Goal: Task Accomplishment & Management: Manage account settings

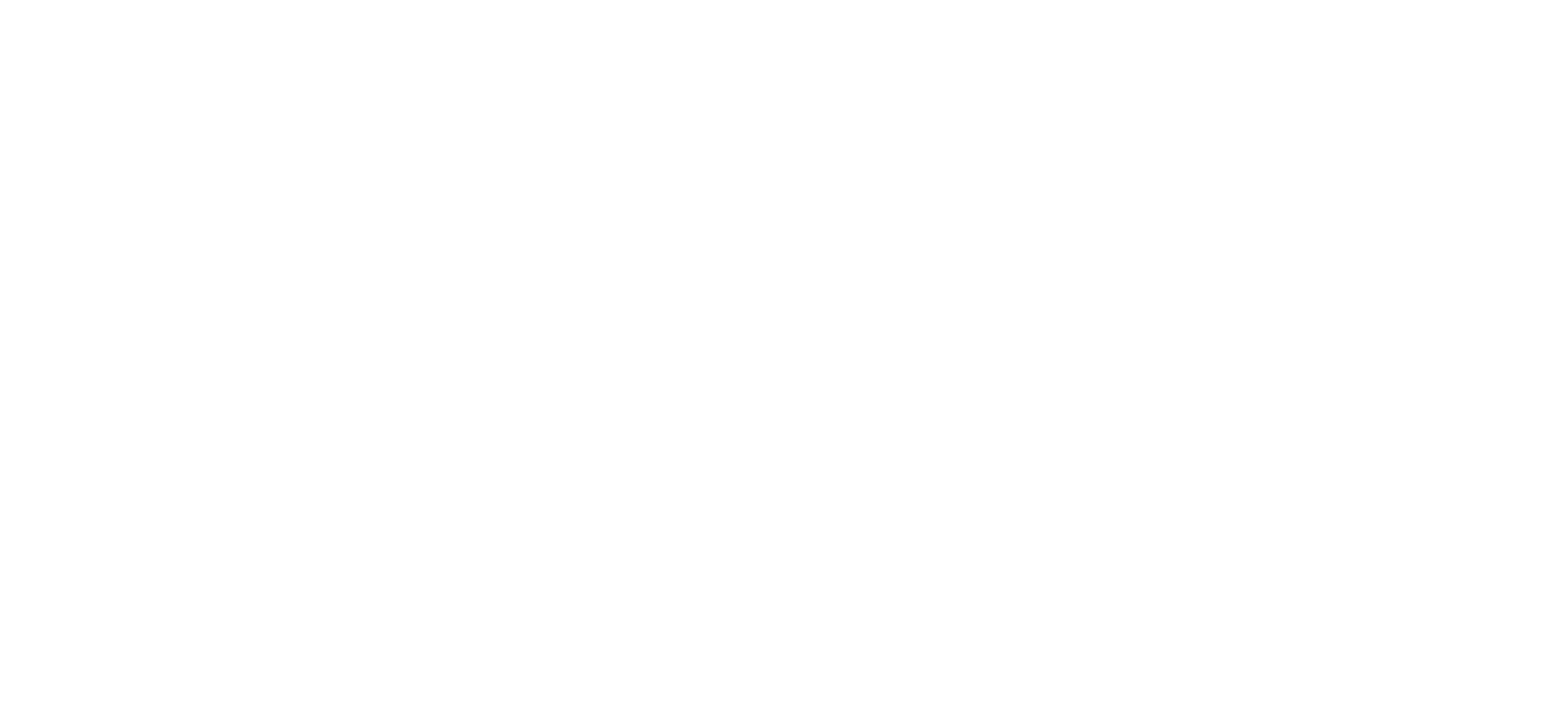
select select "*"
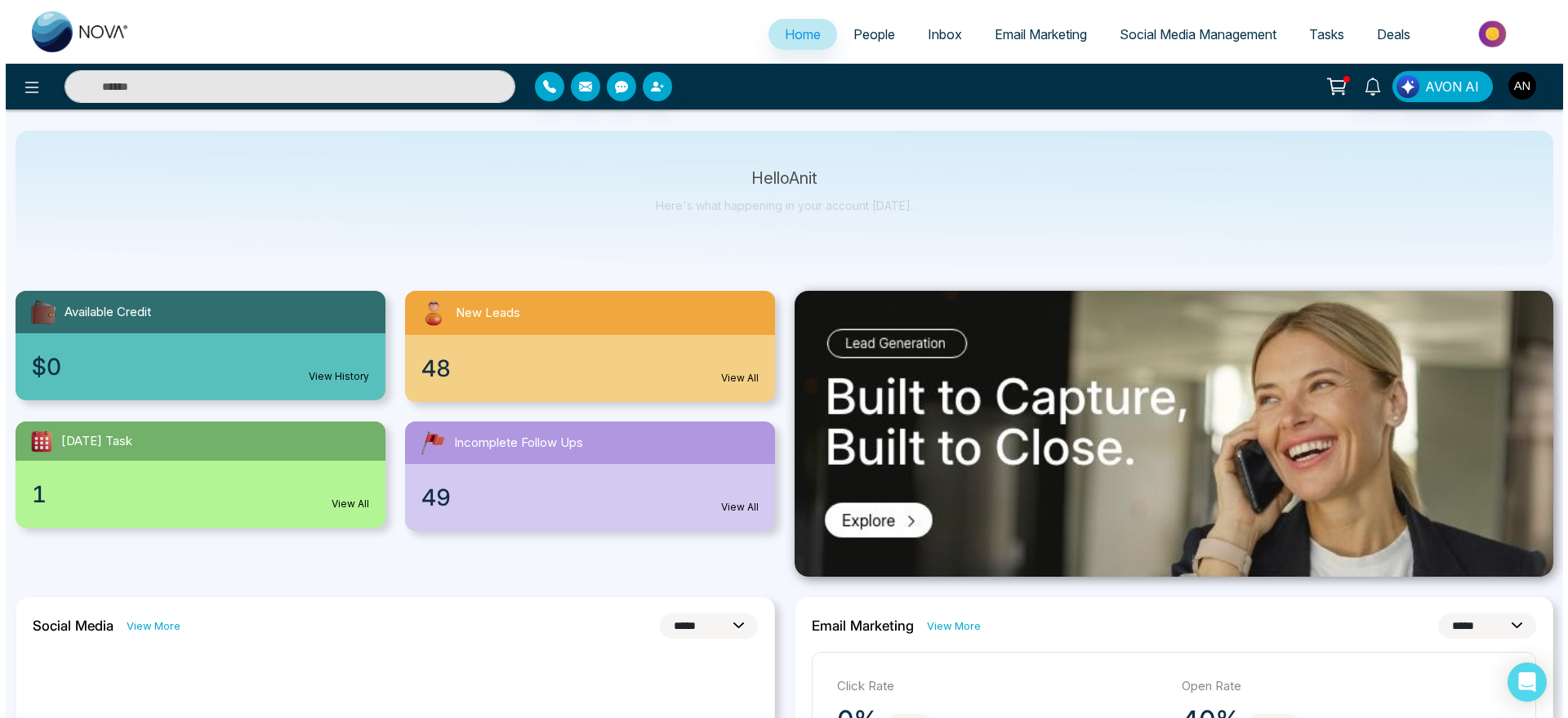
scroll to position [92, 0]
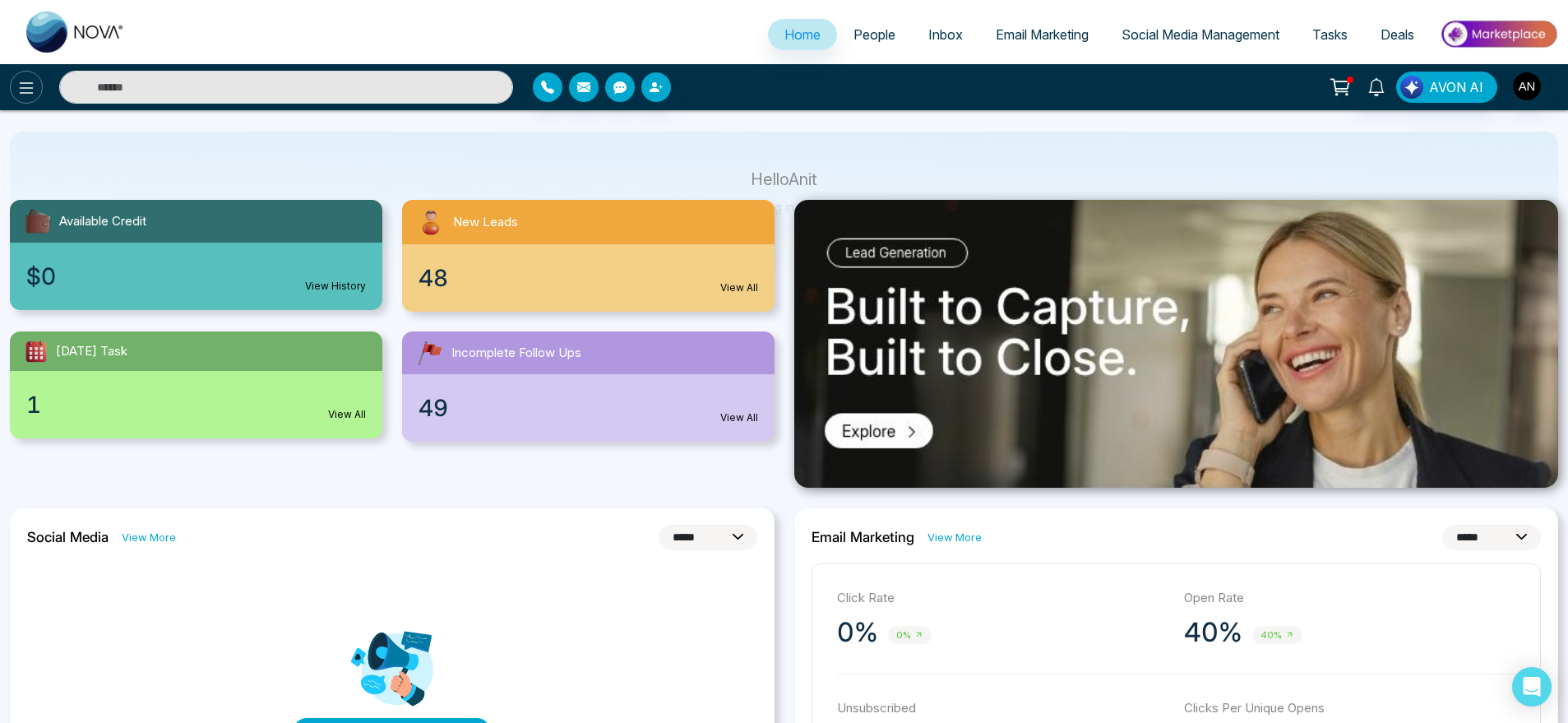
click at [29, 84] on icon at bounding box center [26, 88] width 20 height 20
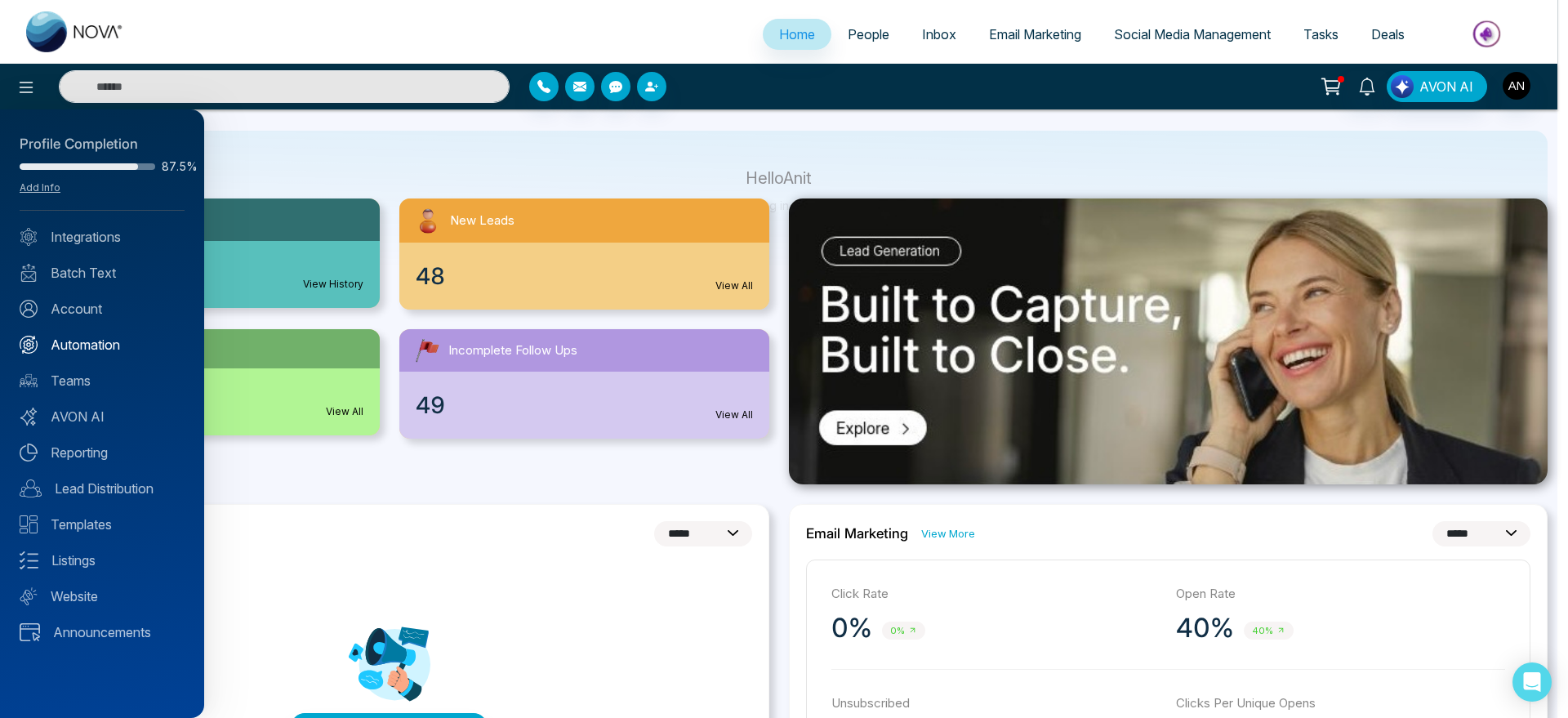
click at [79, 347] on link "Automation" at bounding box center [102, 344] width 165 height 20
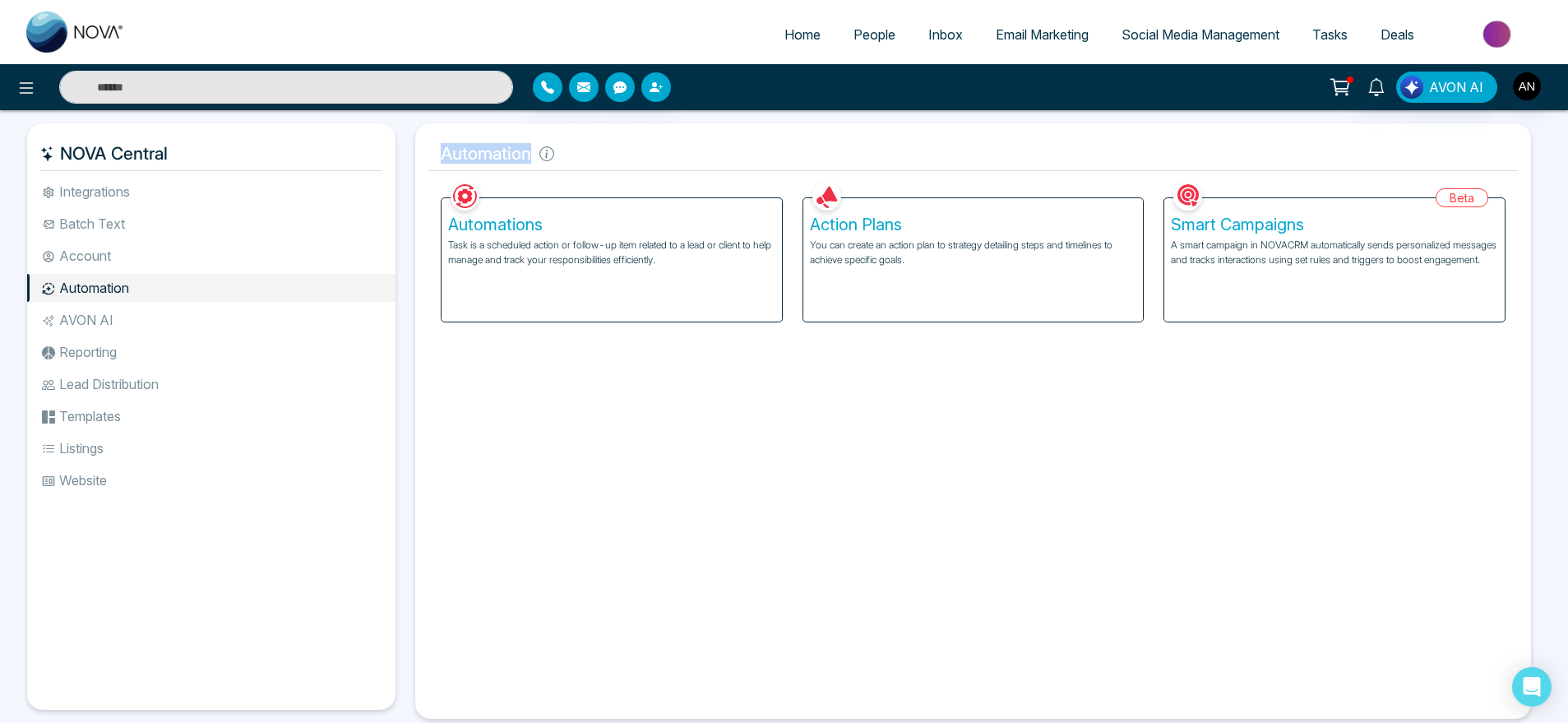
drag, startPoint x: 431, startPoint y: 163, endPoint x: 609, endPoint y: 167, distance: 178.0
click at [609, 167] on h5 "Automation" at bounding box center [973, 153] width 1089 height 35
click at [1362, 265] on p "A smart campaign in NOVACRM automatically sends personalized messages and track…" at bounding box center [1334, 252] width 327 height 29
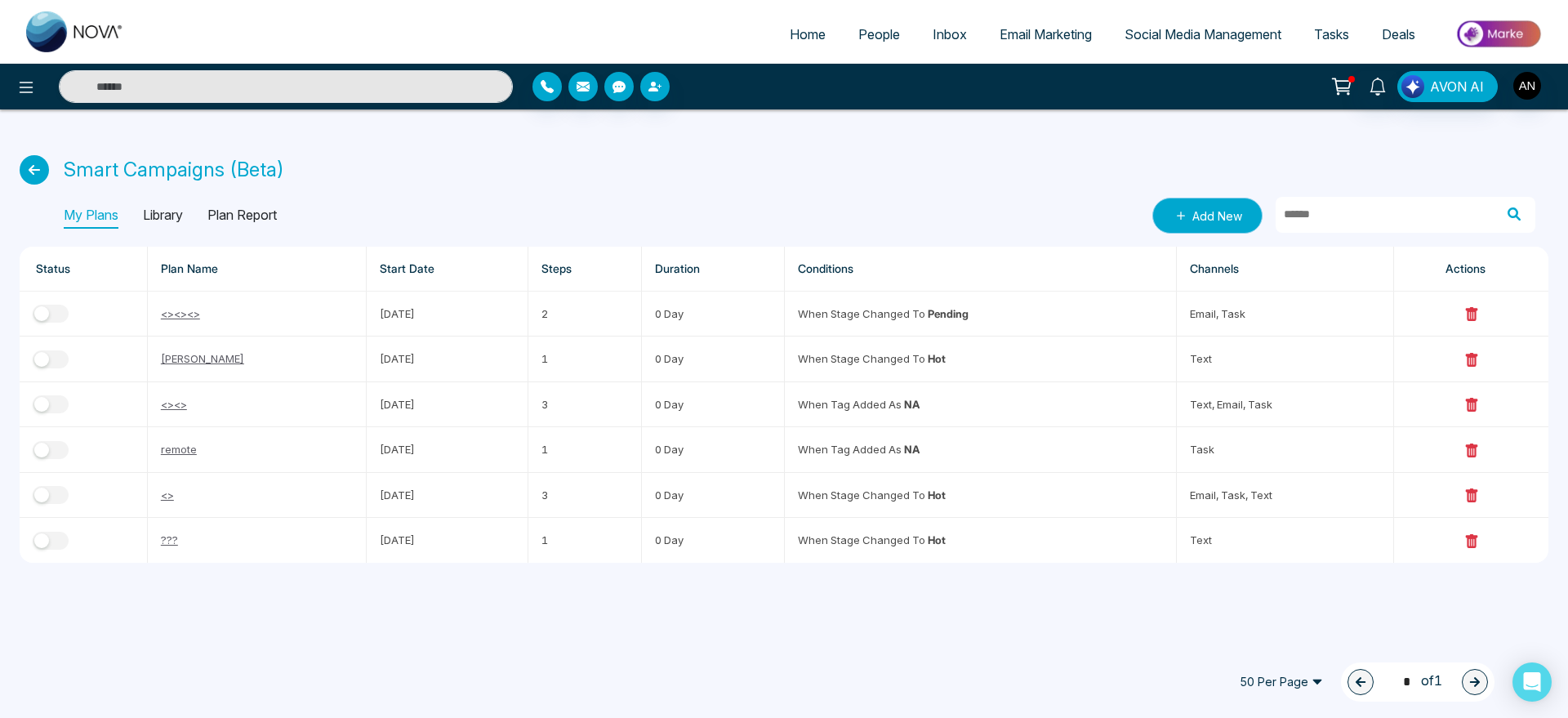
click at [1215, 213] on link "Add New" at bounding box center [1207, 215] width 110 height 36
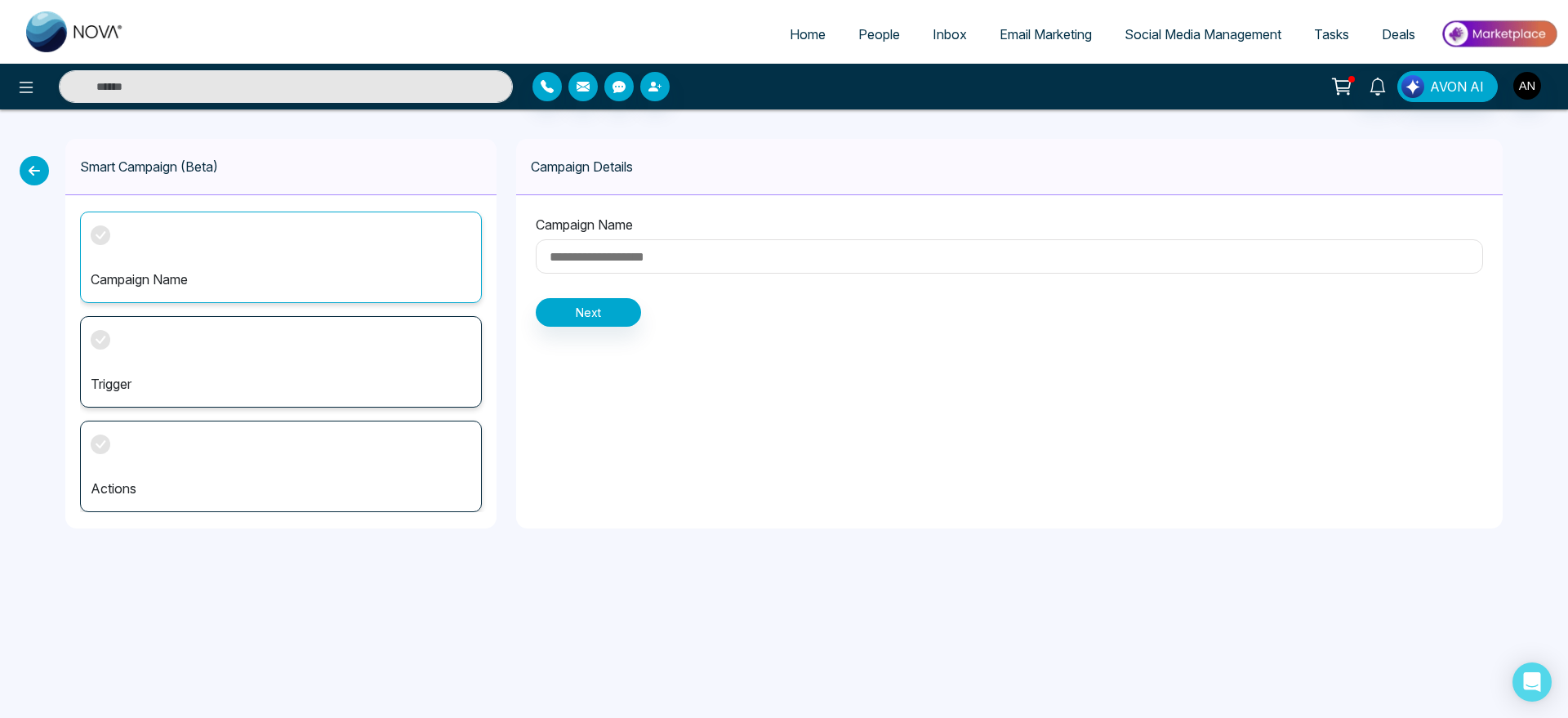
click at [687, 251] on input at bounding box center [1009, 257] width 947 height 35
type input "*******"
click at [632, 305] on button "Next" at bounding box center [588, 312] width 105 height 28
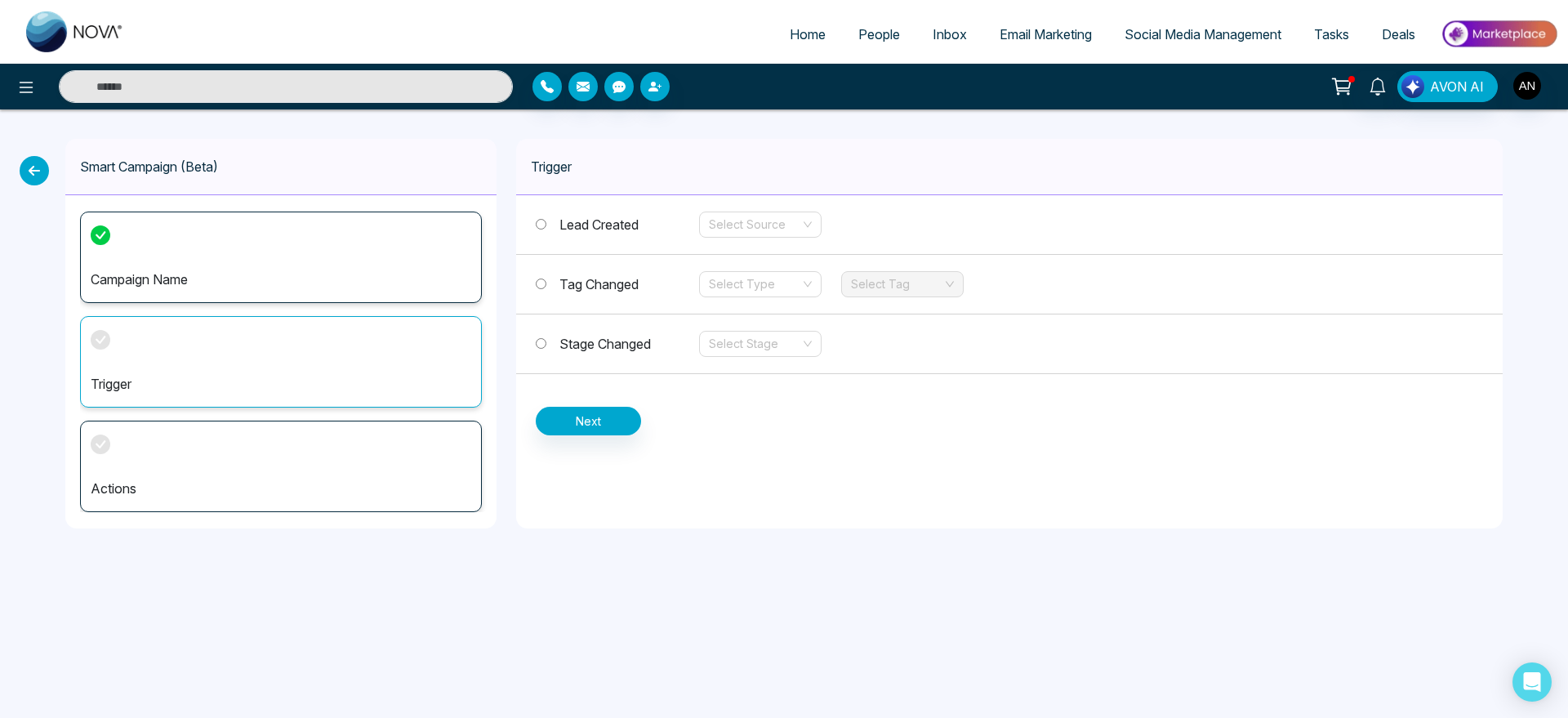
click at [619, 340] on span "Stage Changed" at bounding box center [604, 343] width 91 height 16
click at [797, 344] on input "search" at bounding box center [754, 344] width 91 height 24
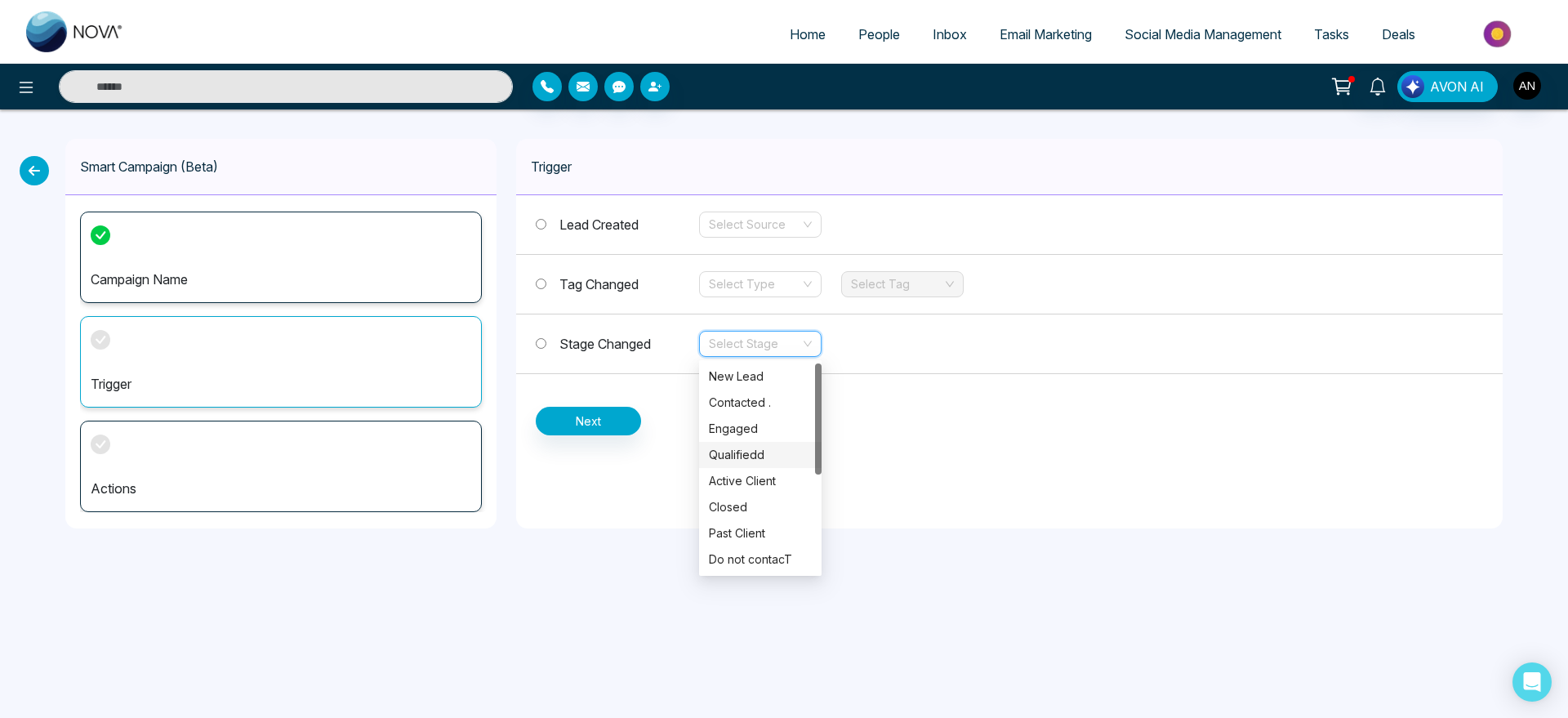
click at [763, 456] on div "Qualifiedd" at bounding box center [761, 455] width 103 height 18
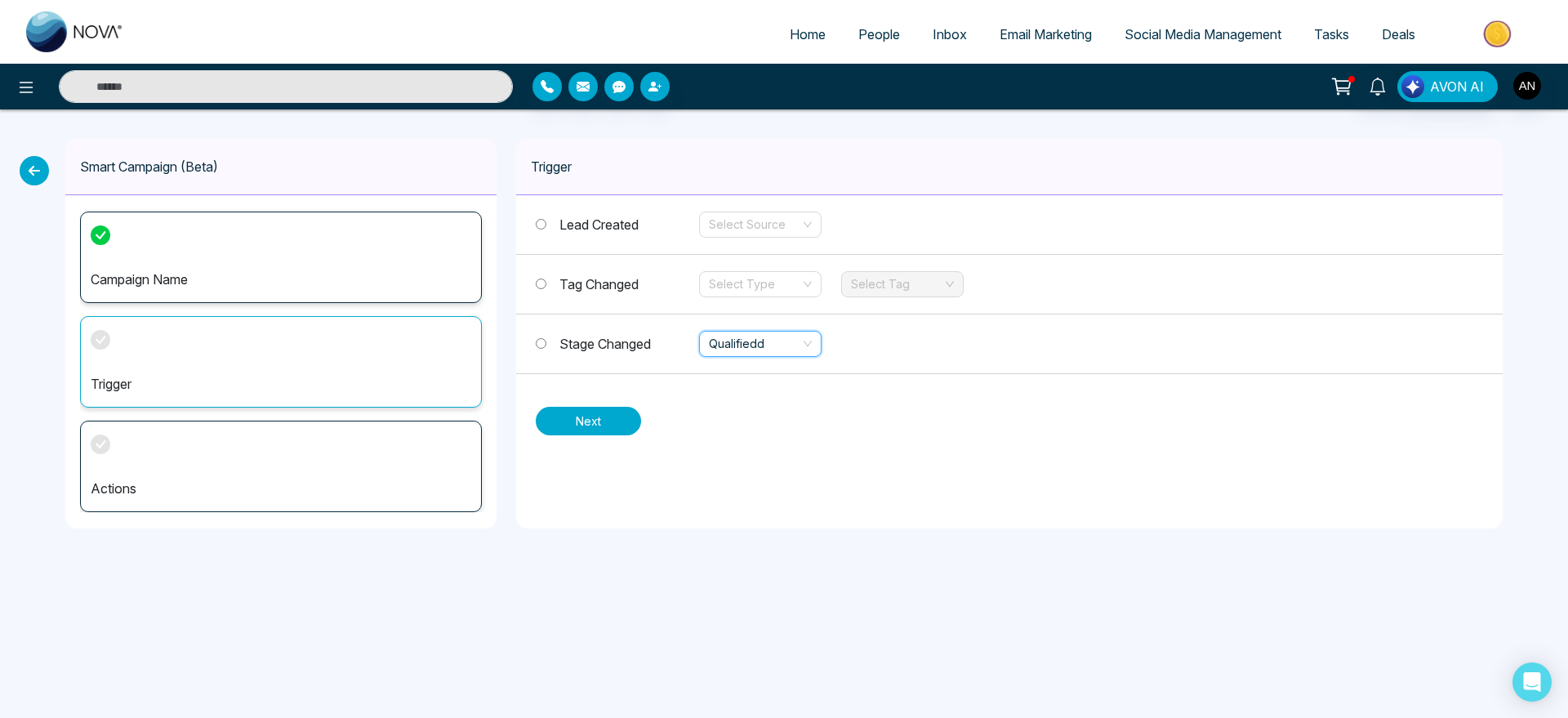
click at [600, 420] on button "Next" at bounding box center [588, 421] width 105 height 28
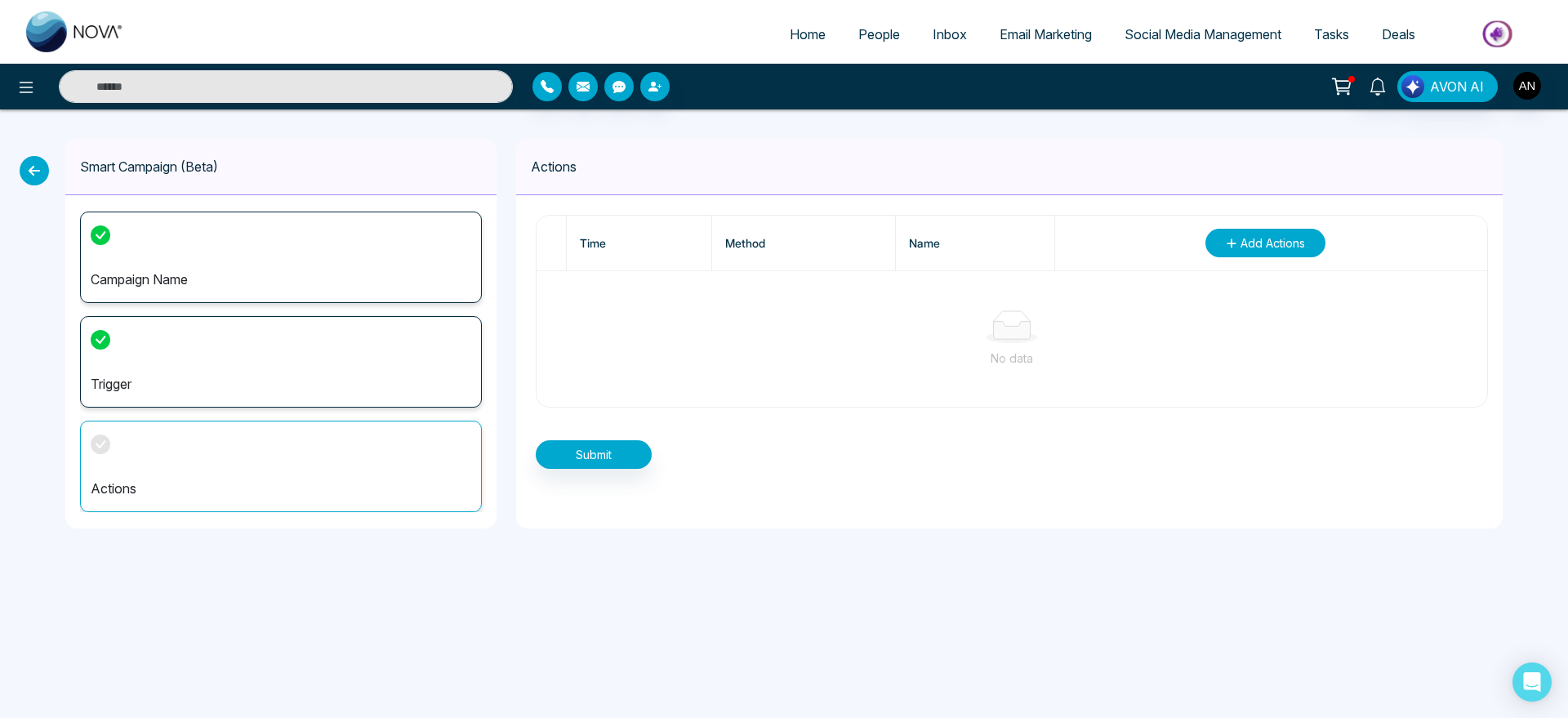
click at [1283, 245] on span "Add Actions" at bounding box center [1272, 242] width 65 height 17
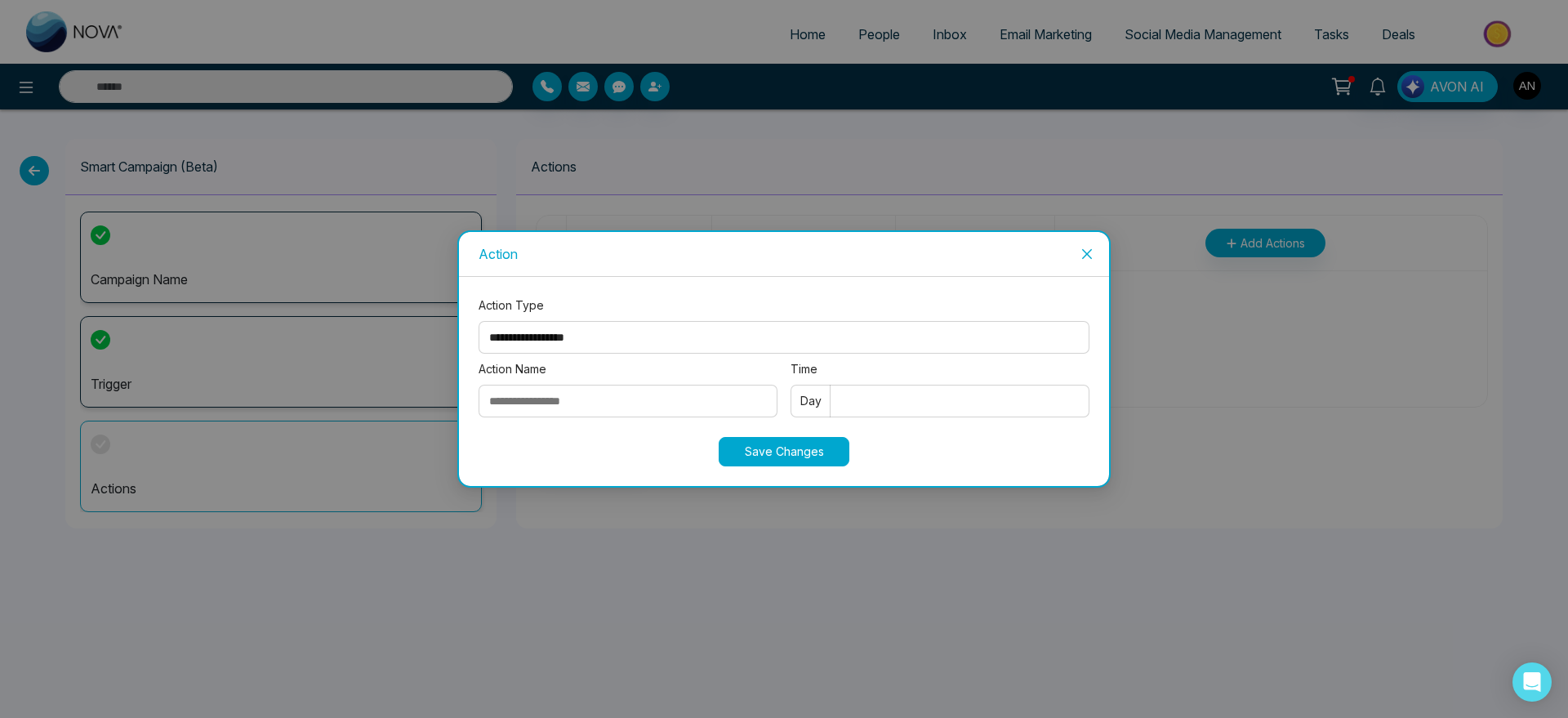
click at [701, 322] on select "**********" at bounding box center [784, 337] width 611 height 33
select select "****"
click at [478, 321] on select "**********" at bounding box center [784, 337] width 611 height 33
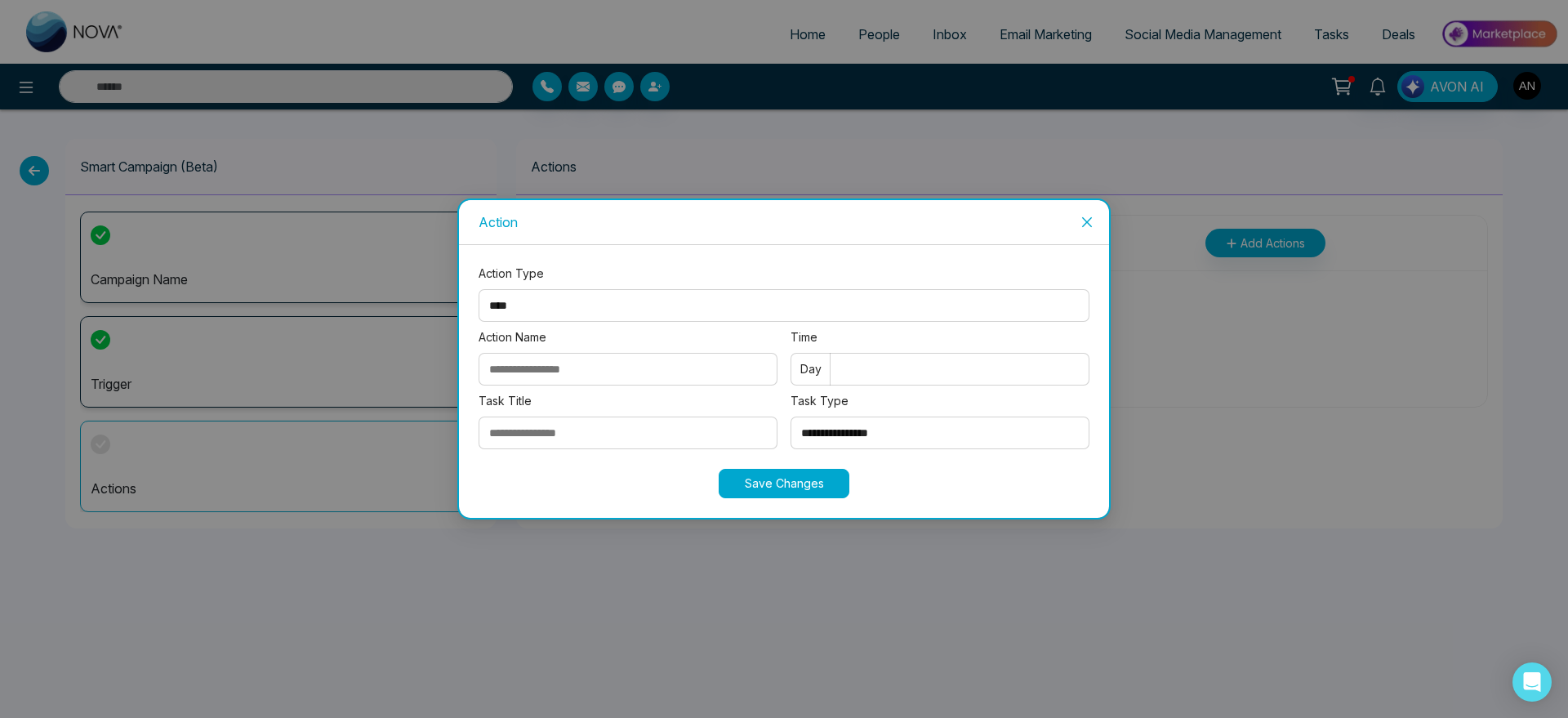
click at [559, 299] on select "**********" at bounding box center [784, 305] width 611 height 33
click at [478, 289] on select "**********" at bounding box center [784, 305] width 611 height 33
click at [559, 371] on input "Action Name" at bounding box center [628, 369] width 299 height 33
type input "**"
click at [939, 368] on input "Time" at bounding box center [939, 369] width 299 height 33
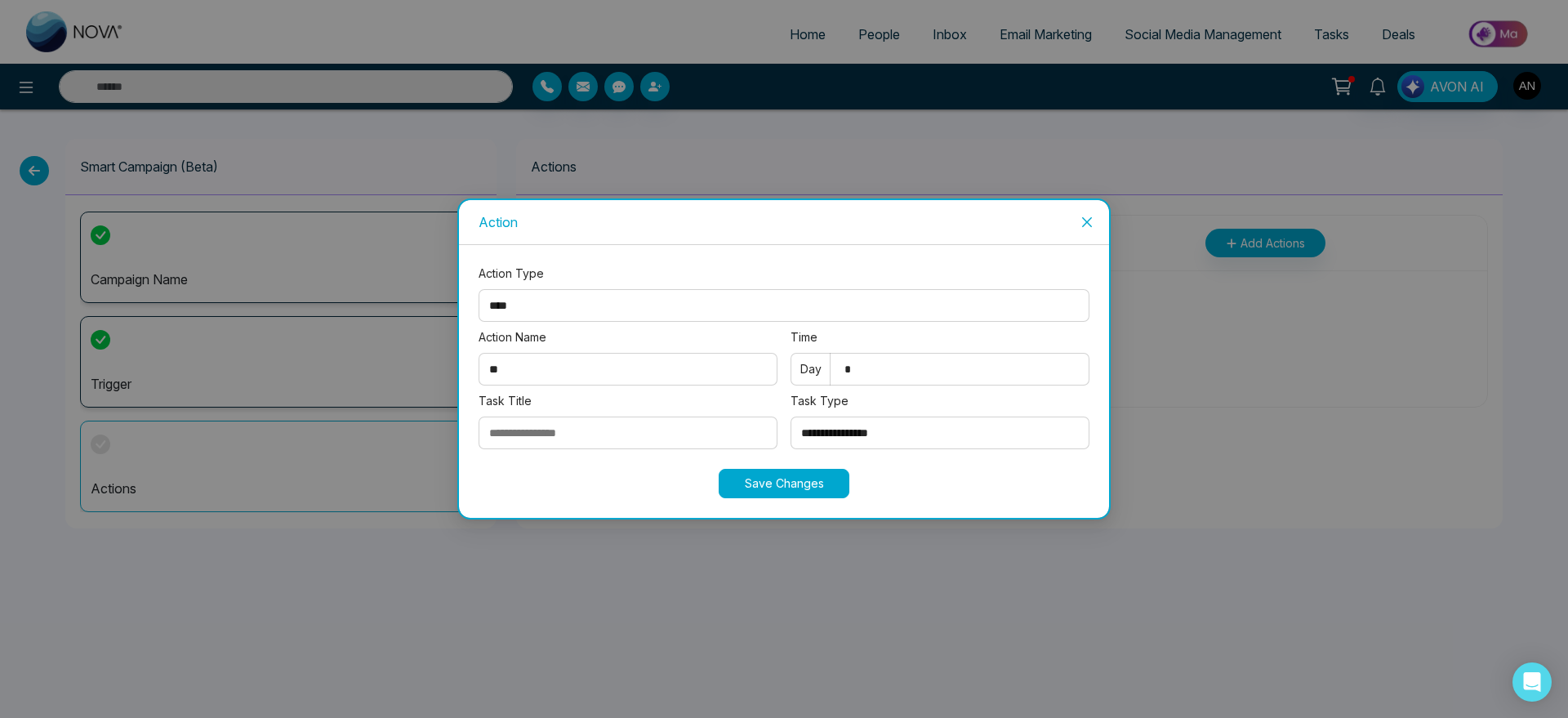
type input "*"
click at [597, 429] on input "Task Title" at bounding box center [628, 432] width 299 height 33
type input "**"
click at [909, 439] on select "**********" at bounding box center [939, 432] width 299 height 33
select select "*********"
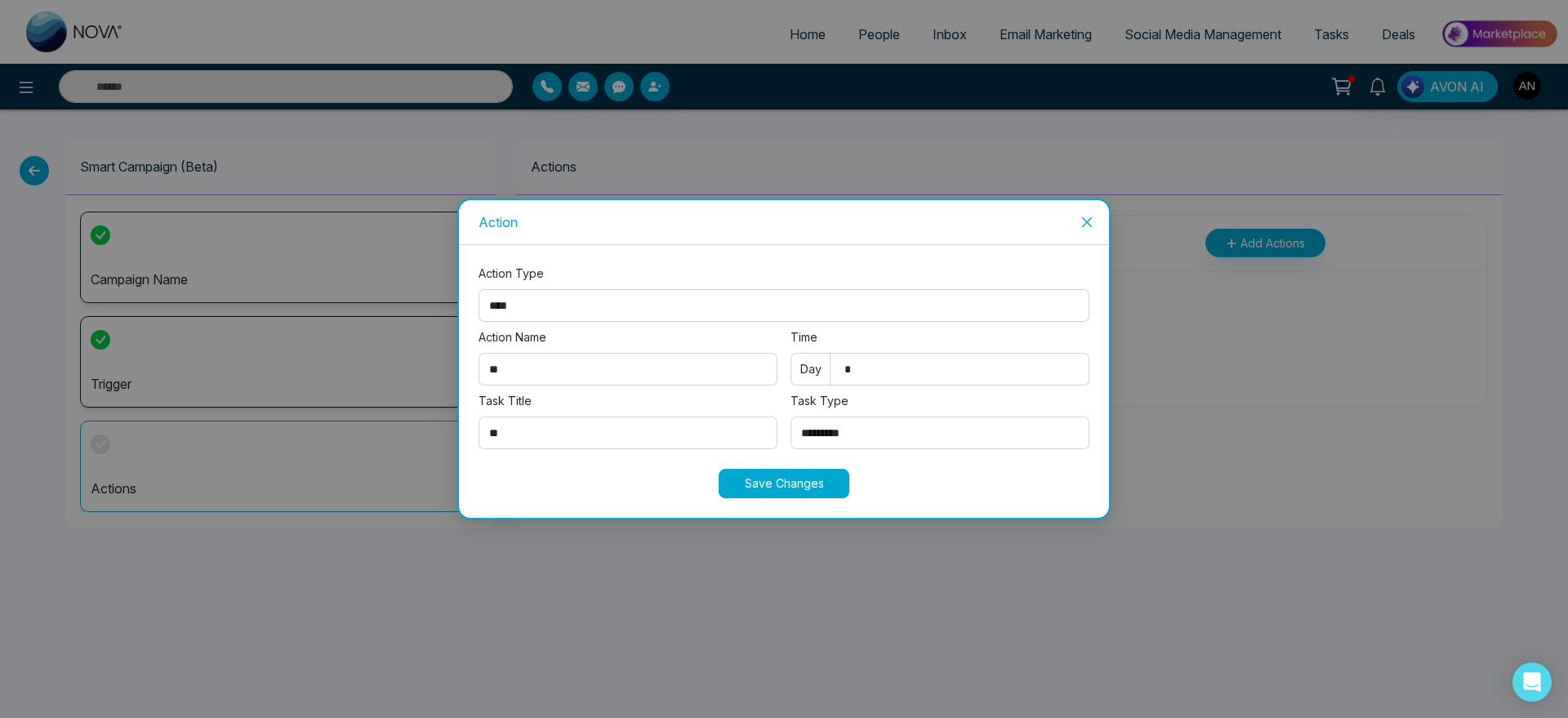
click at [790, 416] on select "**********" at bounding box center [939, 432] width 299 height 33
click at [706, 473] on div "Save Changes" at bounding box center [784, 483] width 611 height 29
click at [566, 302] on select "**********" at bounding box center [784, 305] width 611 height 33
click at [771, 492] on button "Save Changes" at bounding box center [784, 483] width 131 height 29
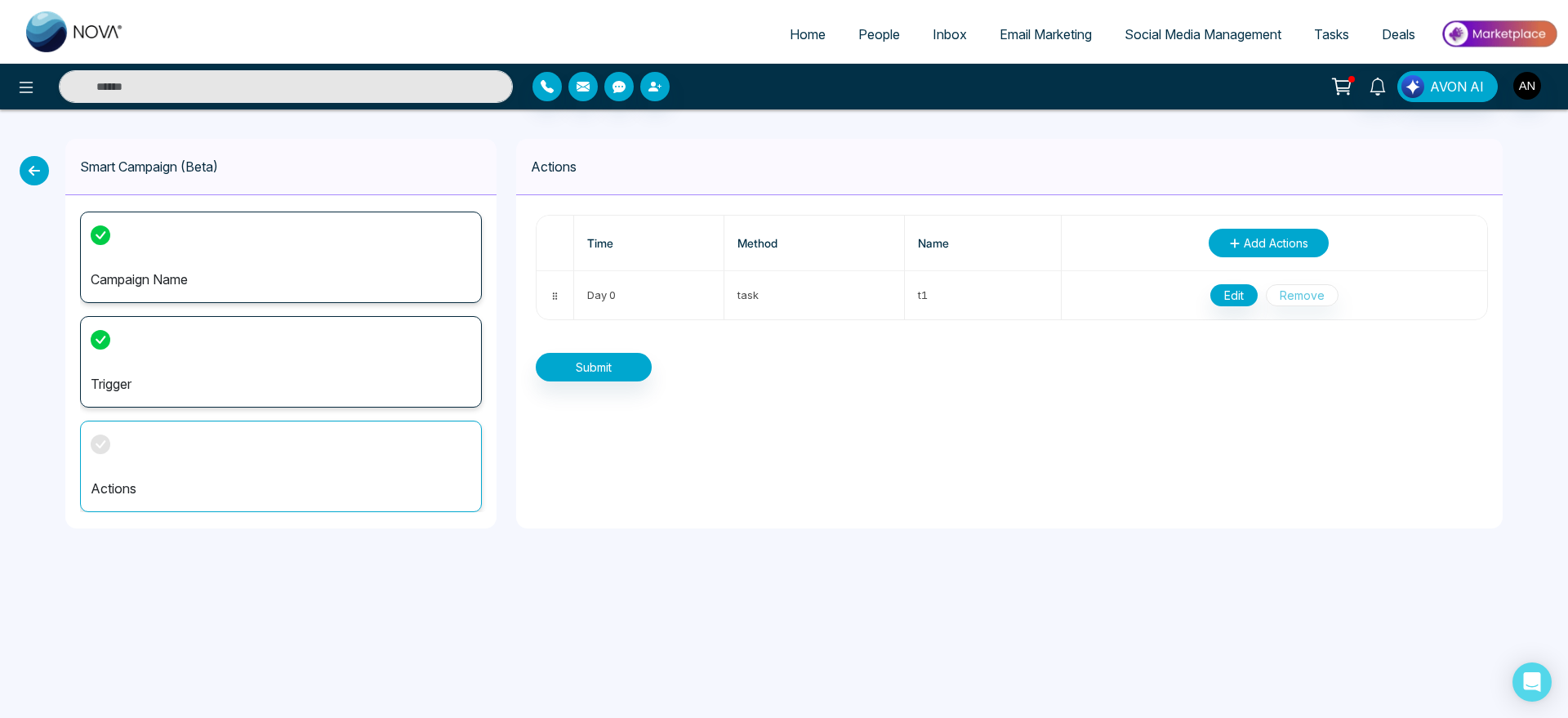
click at [1297, 242] on span "Add Actions" at bounding box center [1276, 242] width 65 height 17
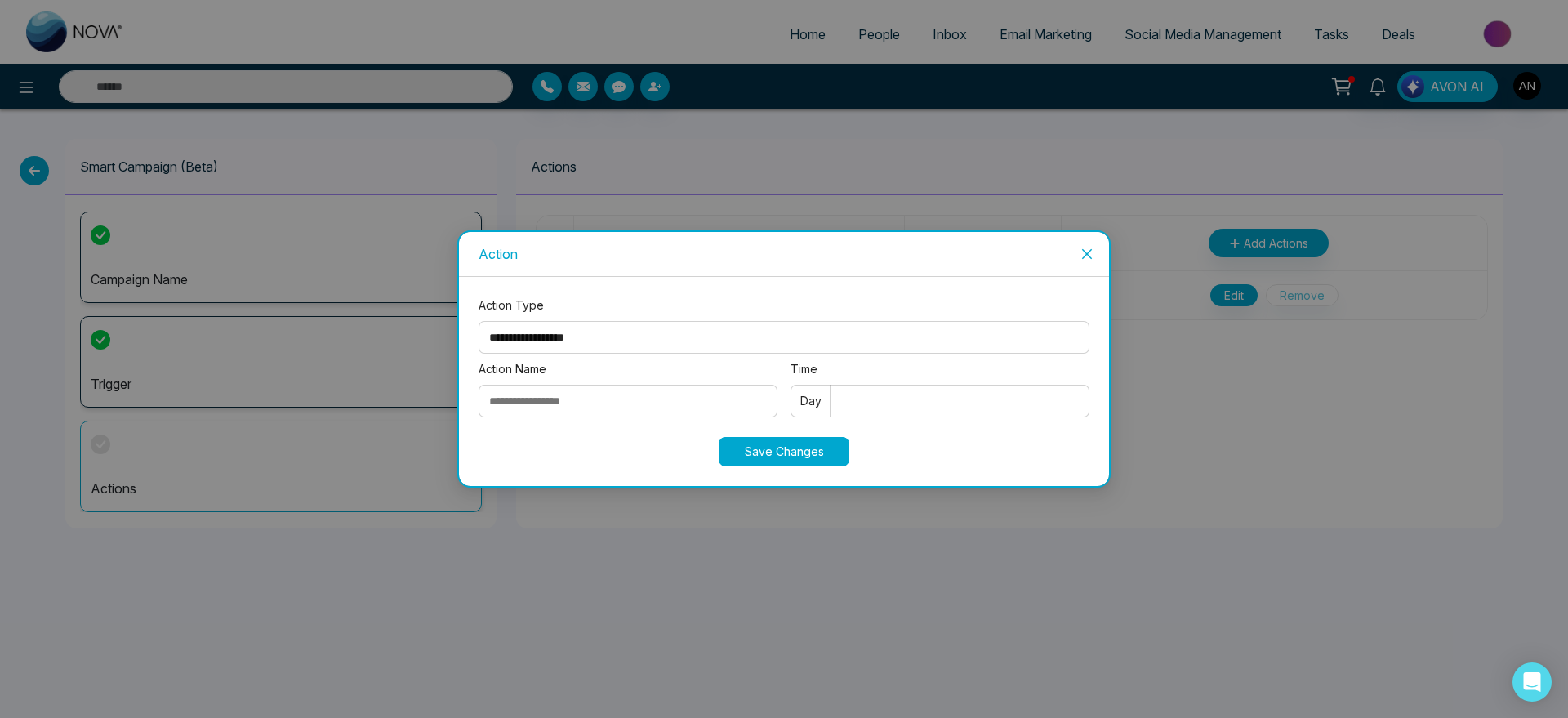
click at [610, 336] on select "**********" at bounding box center [784, 337] width 611 height 33
select select "****"
click at [478, 321] on select "**********" at bounding box center [784, 337] width 611 height 33
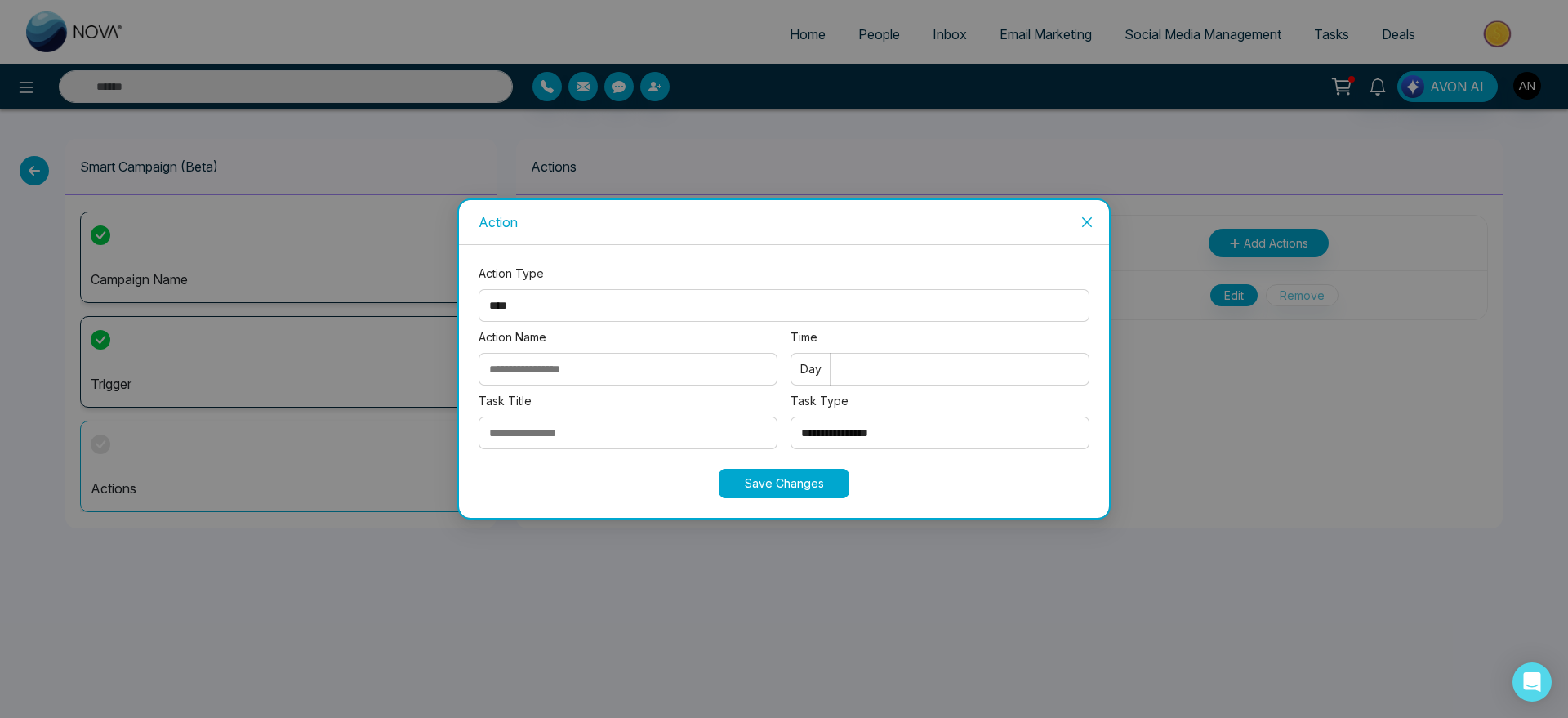
click at [625, 371] on input "Action Name" at bounding box center [628, 369] width 299 height 33
type input "**"
click at [939, 372] on input "Time" at bounding box center [939, 369] width 299 height 33
type input "*"
click at [580, 437] on input "Task Title" at bounding box center [628, 432] width 299 height 33
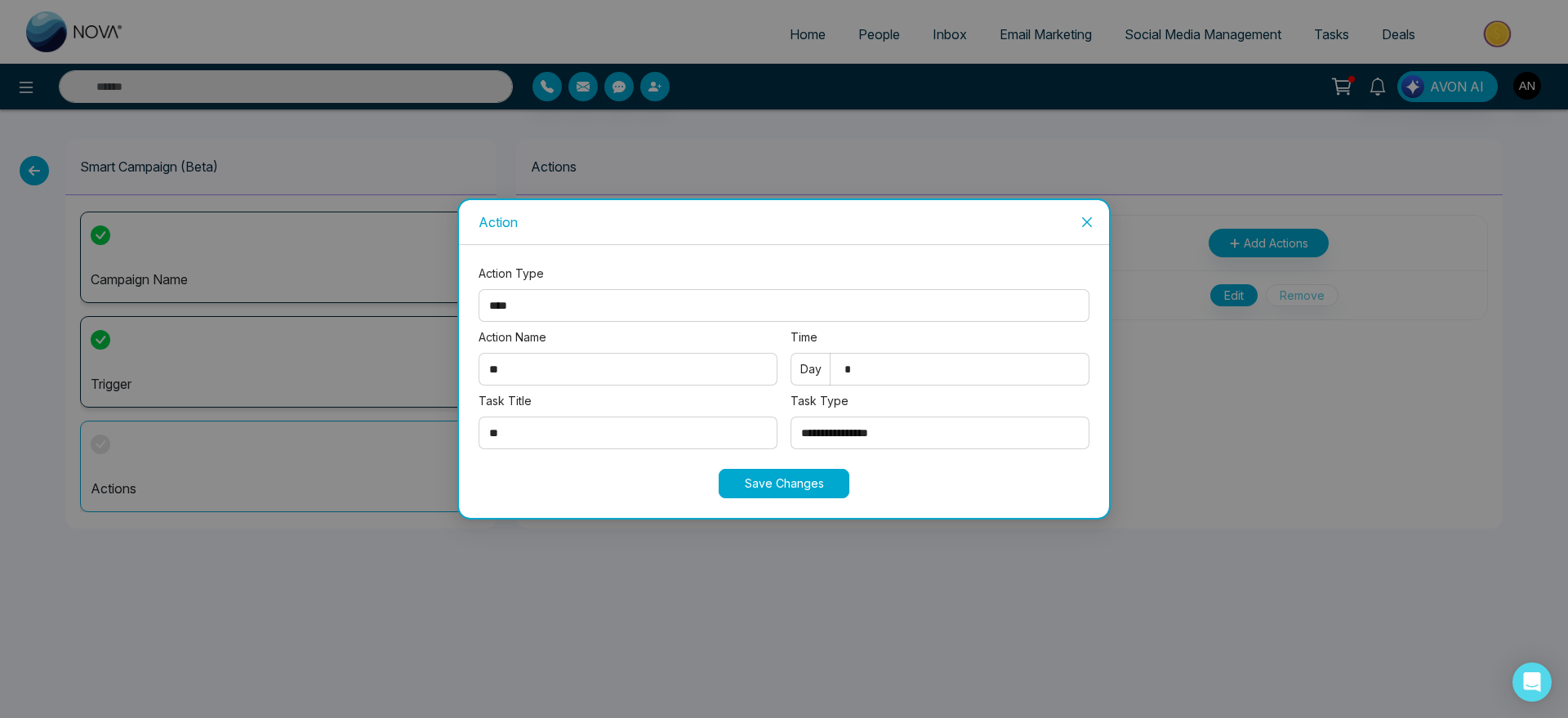
type input "**"
click at [870, 440] on select "**********" at bounding box center [939, 432] width 299 height 33
select select "*********"
click at [790, 416] on select "**********" at bounding box center [939, 432] width 299 height 33
click at [772, 476] on button "Save Changes" at bounding box center [784, 483] width 131 height 29
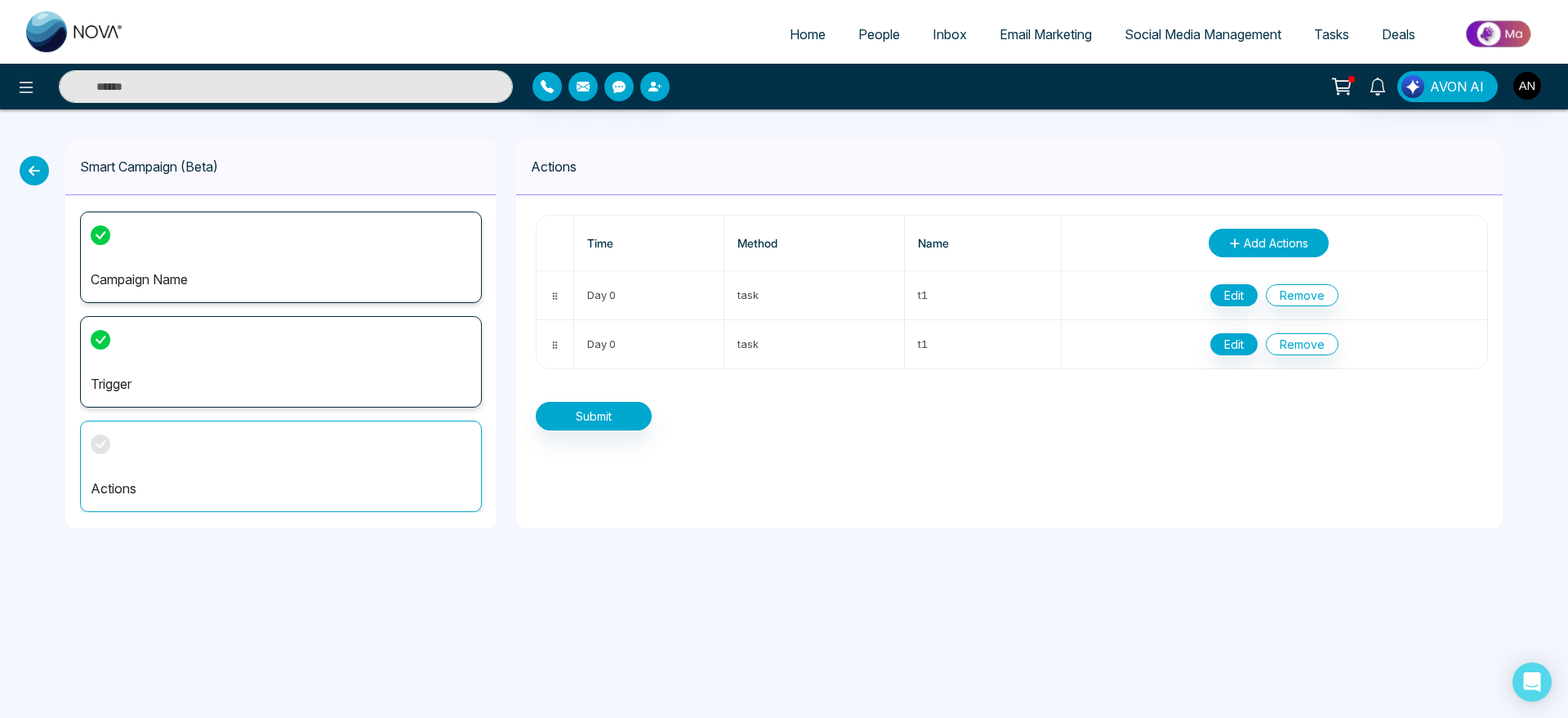
click at [1278, 246] on span "Add Actions" at bounding box center [1276, 242] width 65 height 17
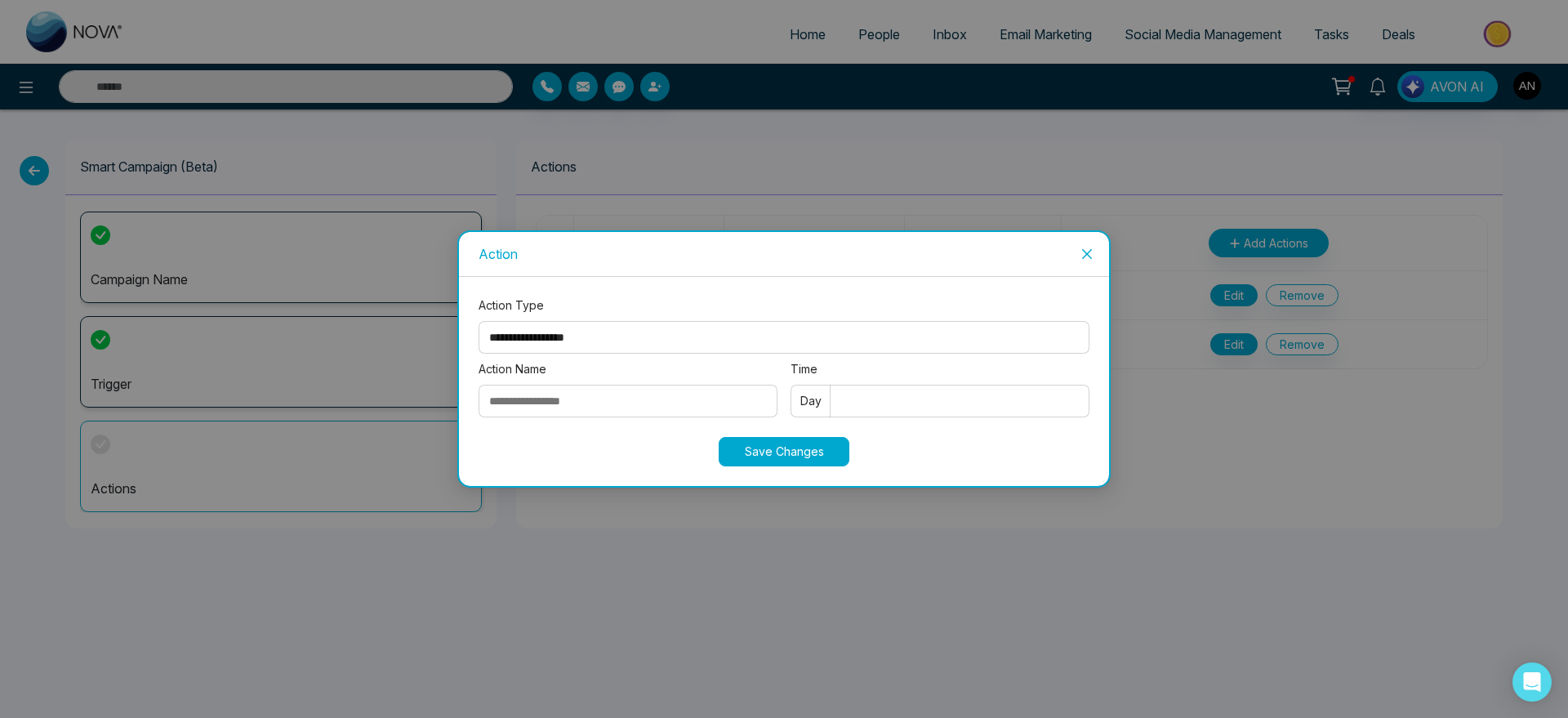
click at [649, 321] on select "**********" at bounding box center [784, 337] width 611 height 33
select select "*****"
click at [478, 321] on select "**********" at bounding box center [784, 337] width 611 height 33
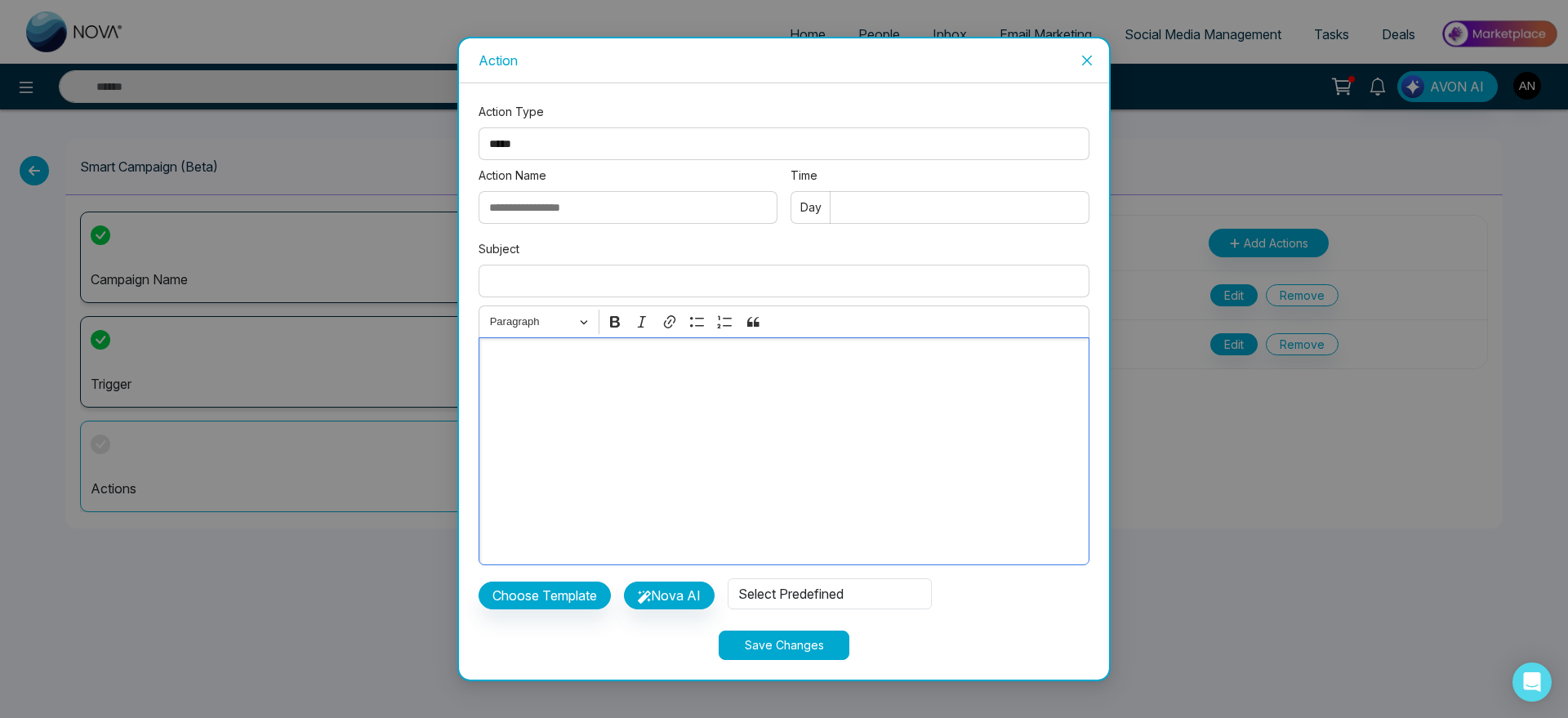
click at [551, 346] on div "Editor editing area: main" at bounding box center [784, 451] width 611 height 228
click at [590, 210] on input "Action Name" at bounding box center [628, 207] width 299 height 33
type input "*****"
click at [917, 217] on input "Time" at bounding box center [939, 207] width 299 height 33
type input "*"
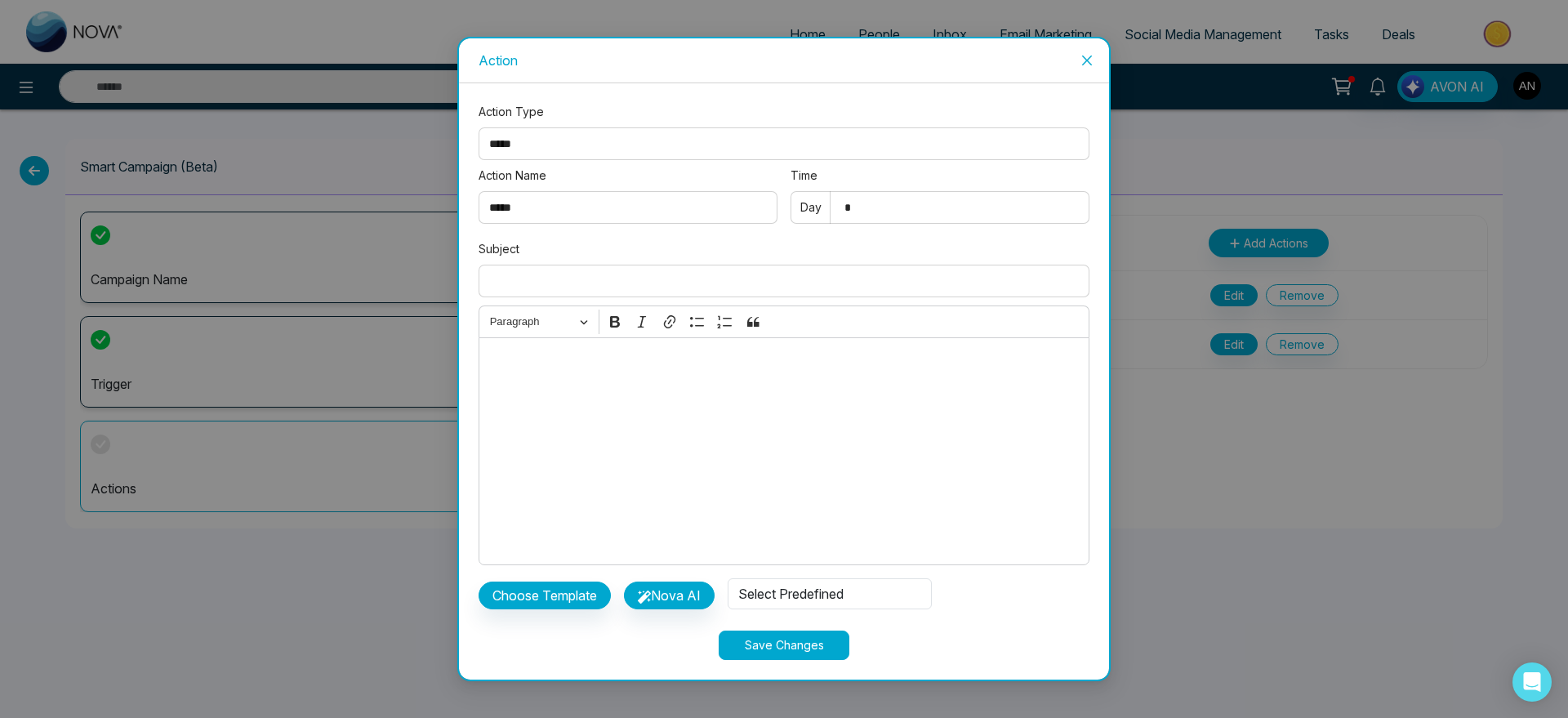
click at [547, 272] on input "Subject" at bounding box center [784, 281] width 611 height 33
type input "*****"
click at [570, 607] on button "Choose Template" at bounding box center [544, 596] width 132 height 28
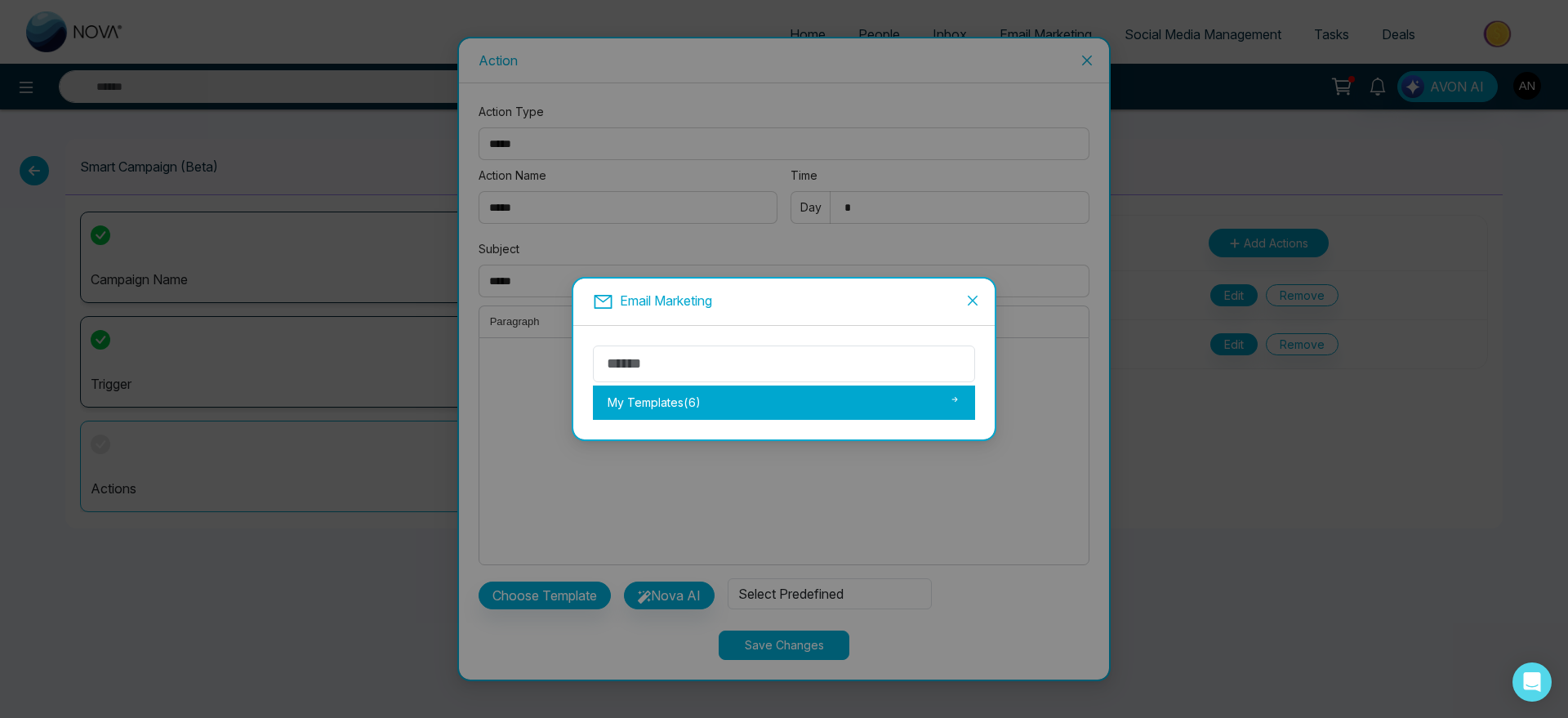
click at [703, 409] on div "My Templates ( 6 )" at bounding box center [784, 402] width 382 height 35
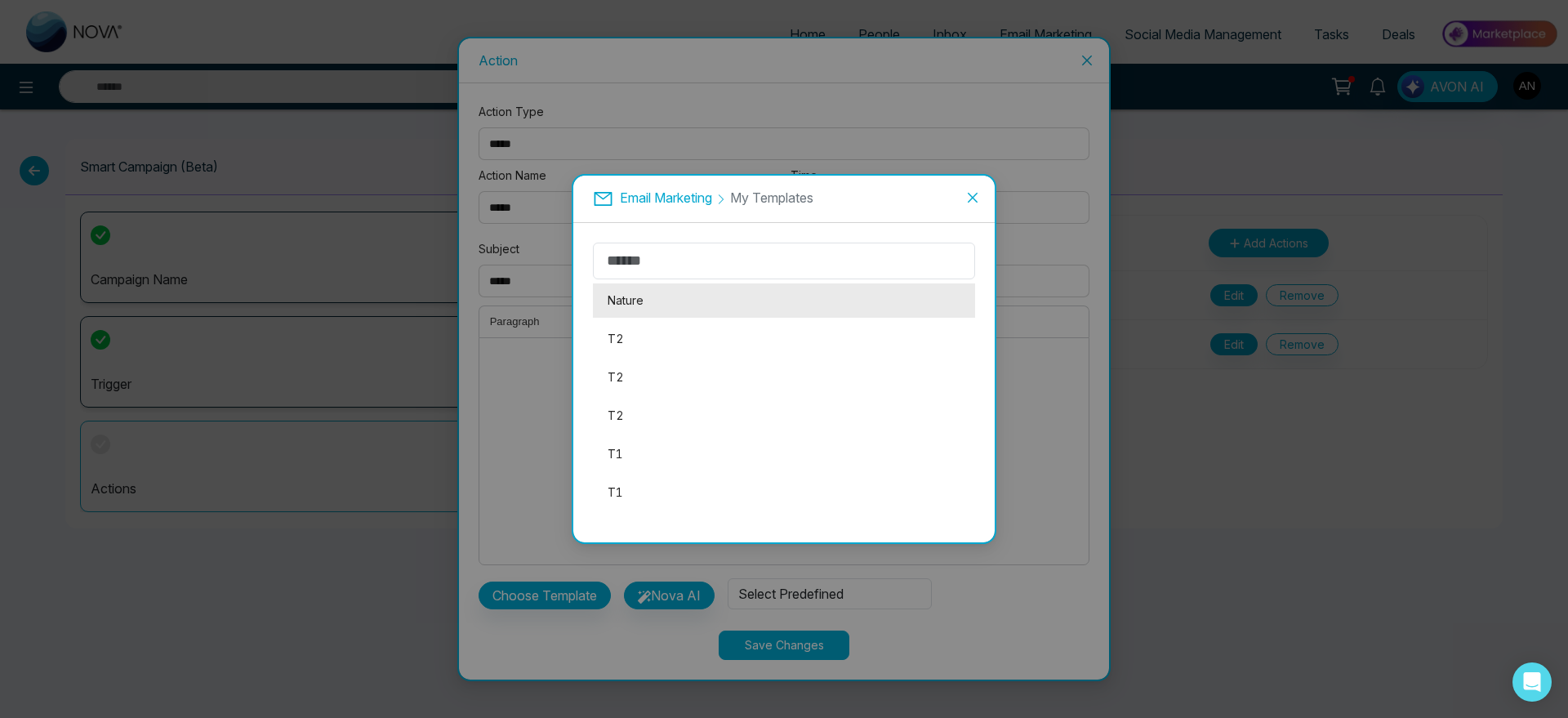
click at [655, 300] on li "Nature" at bounding box center [784, 301] width 382 height 35
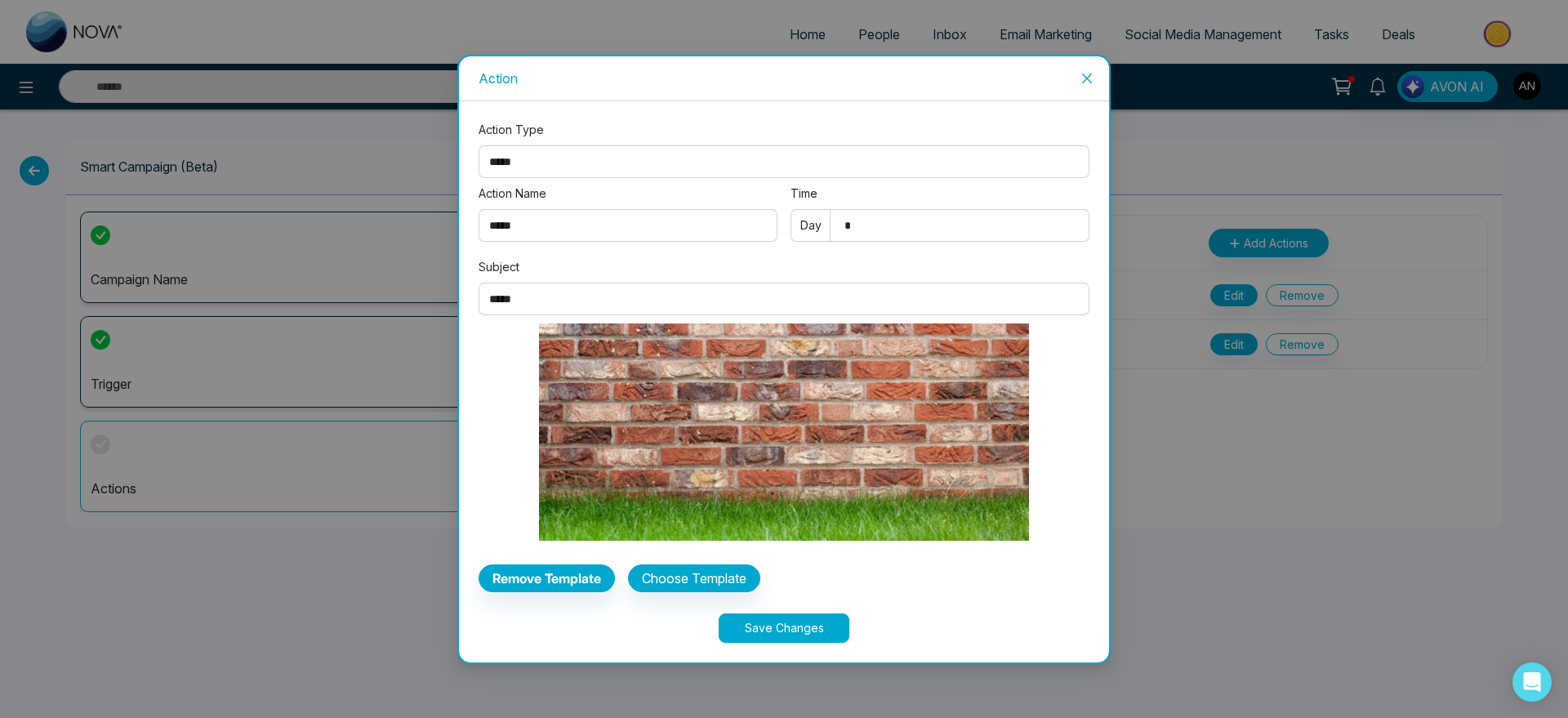
scroll to position [445, 0]
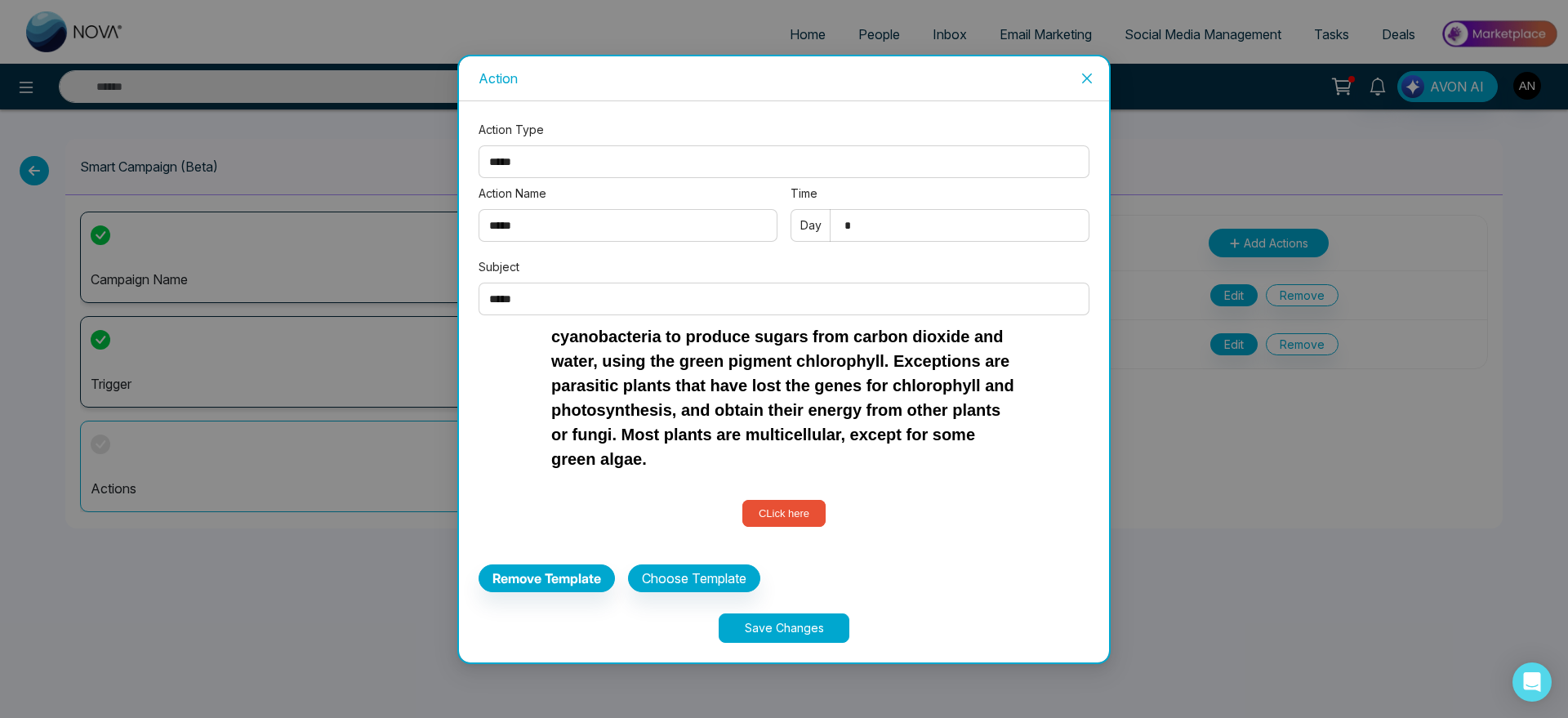
click at [802, 627] on button "Save Changes" at bounding box center [784, 628] width 131 height 29
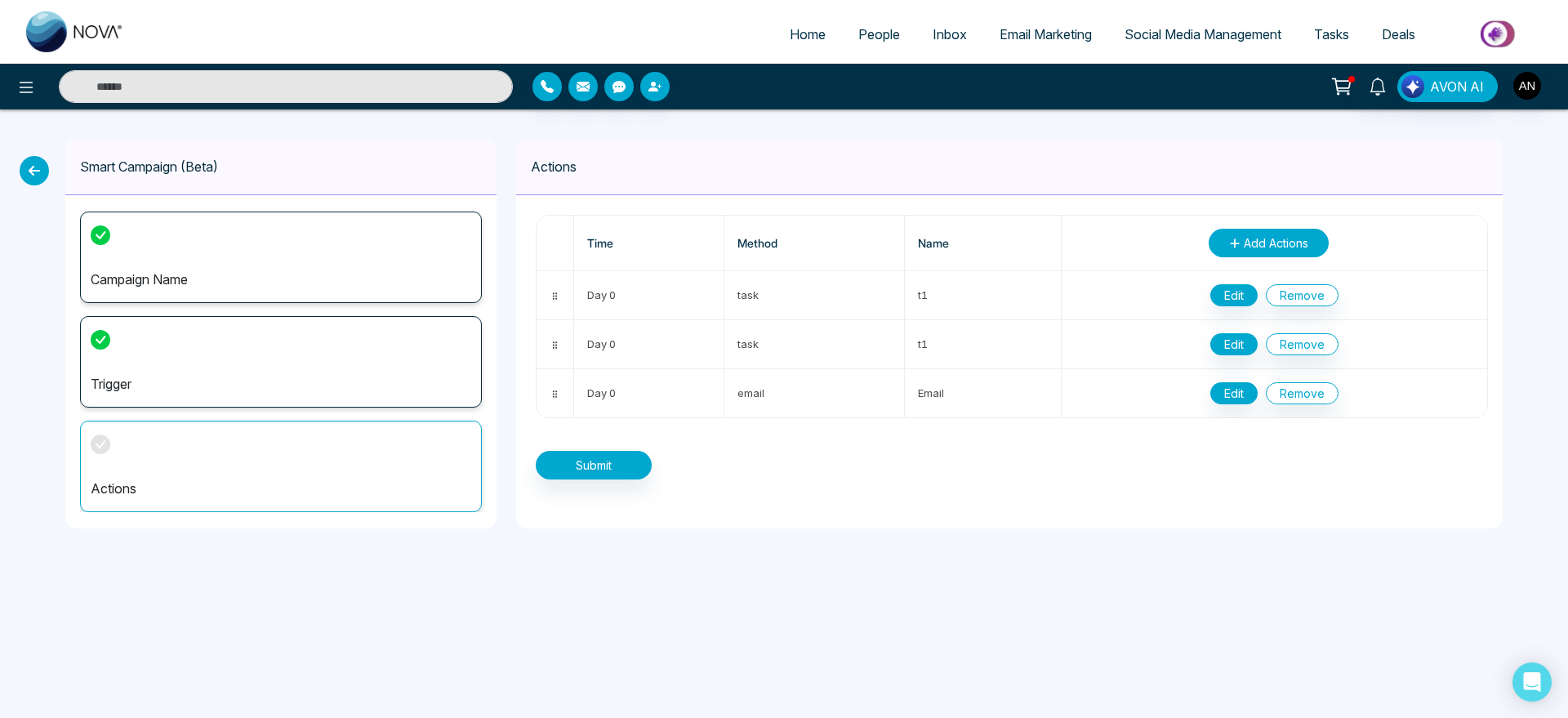
click at [1256, 247] on span "Add Actions" at bounding box center [1276, 242] width 65 height 17
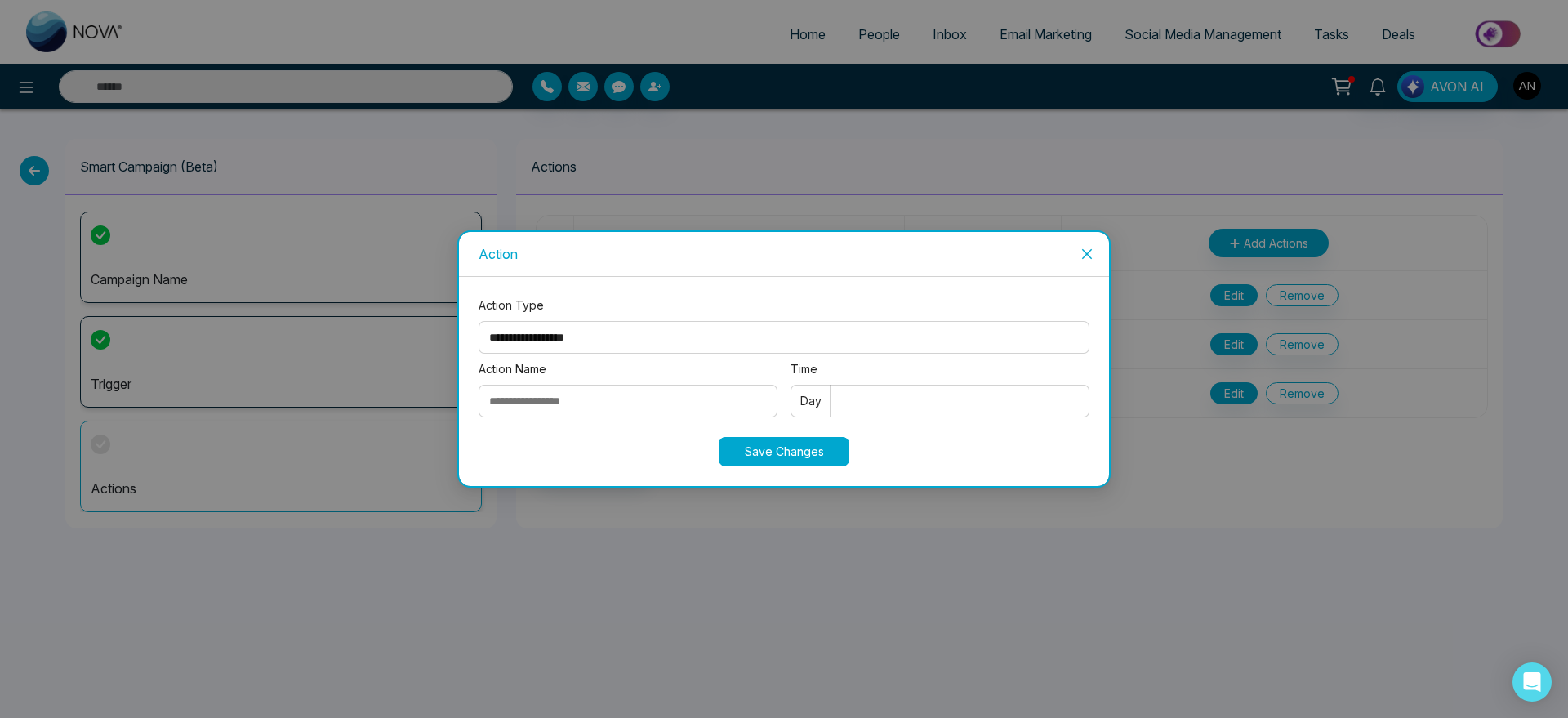
click at [606, 340] on select "**********" at bounding box center [784, 337] width 611 height 33
select select "*****"
click at [478, 321] on select "**********" at bounding box center [784, 337] width 611 height 33
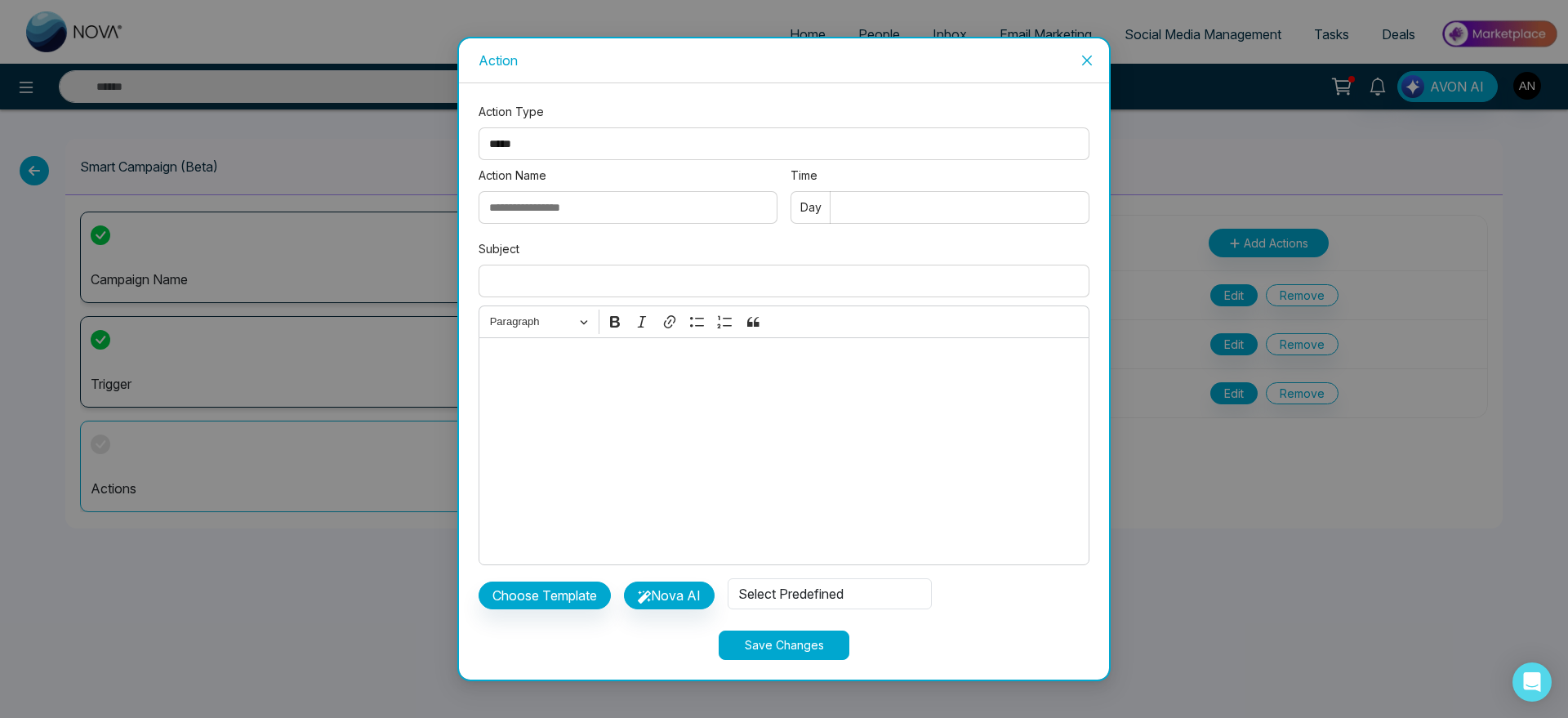
click at [578, 203] on input "Action Name" at bounding box center [628, 207] width 299 height 33
type input "*****"
click at [915, 194] on input "Time" at bounding box center [939, 207] width 299 height 33
type input "*"
click at [518, 285] on input "Subject" at bounding box center [784, 281] width 611 height 33
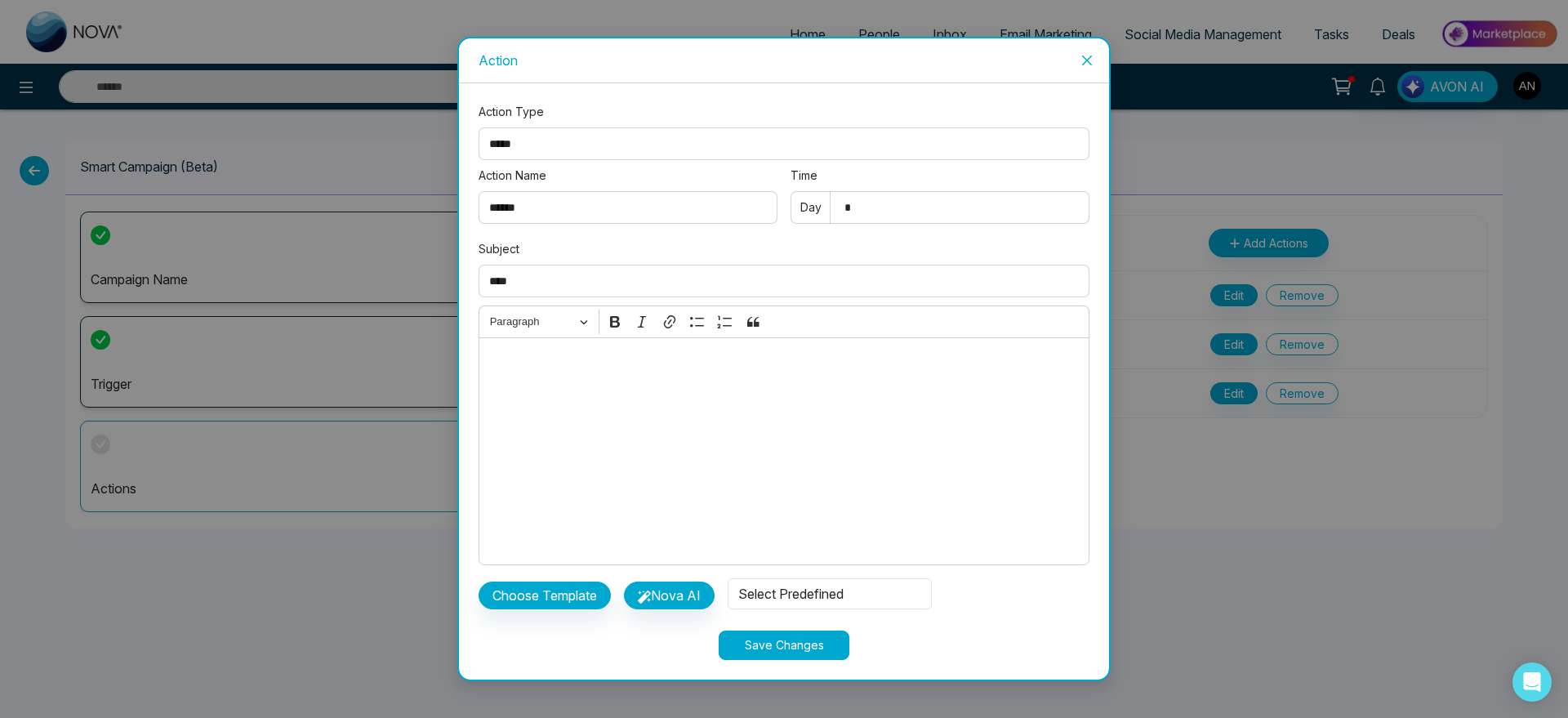
type input "****"
click at [573, 606] on button "Choose Template" at bounding box center [544, 596] width 132 height 28
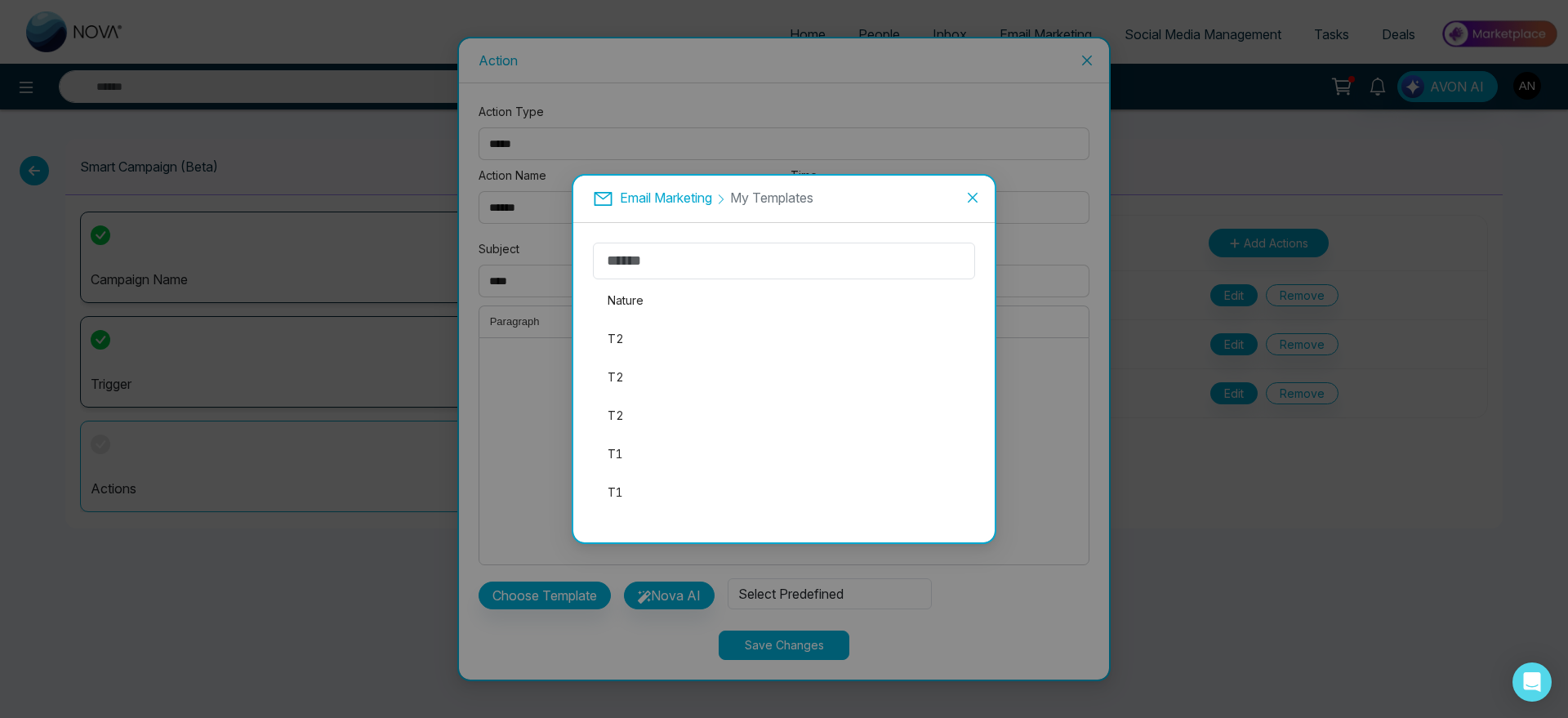
click at [573, 606] on div "Email Marketing My Templates Nature T2 T2 T2 T1 T1" at bounding box center [784, 359] width 1568 height 718
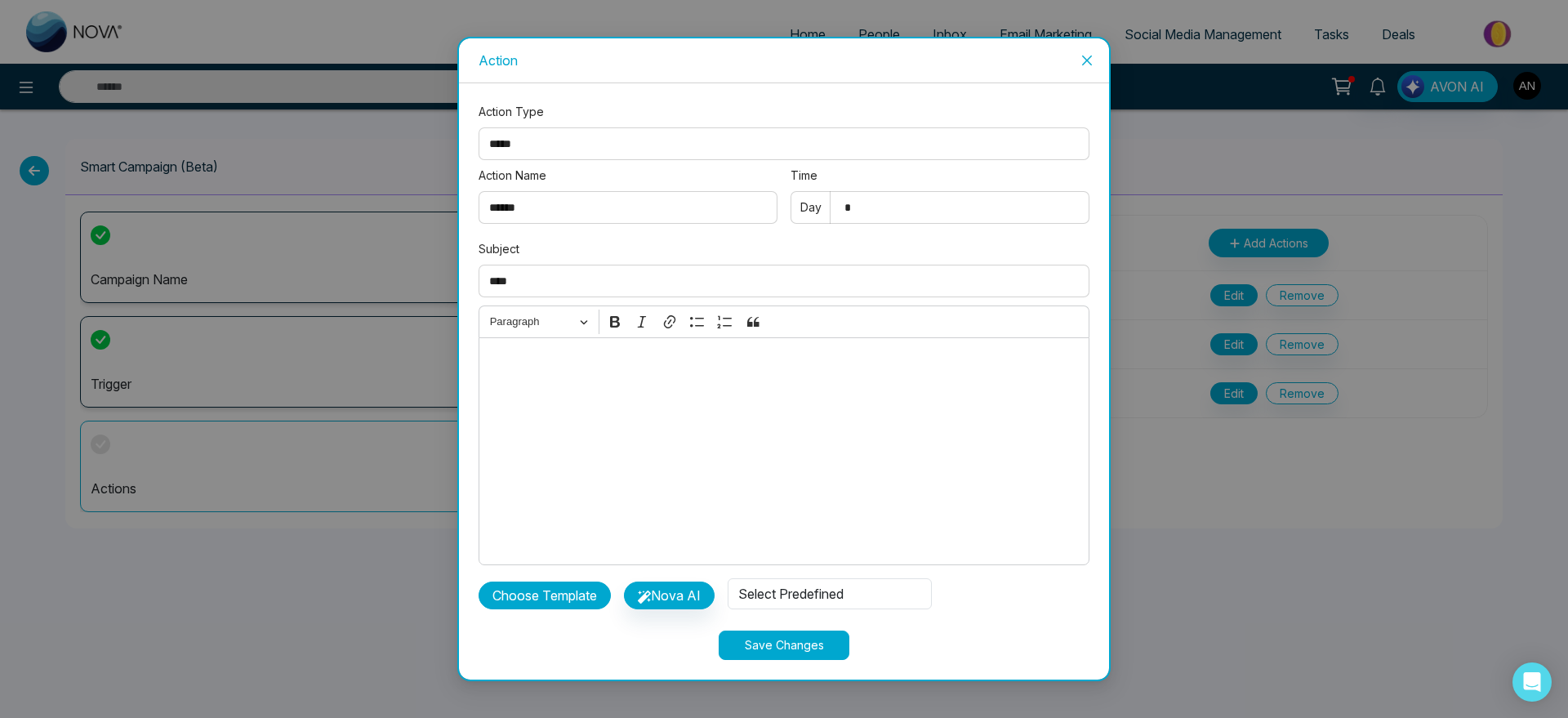
click at [573, 606] on button "Choose Template" at bounding box center [544, 596] width 132 height 28
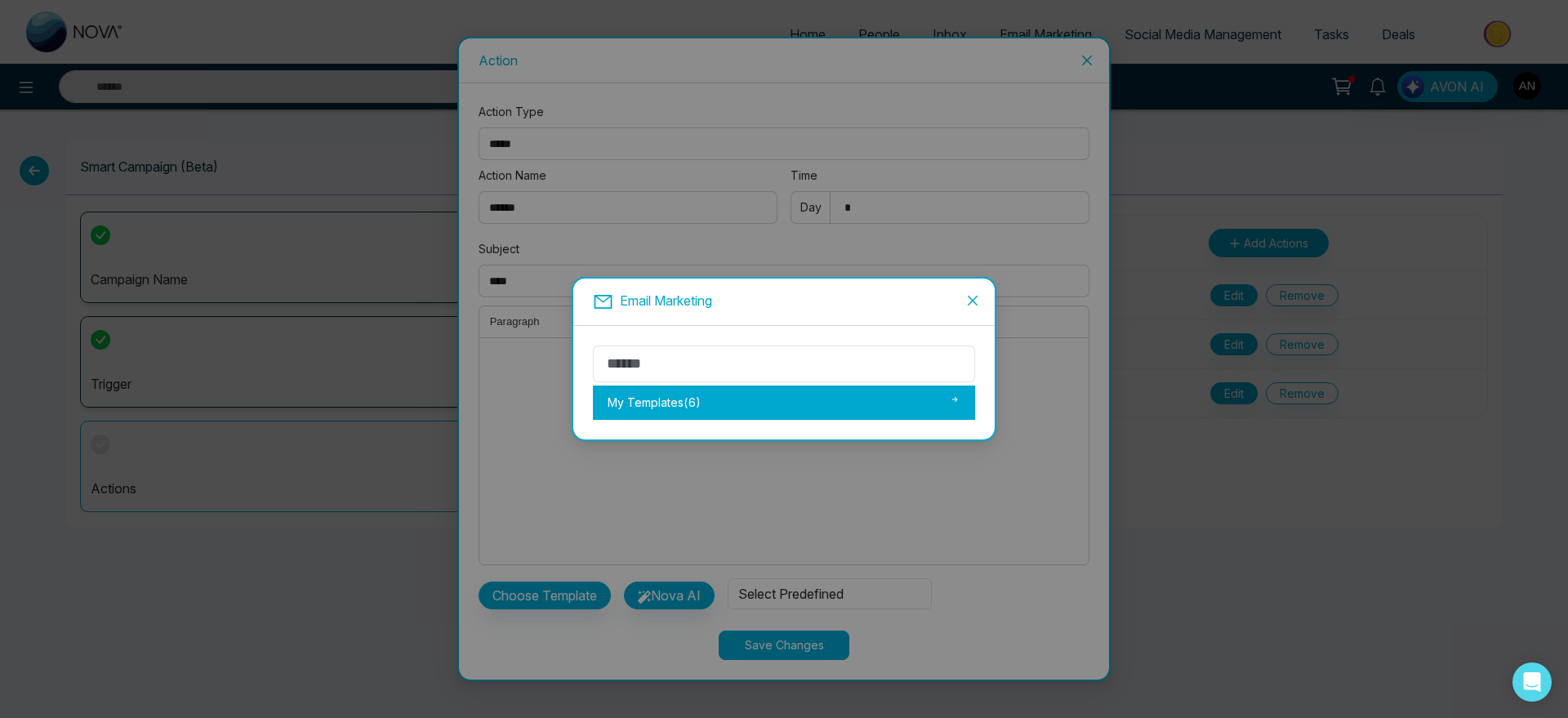
click at [701, 417] on div "My Templates ( 6 )" at bounding box center [784, 402] width 382 height 35
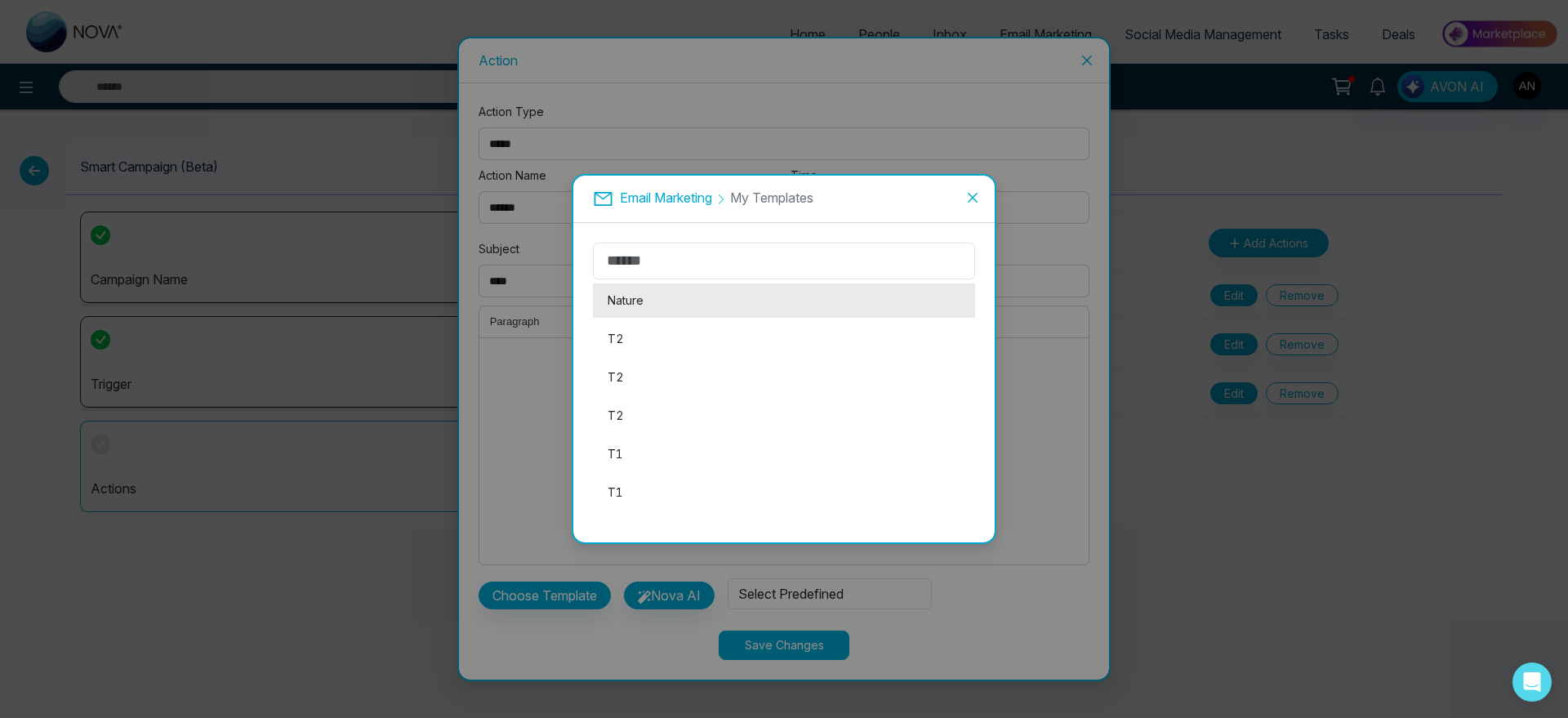
click at [692, 305] on li "Nature" at bounding box center [784, 301] width 382 height 35
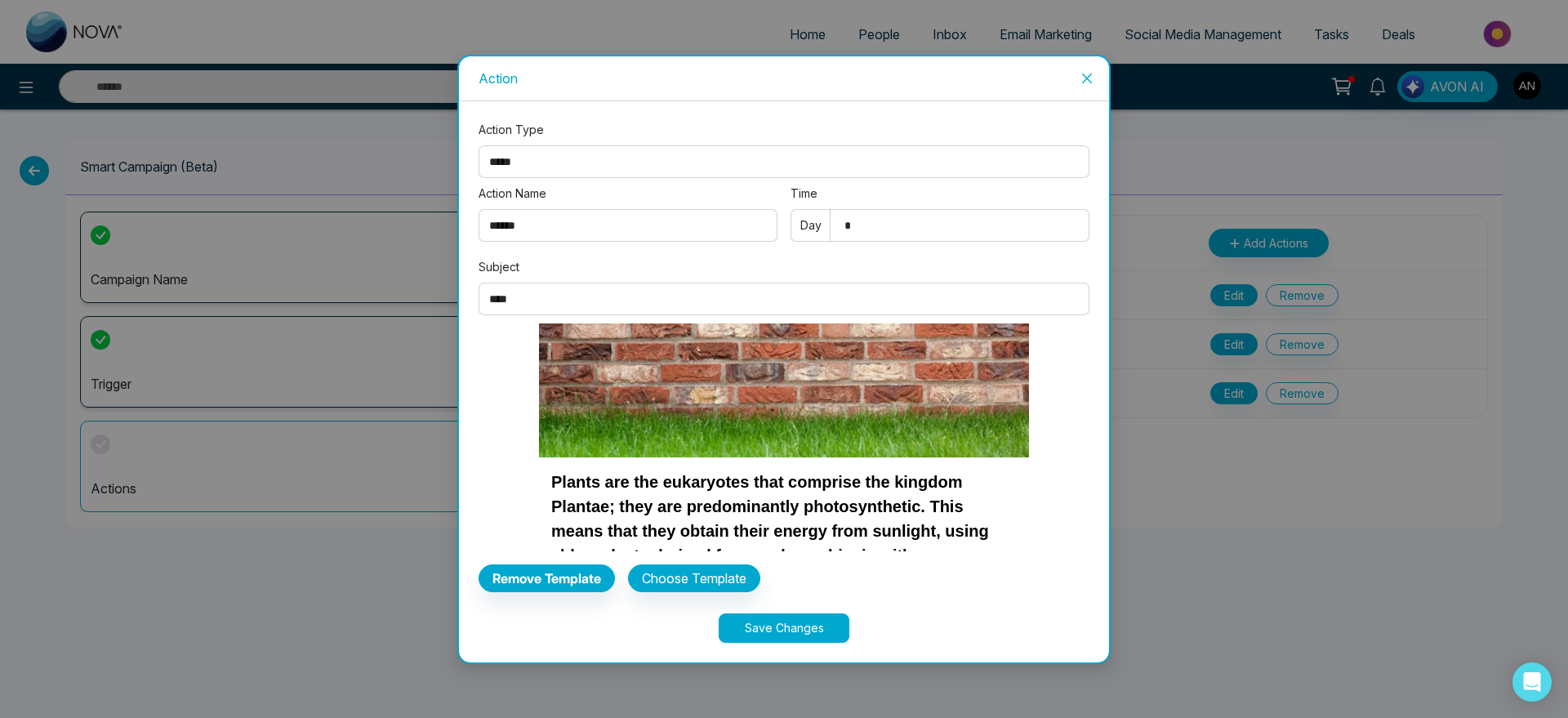
scroll to position [0, 0]
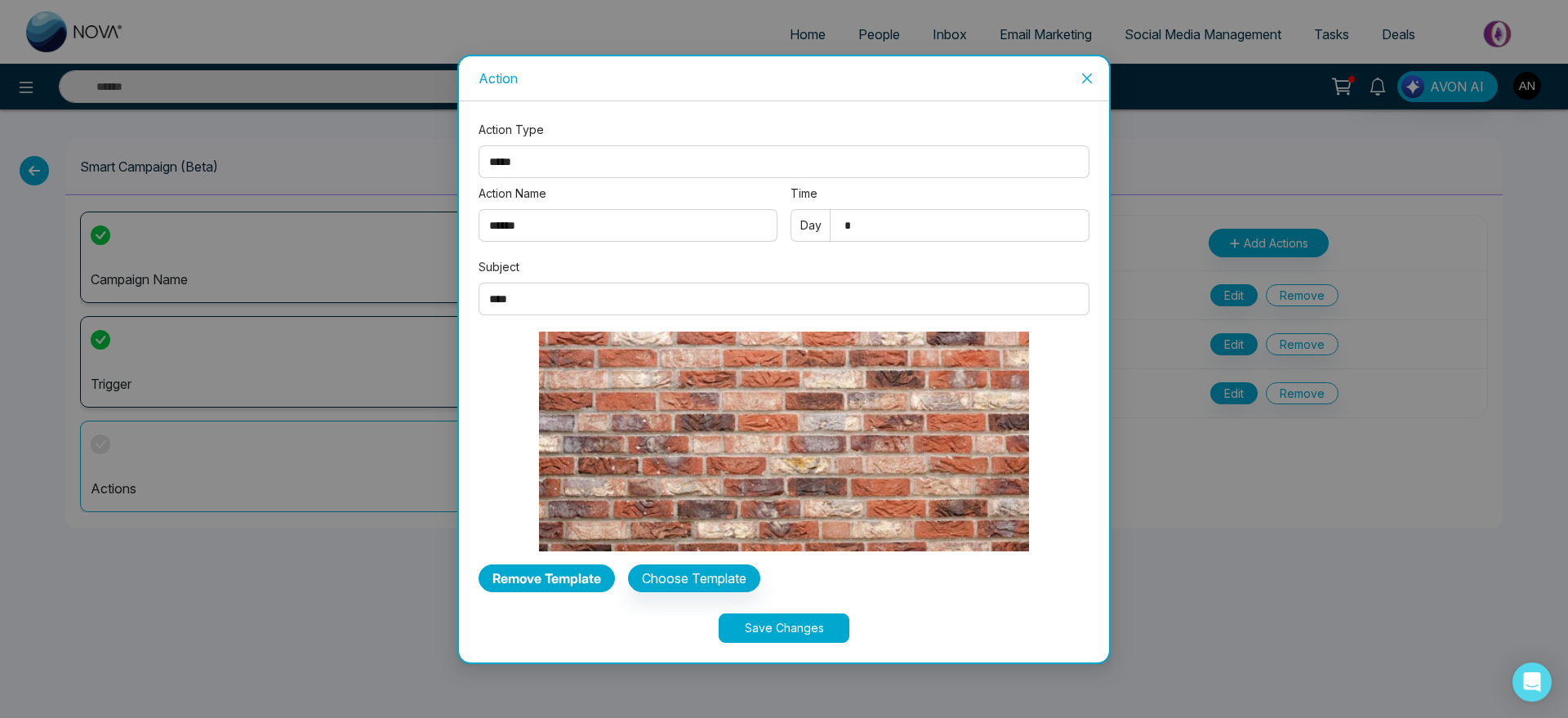
click at [556, 586] on button "Remove Template" at bounding box center [546, 579] width 136 height 28
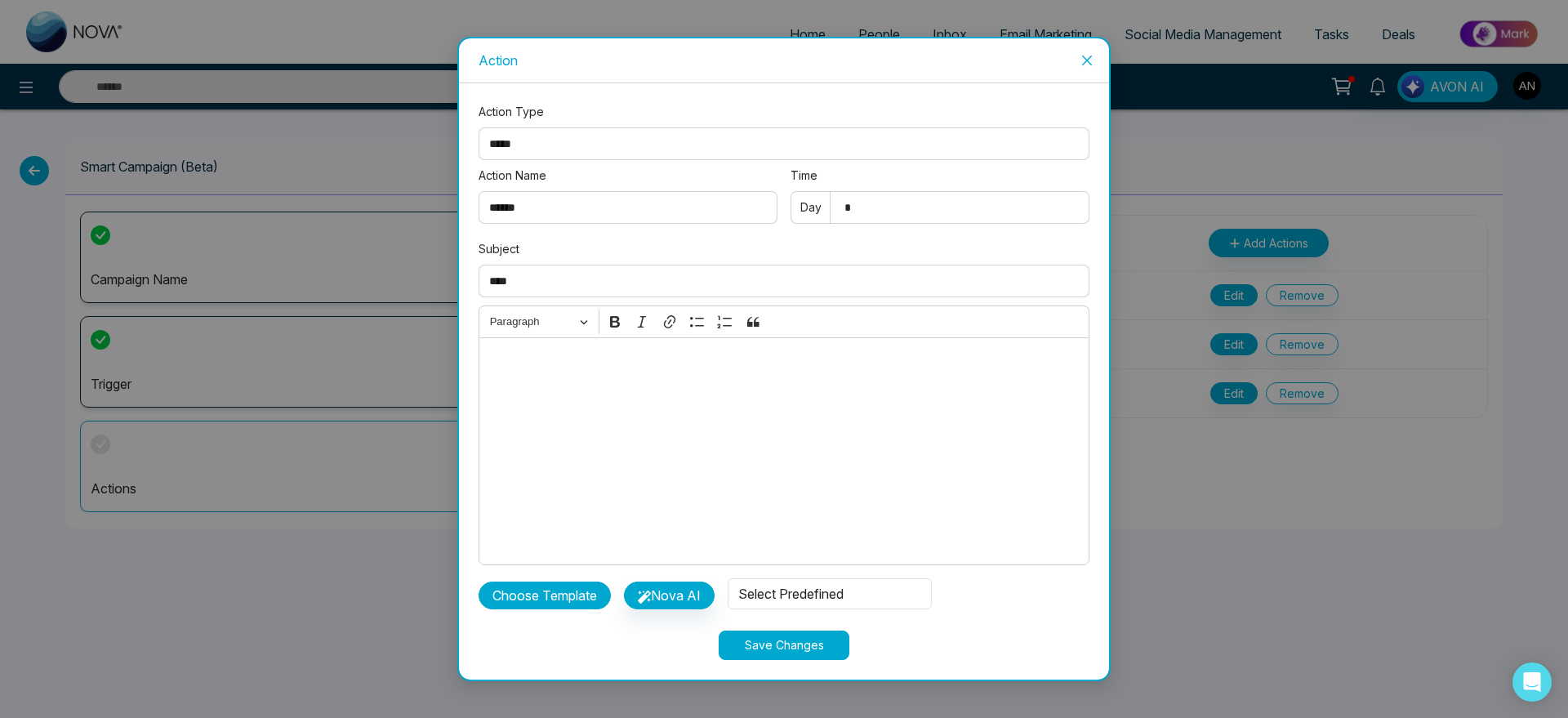
click at [569, 601] on button "Choose Template" at bounding box center [544, 596] width 132 height 28
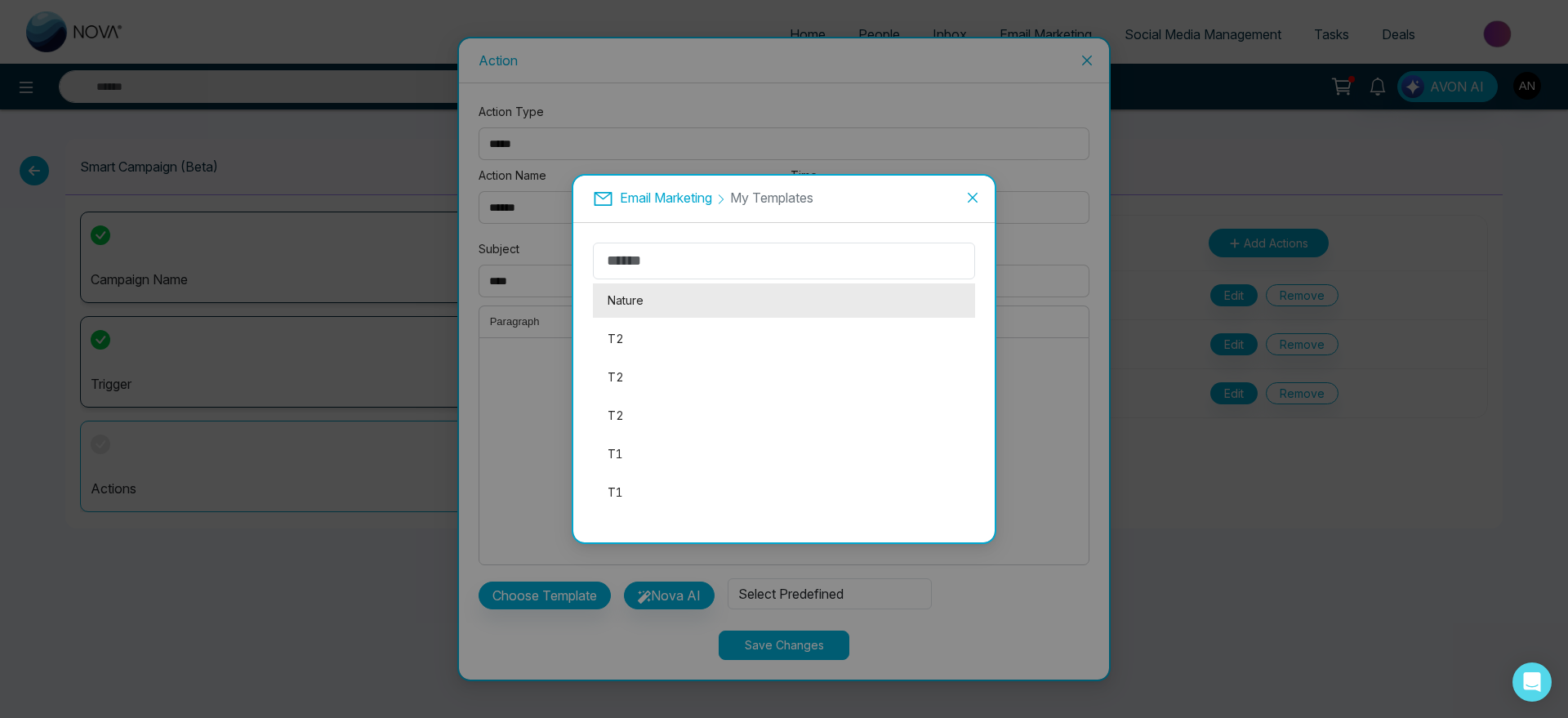
click at [659, 298] on li "Nature" at bounding box center [784, 301] width 382 height 35
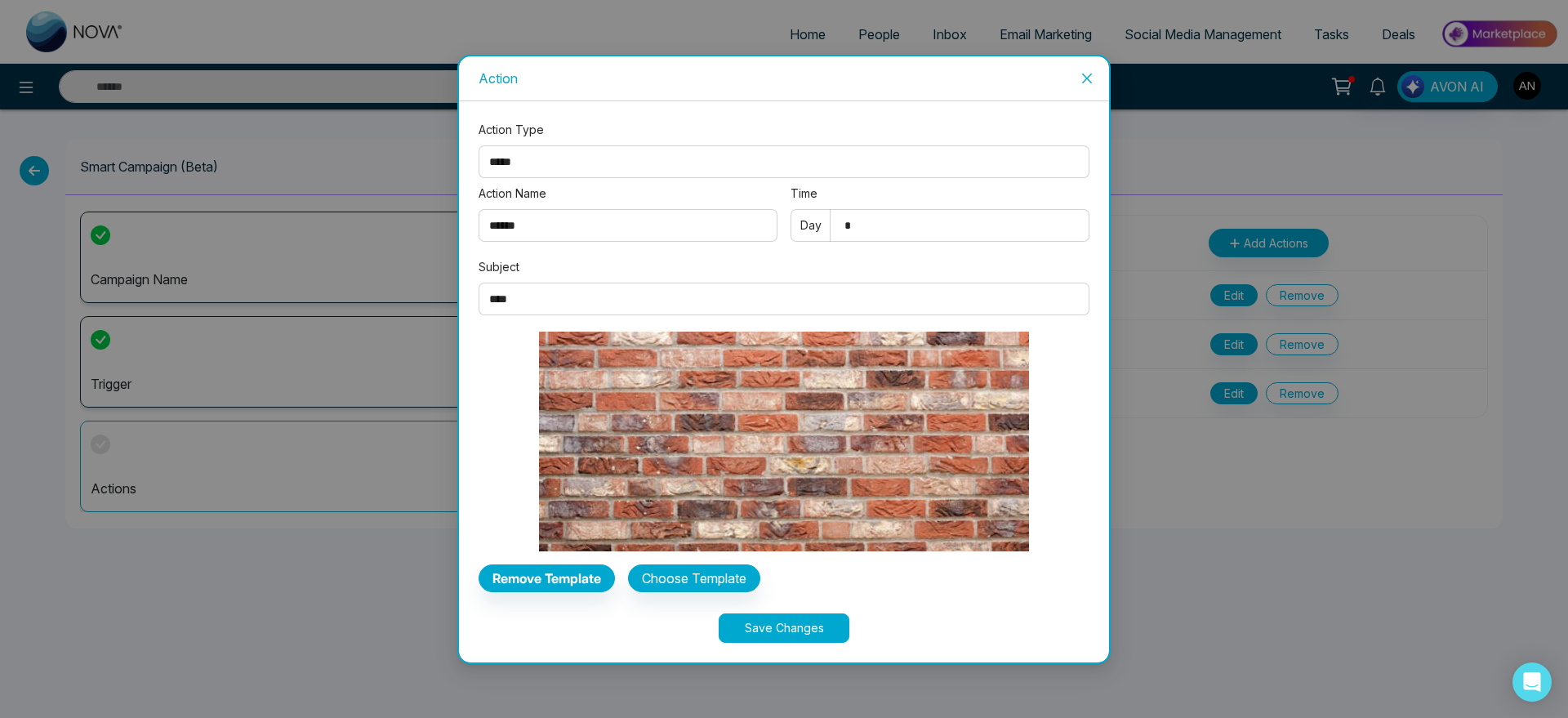
click at [837, 617] on button "Save Changes" at bounding box center [784, 628] width 131 height 29
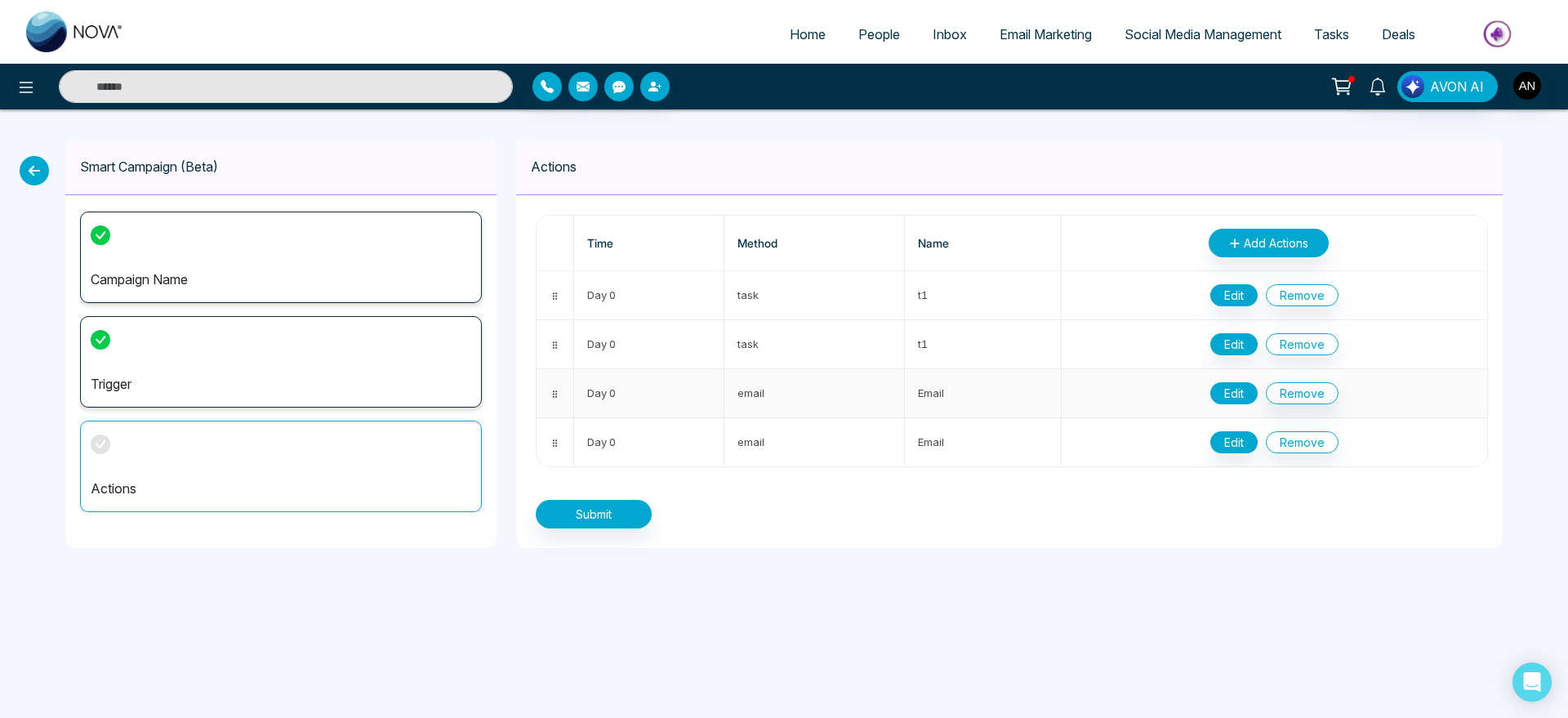
click at [1244, 391] on button "Edit" at bounding box center [1234, 393] width 47 height 22
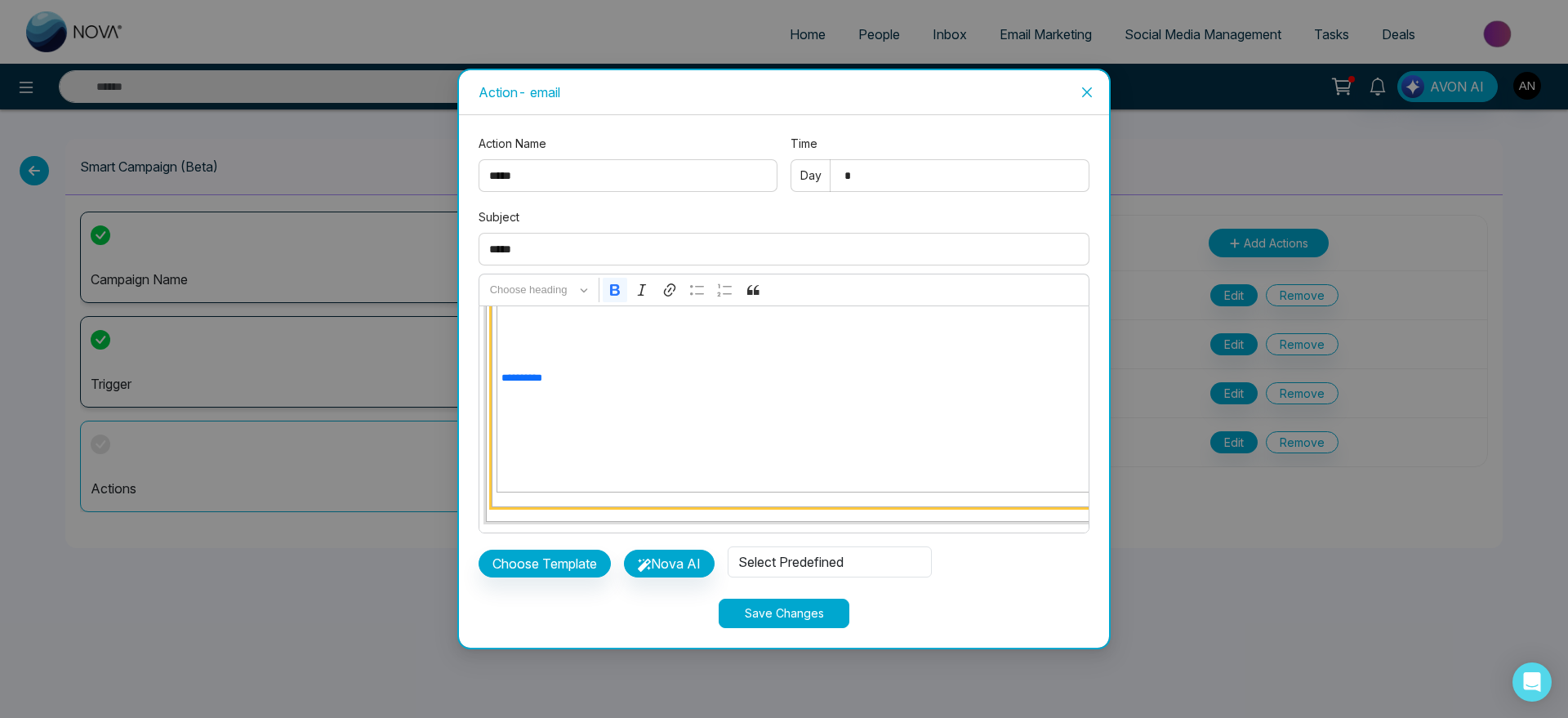
scroll to position [678, 0]
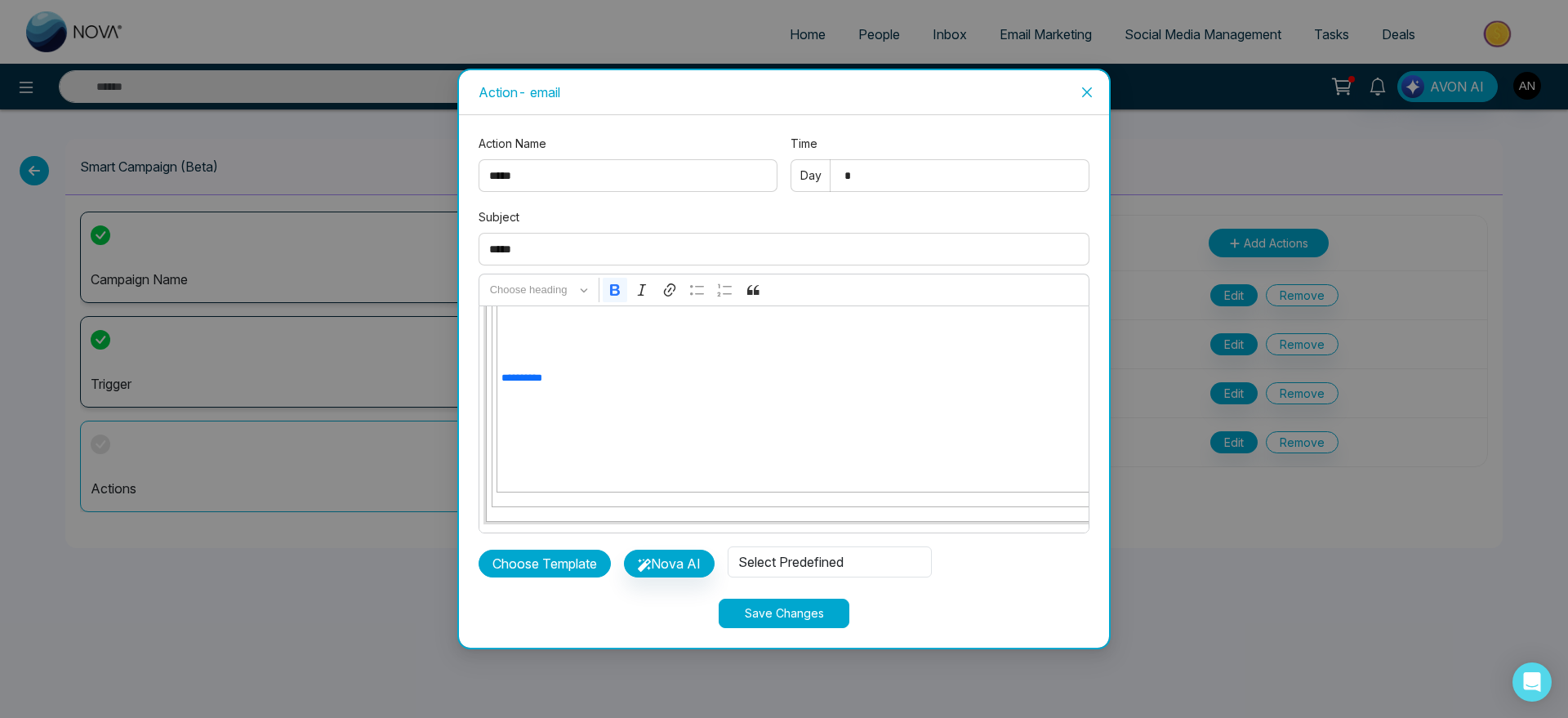
click at [551, 570] on button "Choose Template" at bounding box center [544, 564] width 132 height 28
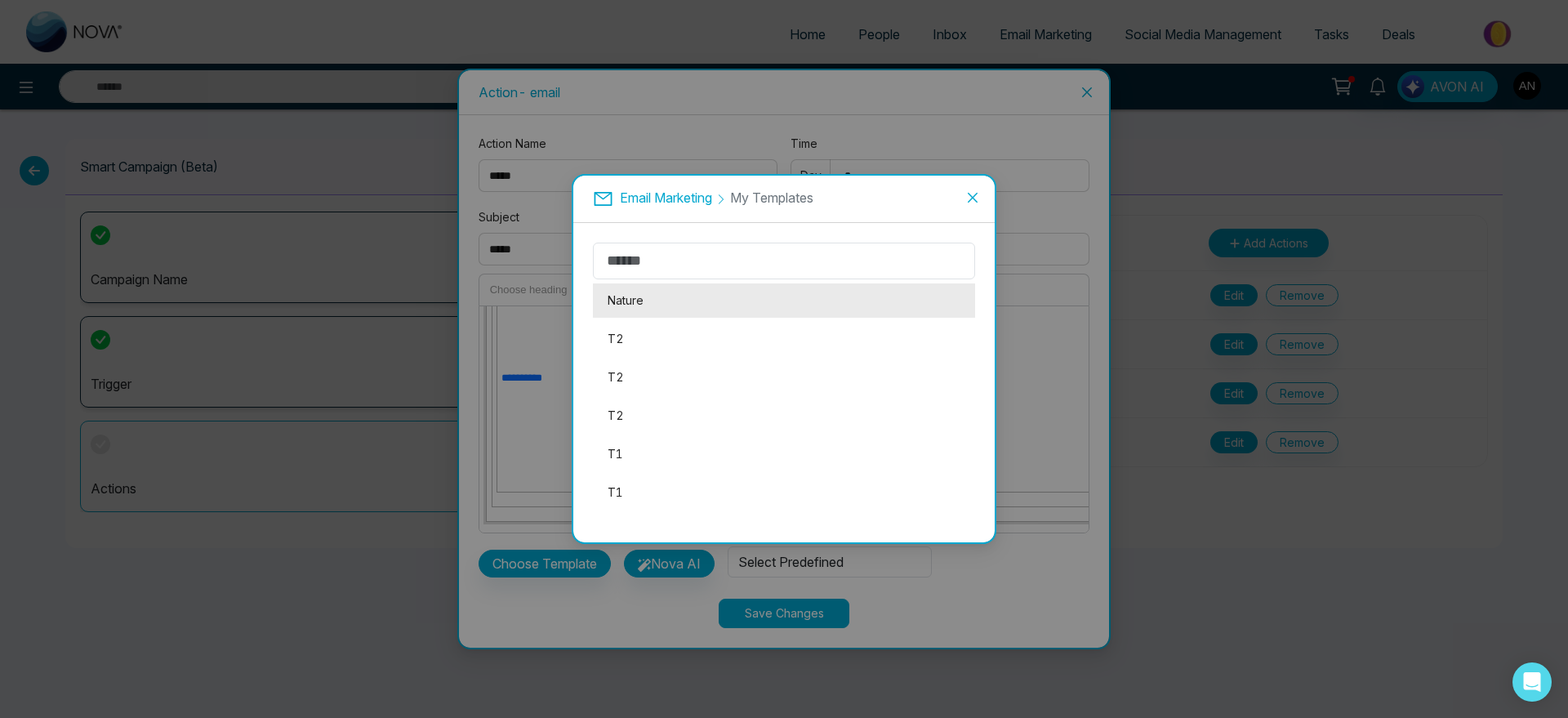
click at [647, 299] on li "Nature" at bounding box center [784, 301] width 382 height 35
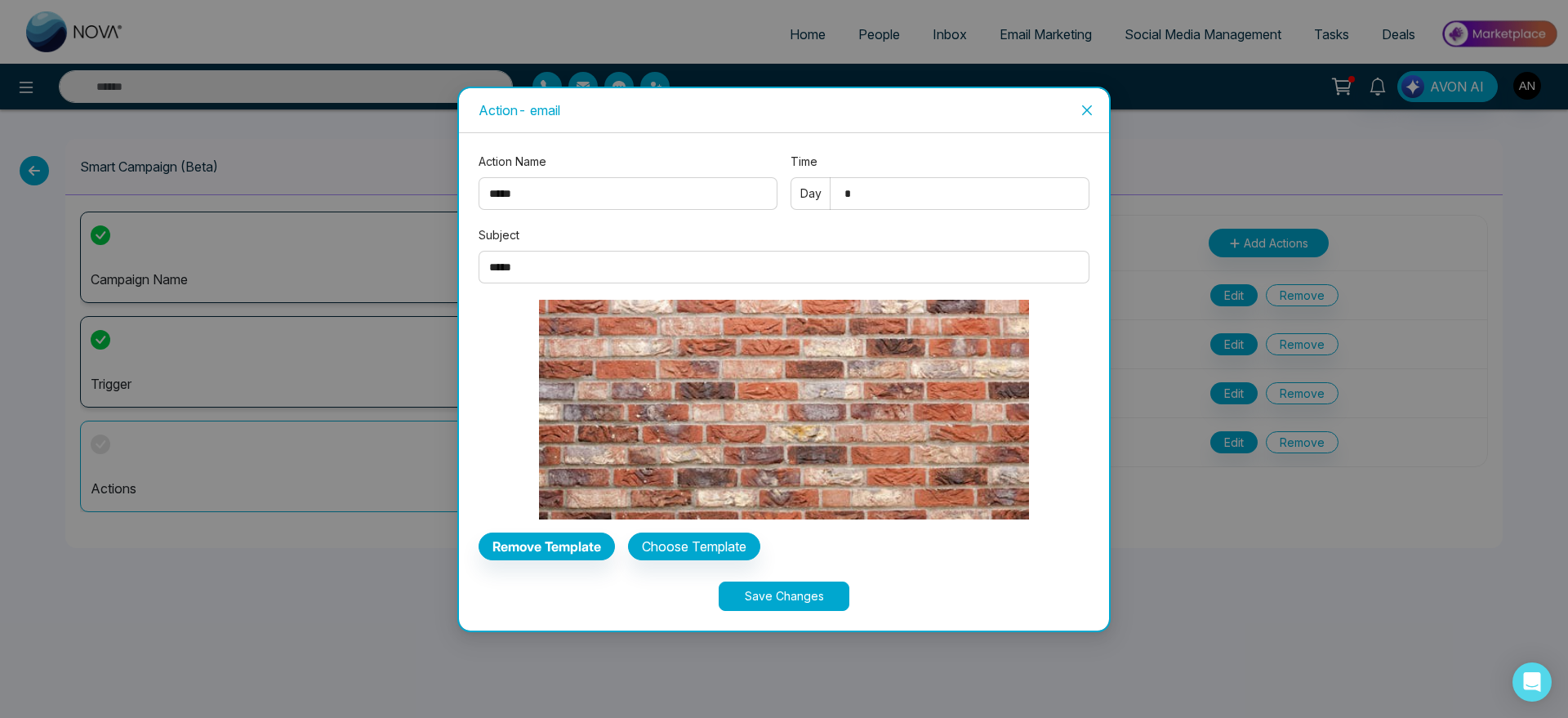
click at [796, 603] on button "Save Changes" at bounding box center [784, 596] width 131 height 29
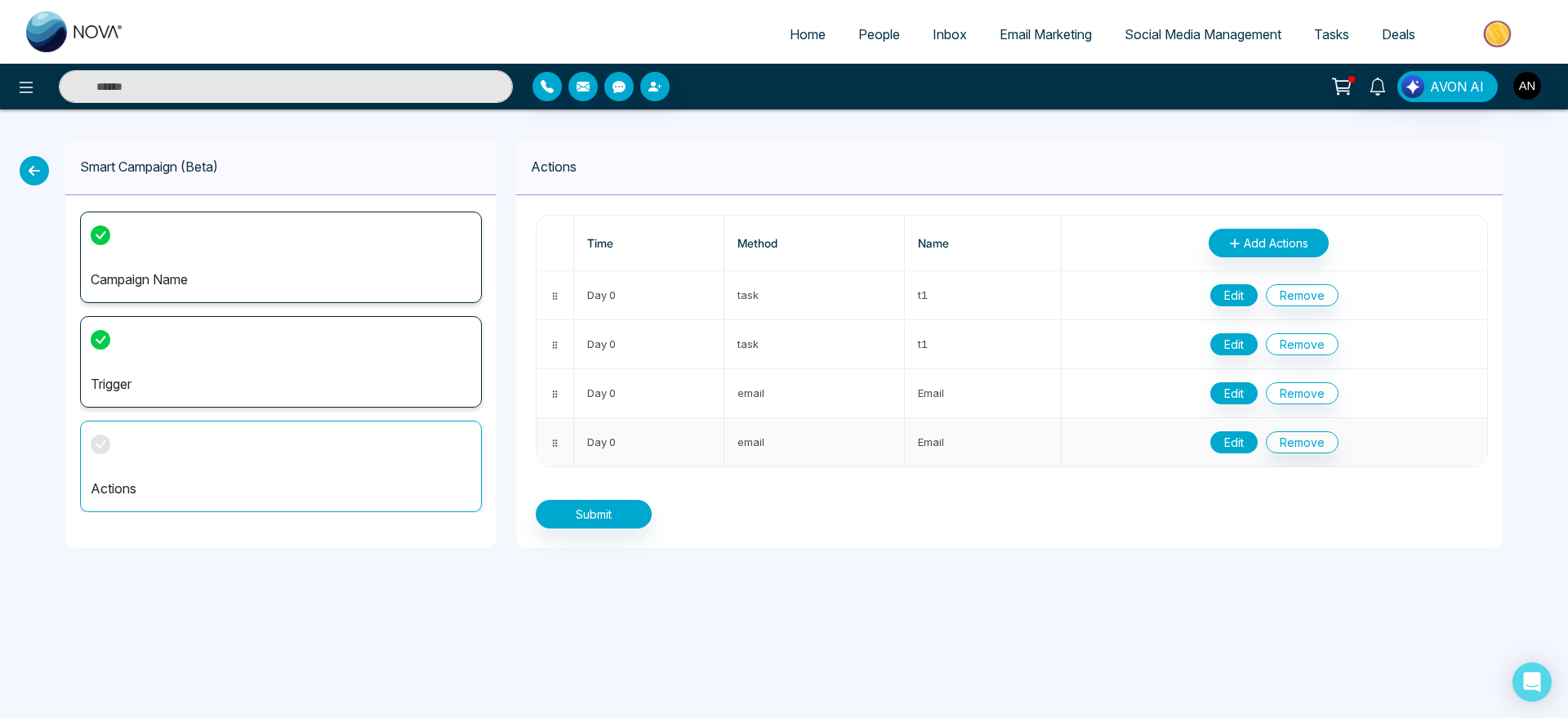
click at [1233, 435] on button "Edit" at bounding box center [1234, 442] width 47 height 22
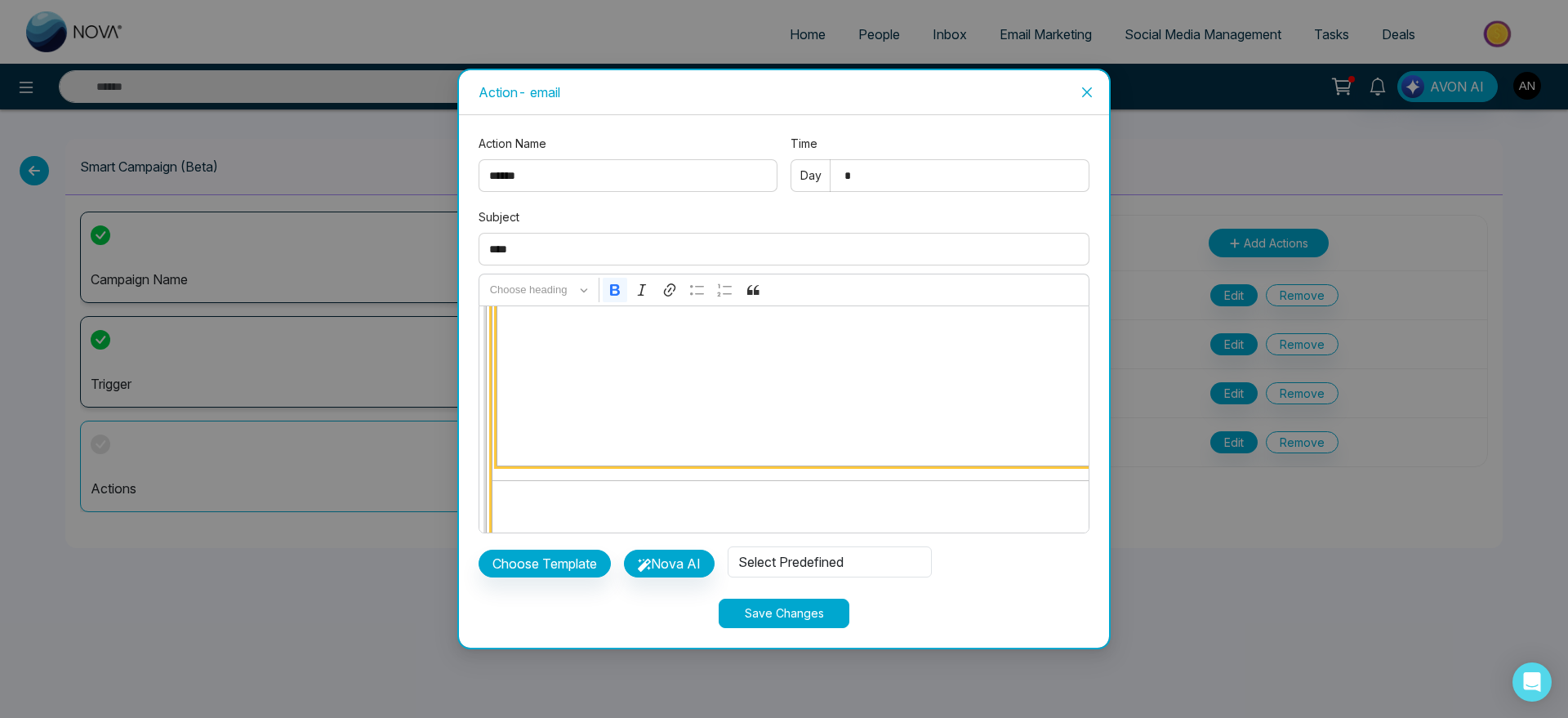
scroll to position [110, 0]
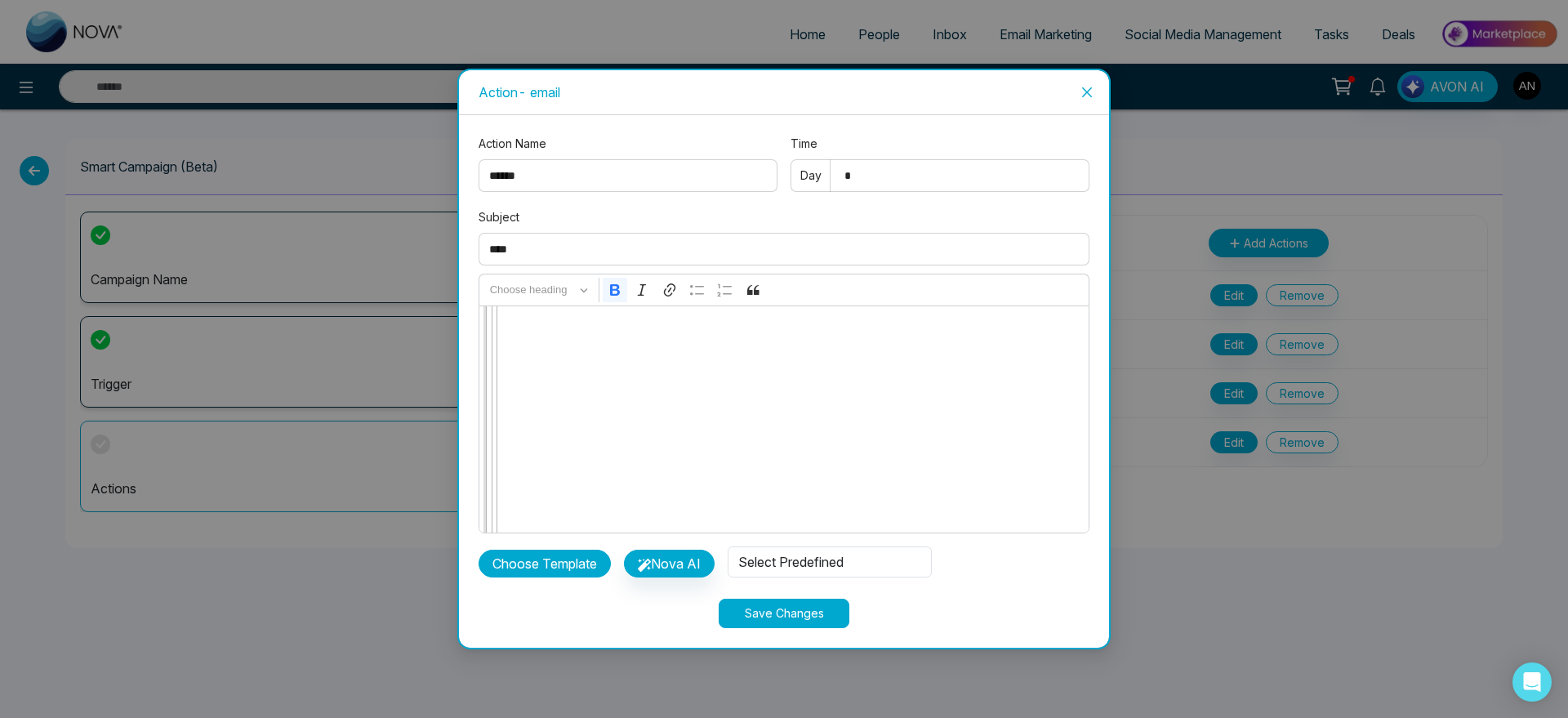
click at [539, 566] on button "Choose Template" at bounding box center [544, 564] width 132 height 28
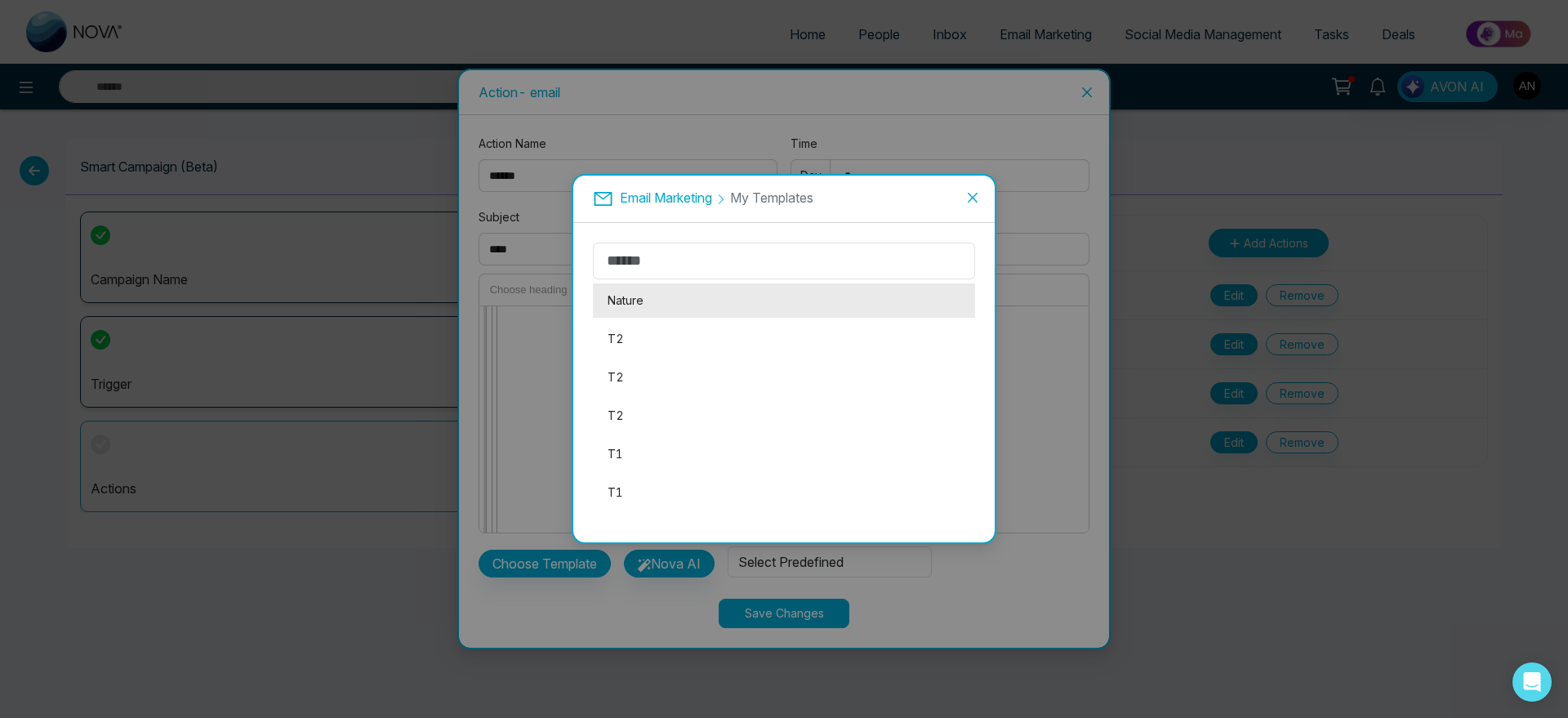
click at [658, 302] on li "Nature" at bounding box center [784, 301] width 382 height 35
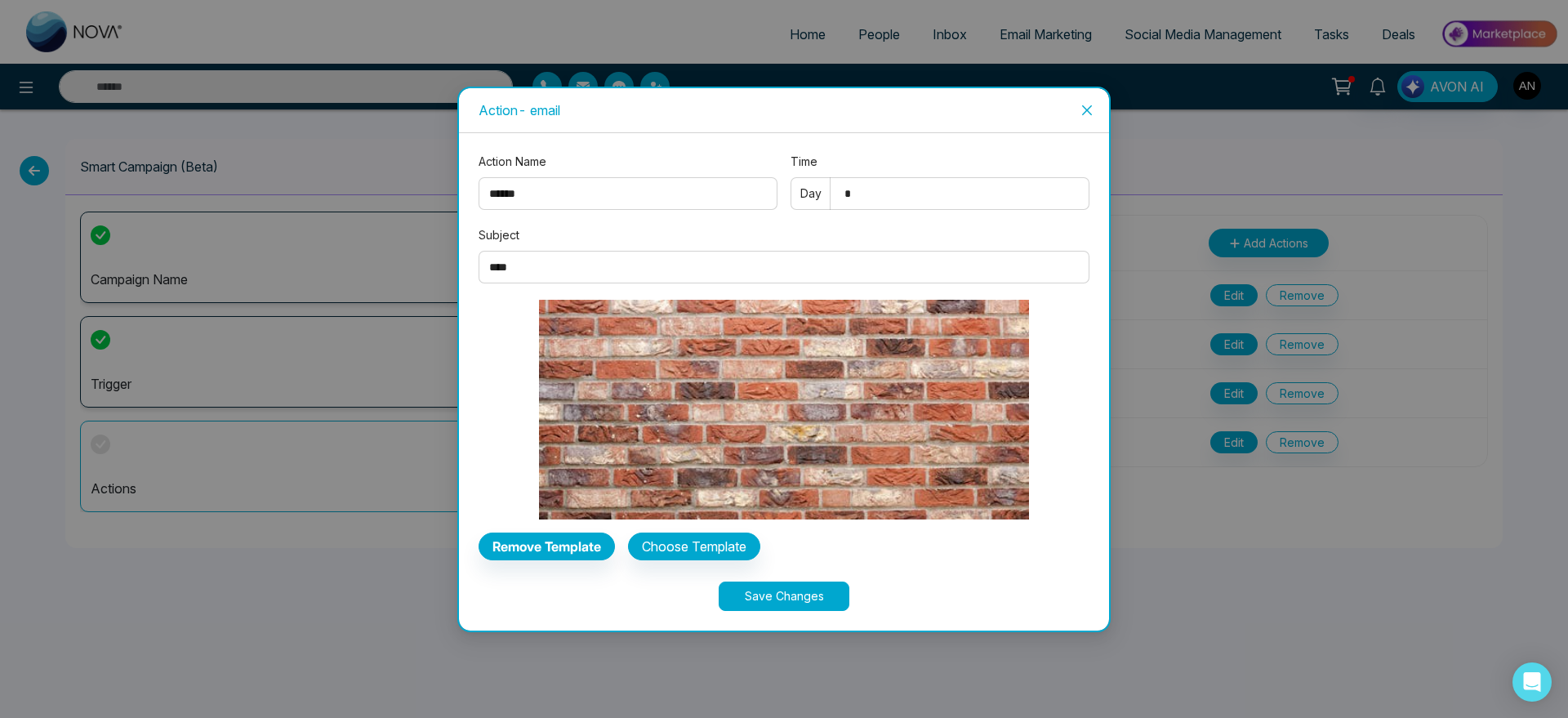
click at [813, 590] on button "Save Changes" at bounding box center [784, 596] width 131 height 29
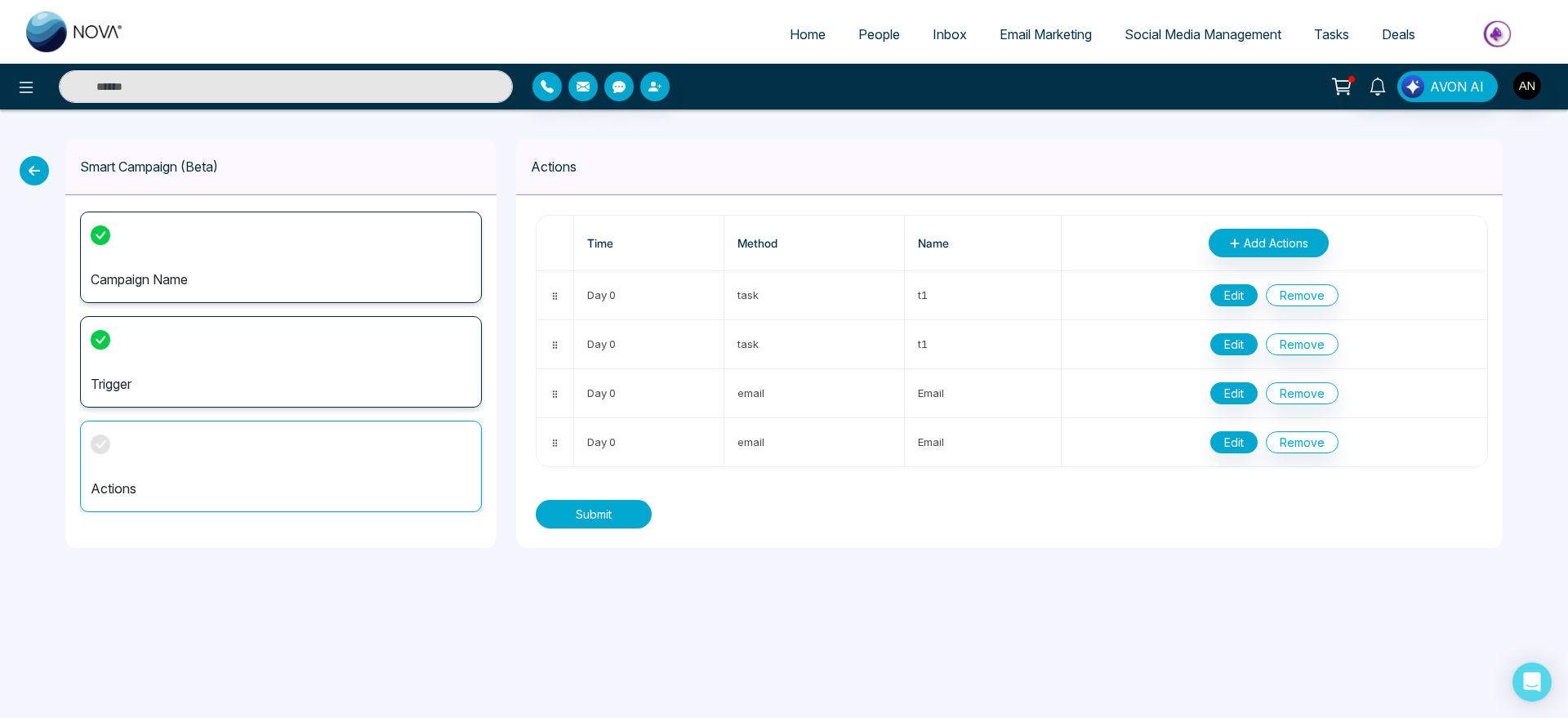
click at [587, 517] on button "Submit" at bounding box center [593, 514] width 116 height 28
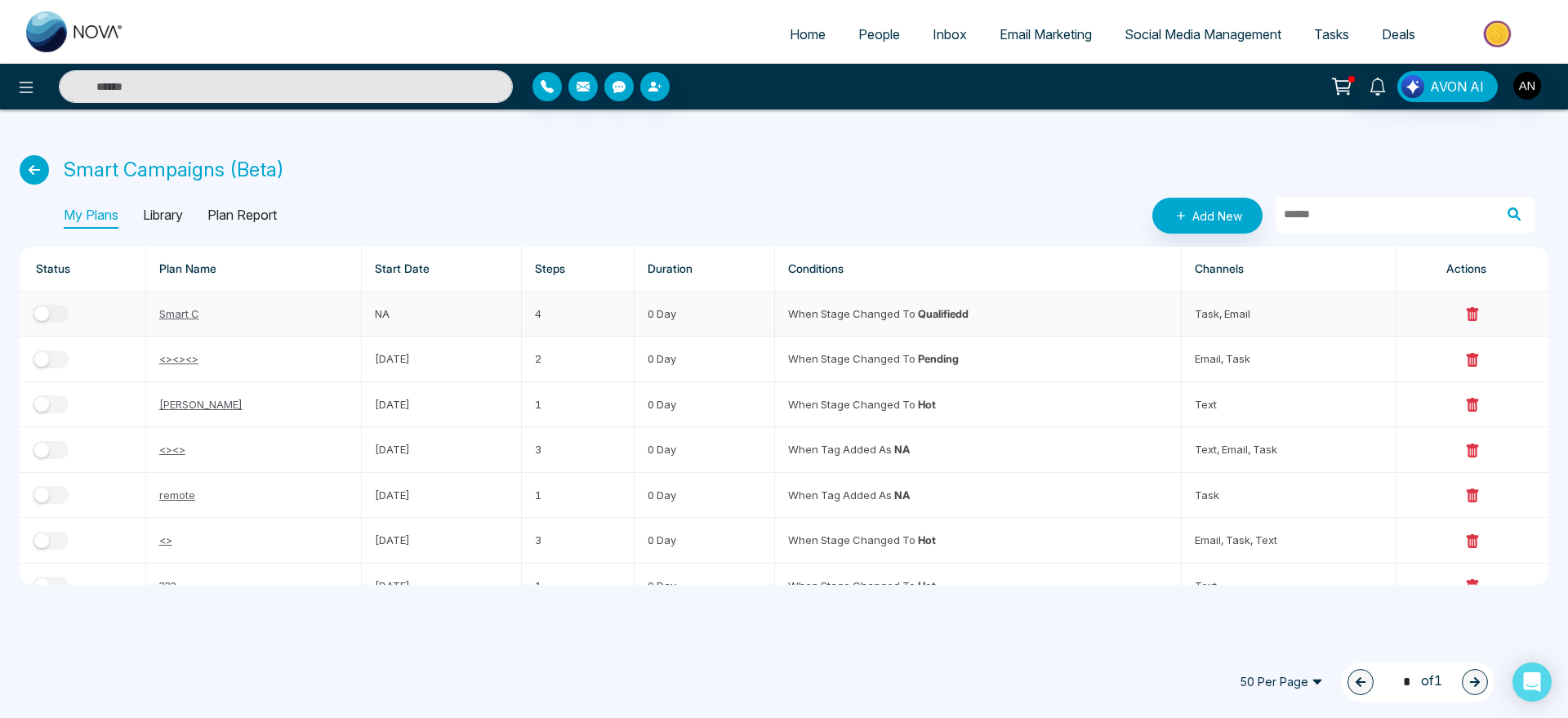
click at [59, 308] on button "button" at bounding box center [51, 313] width 36 height 18
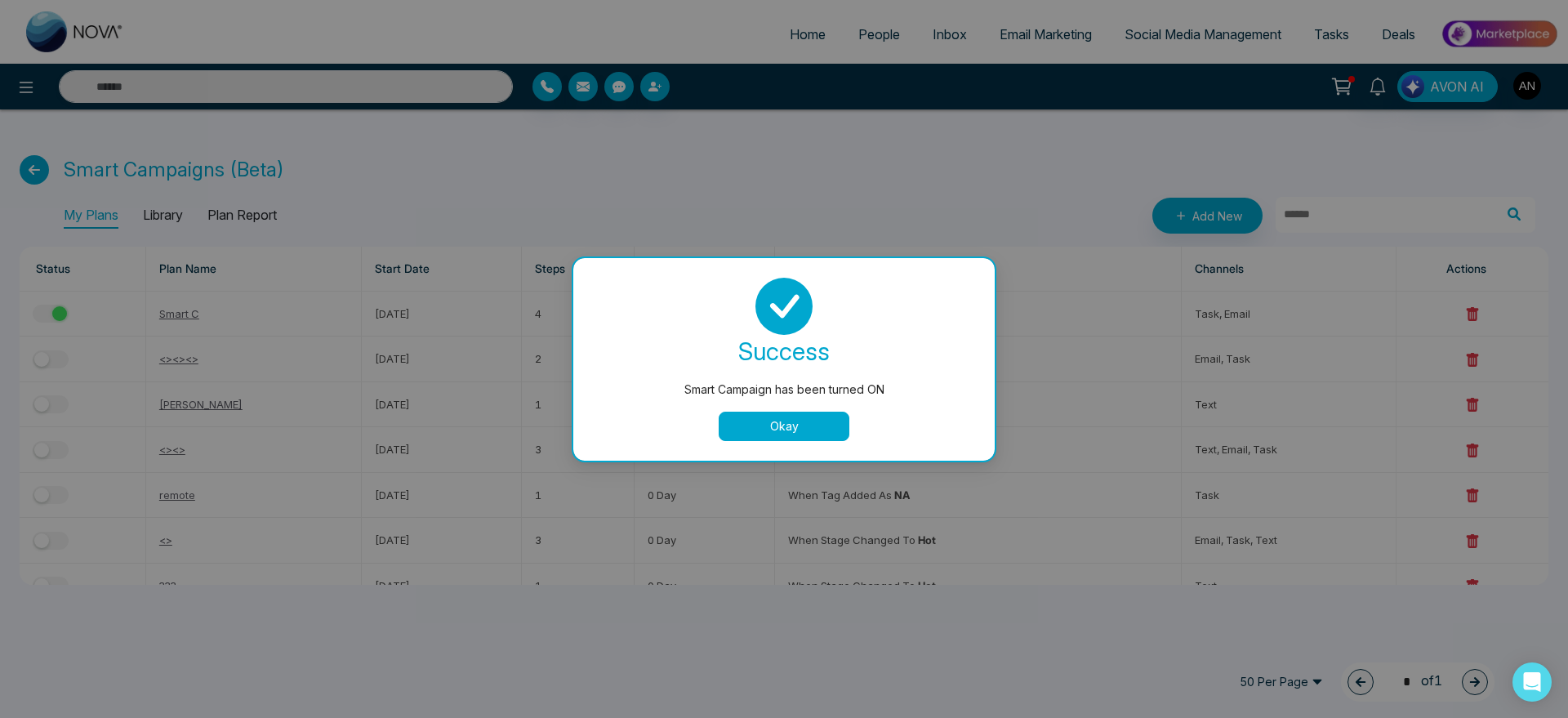
click at [765, 430] on button "Okay" at bounding box center [784, 426] width 131 height 29
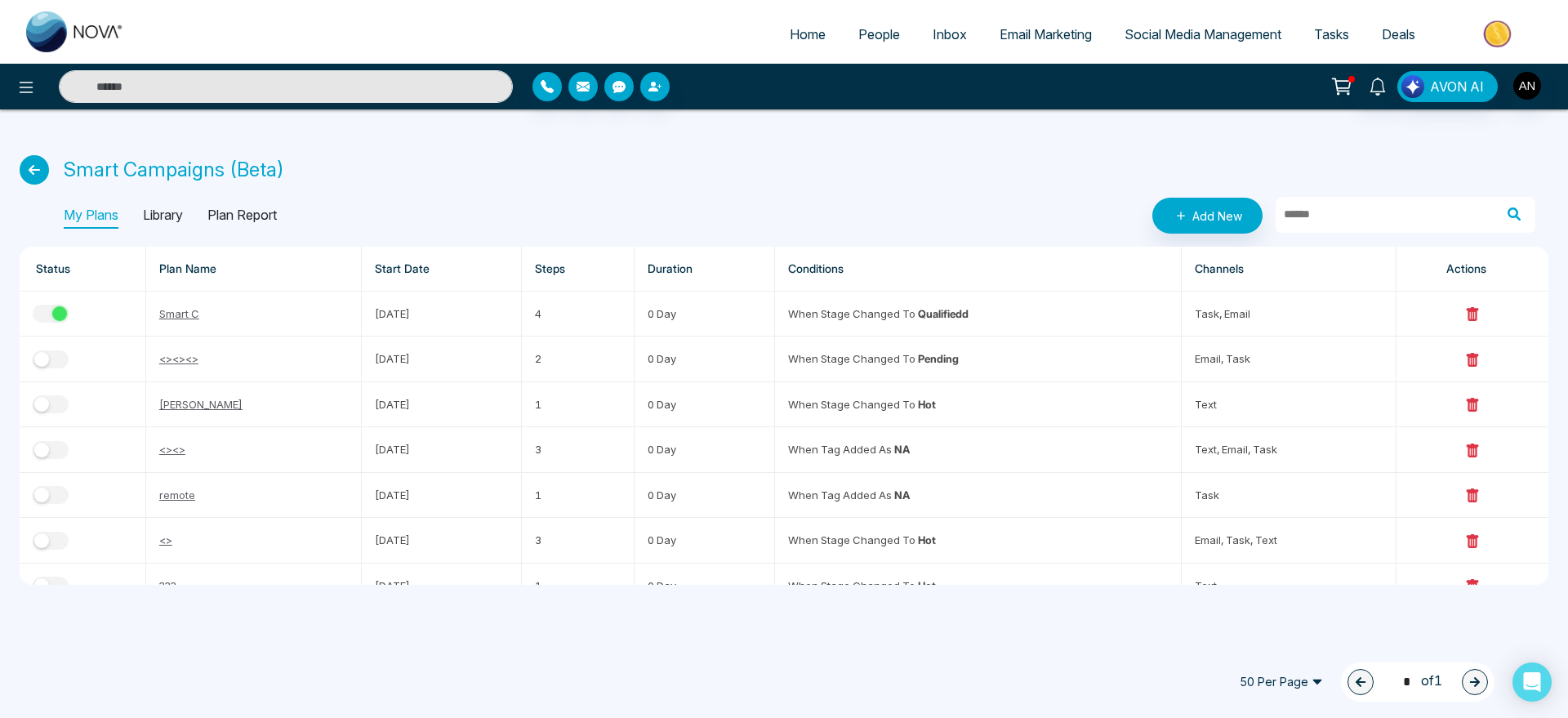
click at [886, 28] on span "People" at bounding box center [879, 34] width 41 height 16
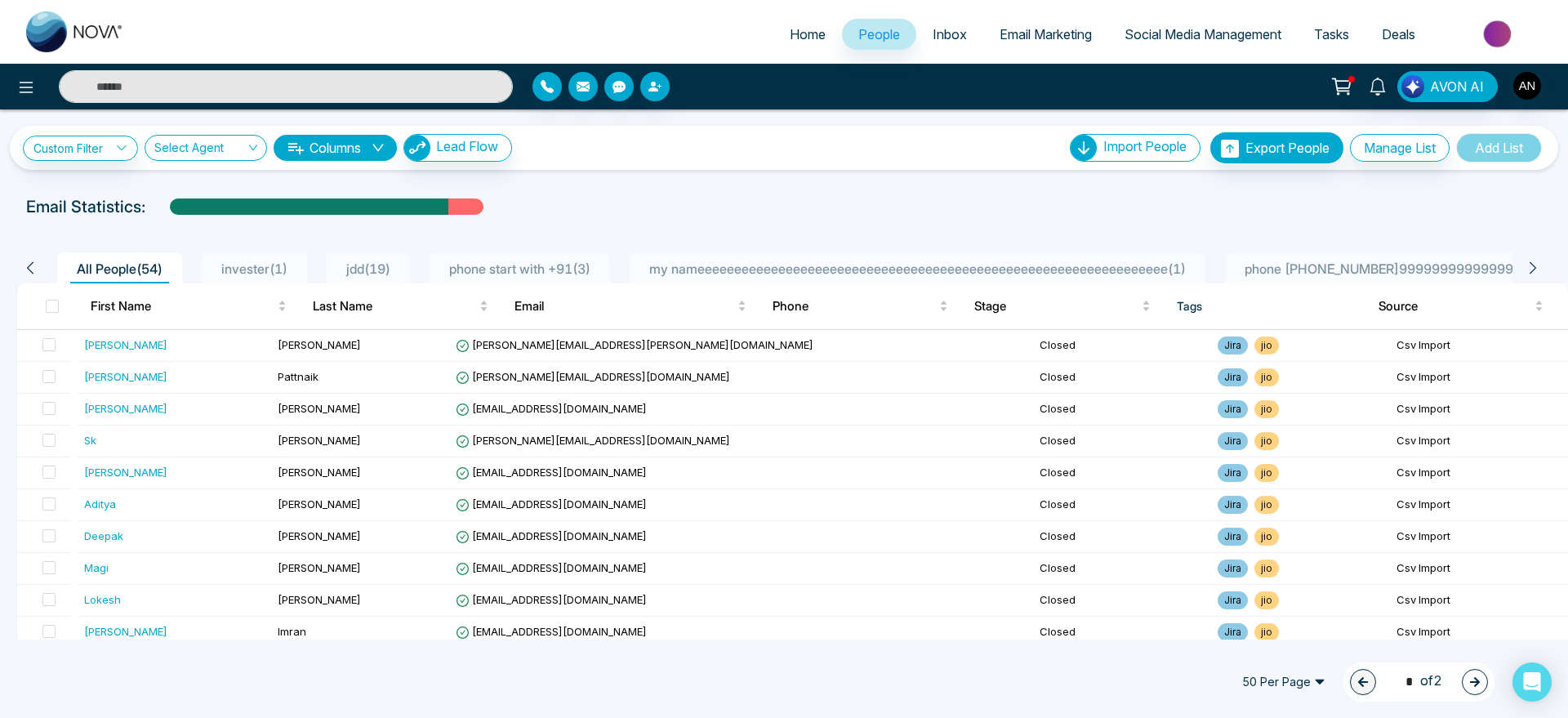
click at [267, 259] on div "invester ( 1 )" at bounding box center [255, 269] width 79 height 20
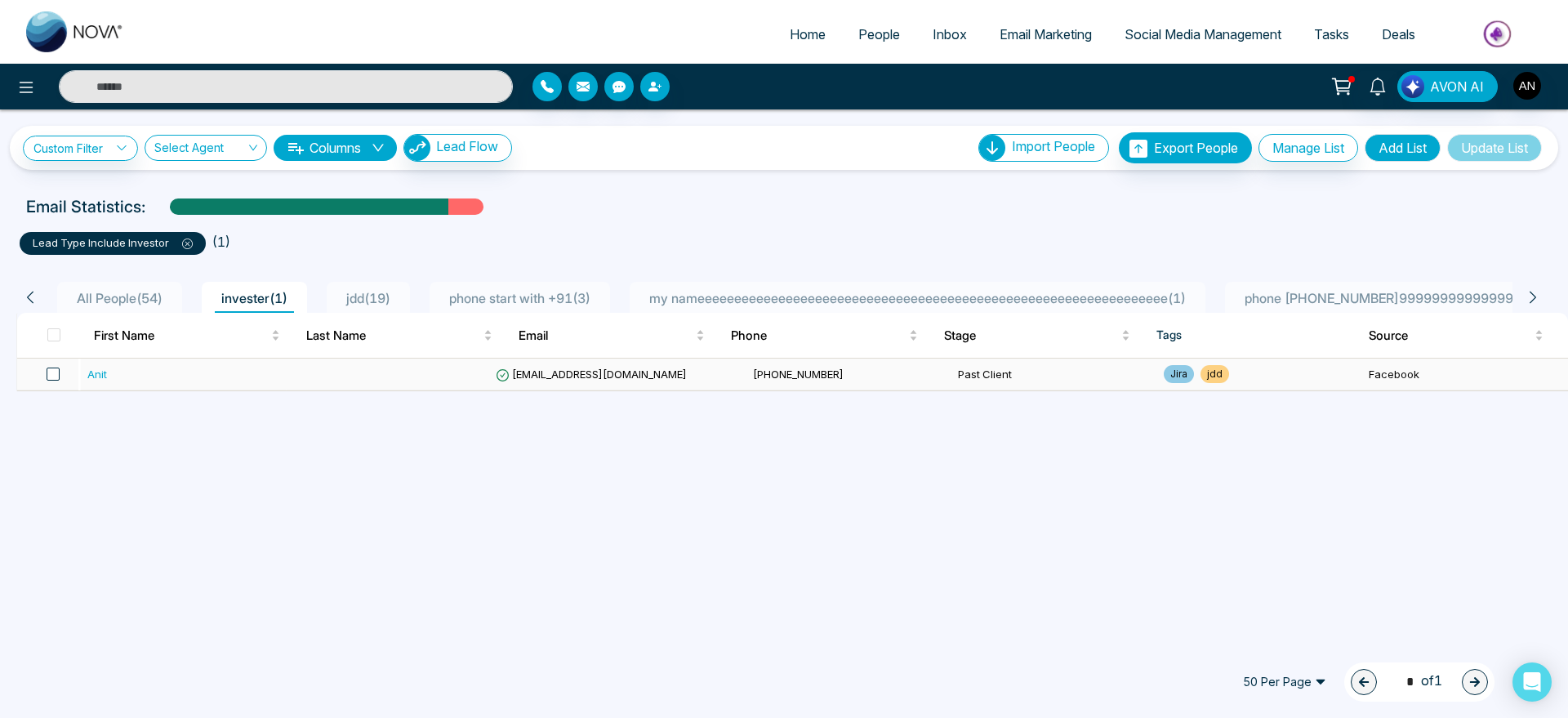
click at [54, 370] on span at bounding box center [54, 374] width 13 height 13
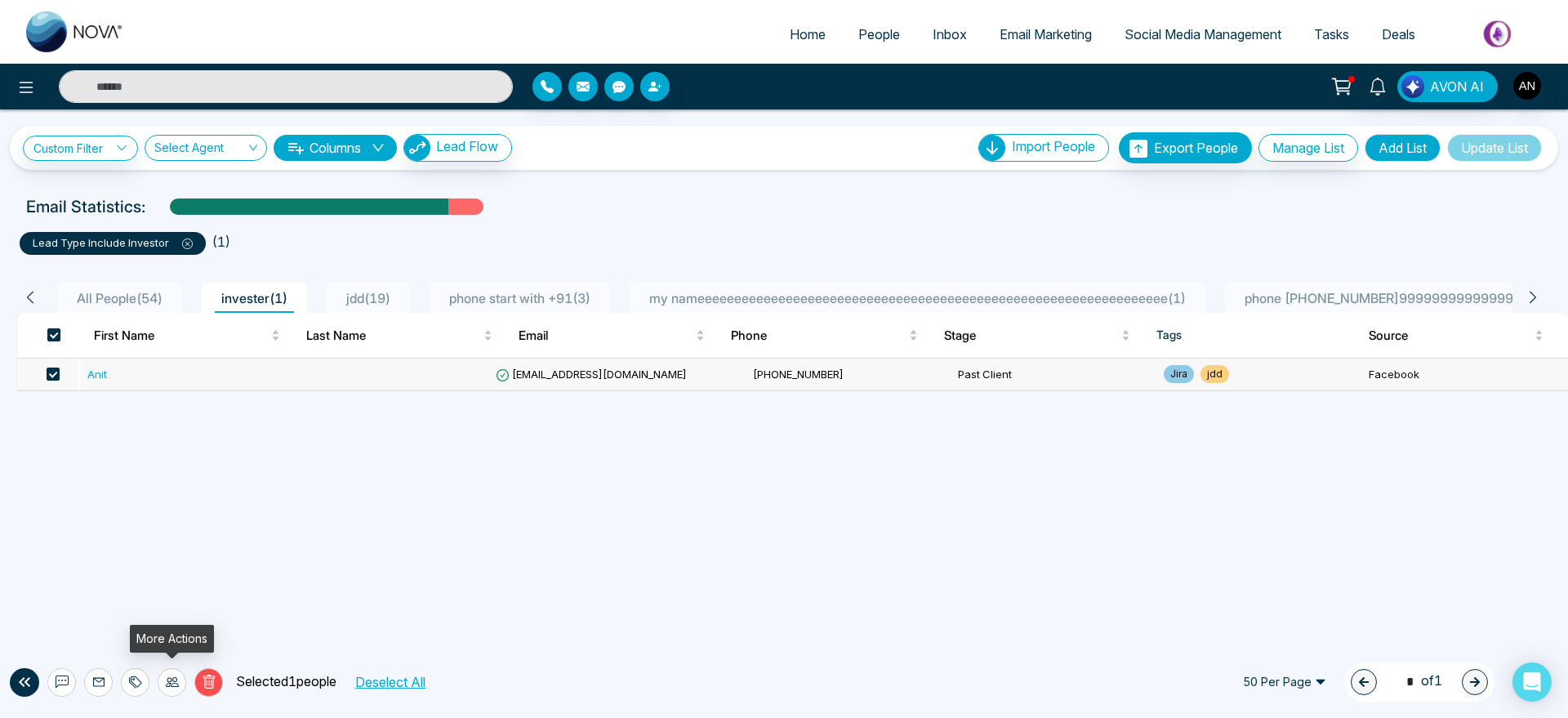
click at [169, 682] on icon at bounding box center [172, 682] width 13 height 13
click at [167, 586] on link "Update Stage" at bounding box center [143, 593] width 75 height 14
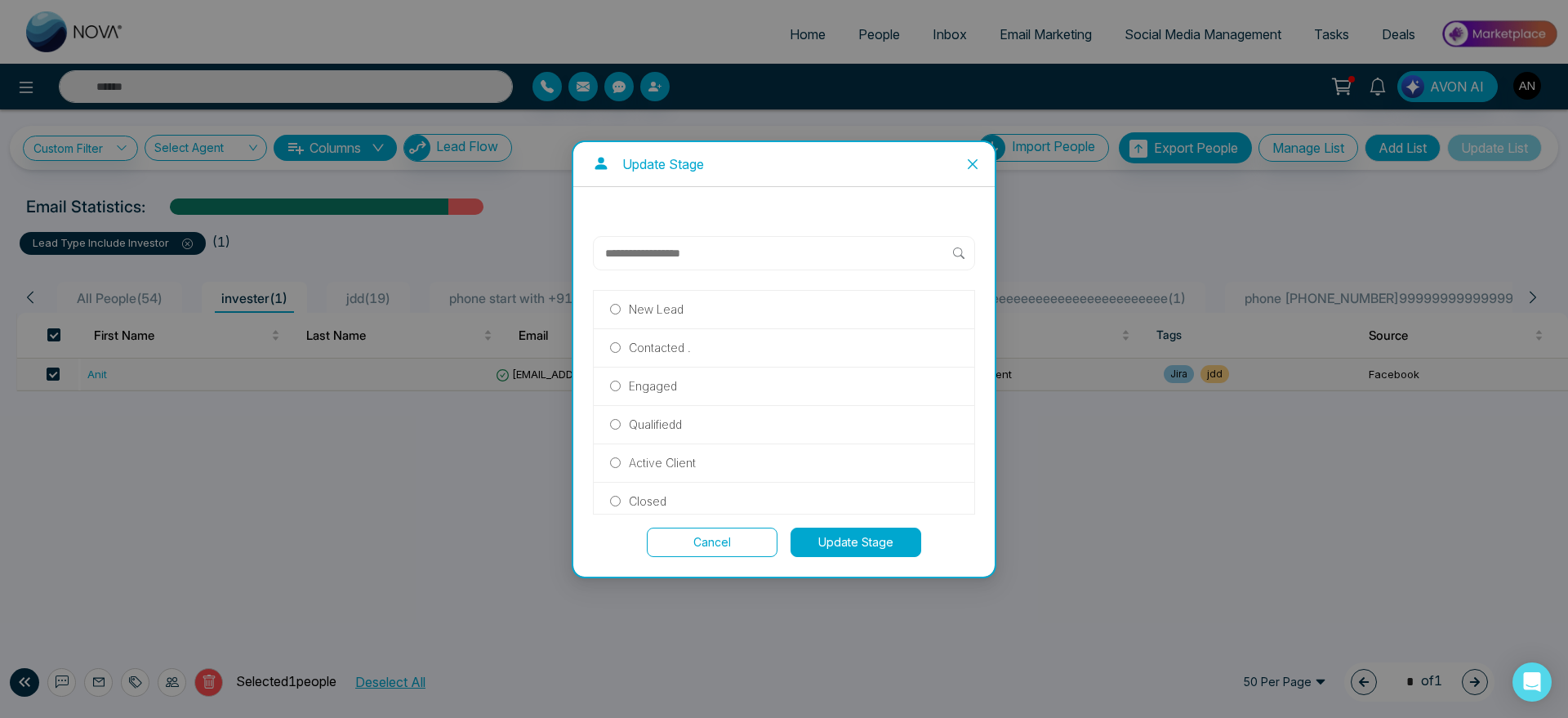
click at [709, 415] on label "Qualifiedd" at bounding box center [784, 424] width 348 height 18
click at [872, 535] on button "Update Stage" at bounding box center [855, 542] width 131 height 29
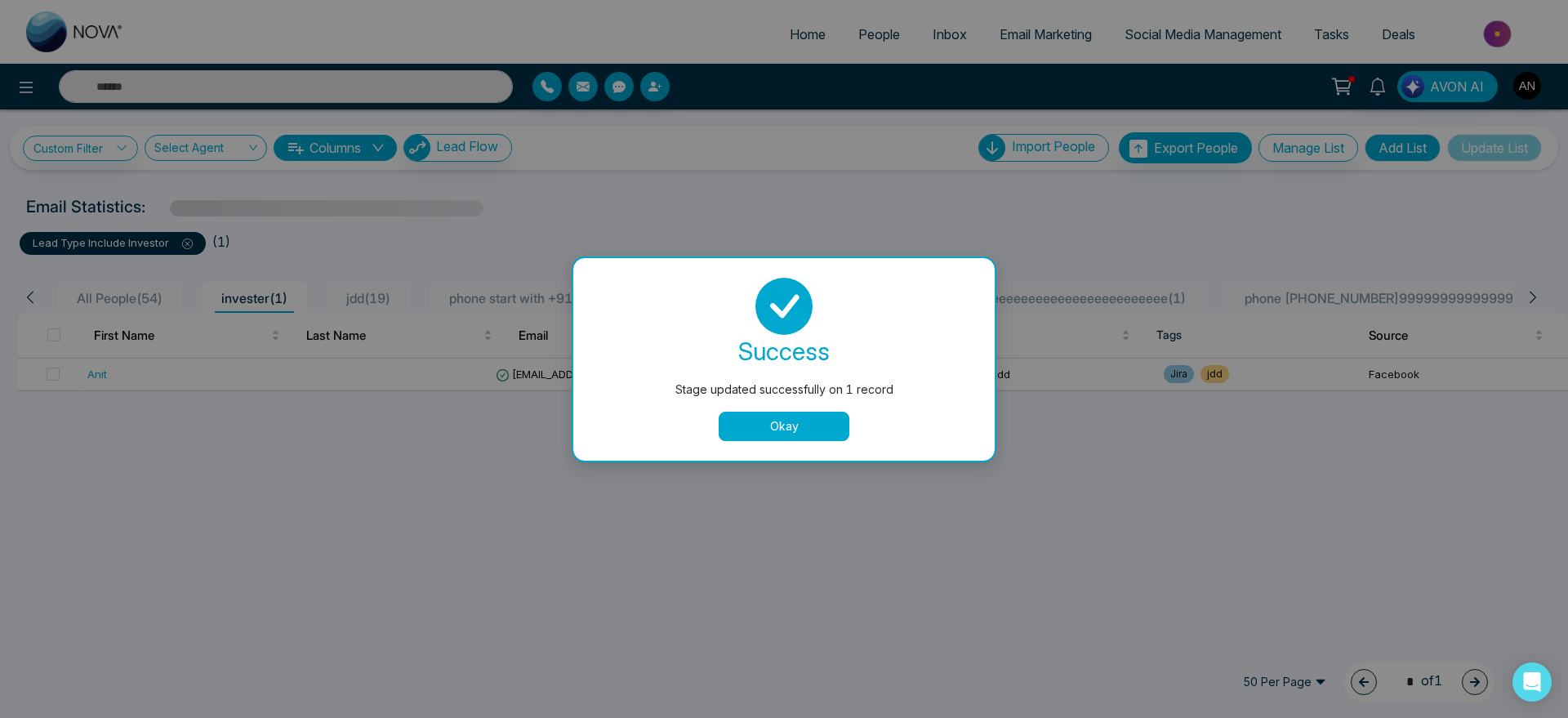
click at [797, 418] on button "Okay" at bounding box center [784, 426] width 131 height 29
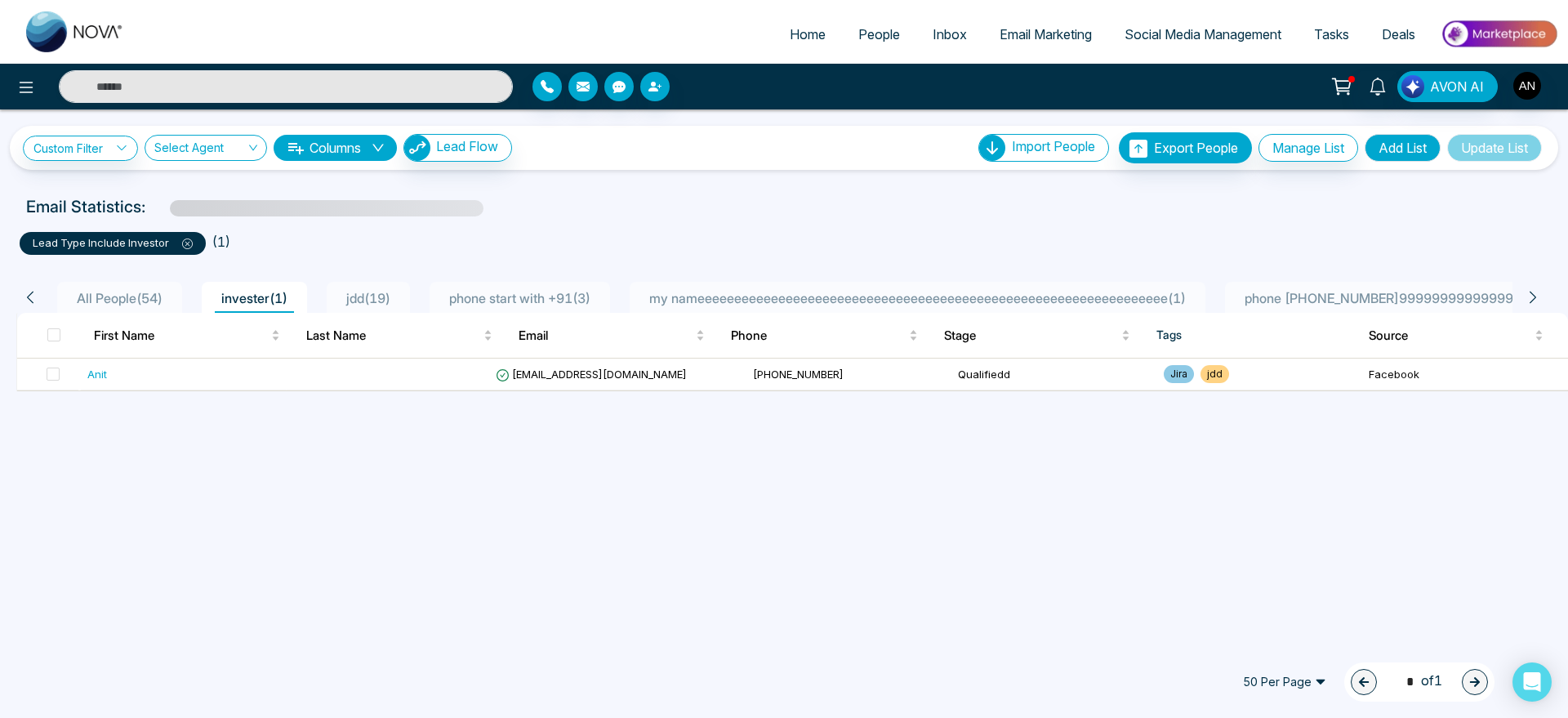
click at [713, 494] on div "Custom Filter Choose a filters Cancel Apply Select Agent Columns Lead Flow Impo…" at bounding box center [784, 374] width 1568 height 530
click at [130, 302] on span "All People ( 54 )" at bounding box center [119, 298] width 99 height 16
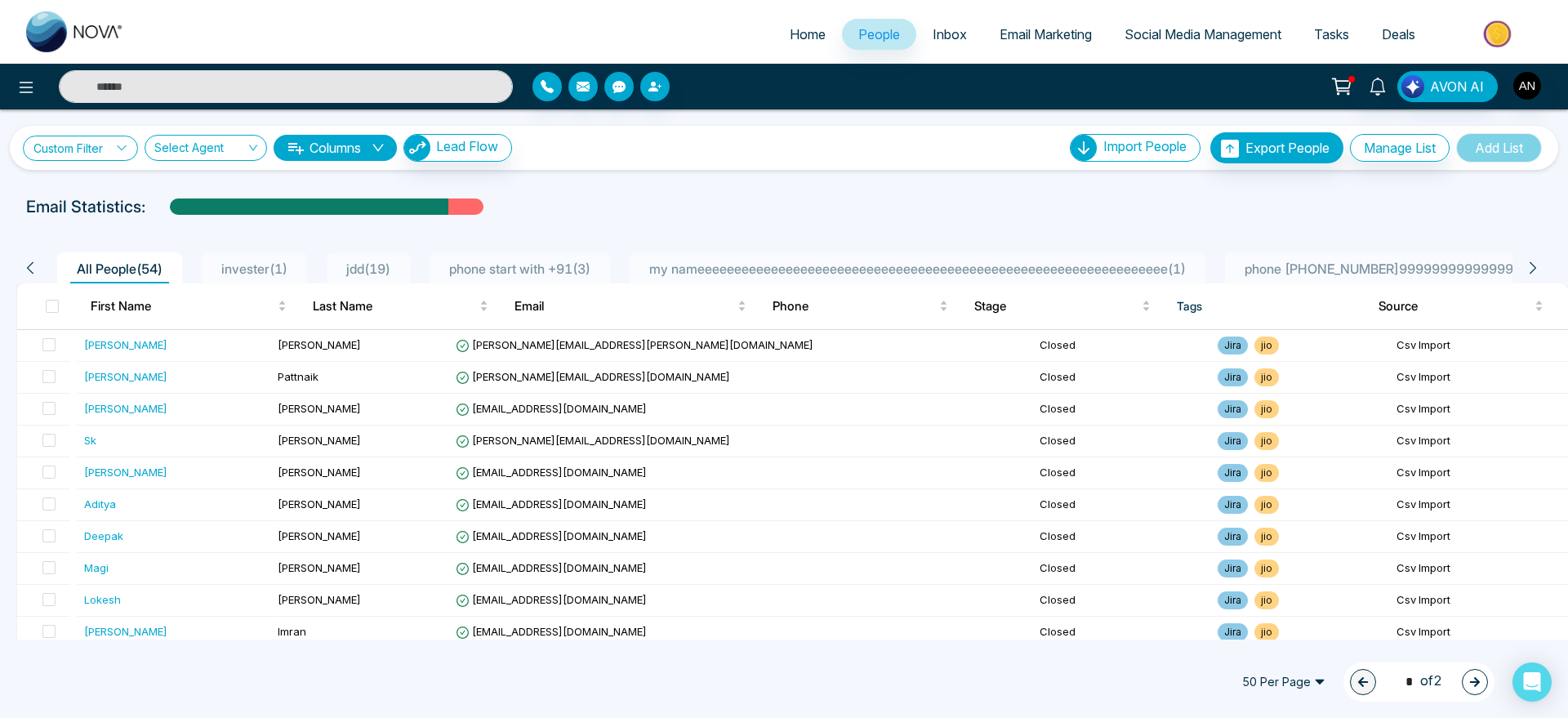
click at [86, 151] on link "Custom Filter" at bounding box center [80, 148] width 116 height 25
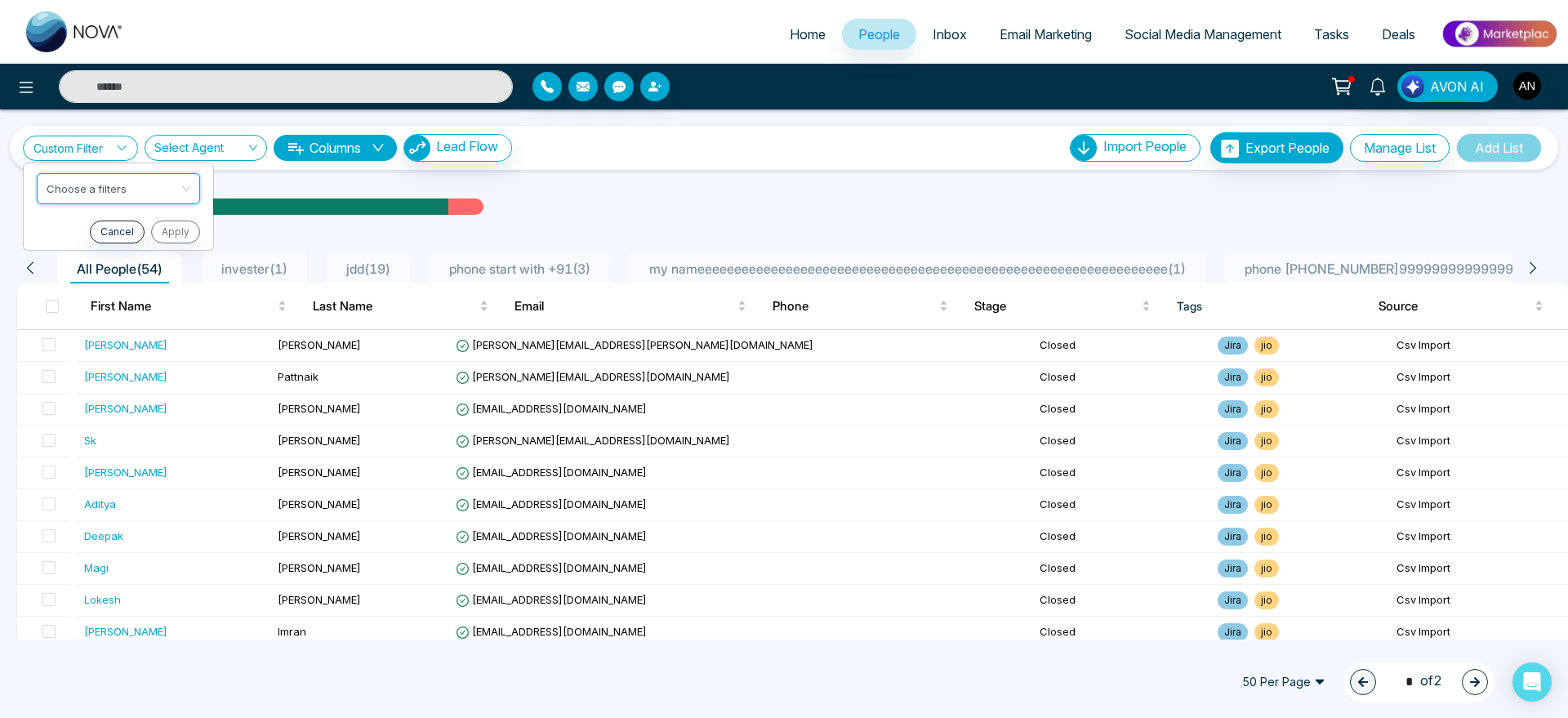
drag, startPoint x: 109, startPoint y: 191, endPoint x: 668, endPoint y: 101, distance: 566.2
click at [109, 191] on input "search" at bounding box center [113, 186] width 132 height 24
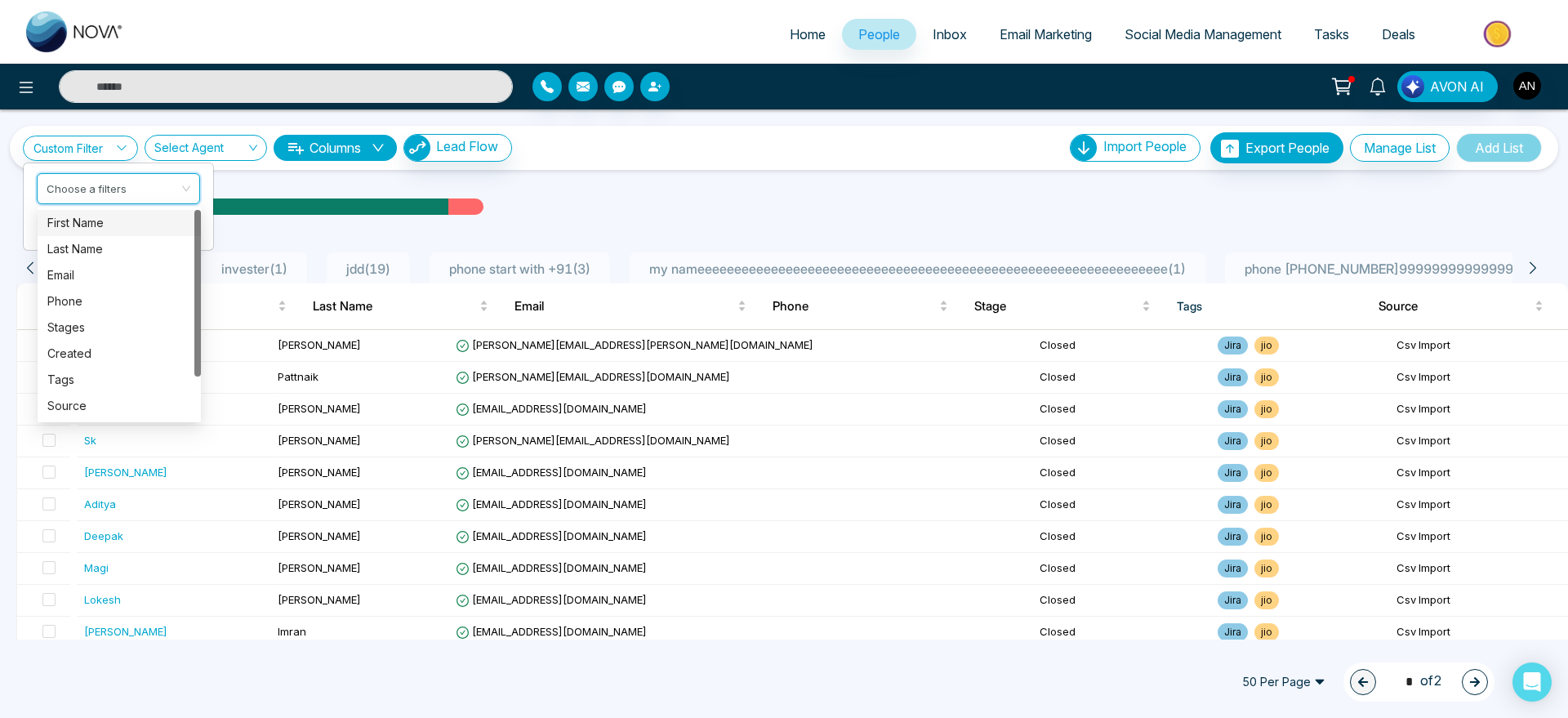
click at [816, 100] on div at bounding box center [719, 86] width 372 height 29
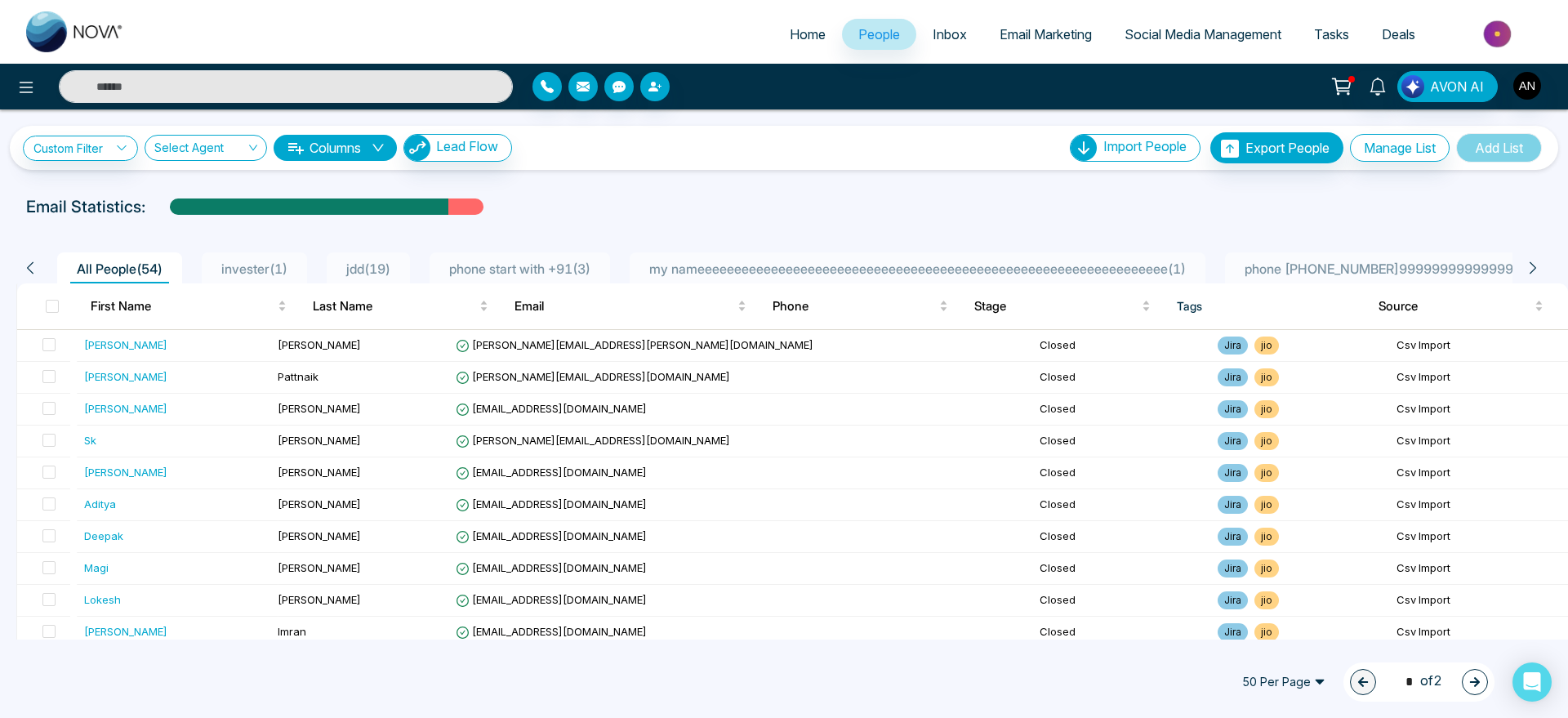
click at [802, 28] on span "Home" at bounding box center [808, 34] width 36 height 16
select select "*"
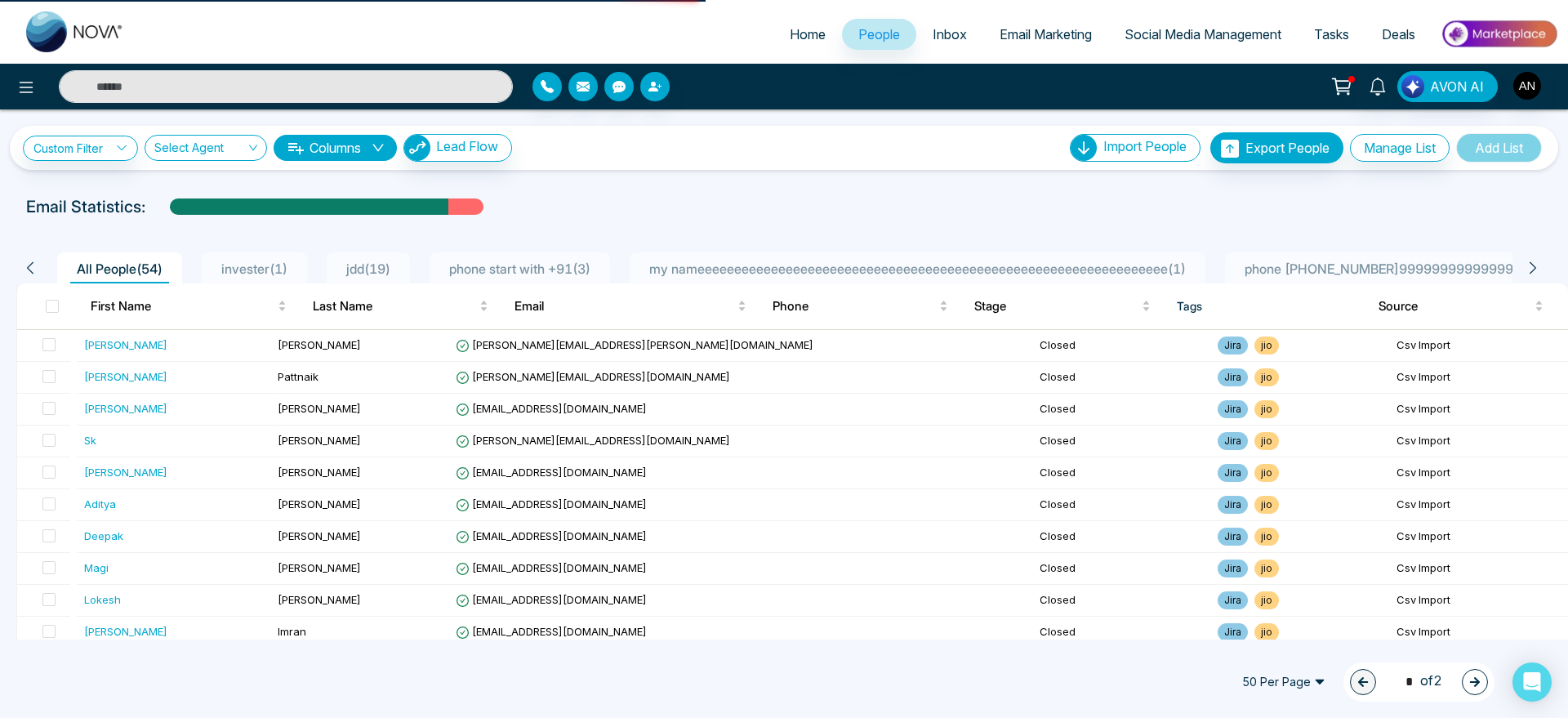
select select "*"
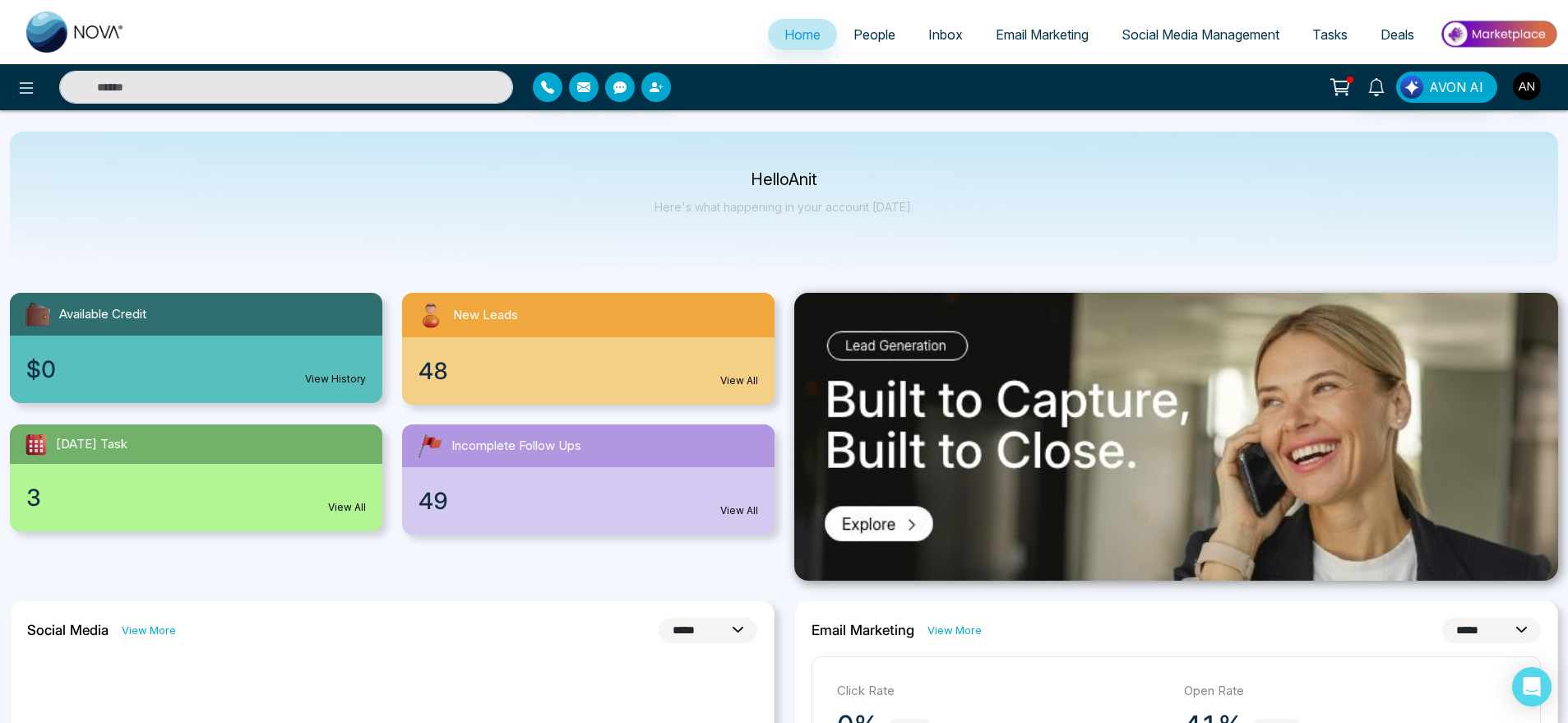
drag, startPoint x: 9, startPoint y: 80, endPoint x: 41, endPoint y: 108, distance: 42.5
click at [41, 108] on div "AVON AI" at bounding box center [784, 87] width 1568 height 46
drag, startPoint x: 41, startPoint y: 108, endPoint x: 28, endPoint y: 92, distance: 20.6
click at [28, 92] on div "AVON AI" at bounding box center [784, 87] width 1568 height 46
click at [28, 92] on icon at bounding box center [26, 88] width 14 height 11
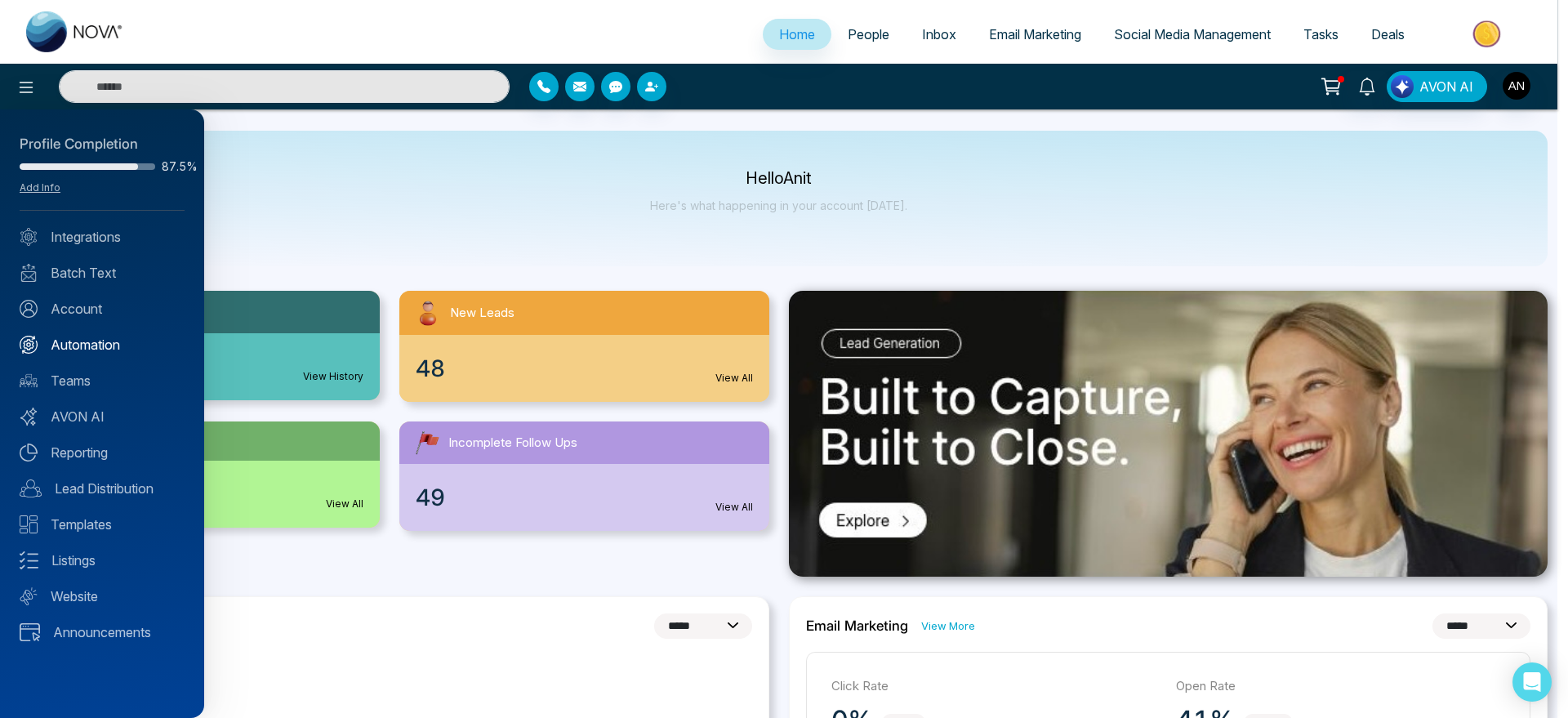
click at [111, 346] on link "Automation" at bounding box center [102, 344] width 165 height 20
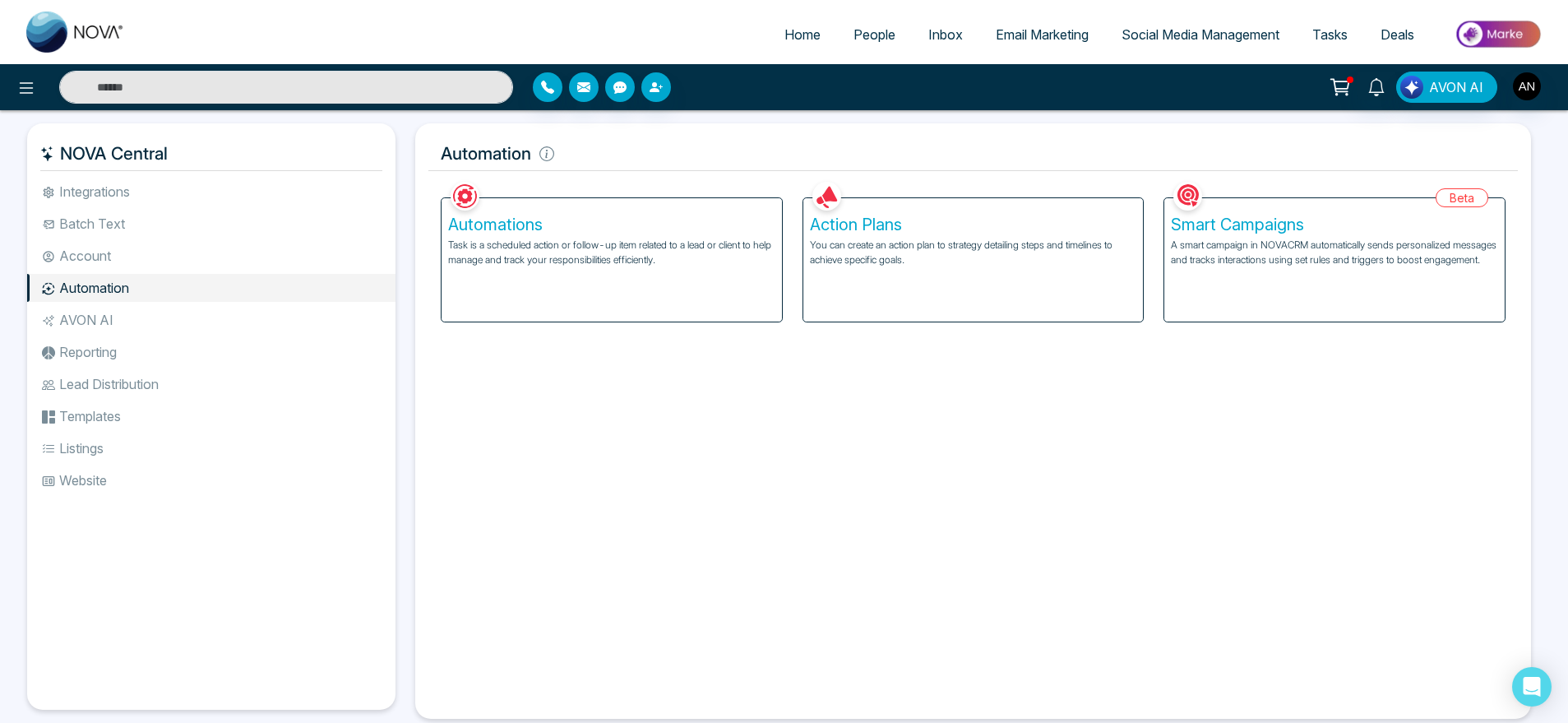
click at [1026, 268] on div "Action Plans You can create an action plan to strategy detailing steps and time…" at bounding box center [973, 259] width 340 height 123
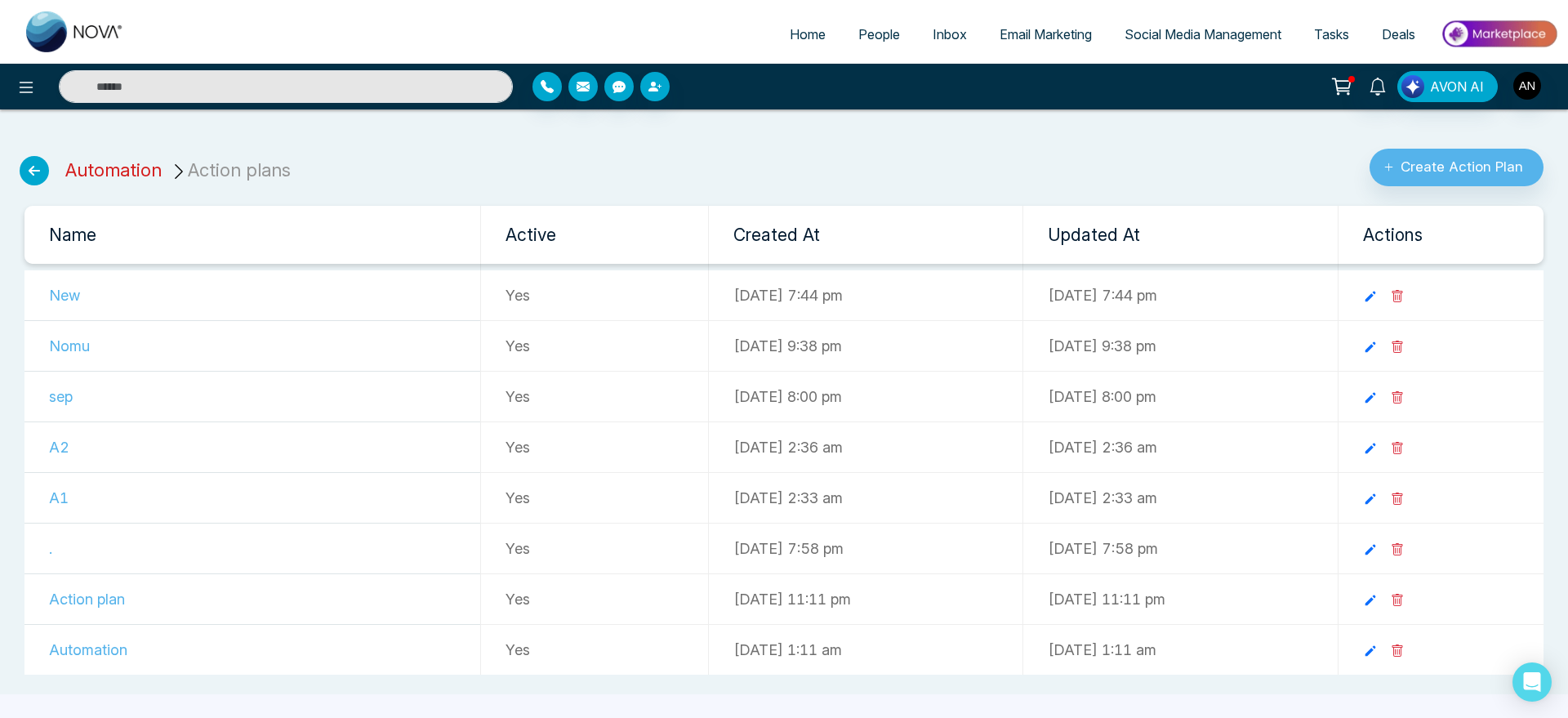
click at [126, 173] on link "Automation" at bounding box center [114, 170] width 97 height 22
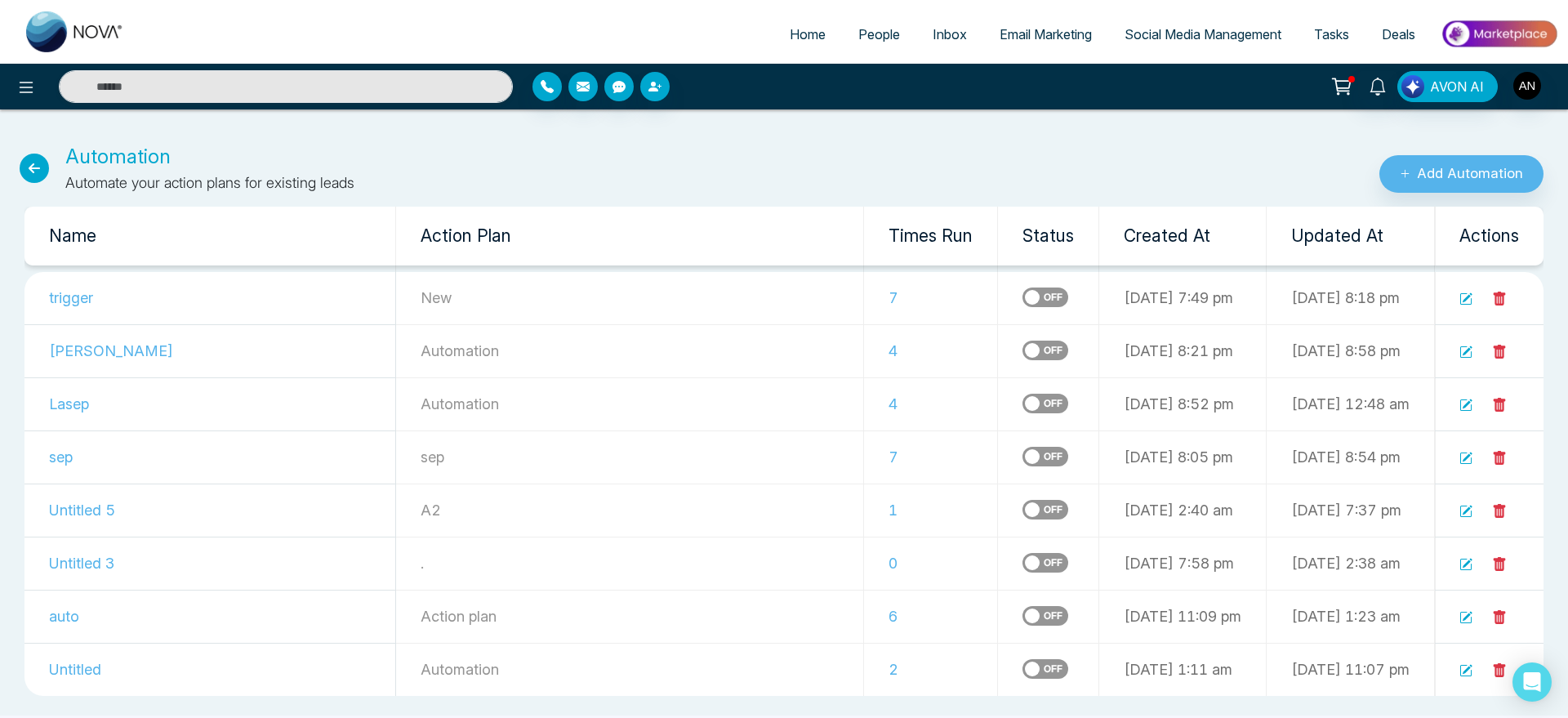
click at [1022, 288] on label at bounding box center [1045, 297] width 46 height 20
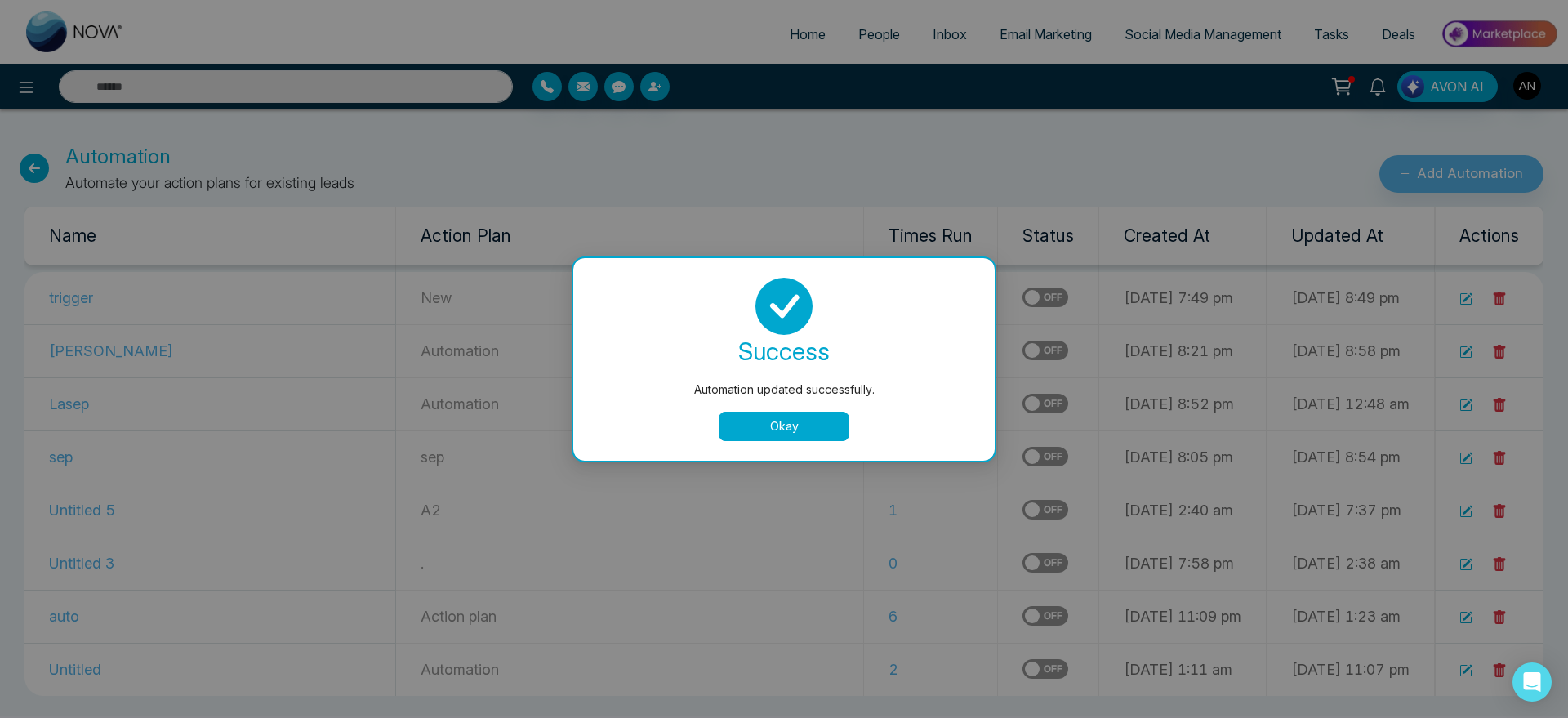
click at [804, 427] on button "Okay" at bounding box center [784, 426] width 131 height 29
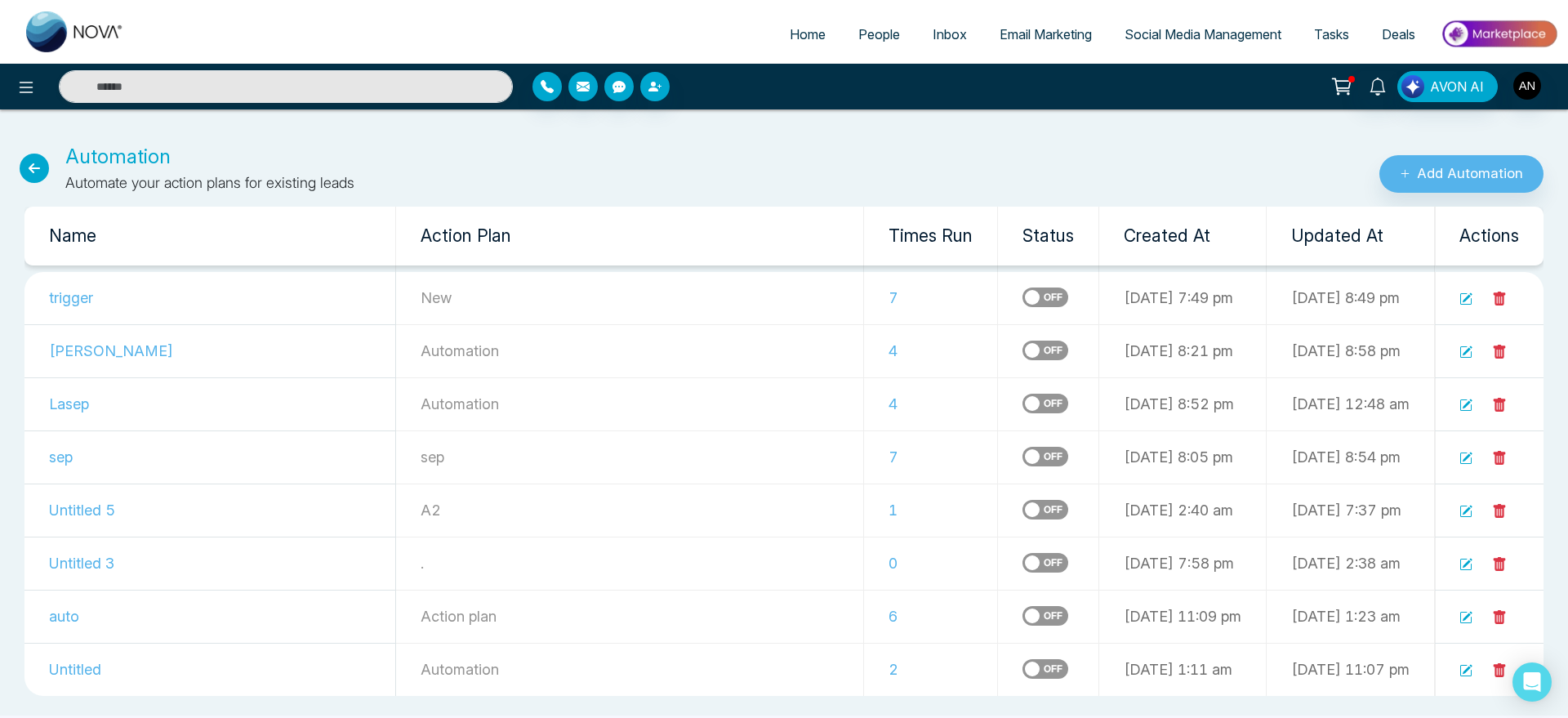
click at [877, 27] on span "People" at bounding box center [879, 34] width 41 height 16
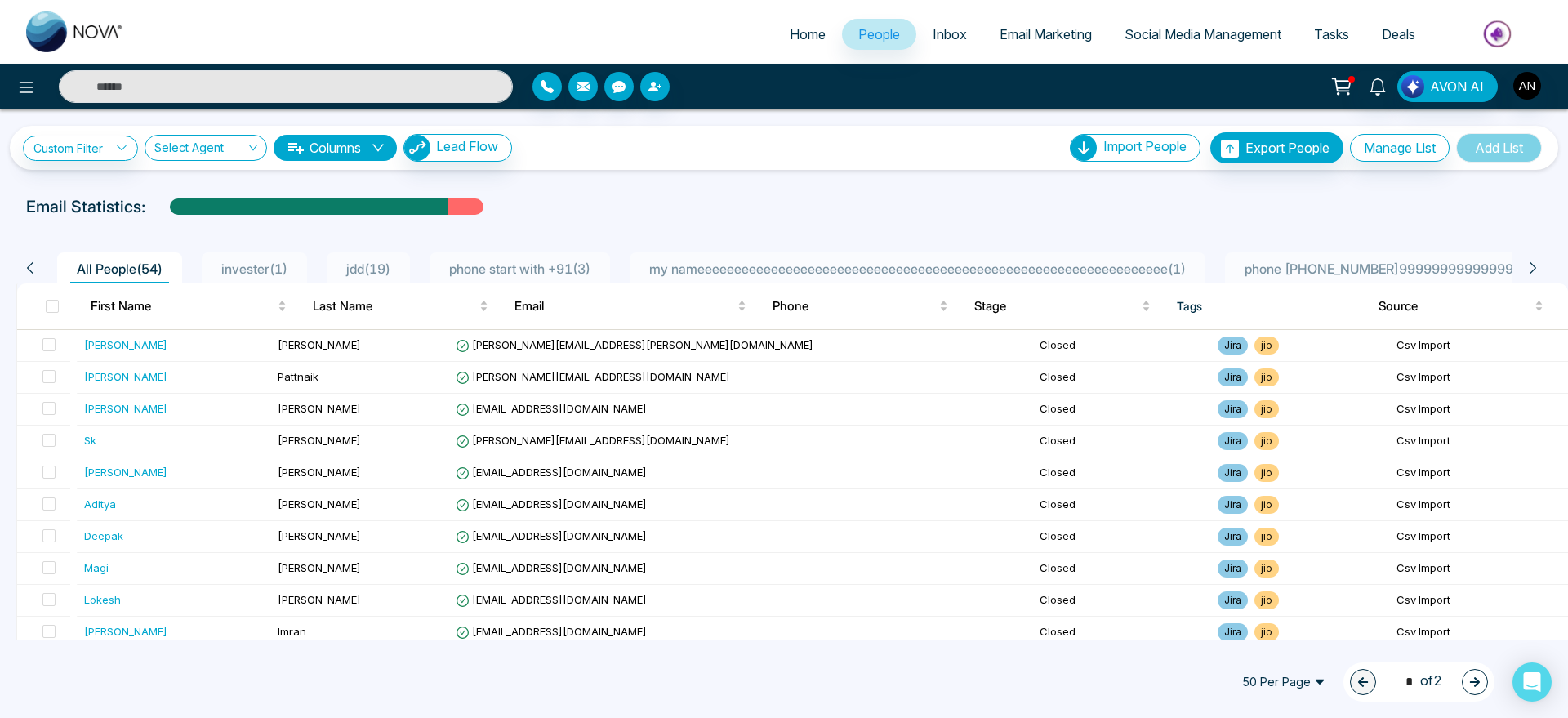
click at [248, 265] on span "invester ( 1 )" at bounding box center [255, 268] width 79 height 16
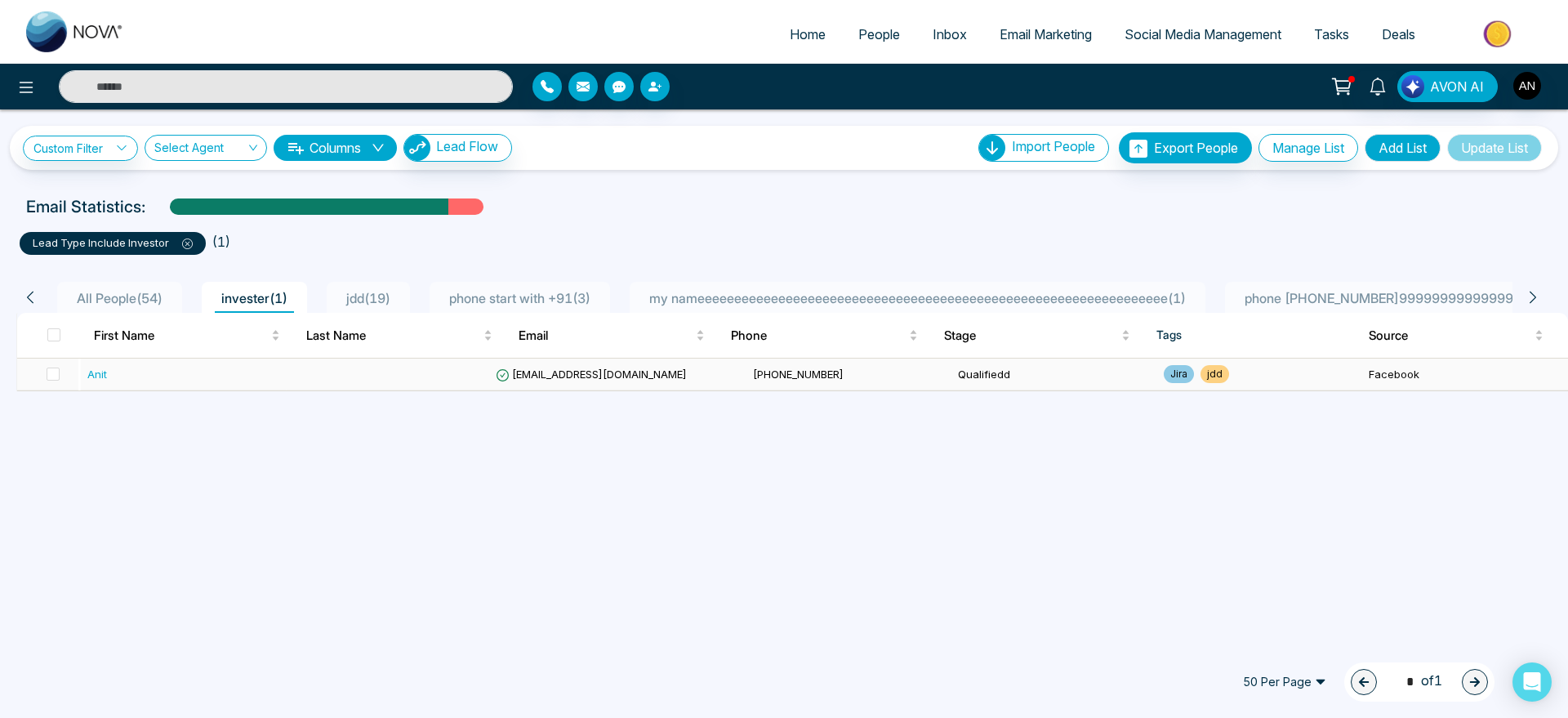
click at [661, 367] on td "[EMAIL_ADDRESS][DOMAIN_NAME]" at bounding box center [617, 375] width 256 height 32
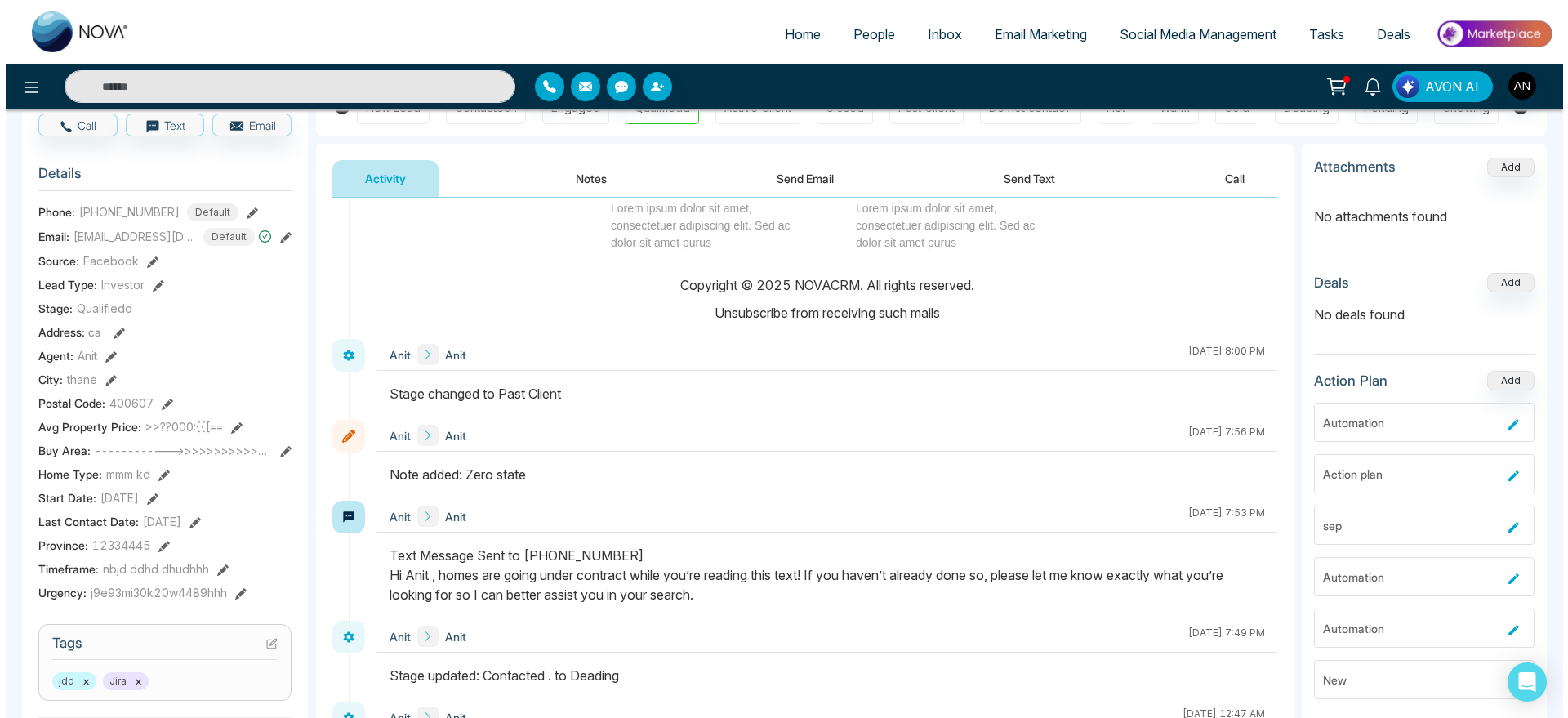
scroll to position [1790, 0]
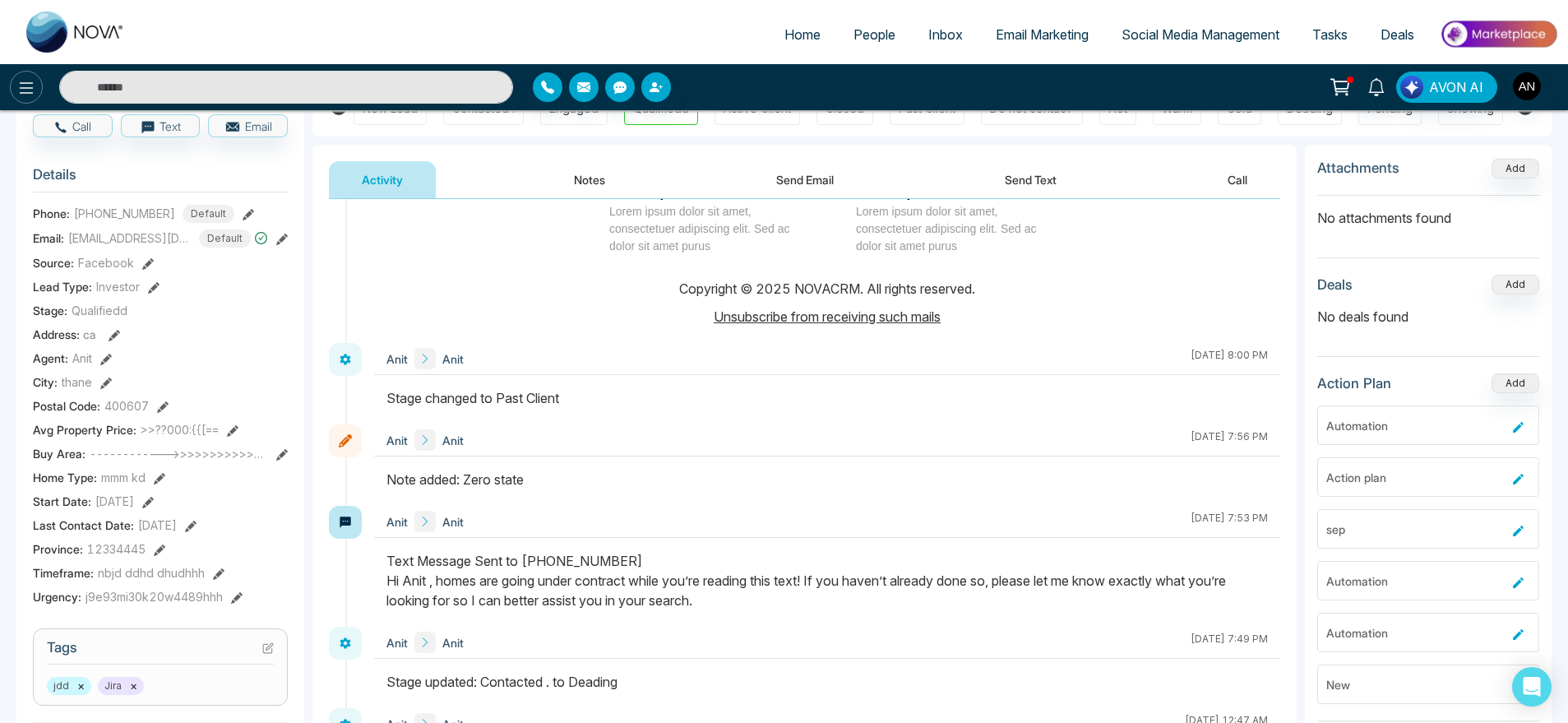
click at [38, 83] on button at bounding box center [26, 87] width 33 height 33
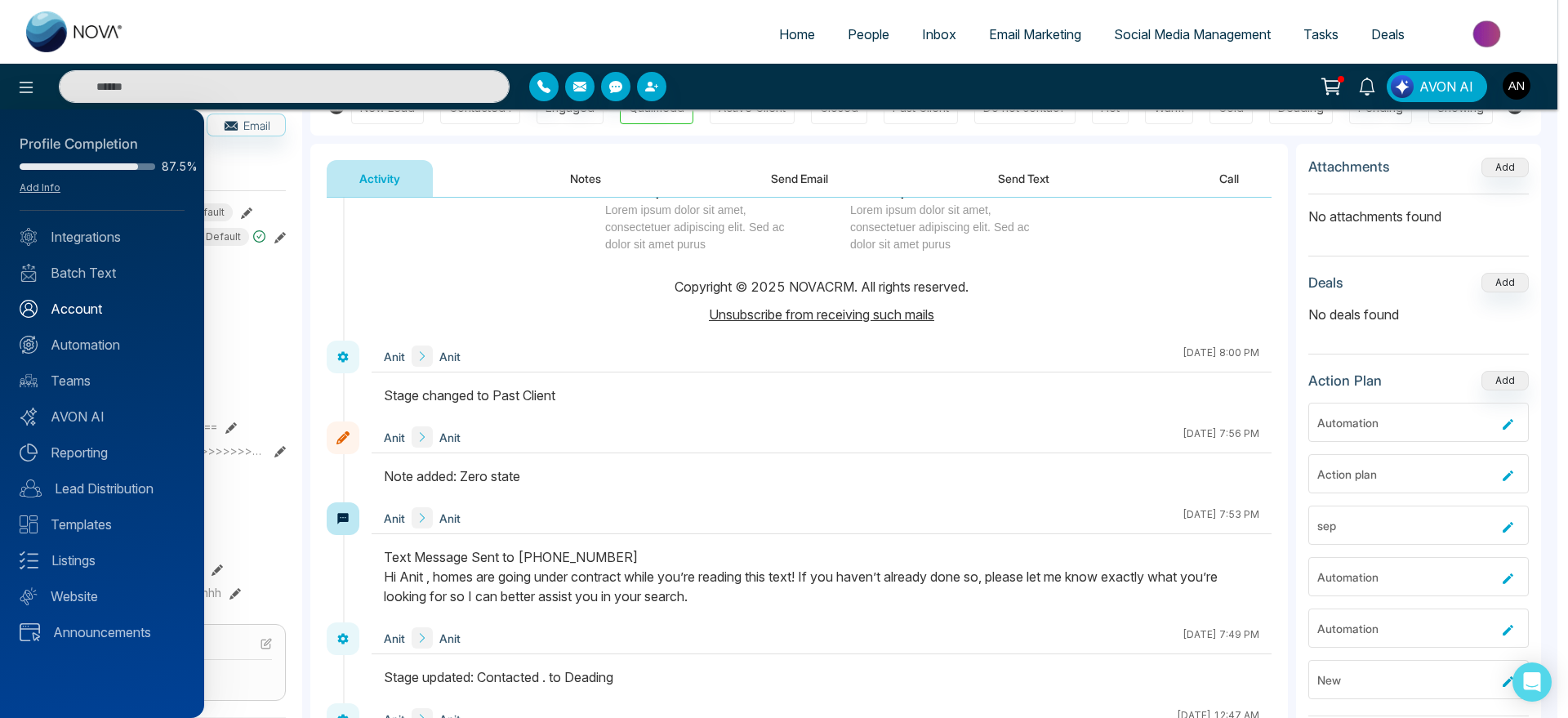
click at [103, 308] on link "Account" at bounding box center [102, 308] width 165 height 20
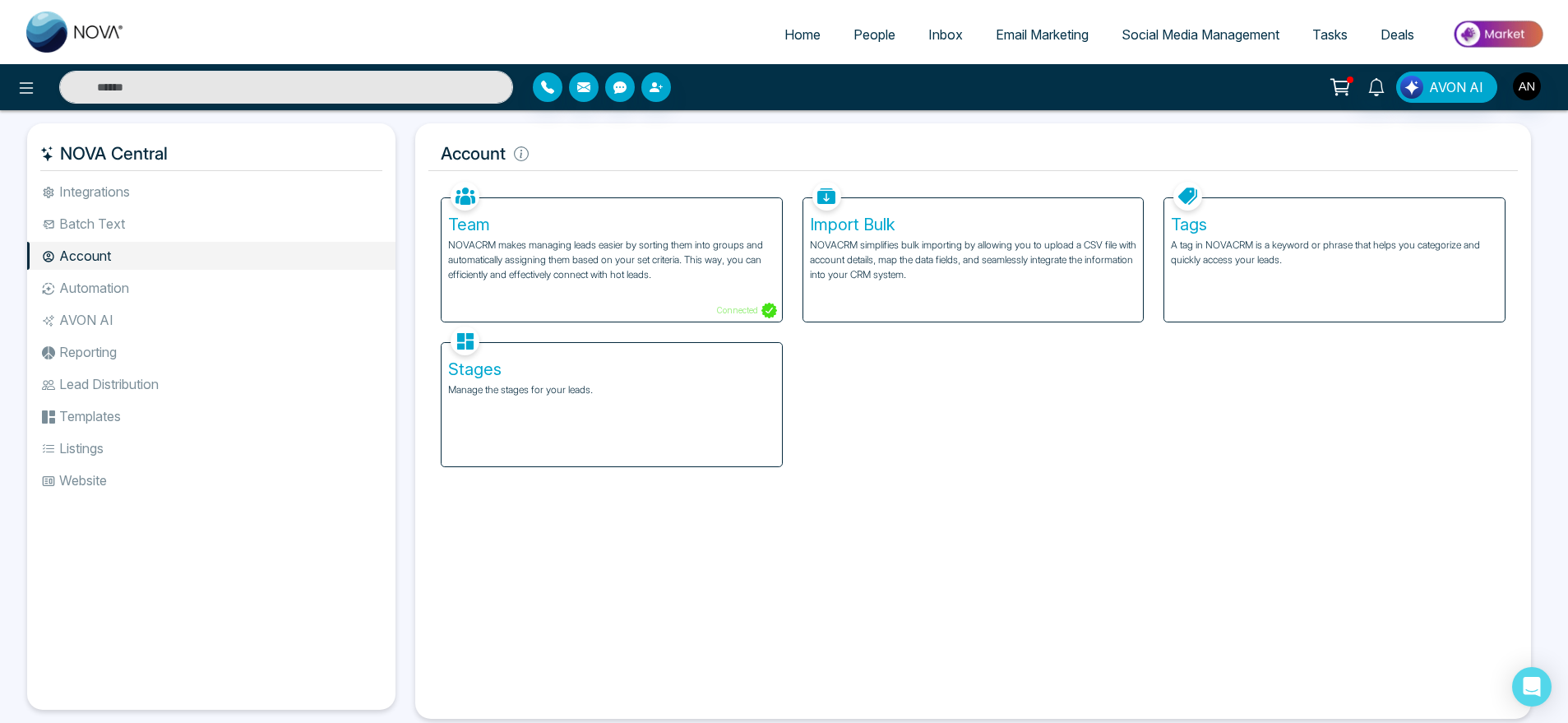
click at [121, 295] on li "Automation" at bounding box center [211, 288] width 368 height 28
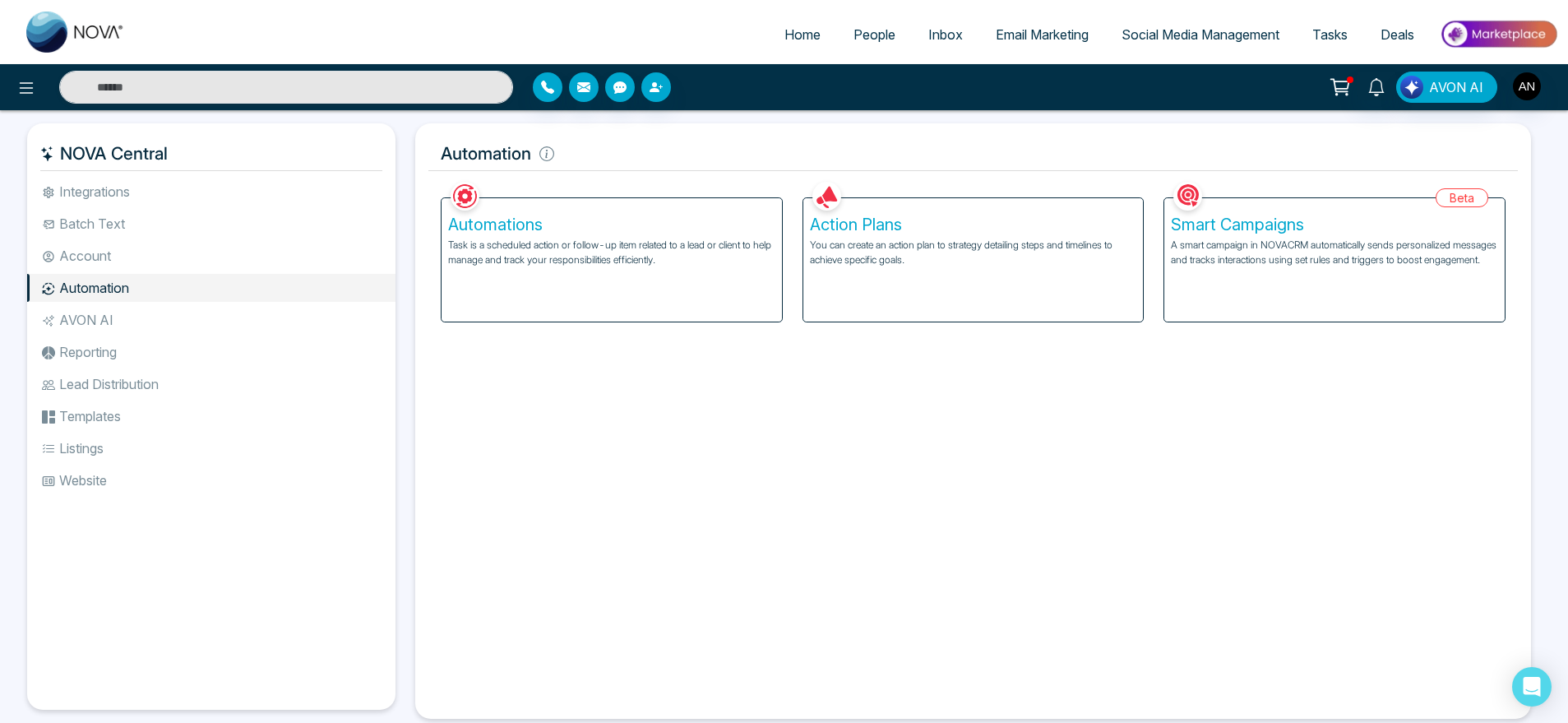
click at [921, 280] on div "Action Plans You can create an action plan to strategy detailing steps and time…" at bounding box center [973, 259] width 340 height 123
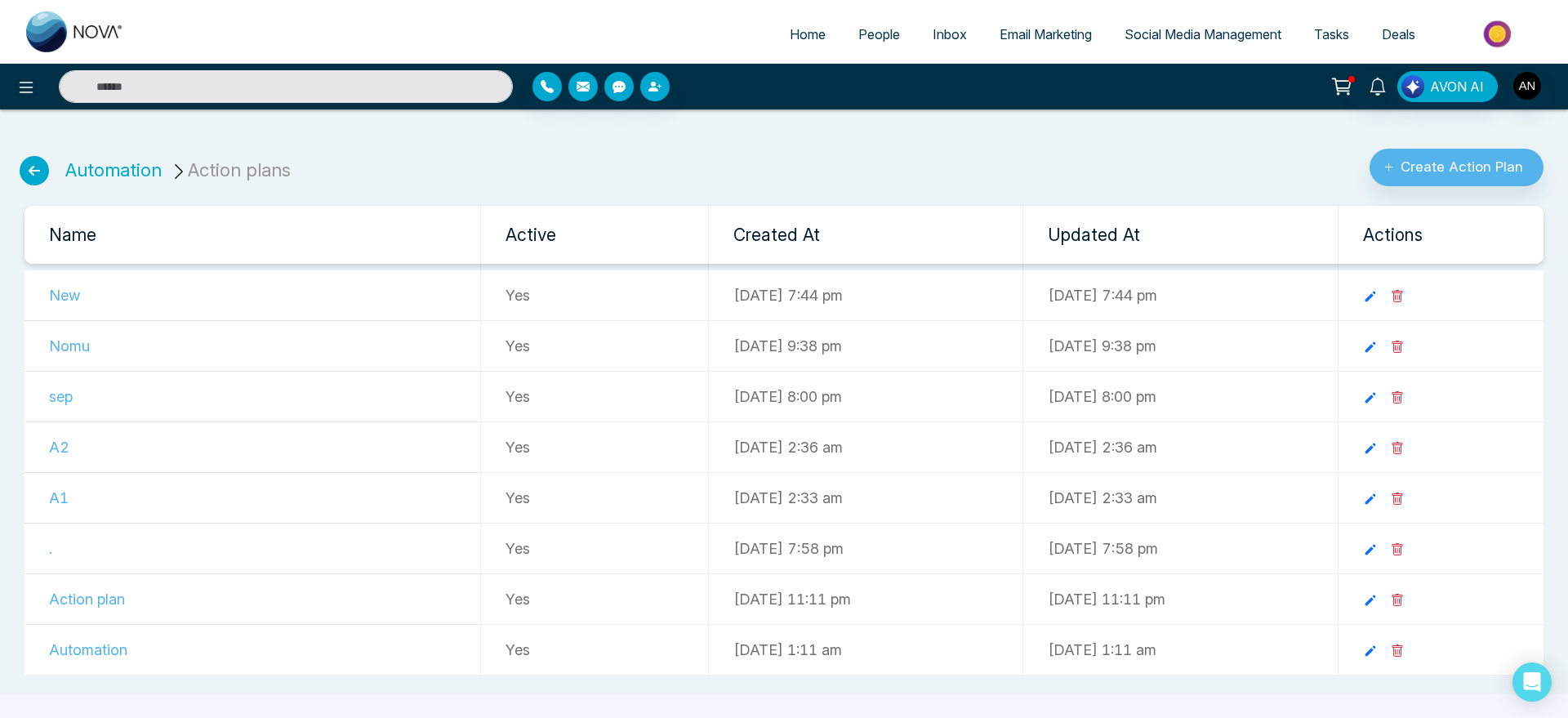
click at [1400, 300] on td at bounding box center [1441, 296] width 205 height 51
click at [1377, 296] on icon at bounding box center [1371, 297] width 15 height 15
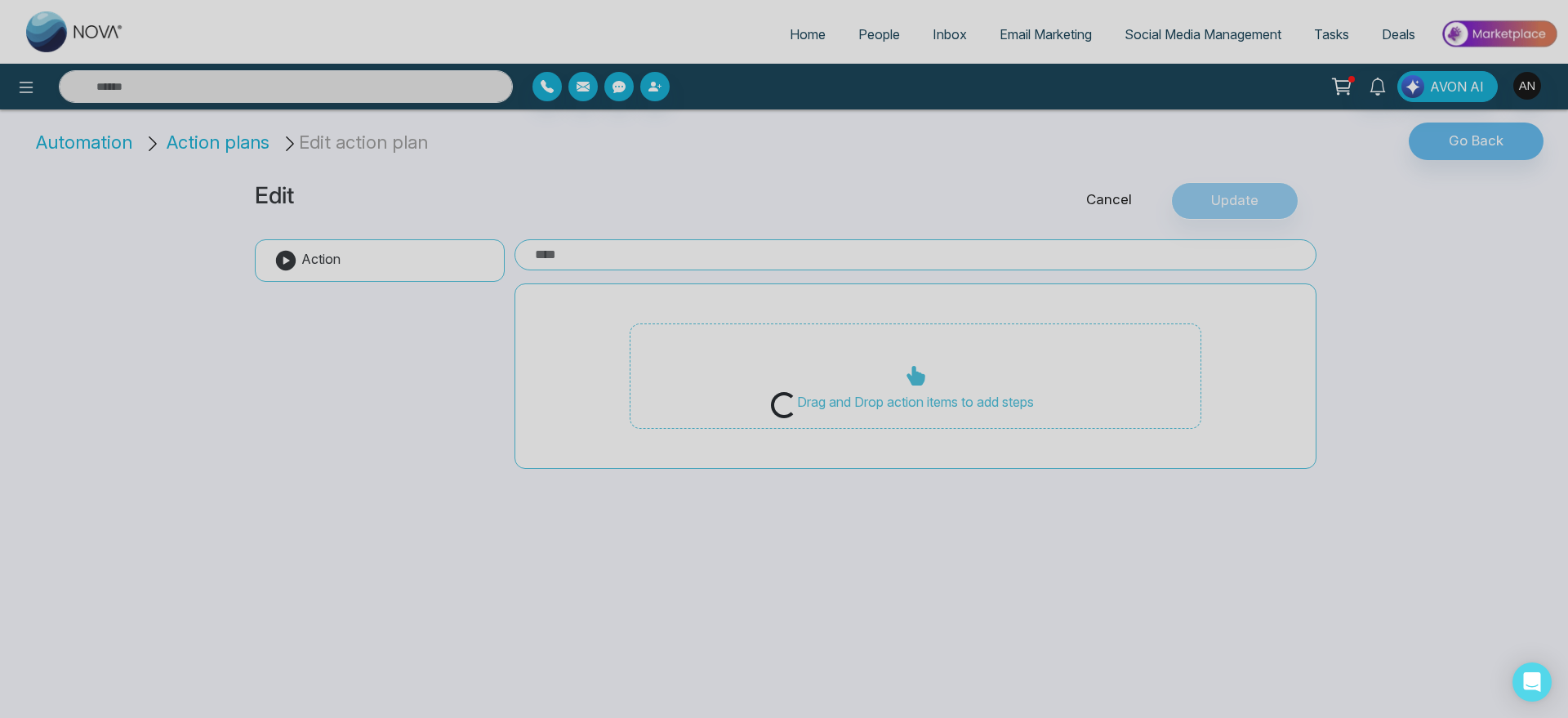
type input "***"
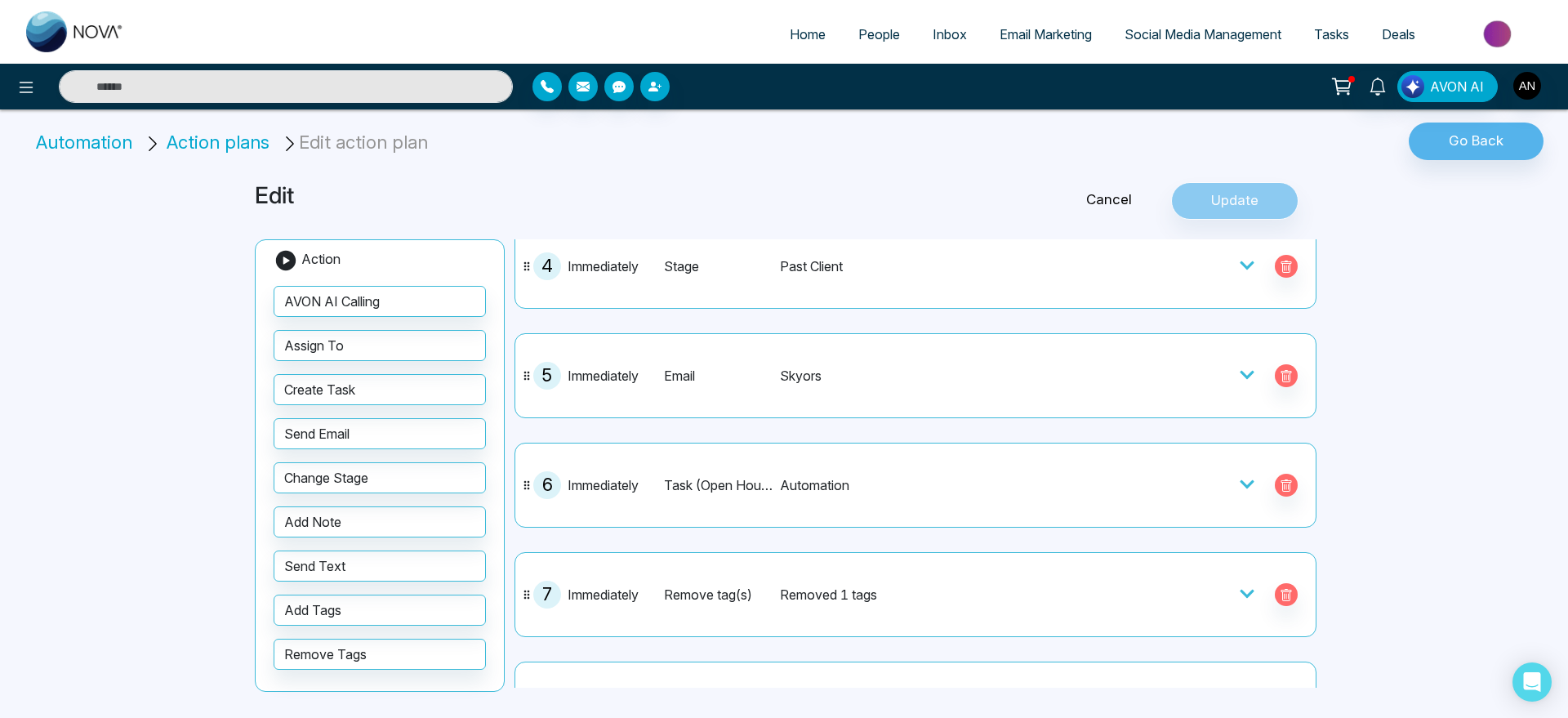
scroll to position [389, 0]
click at [935, 379] on div "Skyors" at bounding box center [943, 375] width 328 height 20
click at [1240, 366] on icon at bounding box center [1247, 373] width 16 height 16
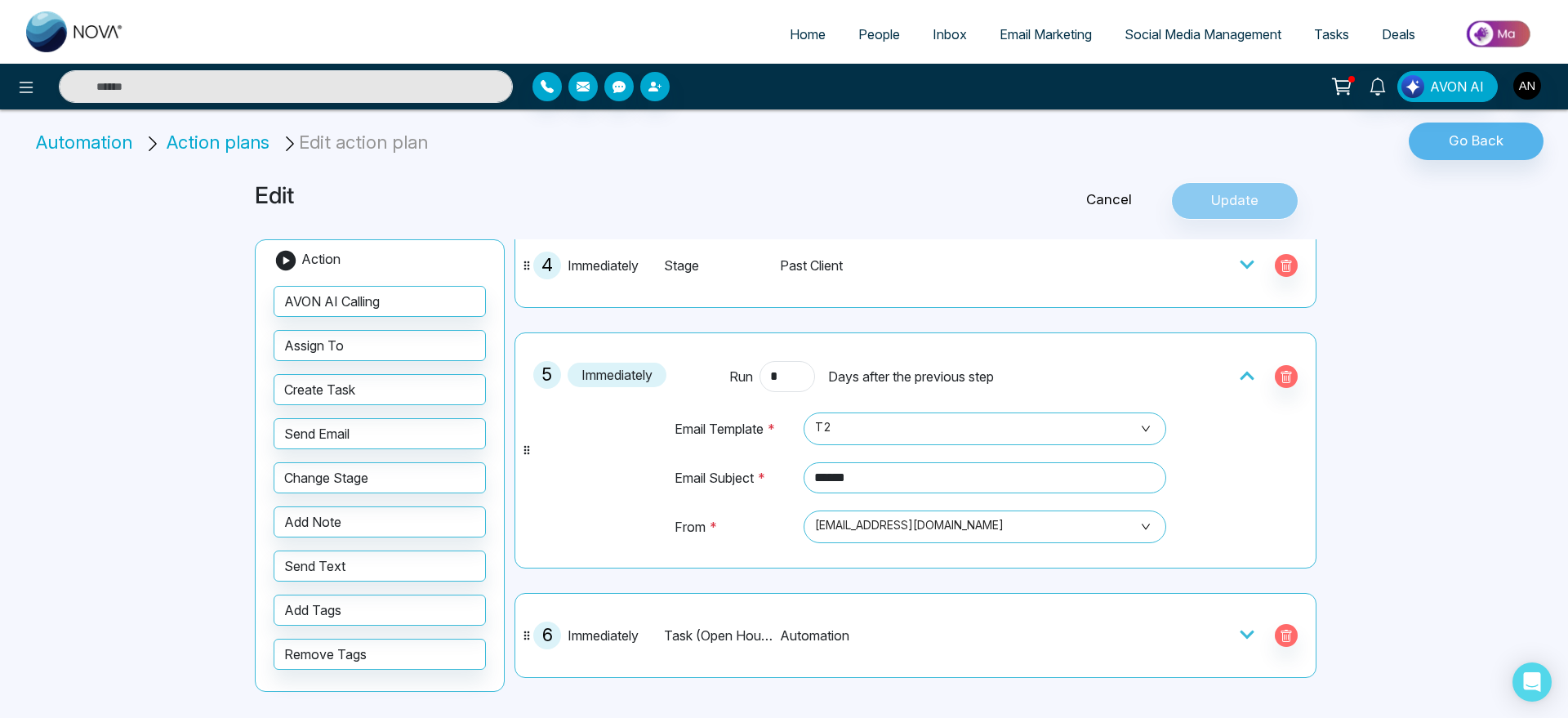
click at [1240, 366] on div at bounding box center [1247, 377] width 16 height 23
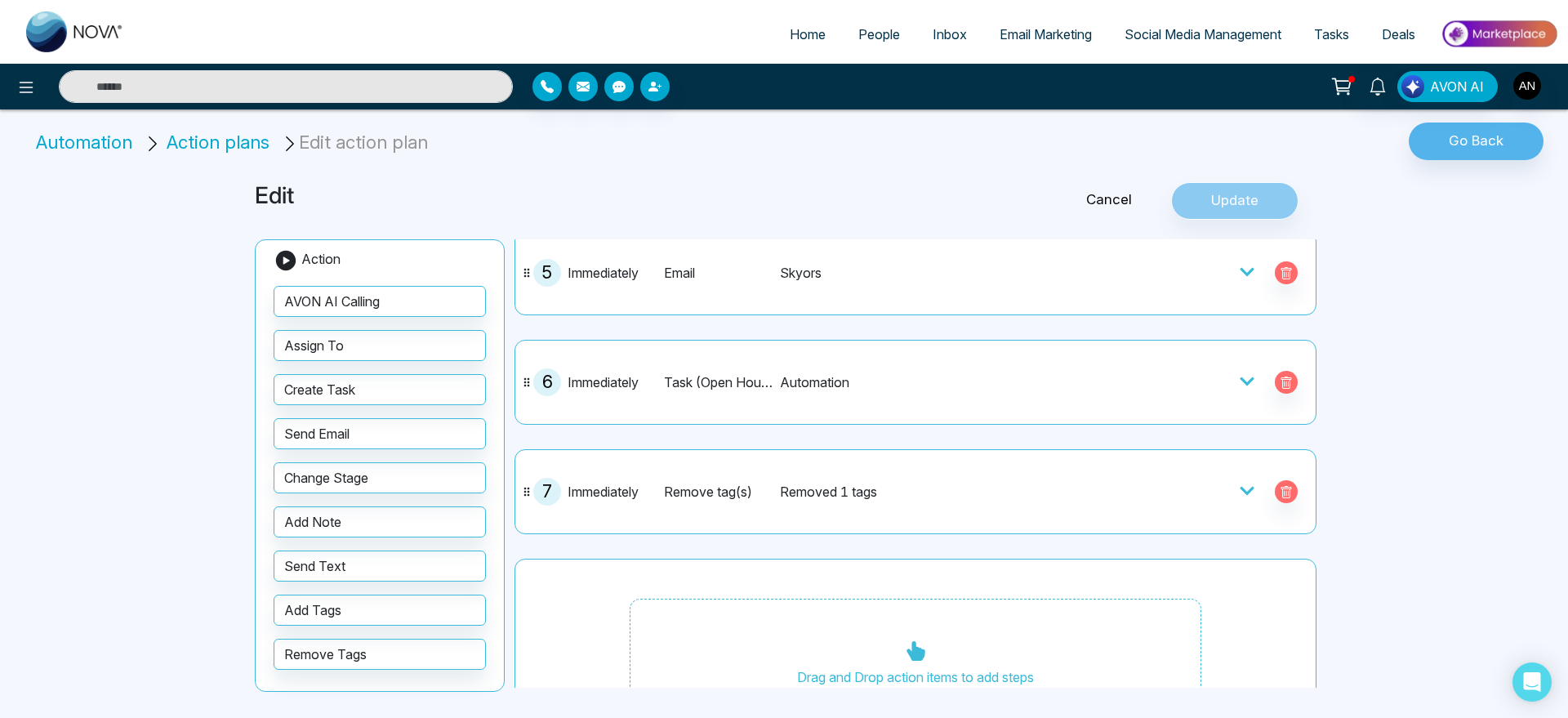
scroll to position [507, 0]
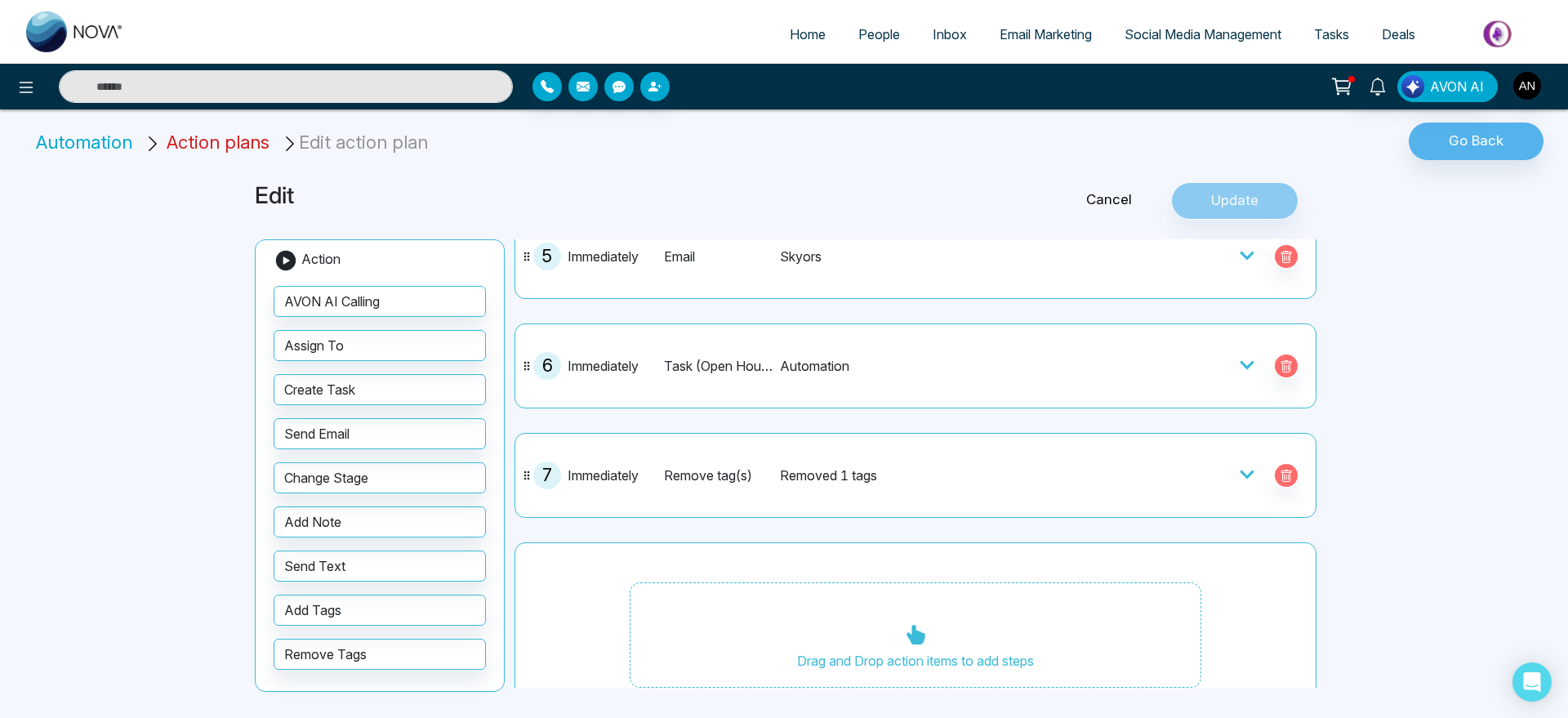
click at [206, 147] on span "Action plans" at bounding box center [218, 142] width 103 height 22
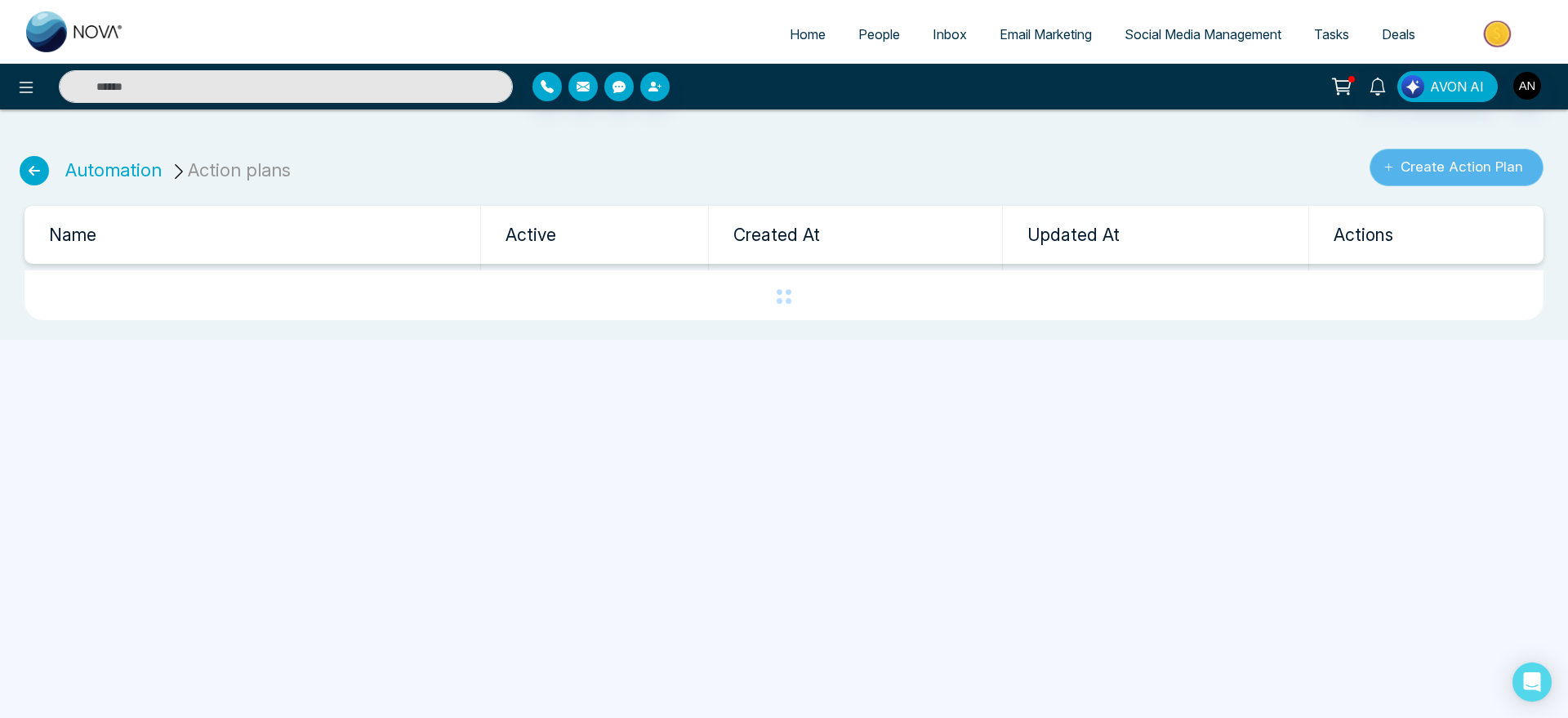
click at [1467, 172] on button "Create Action Plan" at bounding box center [1456, 167] width 174 height 38
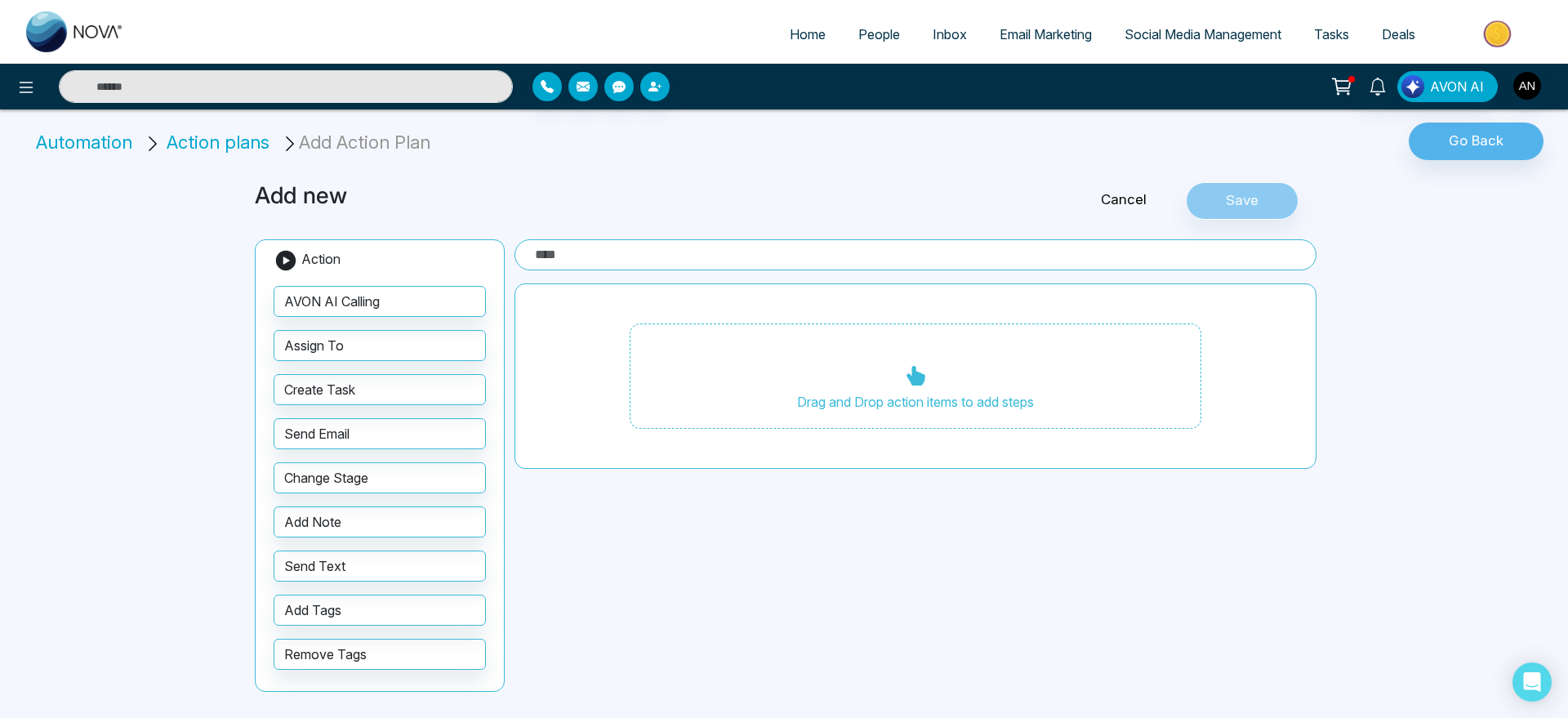
click at [589, 269] on input "text" at bounding box center [916, 255] width 802 height 31
type input "**********"
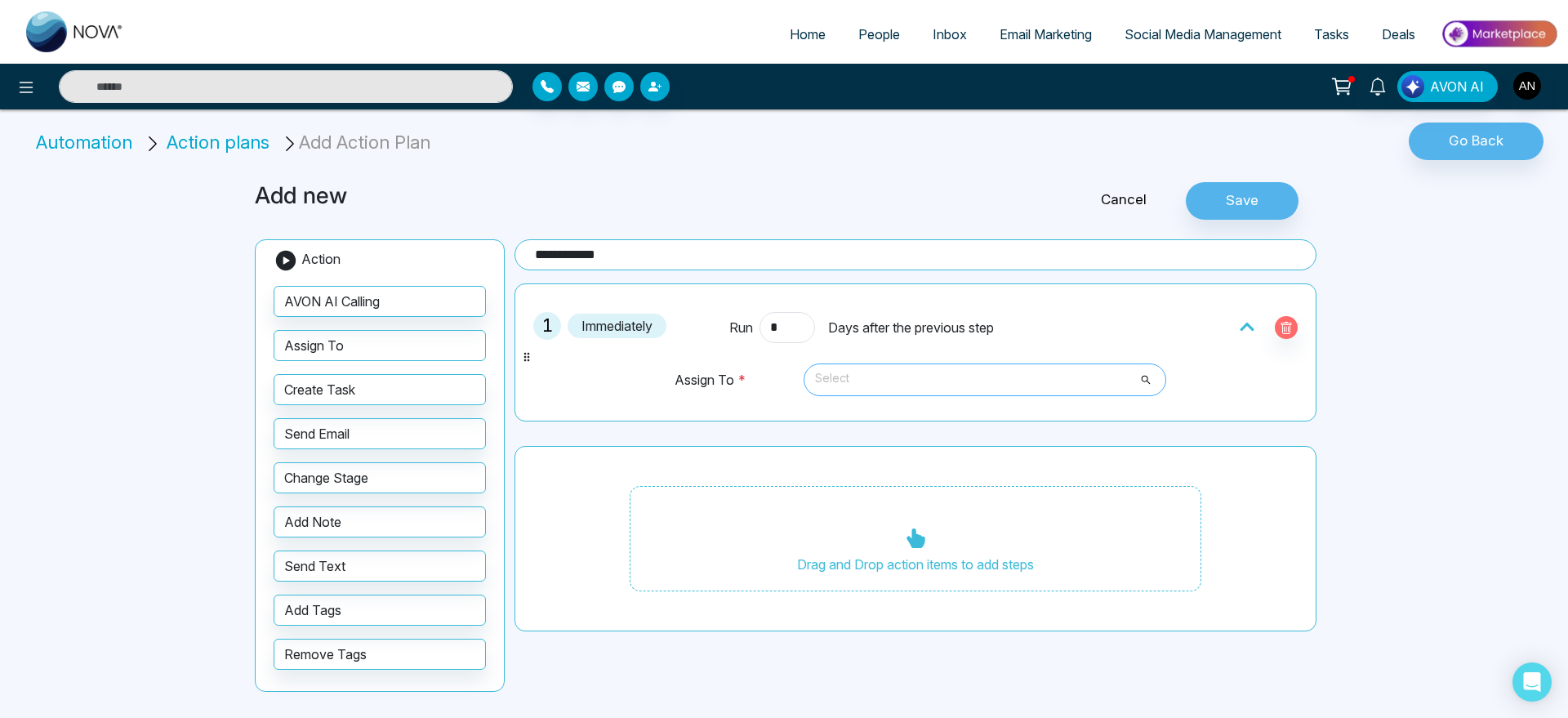
click at [853, 382] on span "Select" at bounding box center [986, 380] width 340 height 28
click at [1290, 322] on icon "button" at bounding box center [1286, 327] width 10 height 12
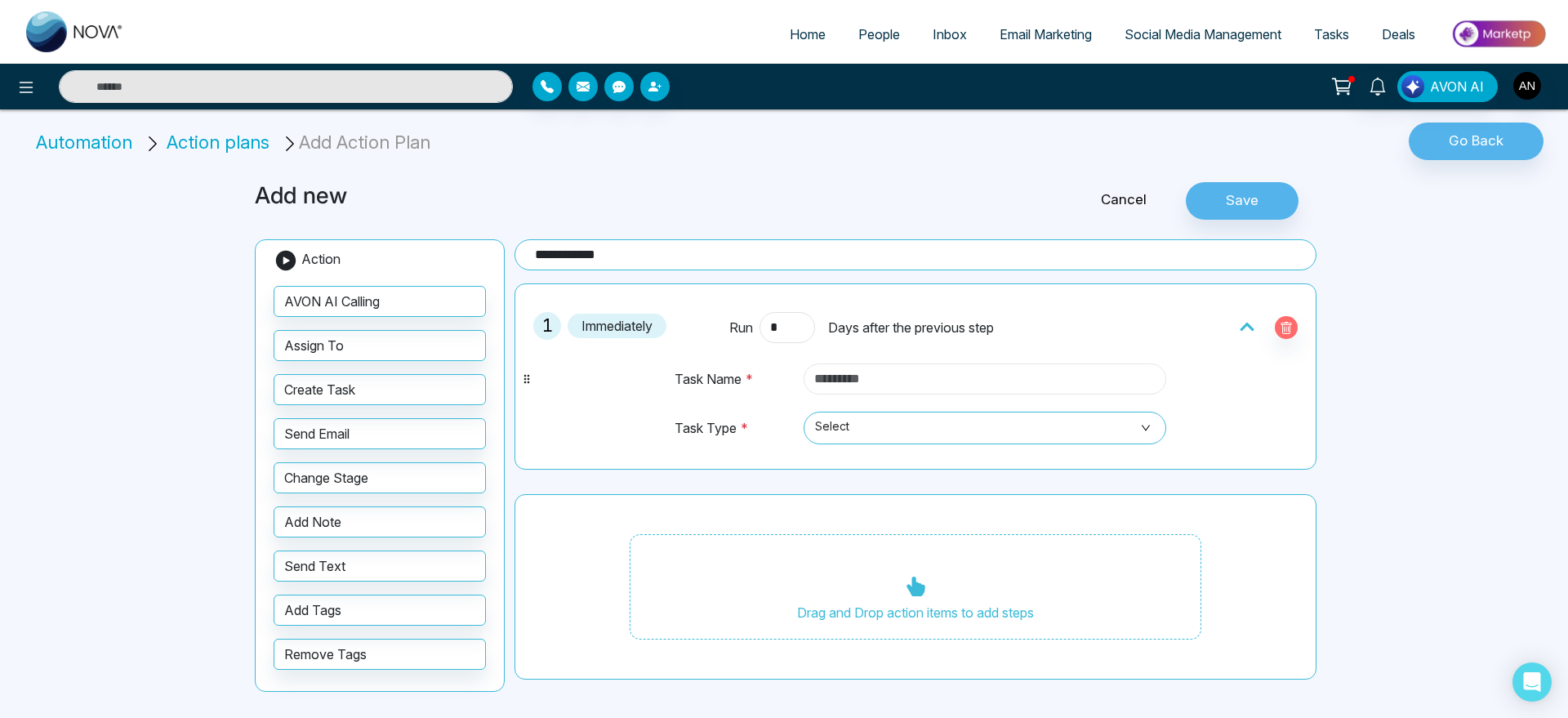
click at [1004, 393] on input "text" at bounding box center [985, 379] width 363 height 31
type input "******"
click at [846, 442] on span at bounding box center [979, 428] width 332 height 31
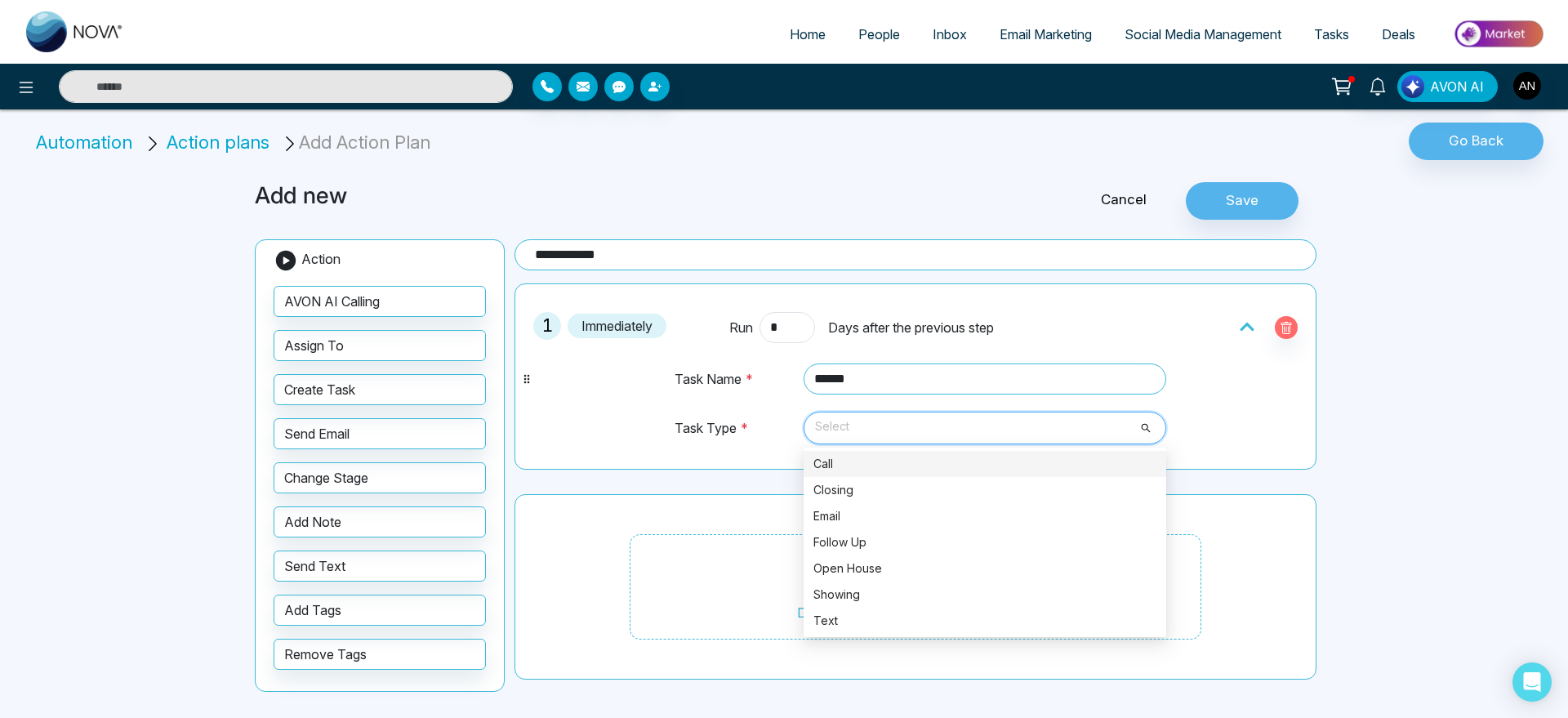
click at [846, 464] on div "Call" at bounding box center [985, 463] width 343 height 18
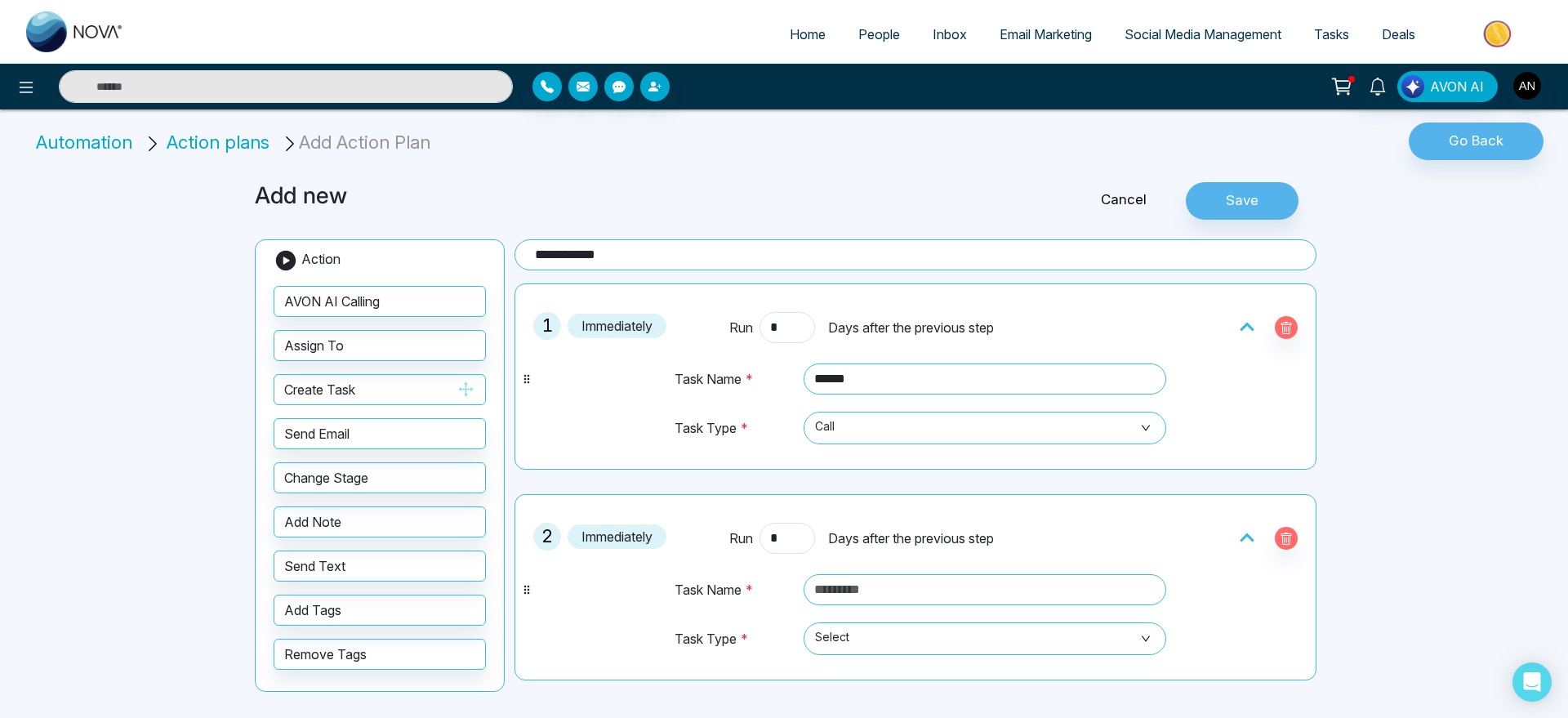
scroll to position [203, 0]
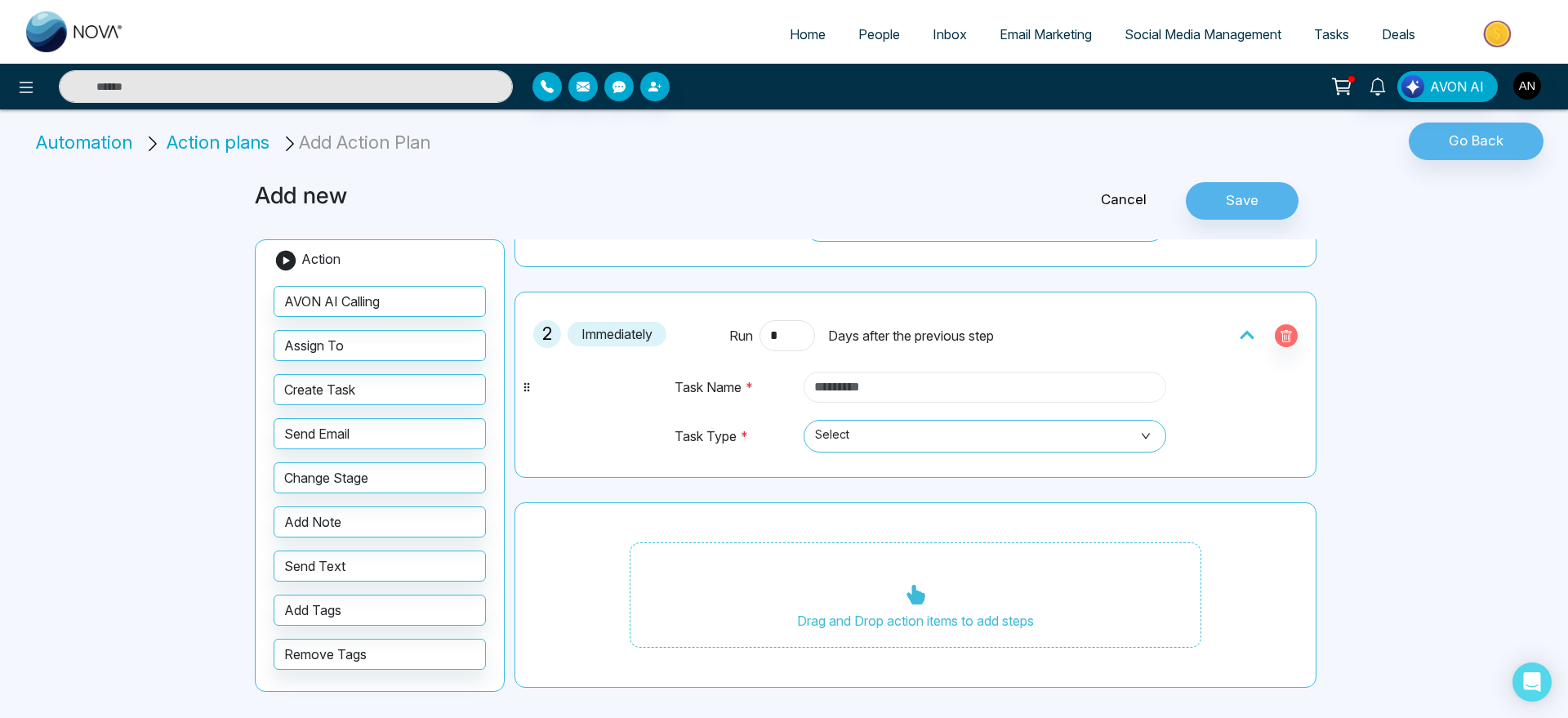
click at [924, 391] on input "text" at bounding box center [985, 387] width 363 height 31
click at [896, 387] on input "*****" at bounding box center [985, 387] width 363 height 31
type input "*"
click at [917, 434] on span "Select" at bounding box center [986, 436] width 340 height 28
type input "******"
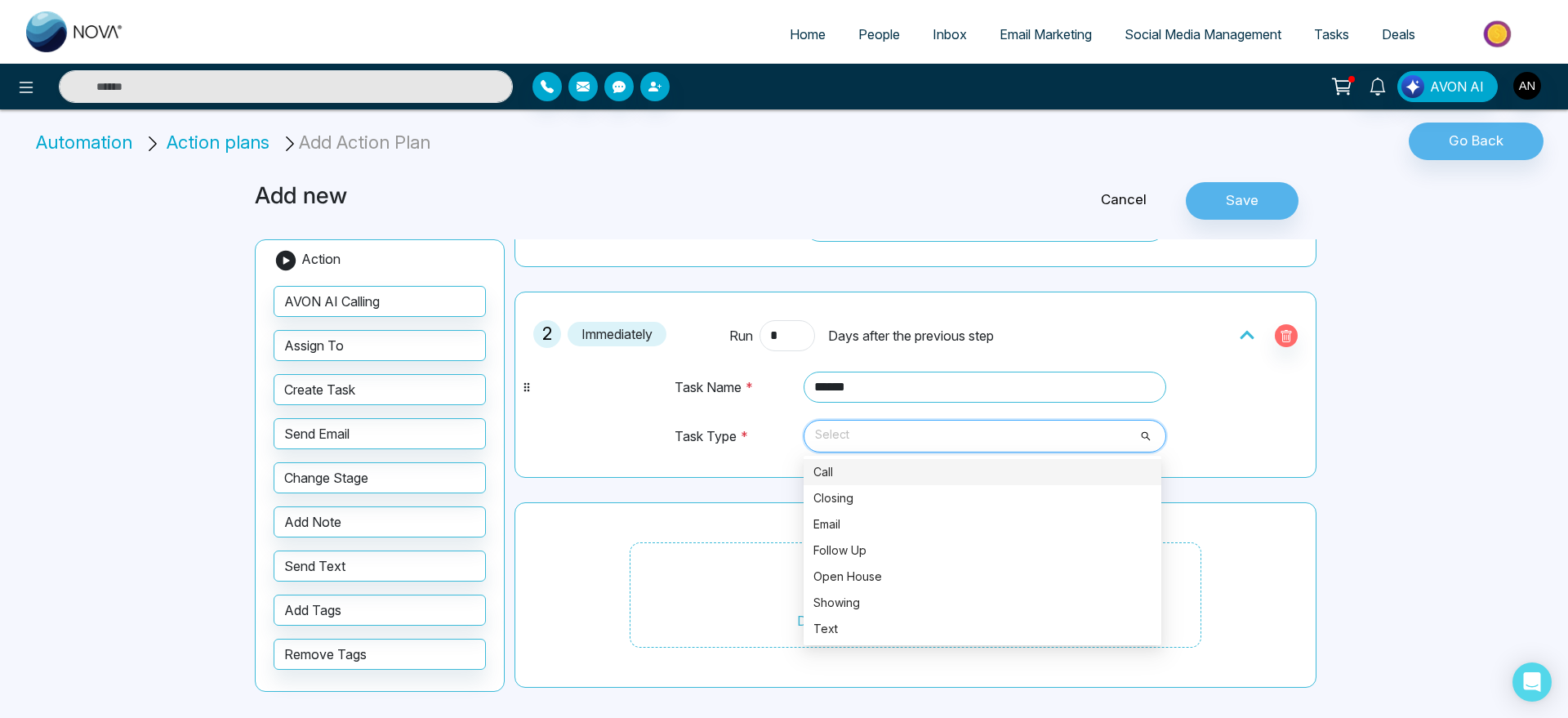
click at [888, 471] on div "Call" at bounding box center [983, 472] width 338 height 18
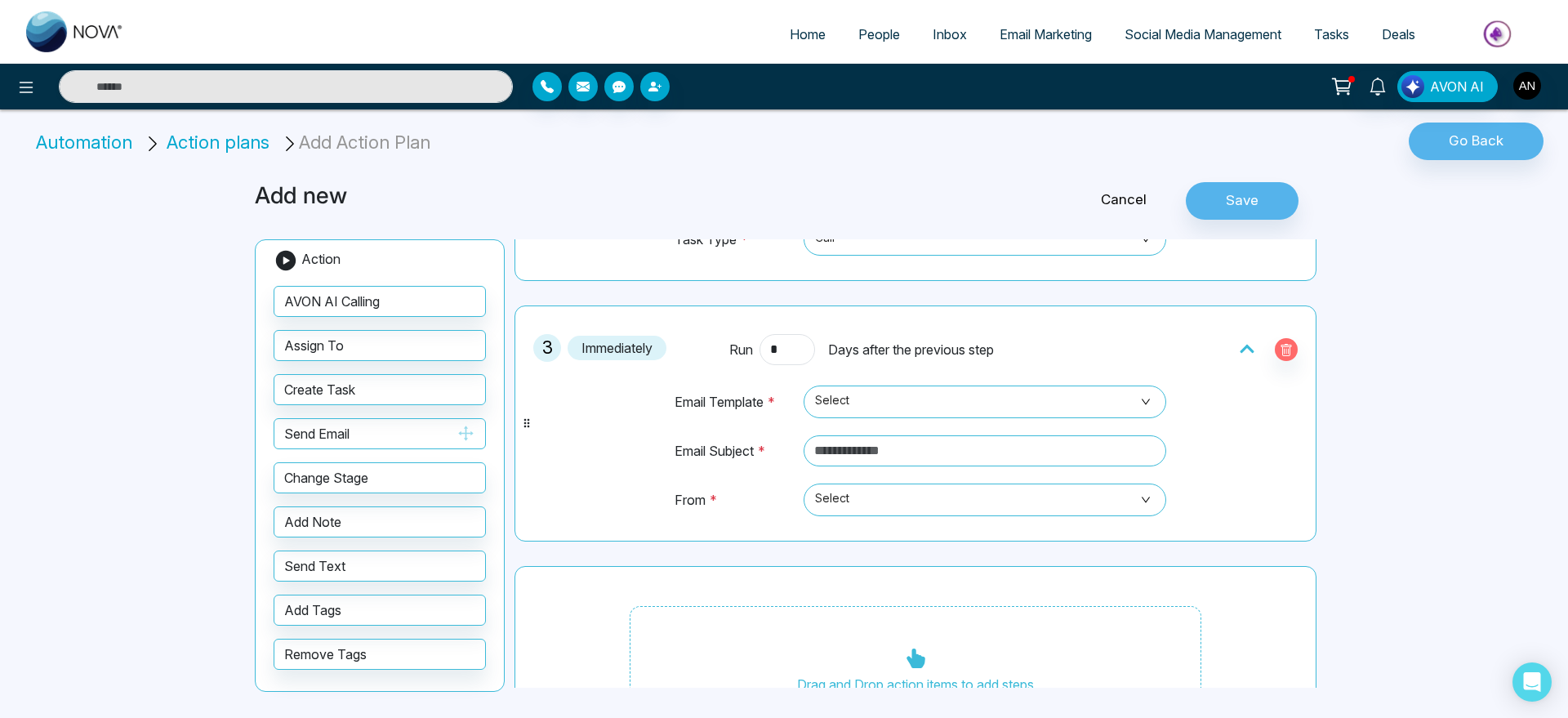
scroll to position [460, 0]
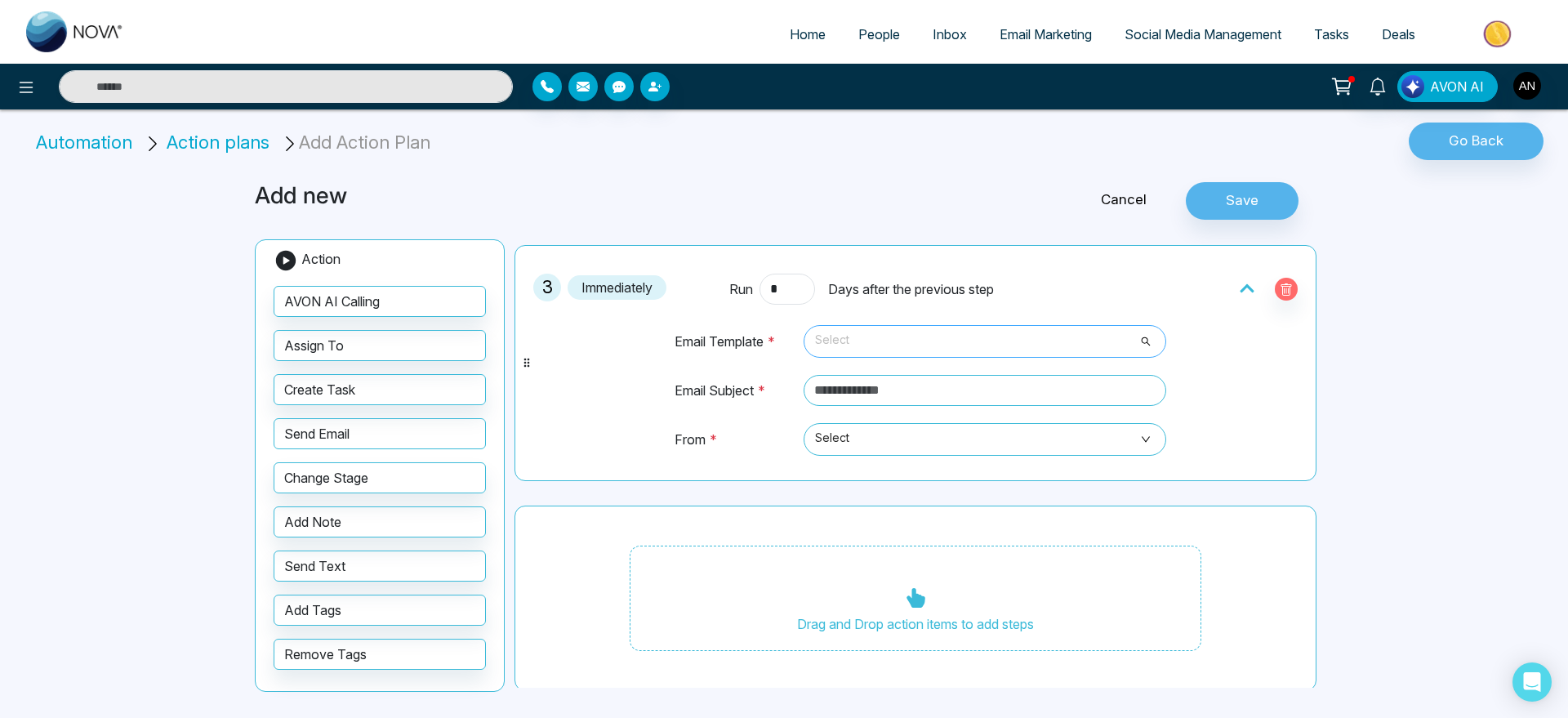
click at [865, 333] on span "Select" at bounding box center [986, 342] width 340 height 28
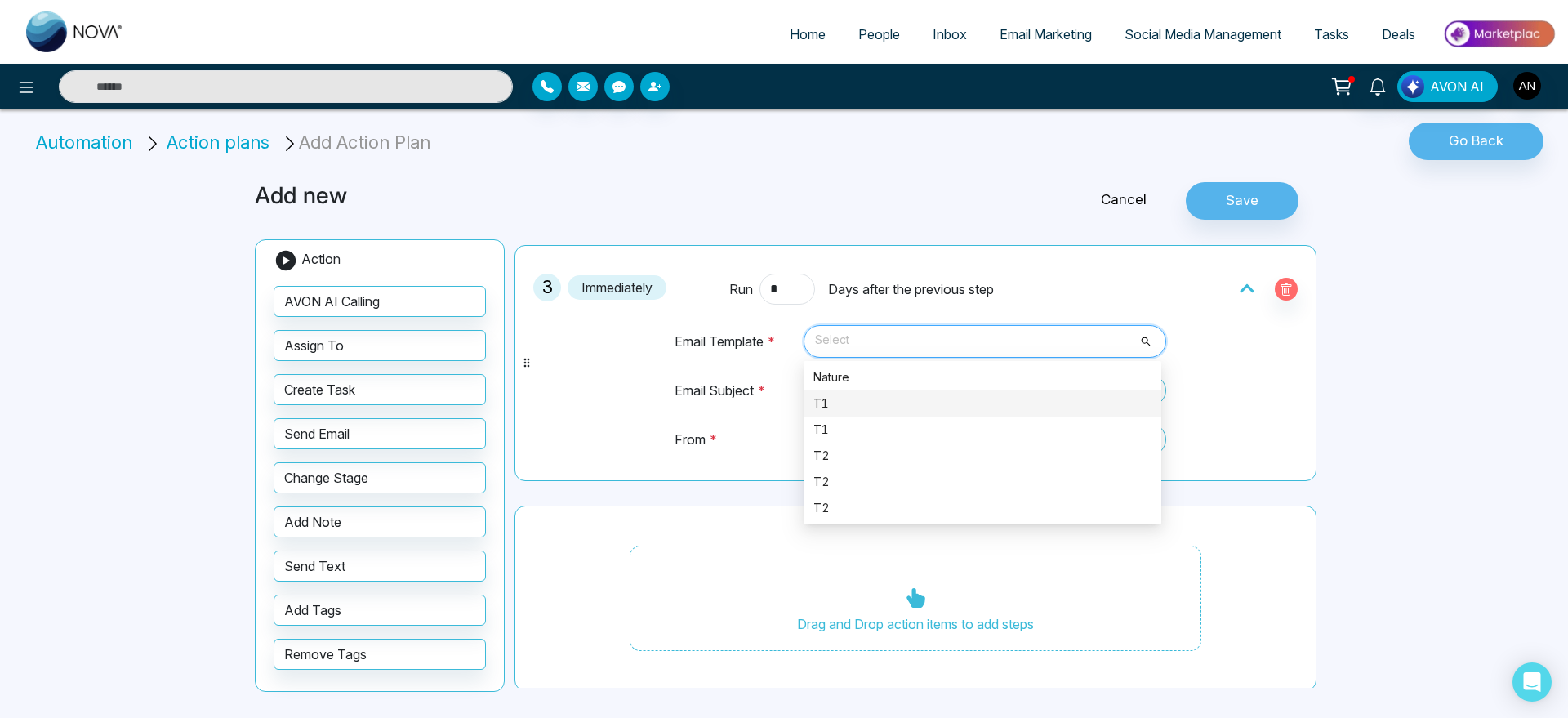
click at [873, 396] on div "T1" at bounding box center [983, 403] width 338 height 18
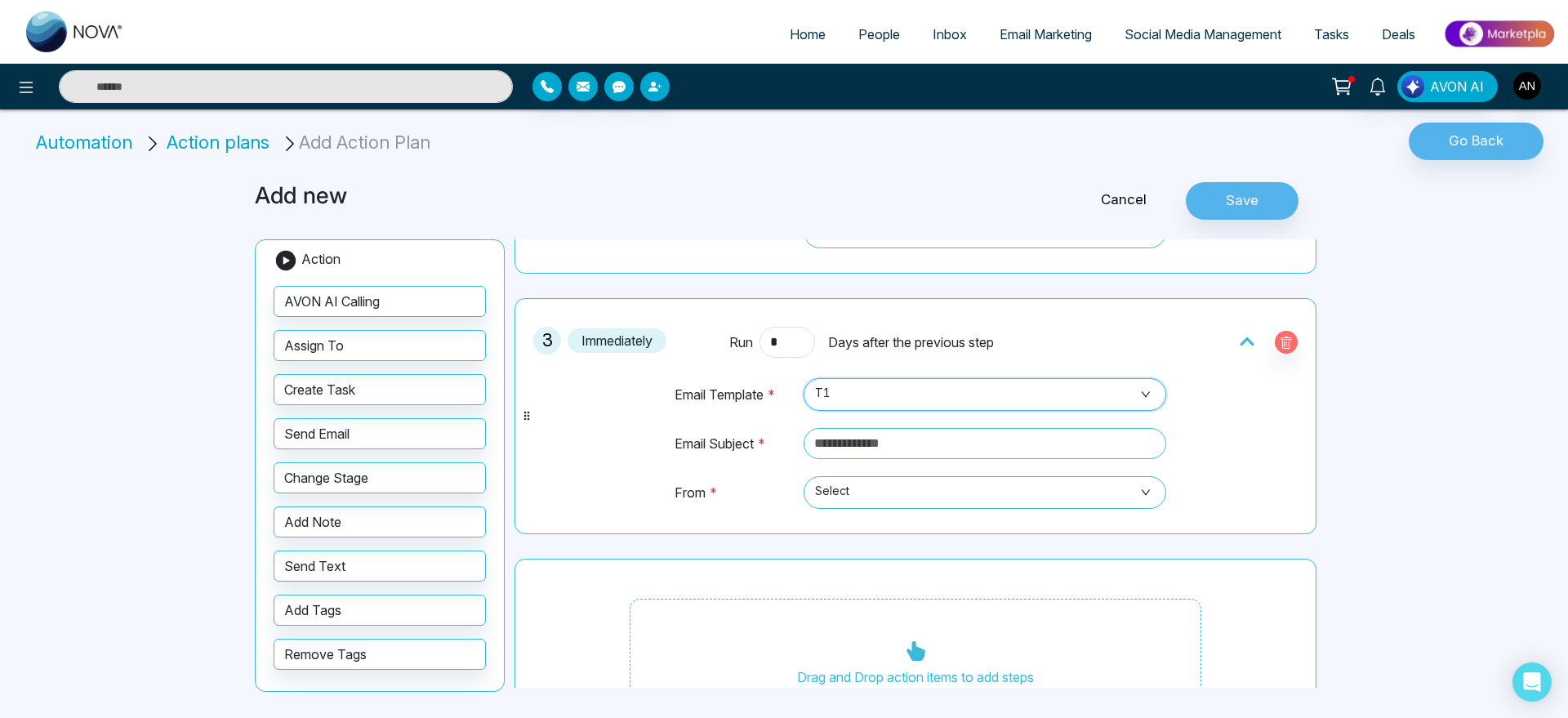
scroll to position [410, 0]
click at [882, 439] on input "text" at bounding box center [985, 441] width 363 height 31
type input "*"
click at [1017, 498] on span "Select" at bounding box center [986, 491] width 340 height 28
type input "**********"
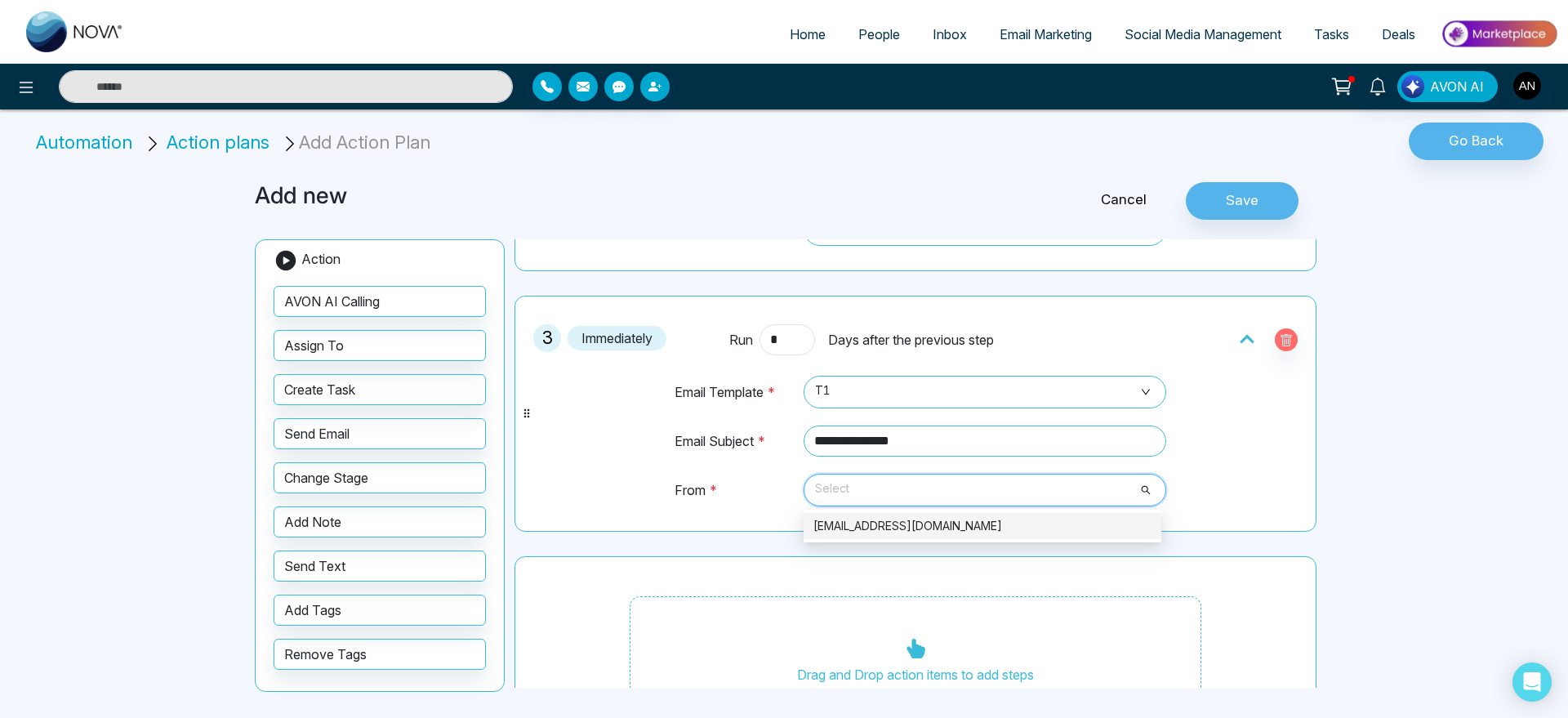
click at [902, 514] on div "[EMAIL_ADDRESS][DOMAIN_NAME]" at bounding box center [982, 526] width 358 height 26
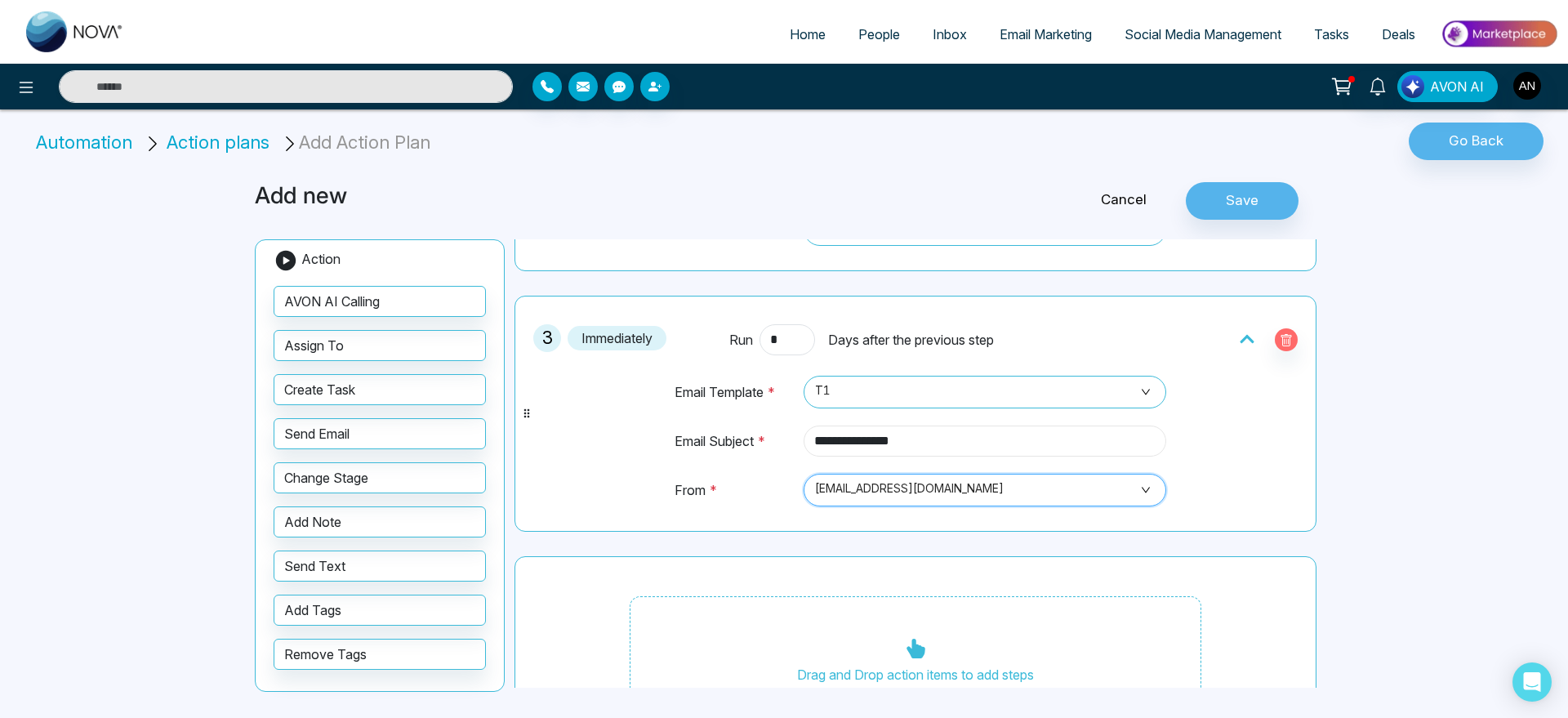
click at [934, 446] on input "**********" at bounding box center [985, 441] width 363 height 31
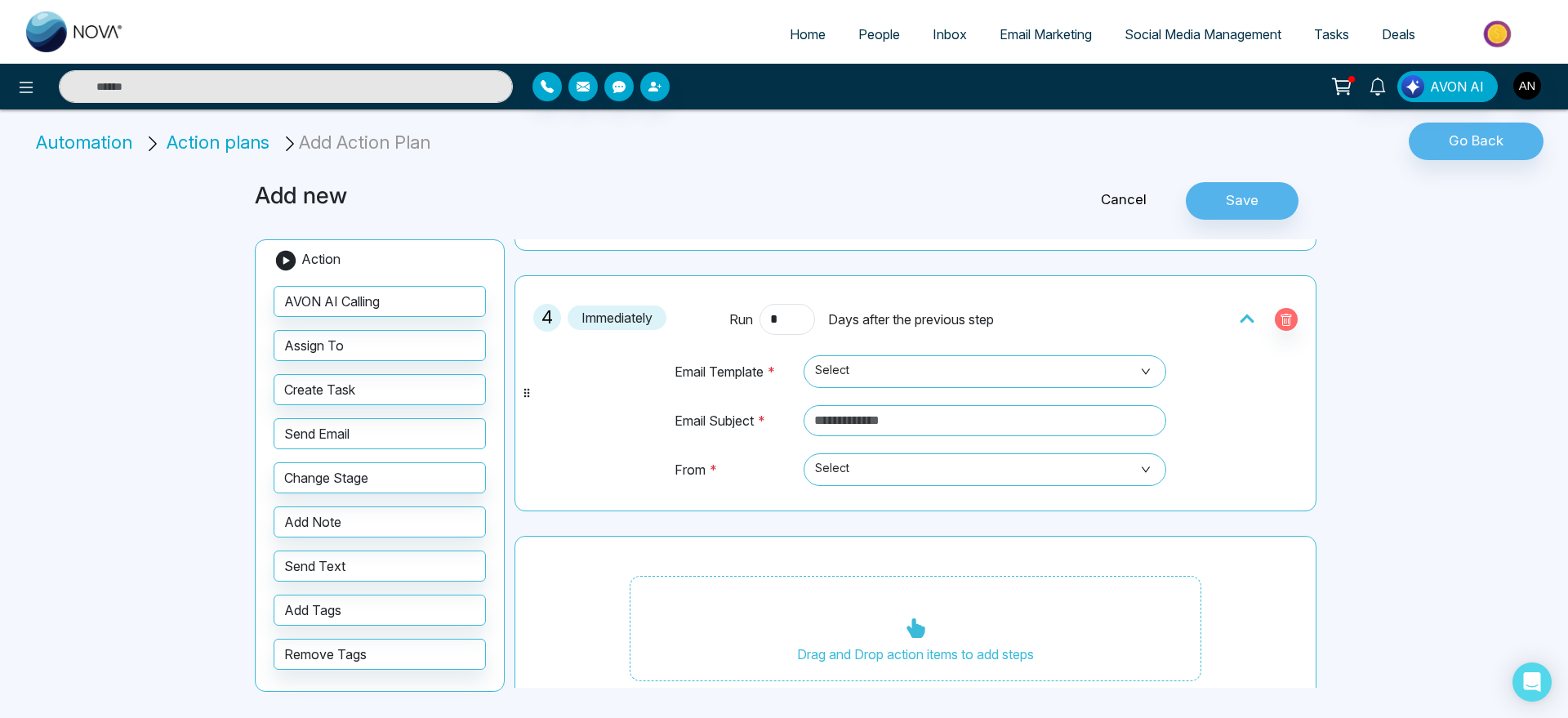
scroll to position [696, 0]
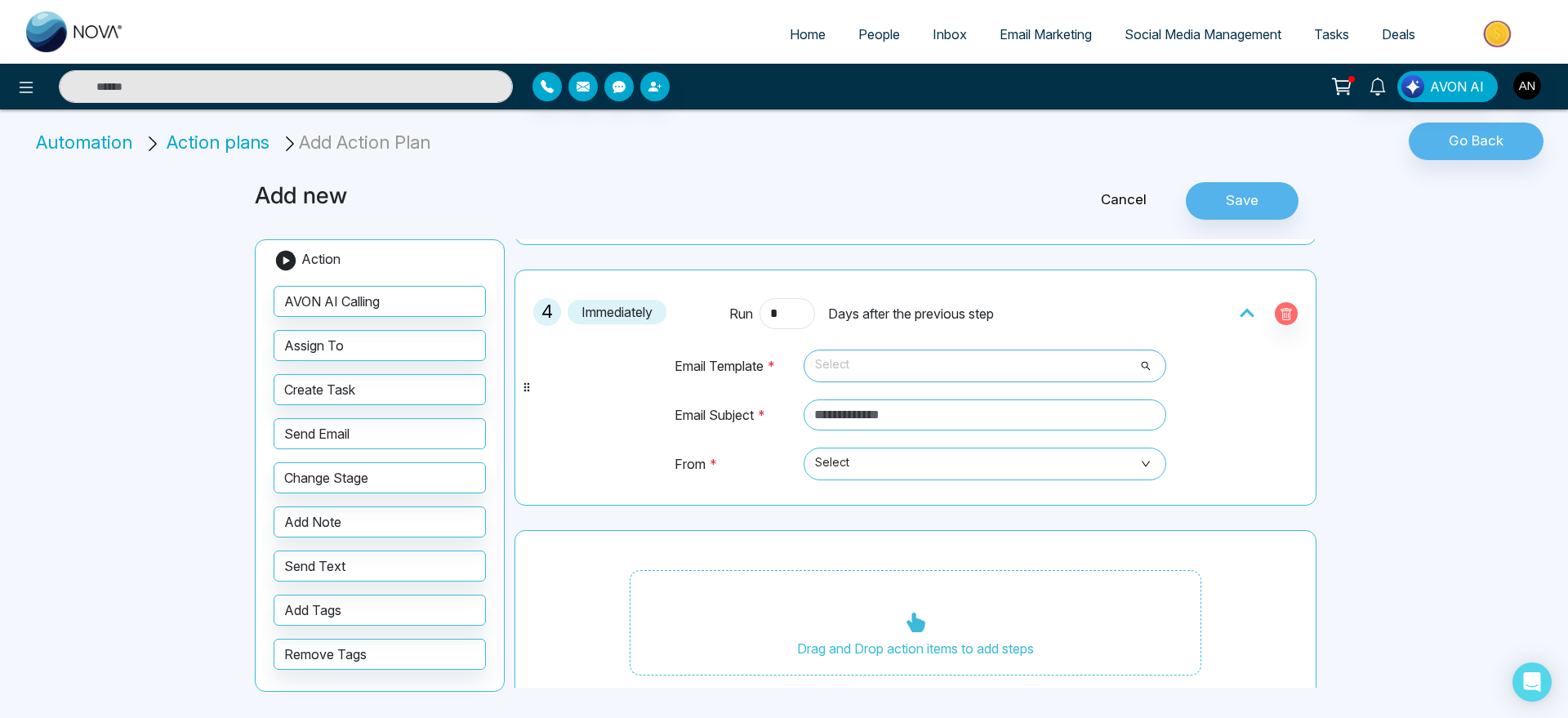
click at [893, 374] on span "Select" at bounding box center [986, 367] width 340 height 28
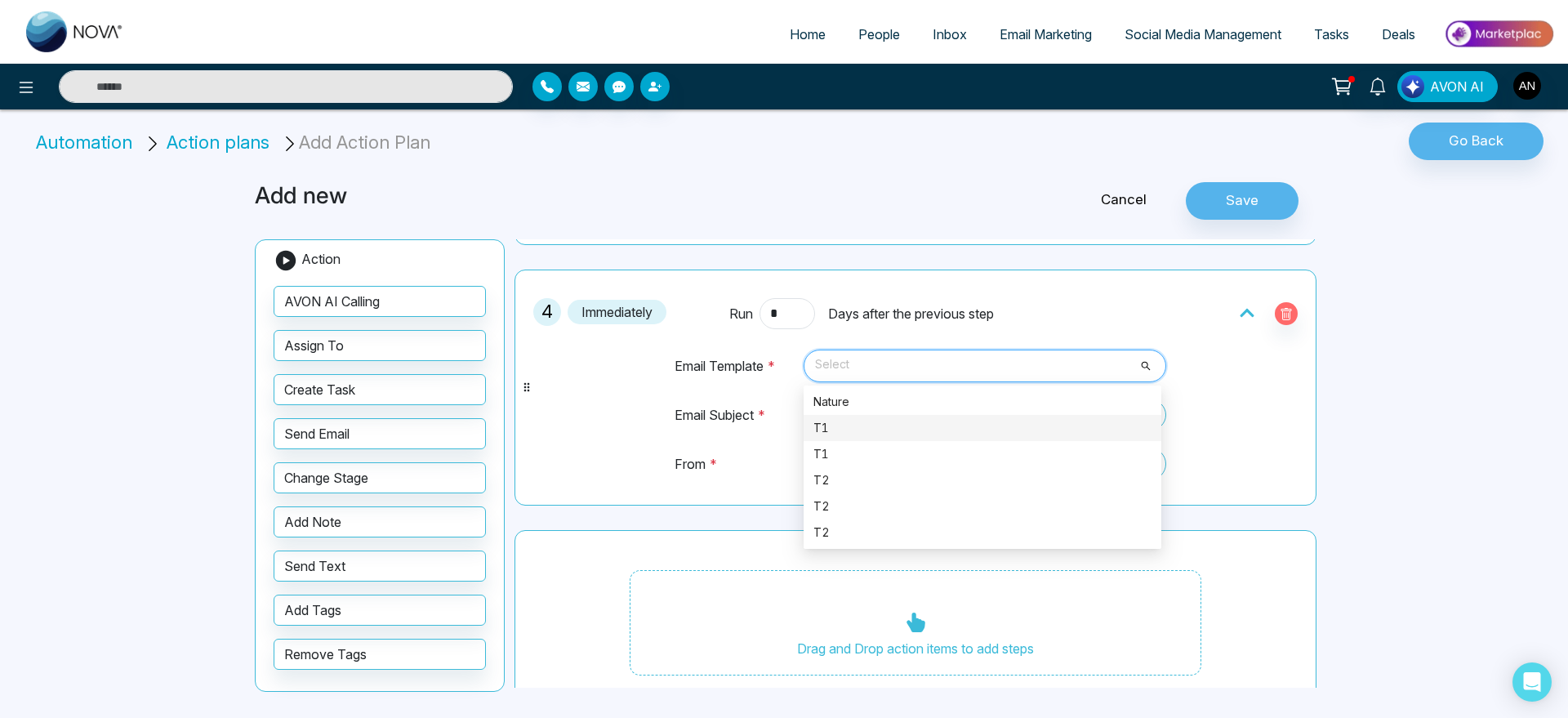
click at [893, 424] on div "T1" at bounding box center [983, 428] width 338 height 18
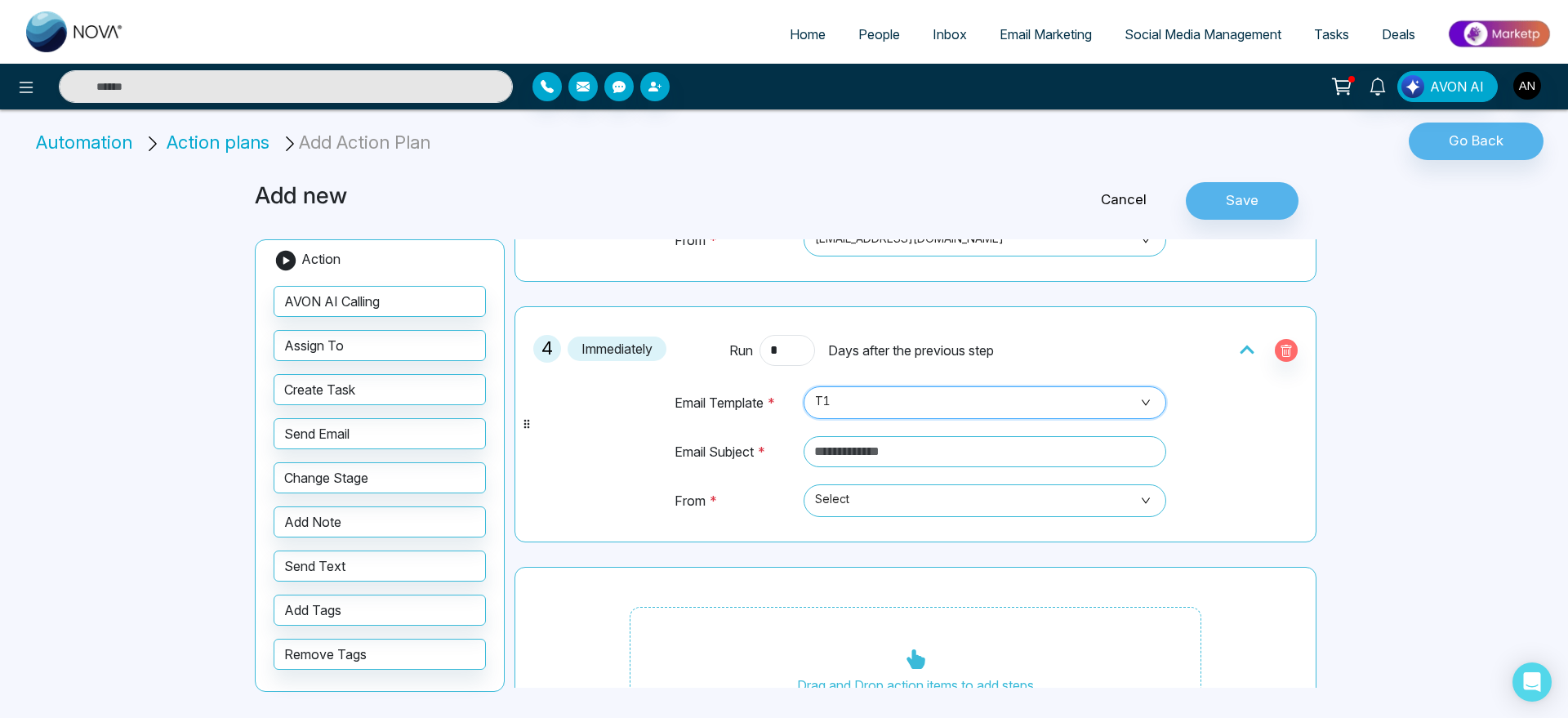
scroll to position [662, 0]
click at [928, 451] on input "text" at bounding box center [985, 449] width 363 height 31
click at [926, 451] on input "text" at bounding box center [985, 449] width 363 height 31
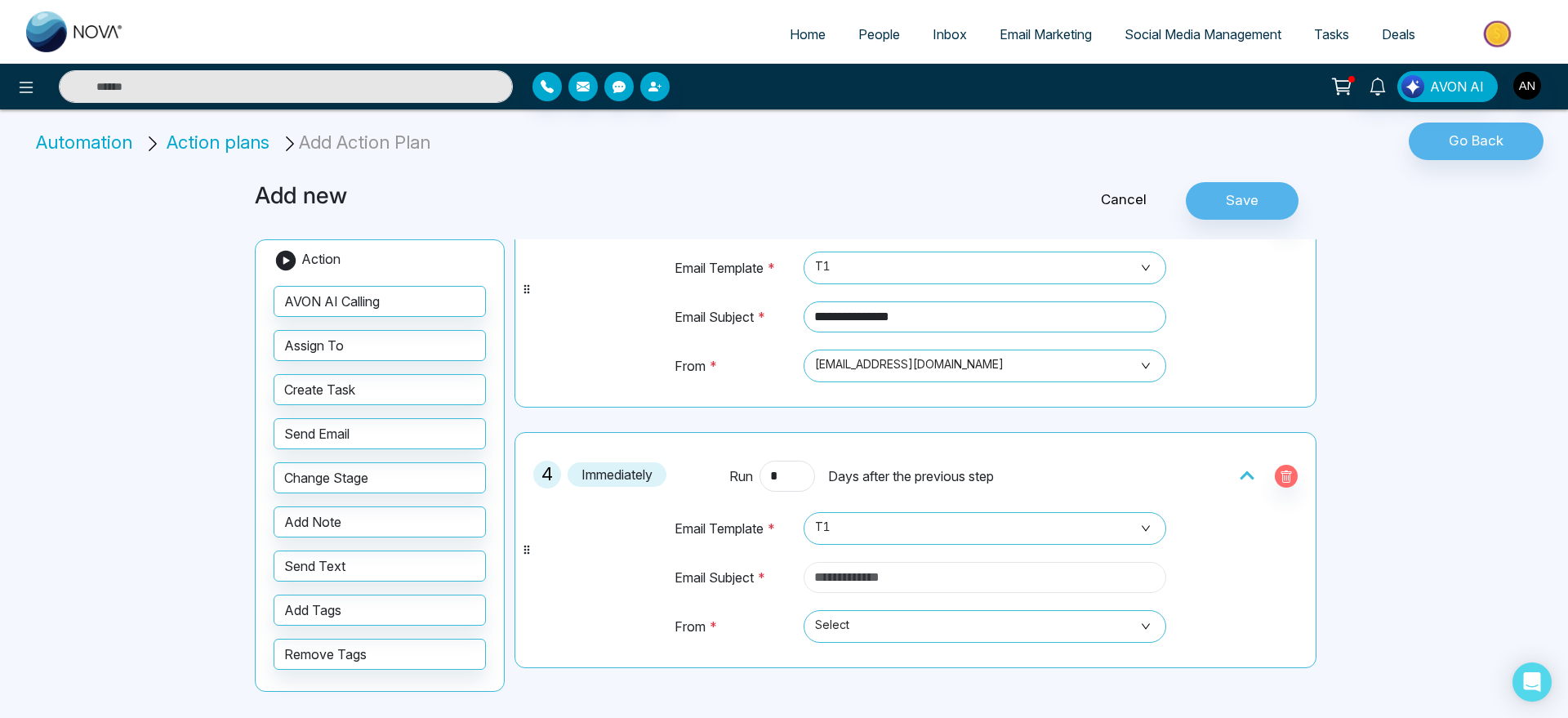
scroll to position [535, 0]
paste input "**********"
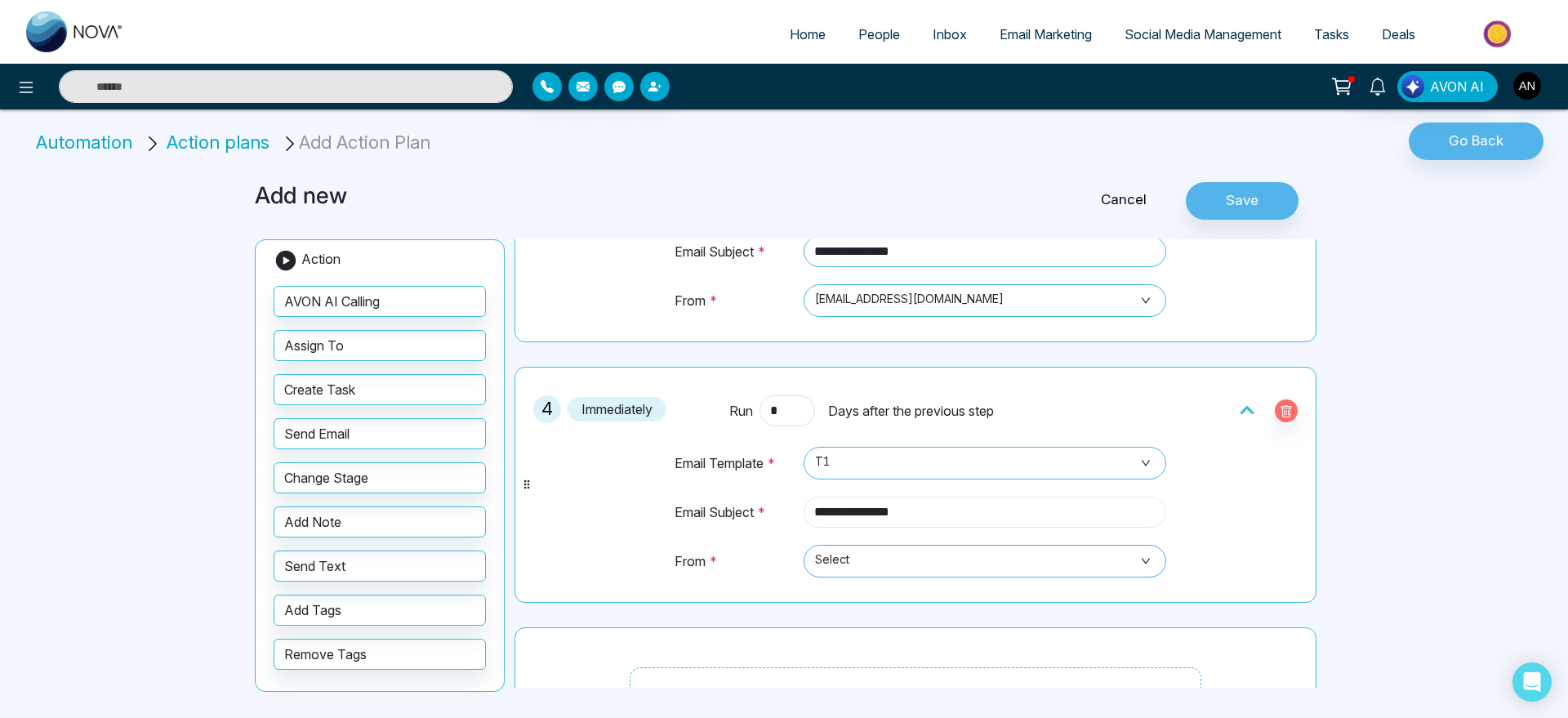
type input "**********"
click at [959, 546] on input "search" at bounding box center [979, 558] width 332 height 24
click at [951, 594] on div "[EMAIL_ADDRESS][DOMAIN_NAME]" at bounding box center [983, 597] width 338 height 18
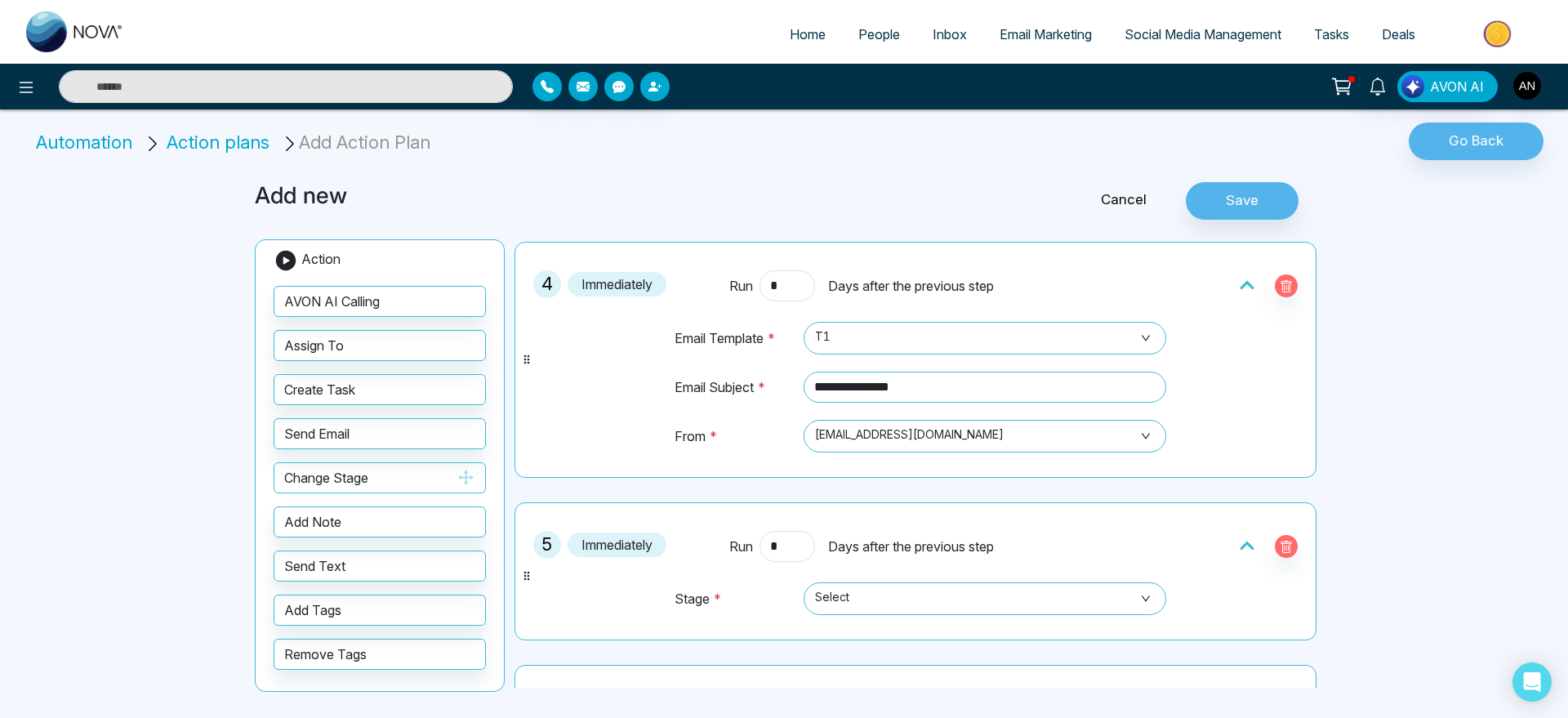
scroll to position [886, 0]
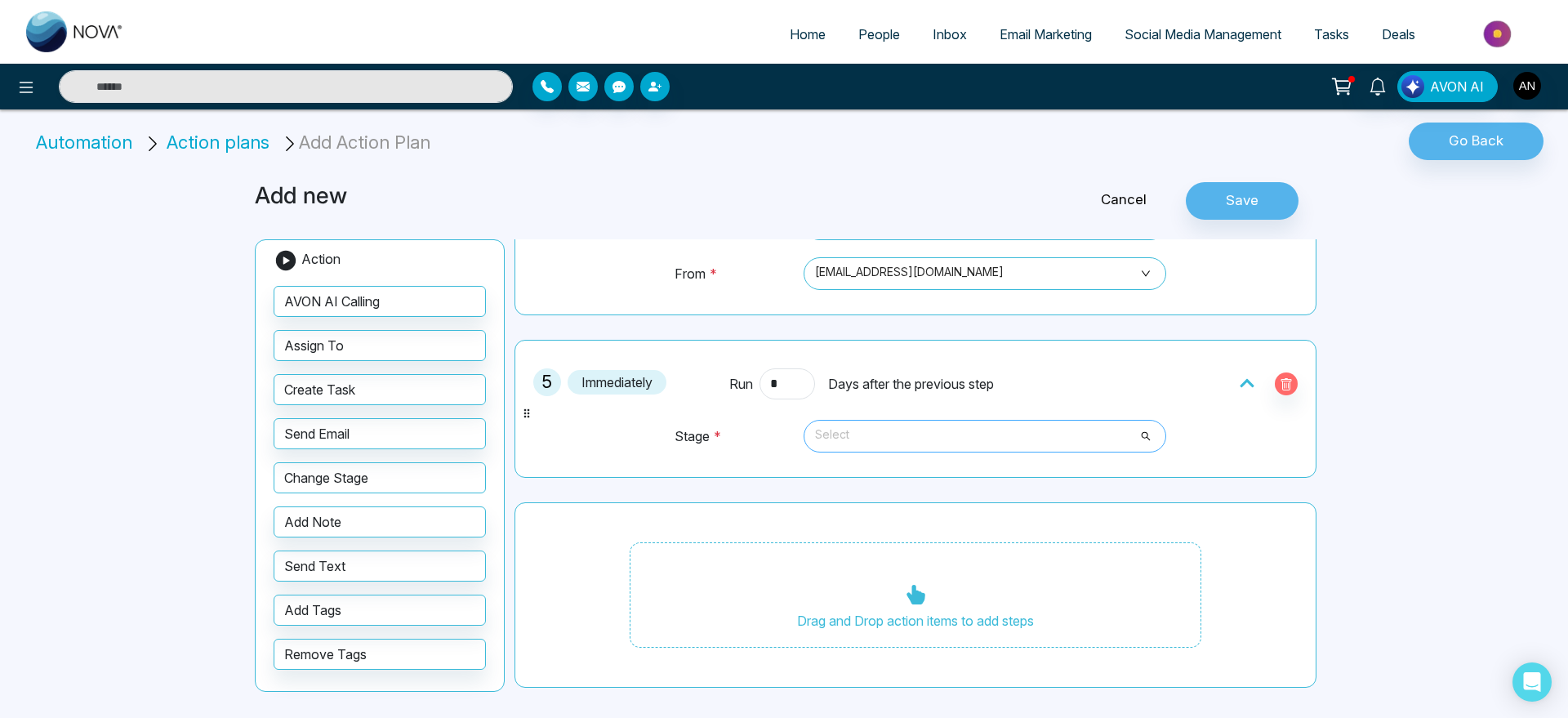
click at [877, 433] on span "Select" at bounding box center [986, 436] width 340 height 28
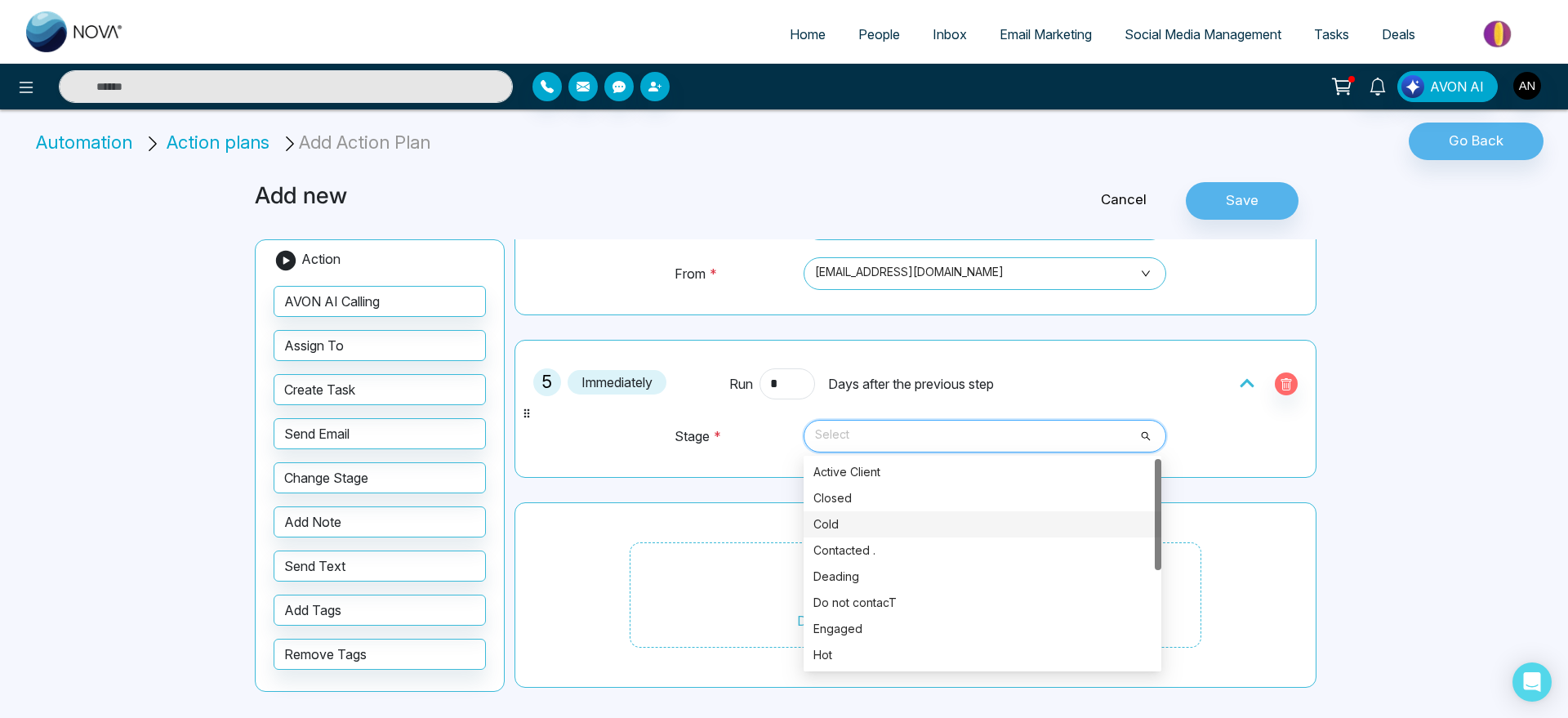
click at [872, 532] on div "Cold" at bounding box center [983, 524] width 338 height 18
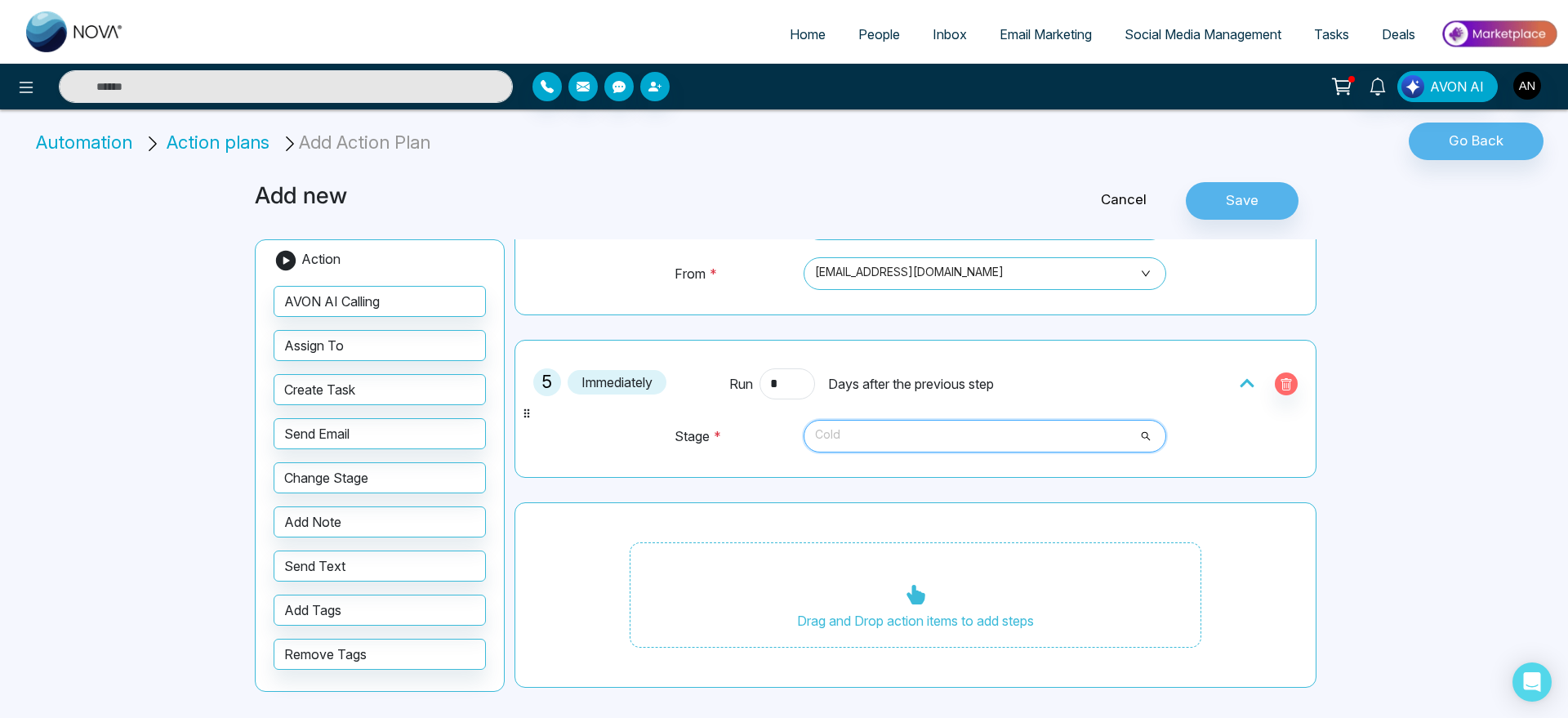
click at [946, 445] on span "Cold" at bounding box center [986, 436] width 340 height 28
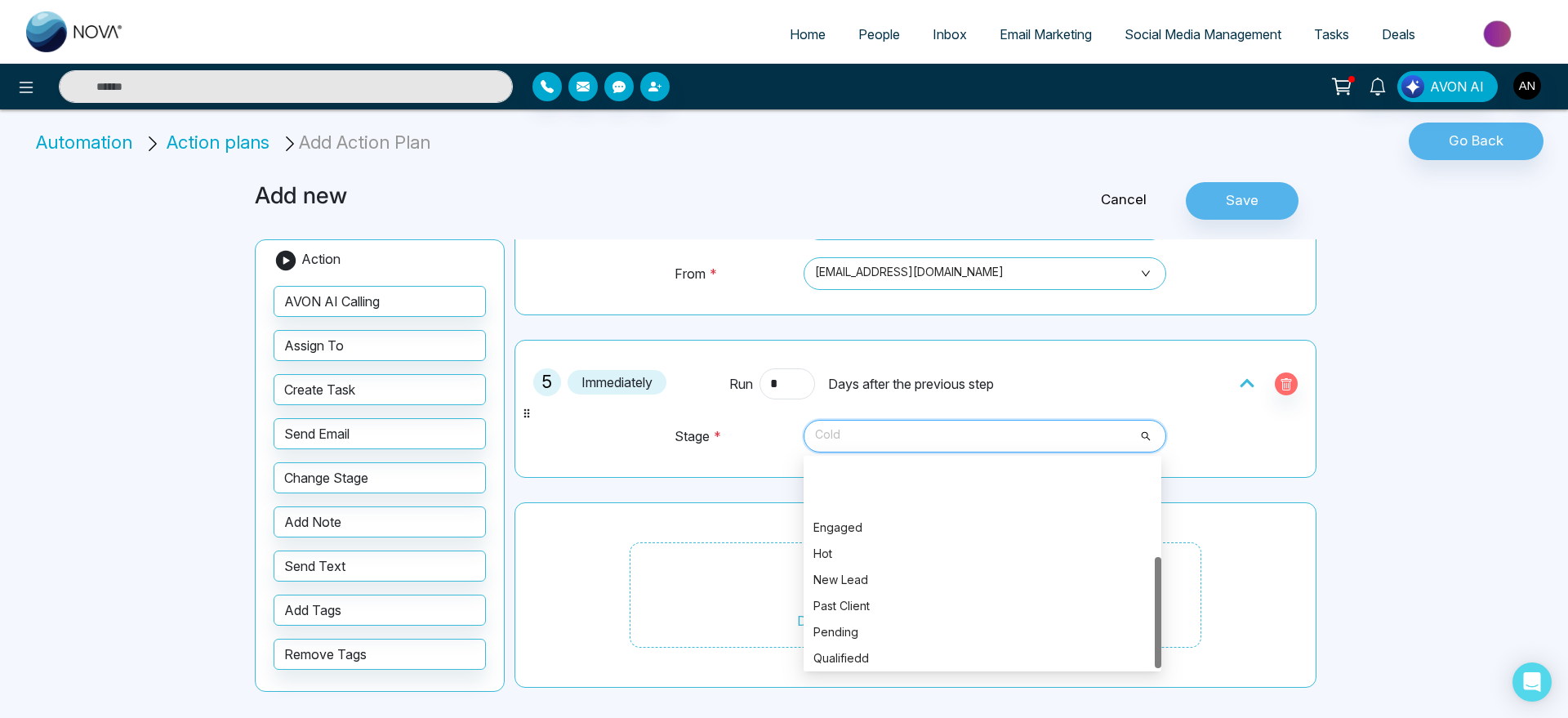
scroll to position [183, 0]
click at [583, 414] on div "5 Immediately Run * Days after the previous step Stage * Cold 8618 8624 8615 En…" at bounding box center [915, 409] width 784 height 120
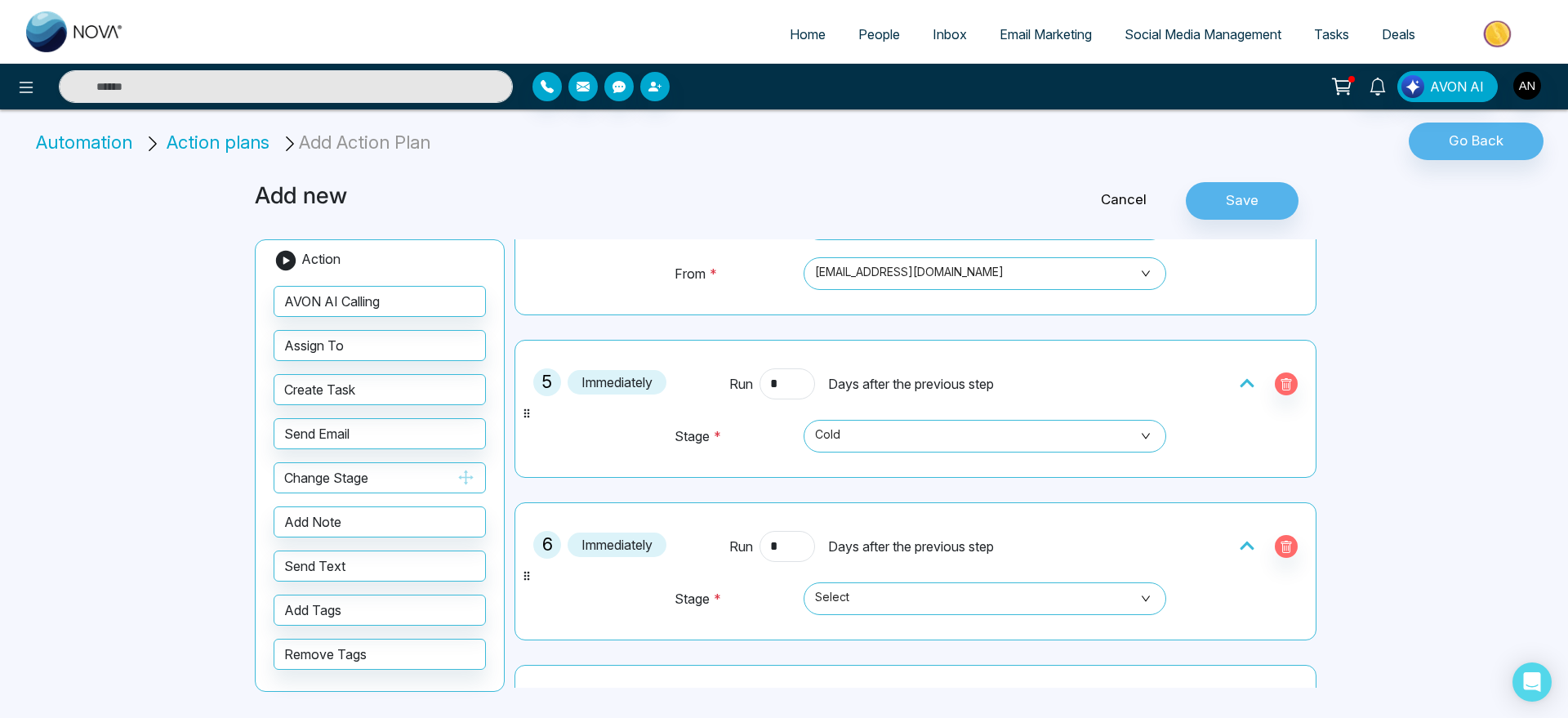
scroll to position [1049, 0]
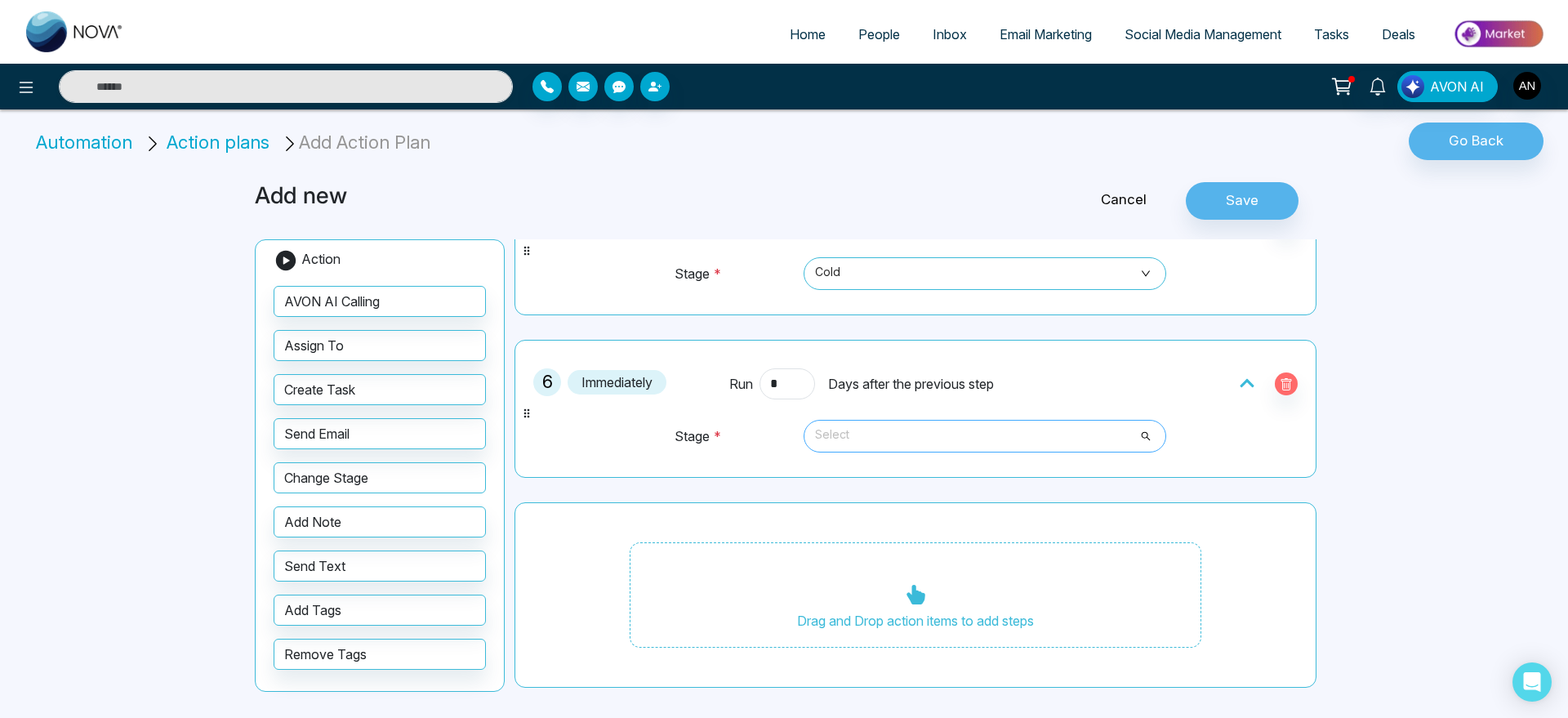
click at [905, 427] on span "Select" at bounding box center [986, 436] width 340 height 28
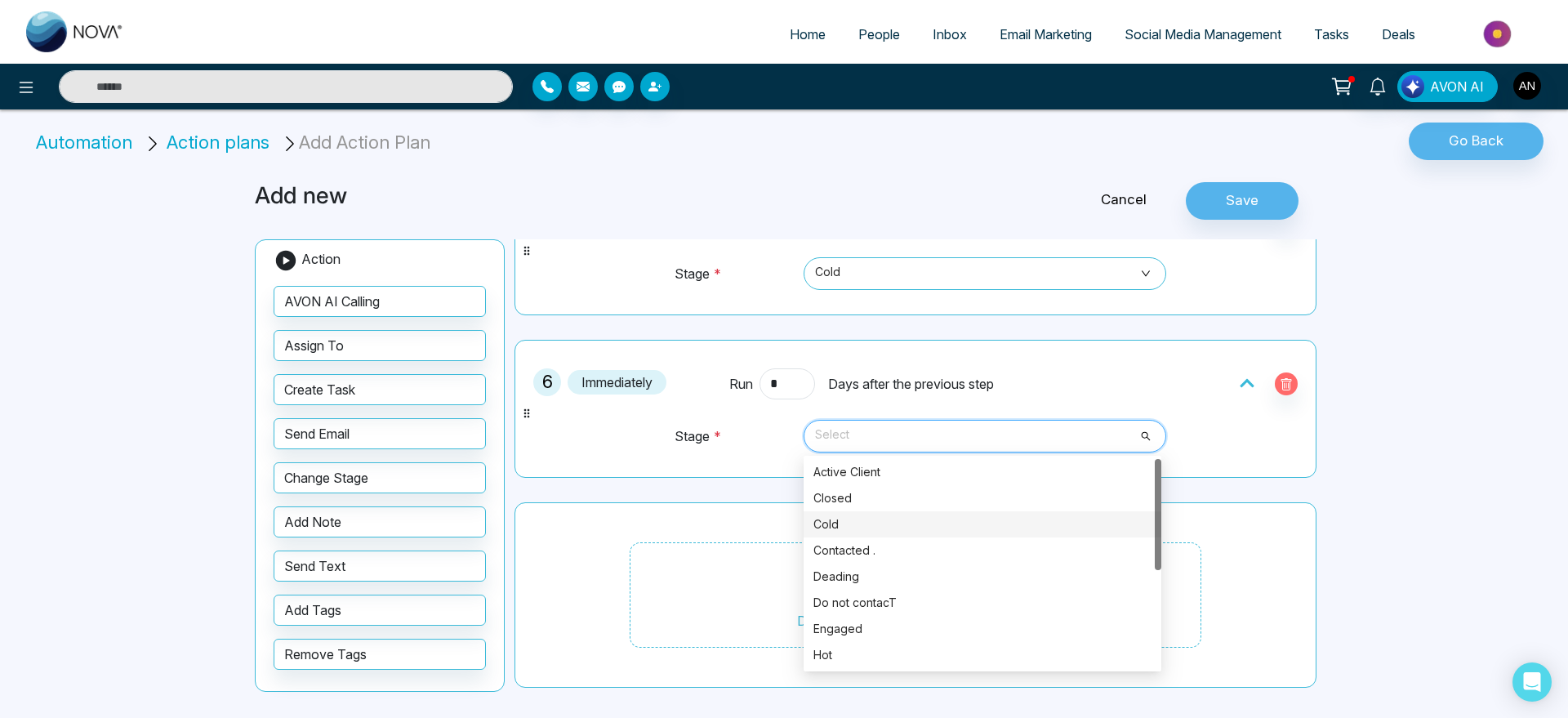
click at [900, 517] on div "Cold" at bounding box center [983, 524] width 338 height 18
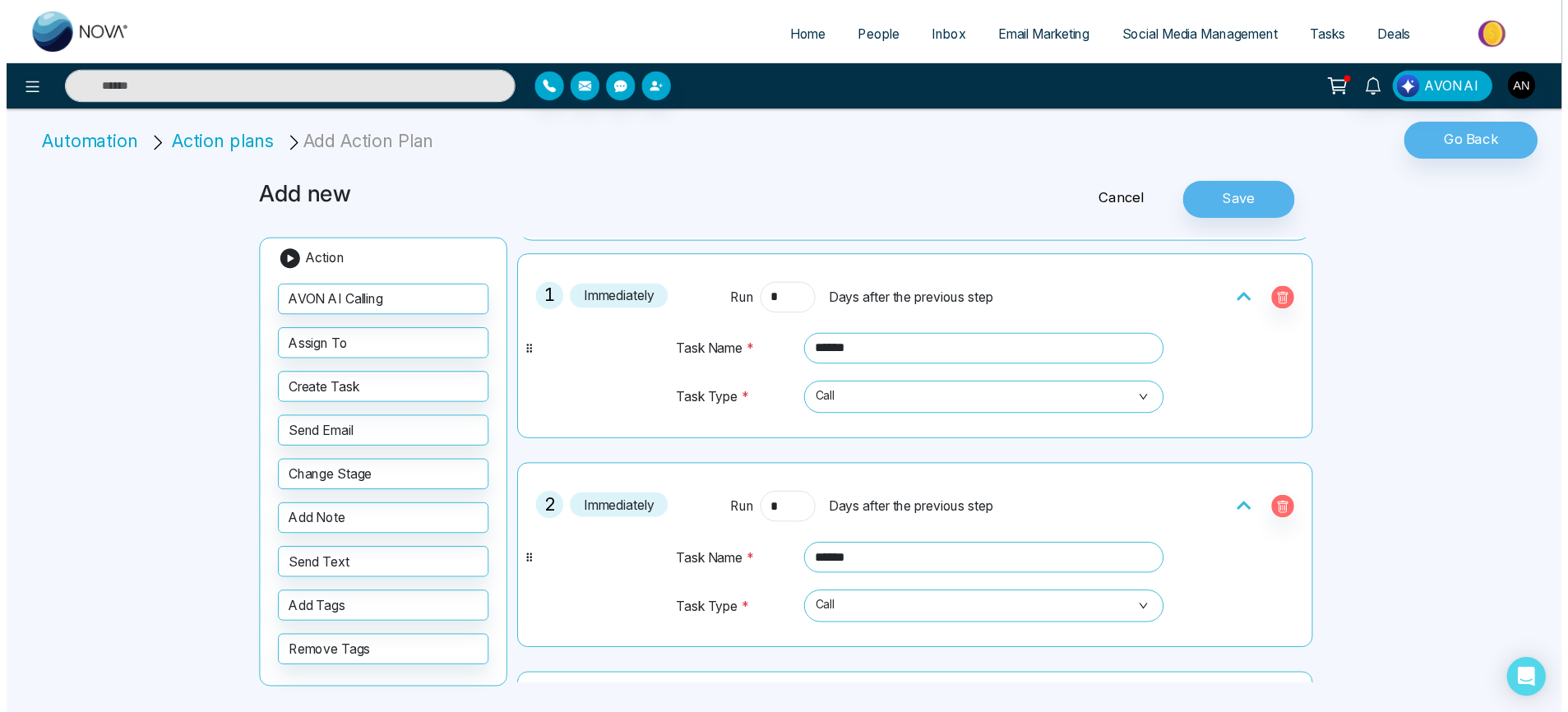
scroll to position [0, 0]
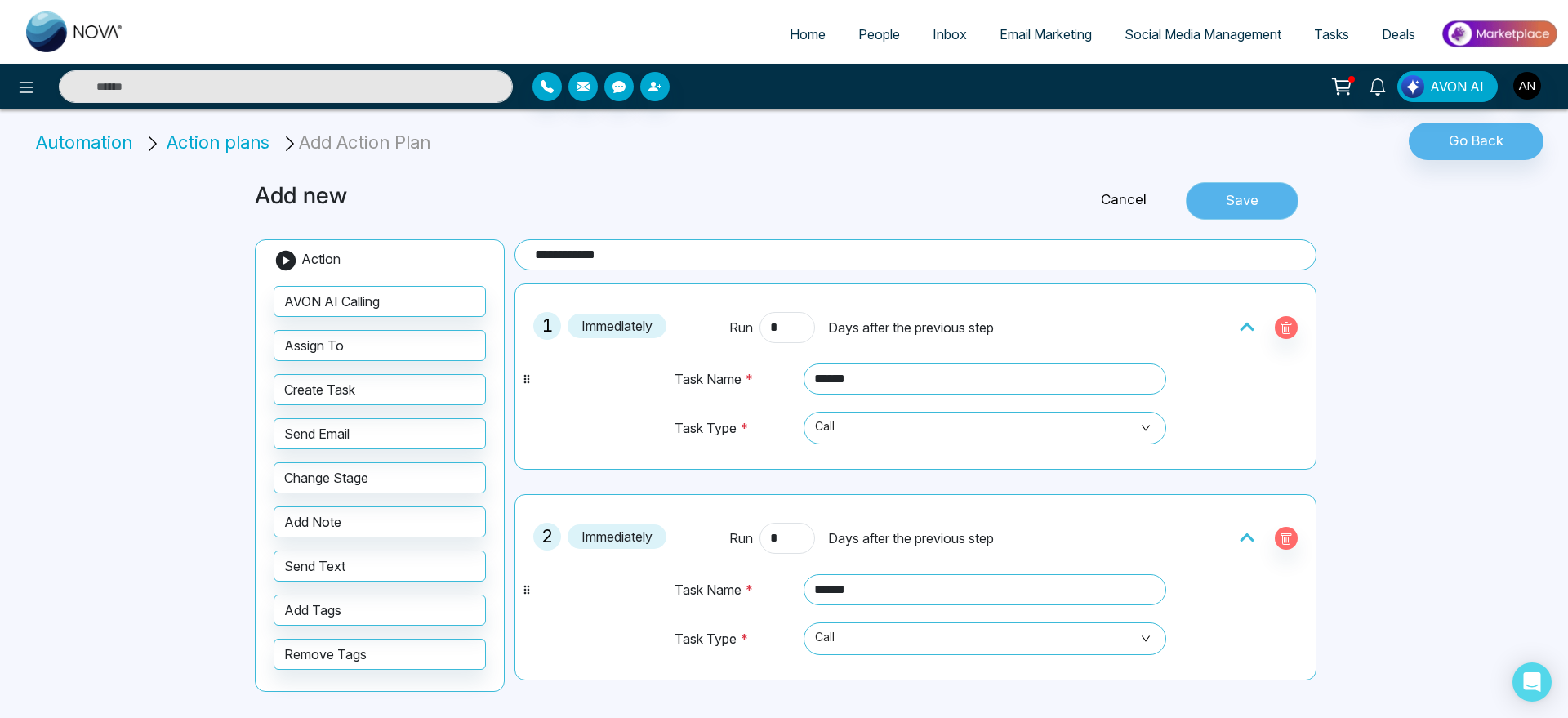
click at [1208, 182] on button "Save" at bounding box center [1242, 201] width 113 height 38
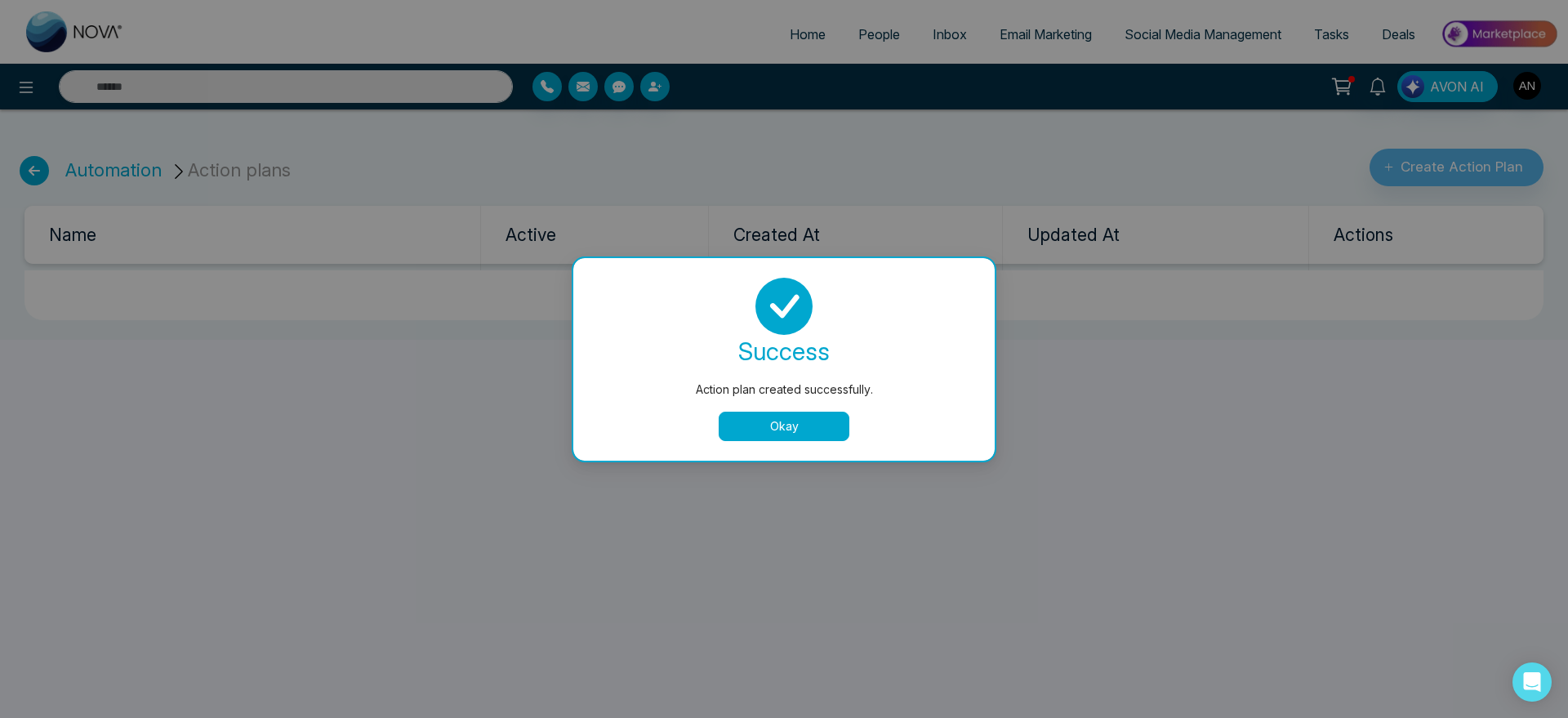
click at [767, 432] on button "Okay" at bounding box center [784, 426] width 131 height 29
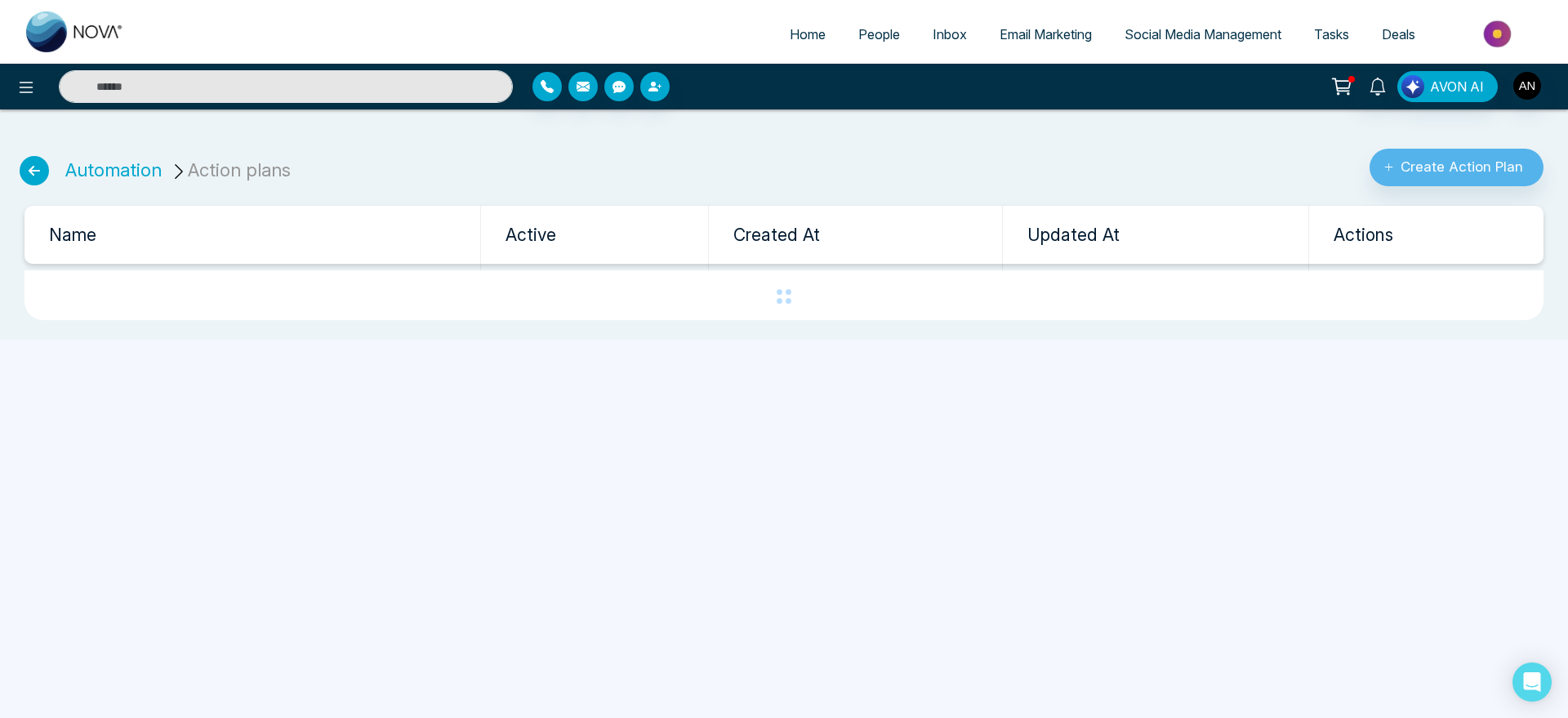
click at [123, 181] on li "Automation" at bounding box center [114, 170] width 97 height 27
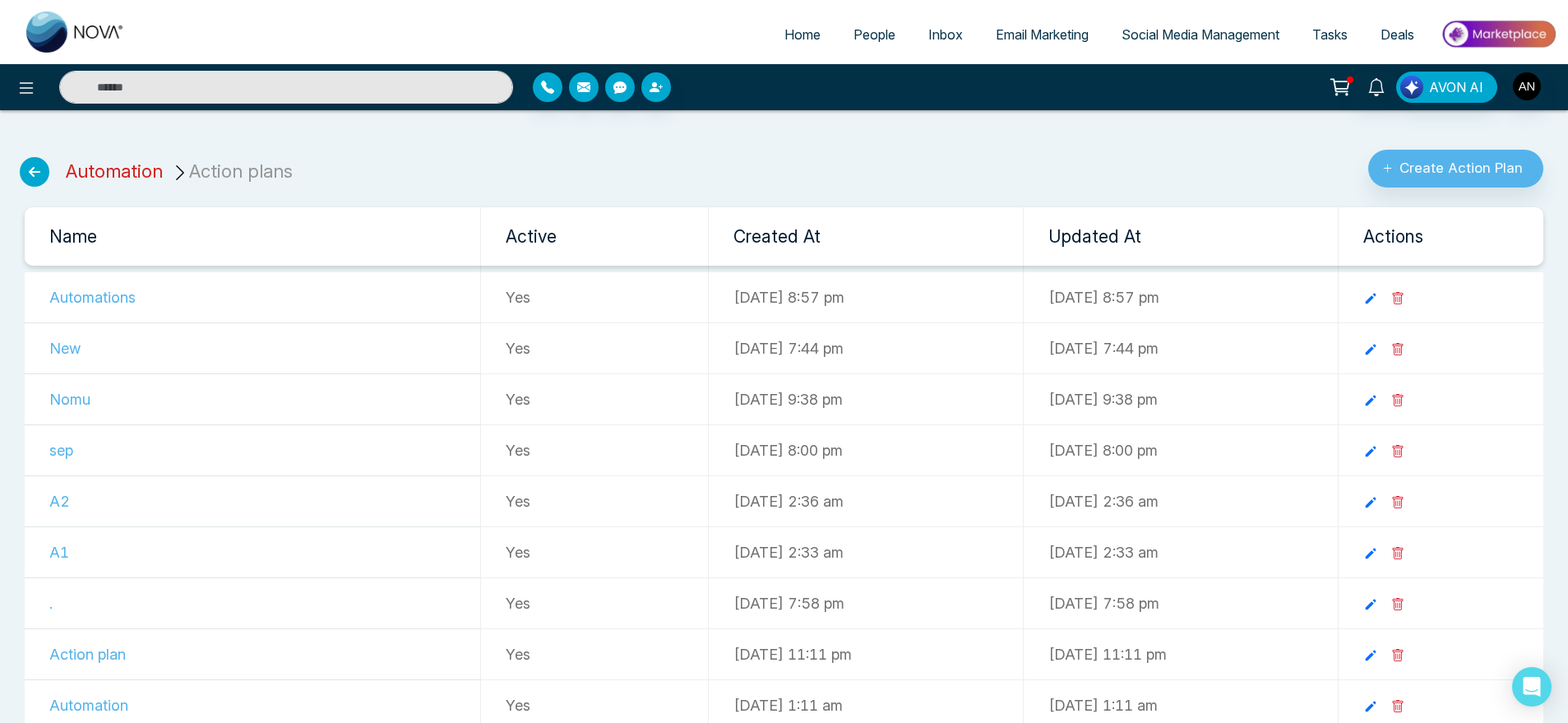
click at [141, 173] on link "Automation" at bounding box center [114, 171] width 97 height 22
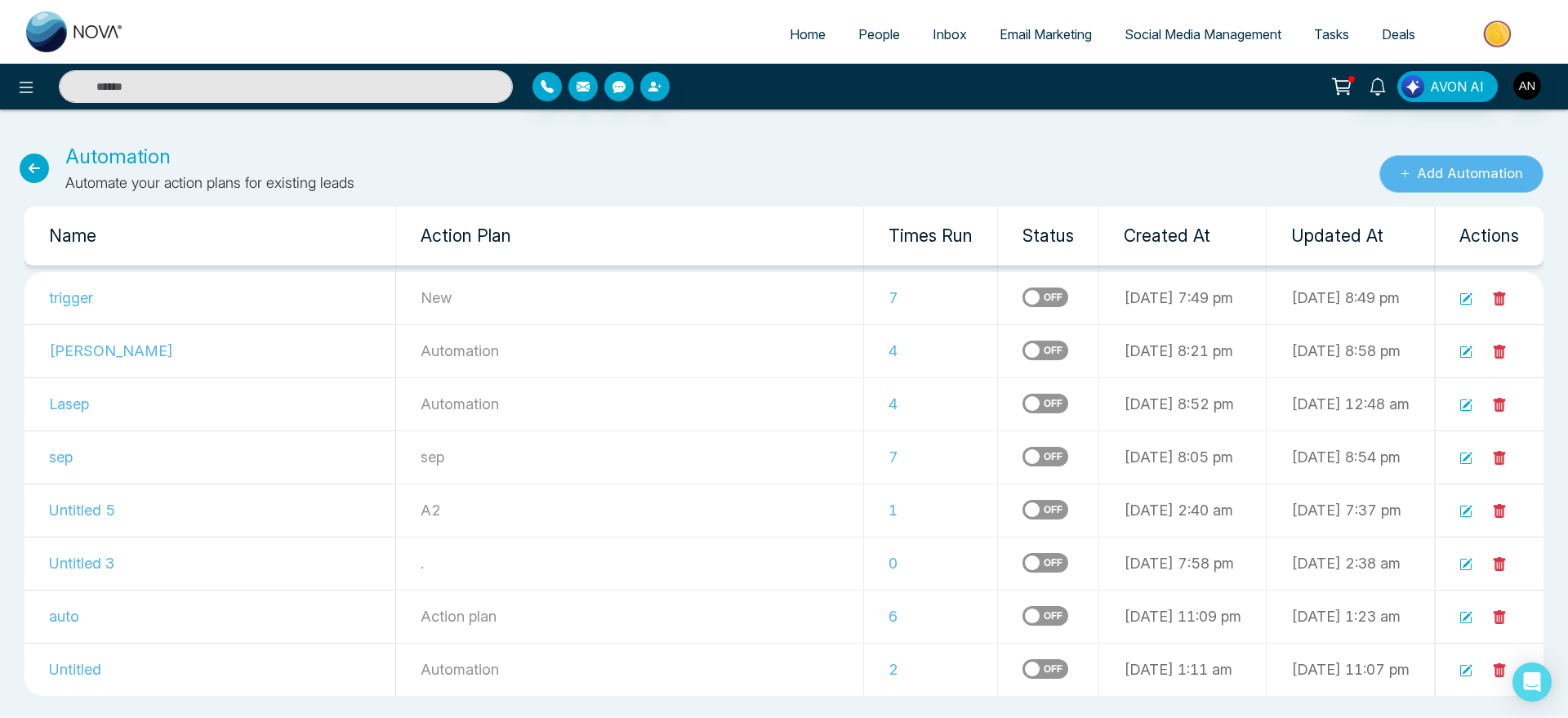
click at [1459, 160] on button "Add Automation" at bounding box center [1461, 174] width 164 height 38
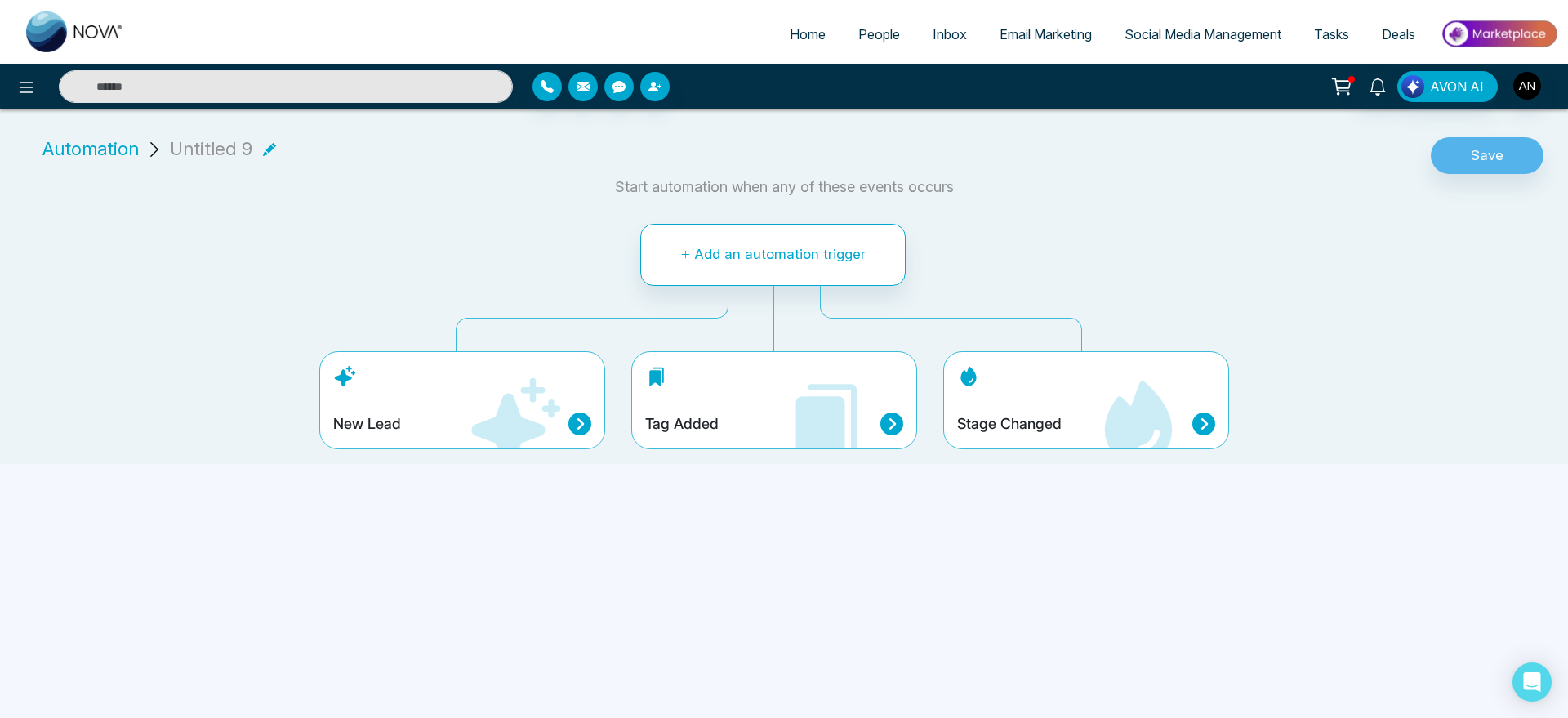
click at [1066, 429] on div "Stage Changed" at bounding box center [1086, 424] width 258 height 23
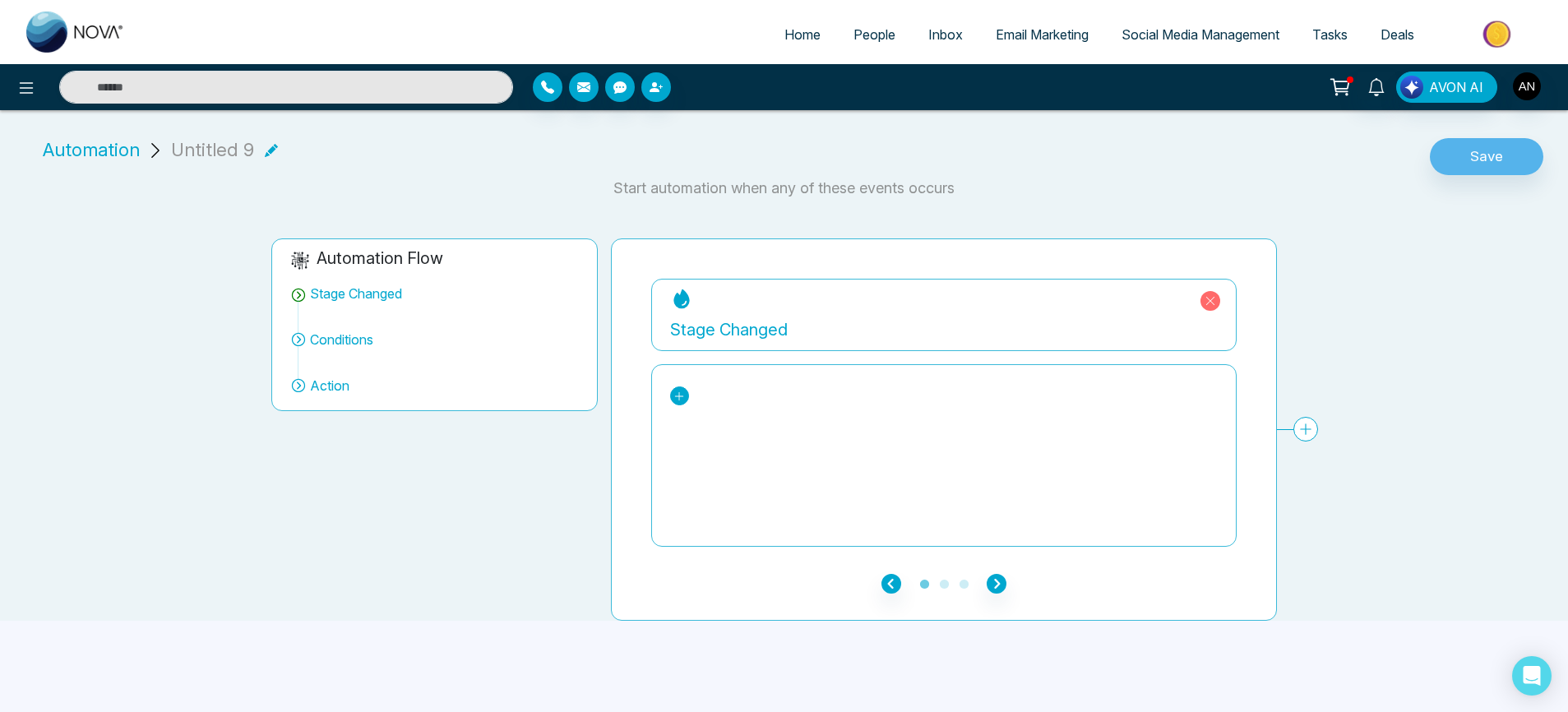
click at [681, 395] on icon at bounding box center [680, 396] width 9 height 9
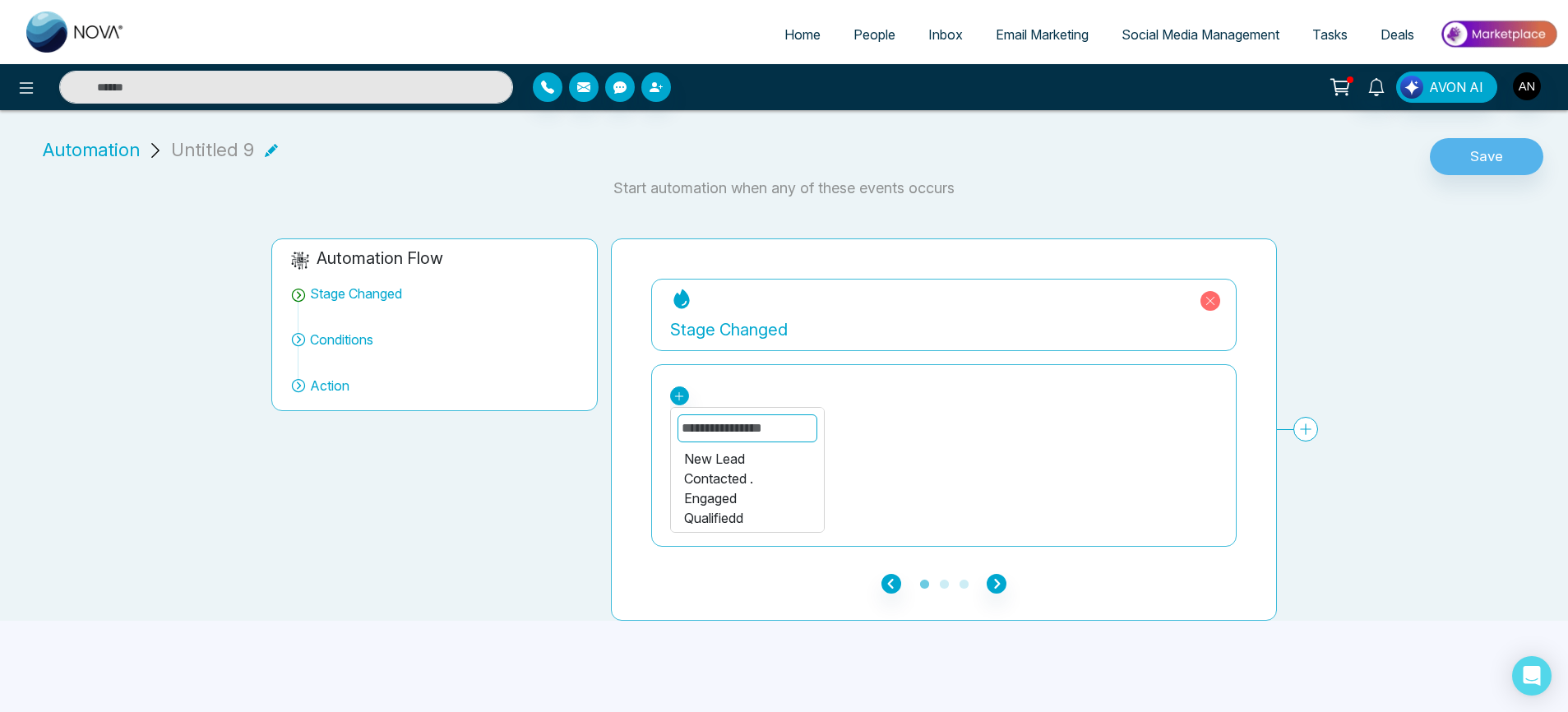
click at [740, 454] on div "New Lead" at bounding box center [747, 459] width 127 height 20
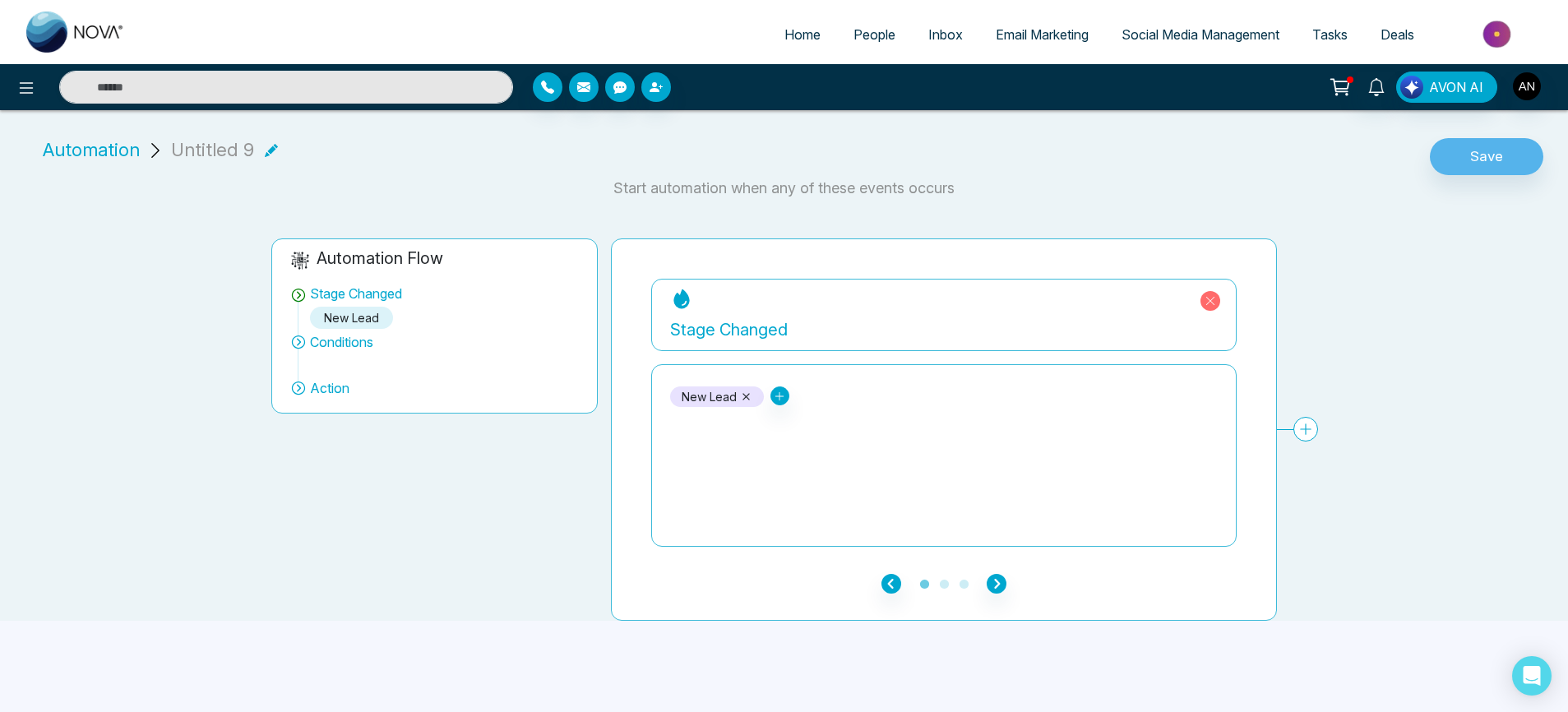
click at [740, 393] on icon at bounding box center [745, 396] width 12 height 12
click at [672, 399] on link at bounding box center [679, 396] width 19 height 19
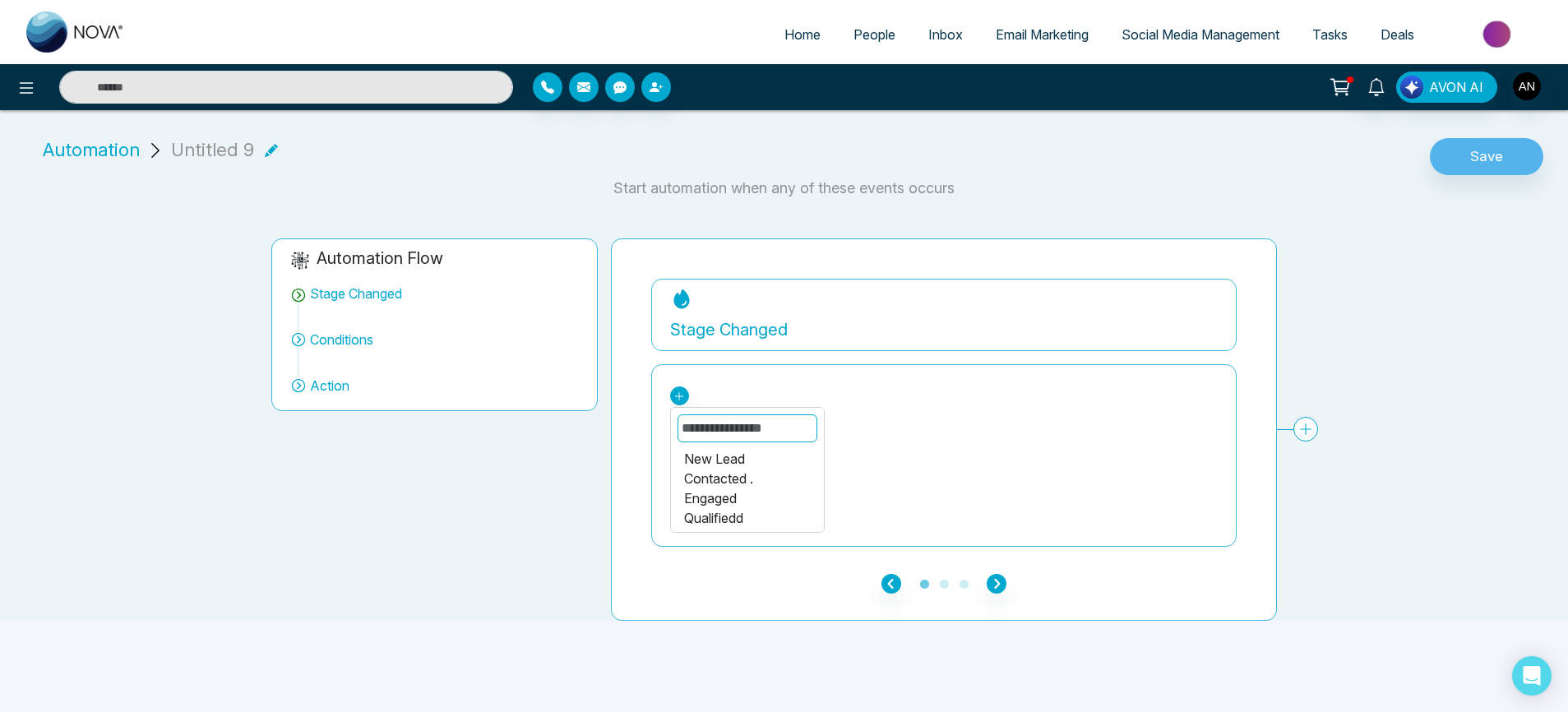
click at [717, 475] on div "Contacted ." at bounding box center [747, 478] width 127 height 20
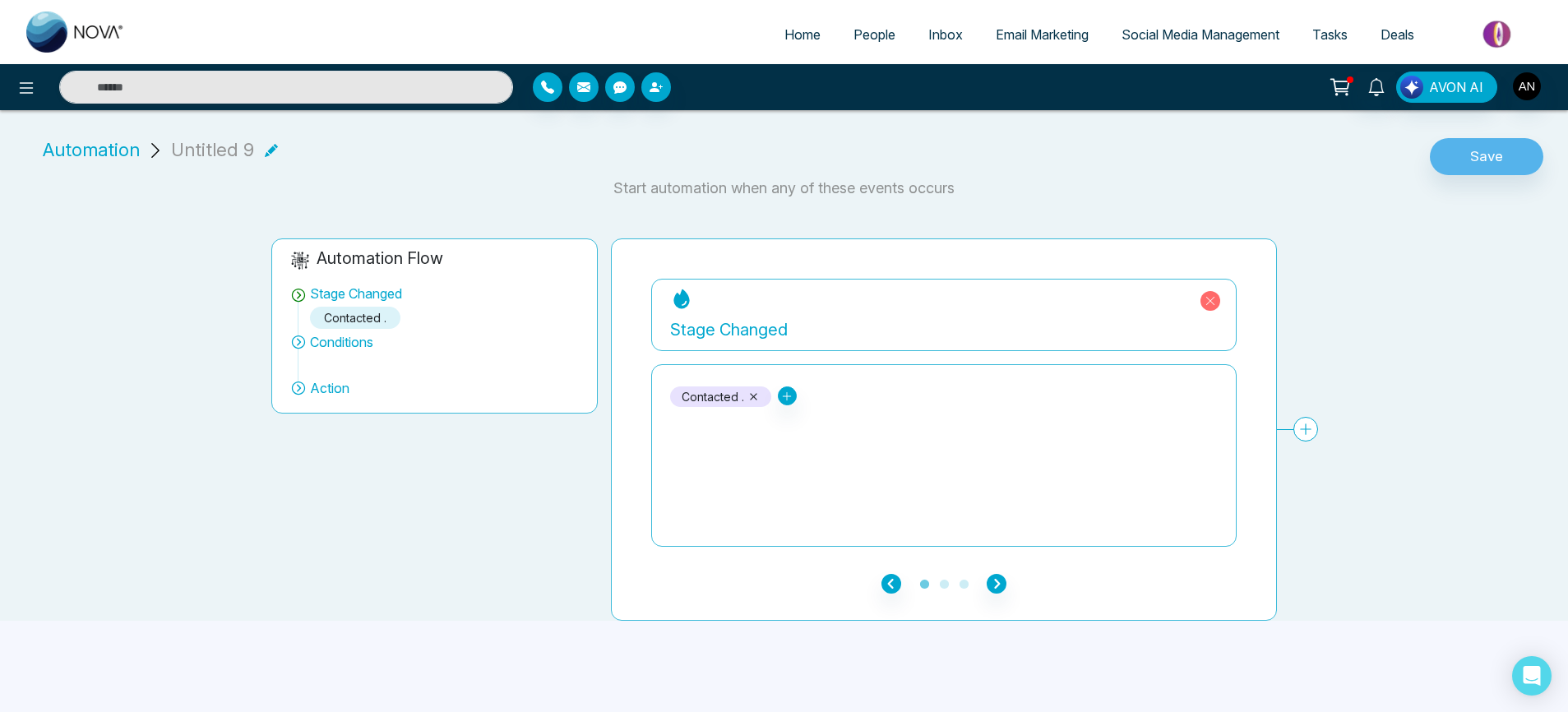
scroll to position [10, 0]
click at [992, 576] on icon "button" at bounding box center [996, 583] width 20 height 20
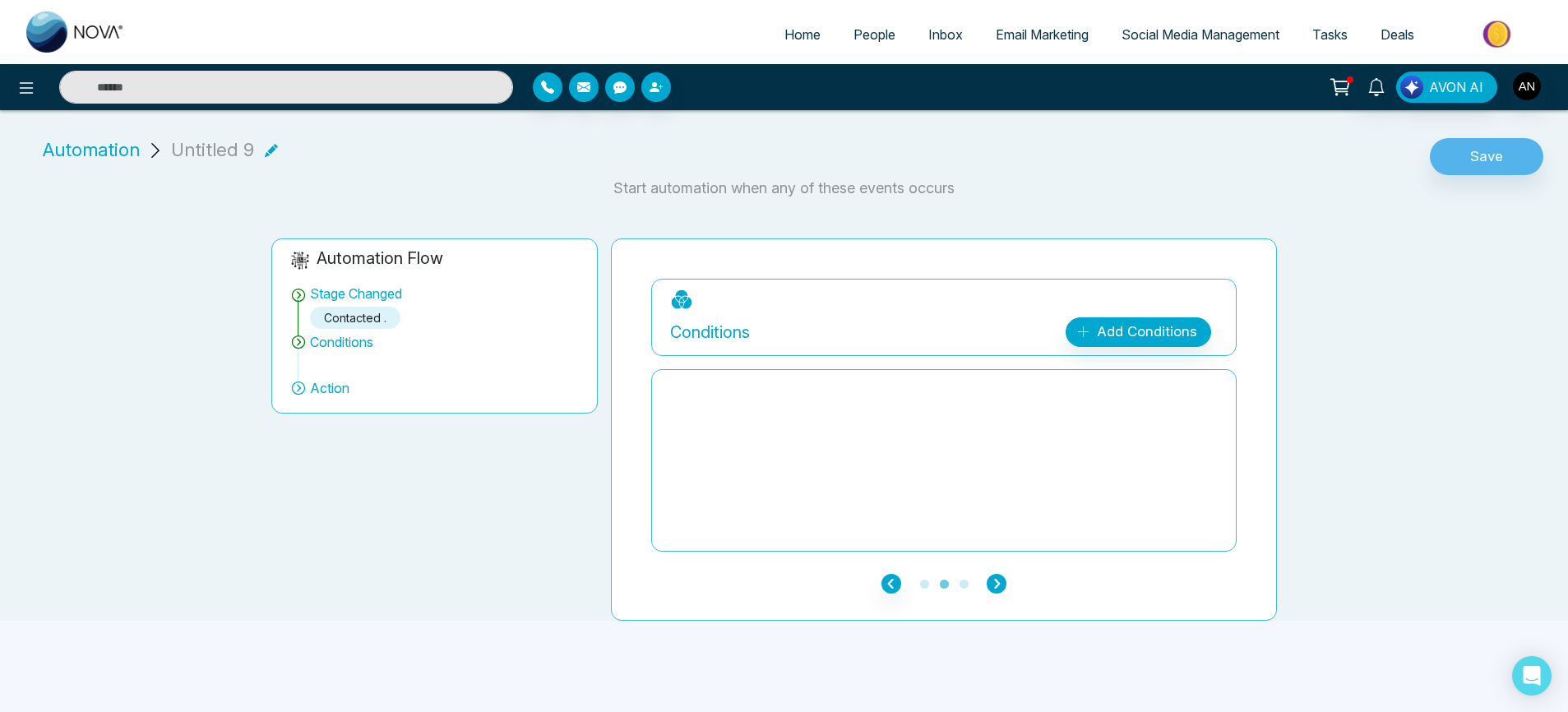
click at [992, 576] on icon "button" at bounding box center [996, 583] width 20 height 20
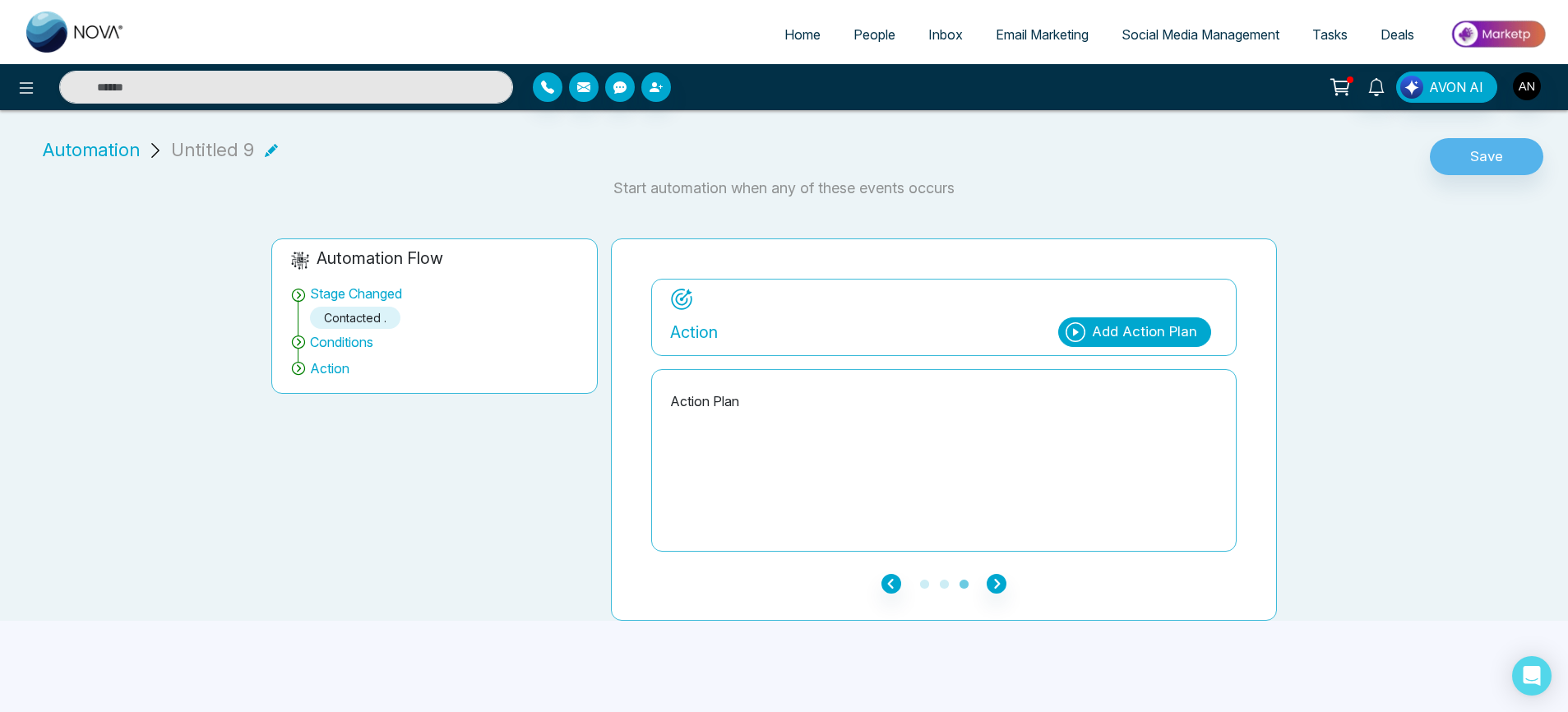
click at [1123, 321] on div "Add Action Plan" at bounding box center [1143, 332] width 105 height 22
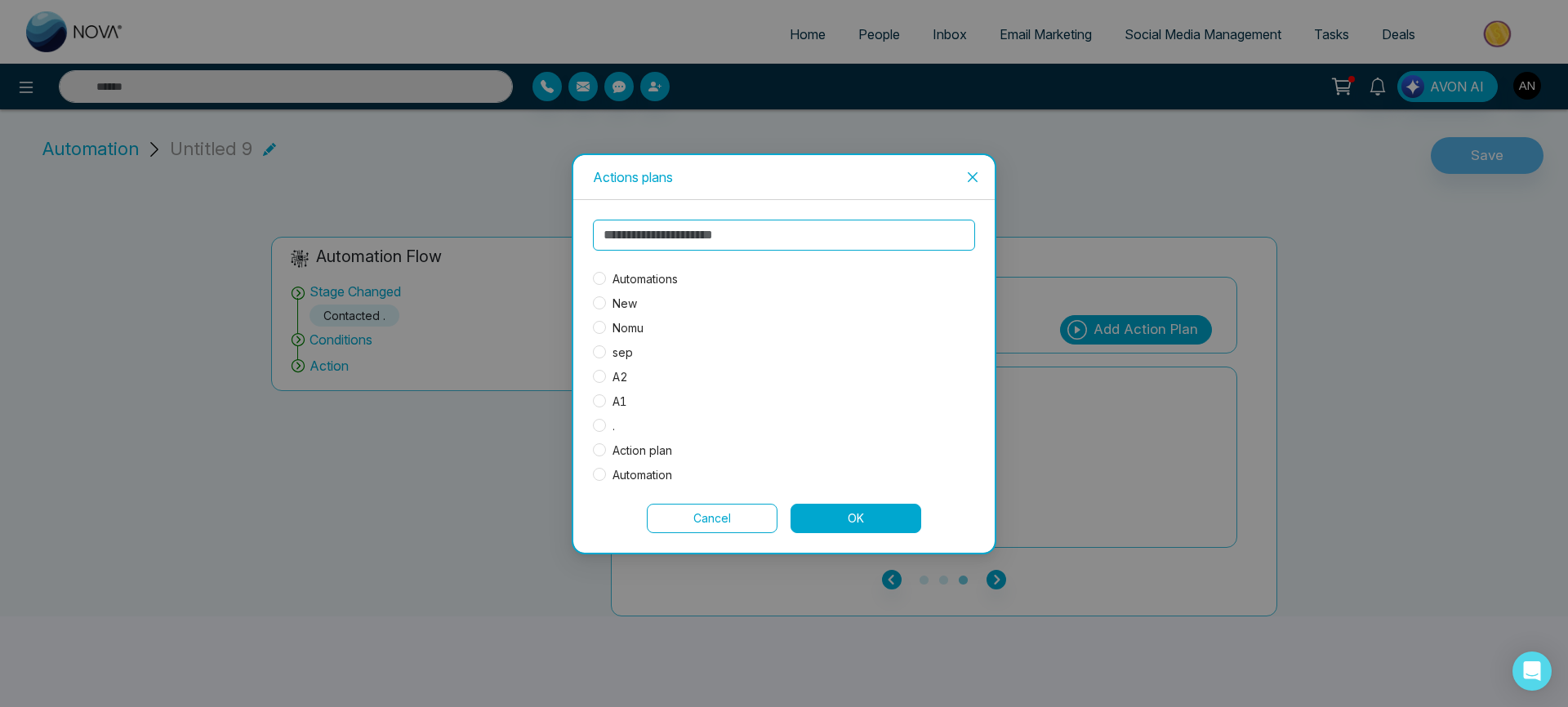
click at [642, 280] on span "Automations" at bounding box center [644, 279] width 78 height 18
click at [843, 511] on button "OK" at bounding box center [855, 517] width 131 height 29
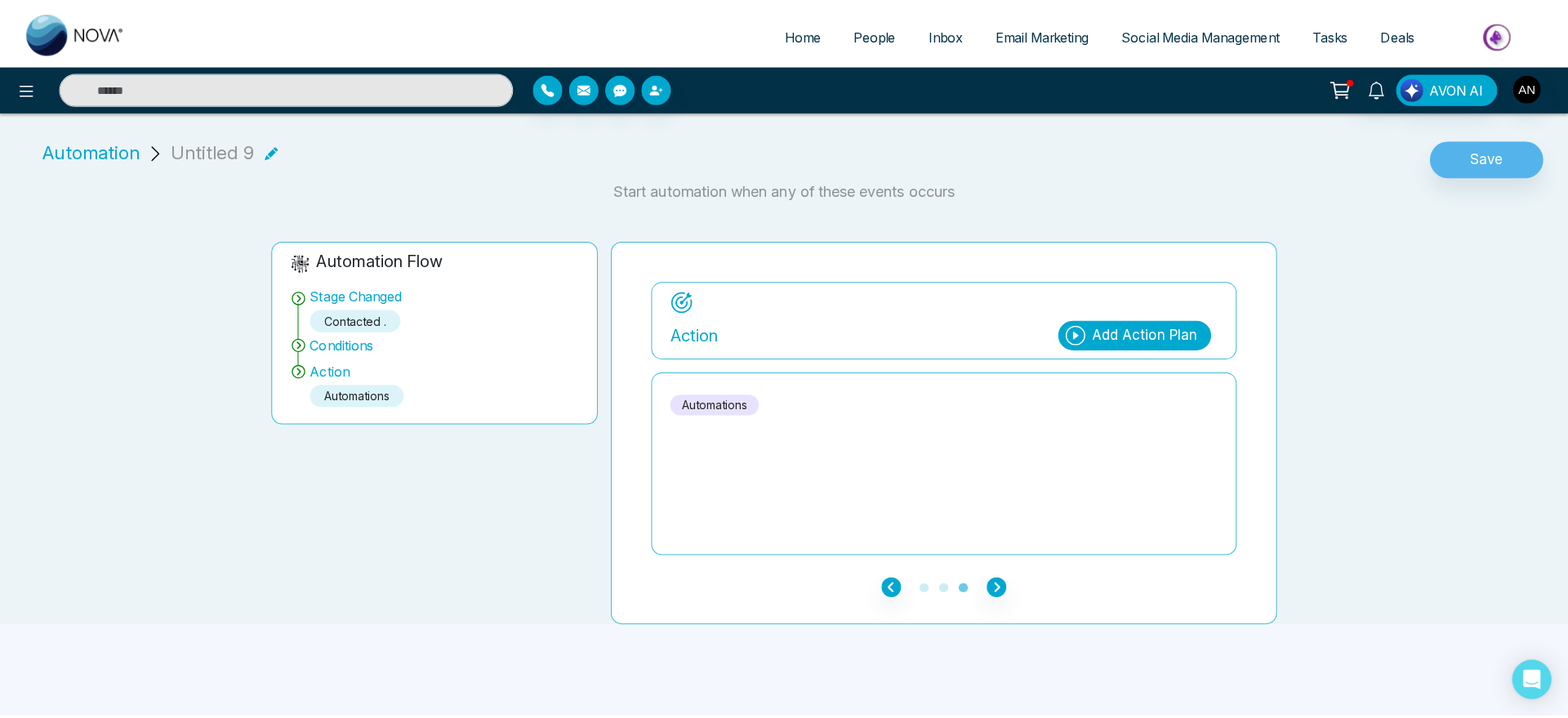
scroll to position [0, 0]
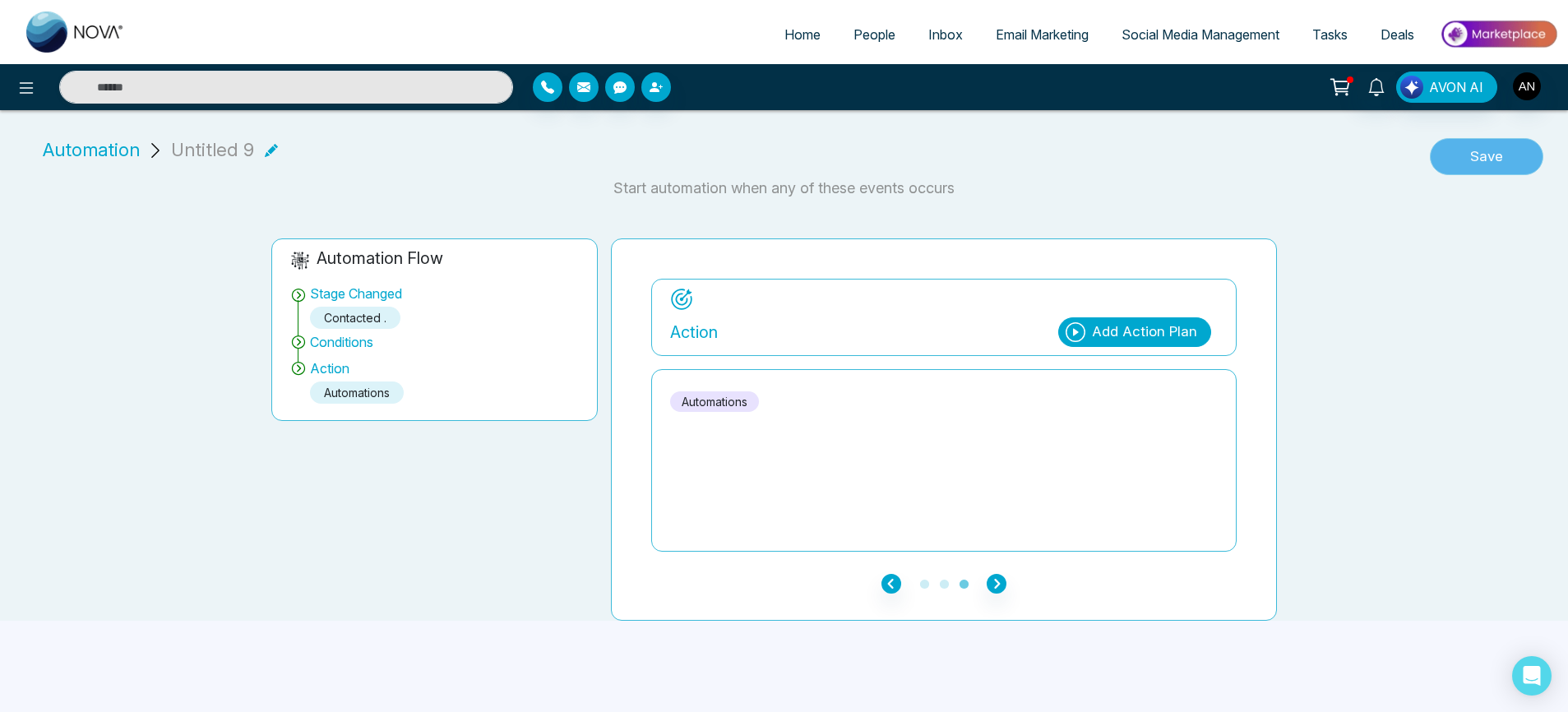
click at [1515, 161] on button "Save" at bounding box center [1487, 157] width 113 height 38
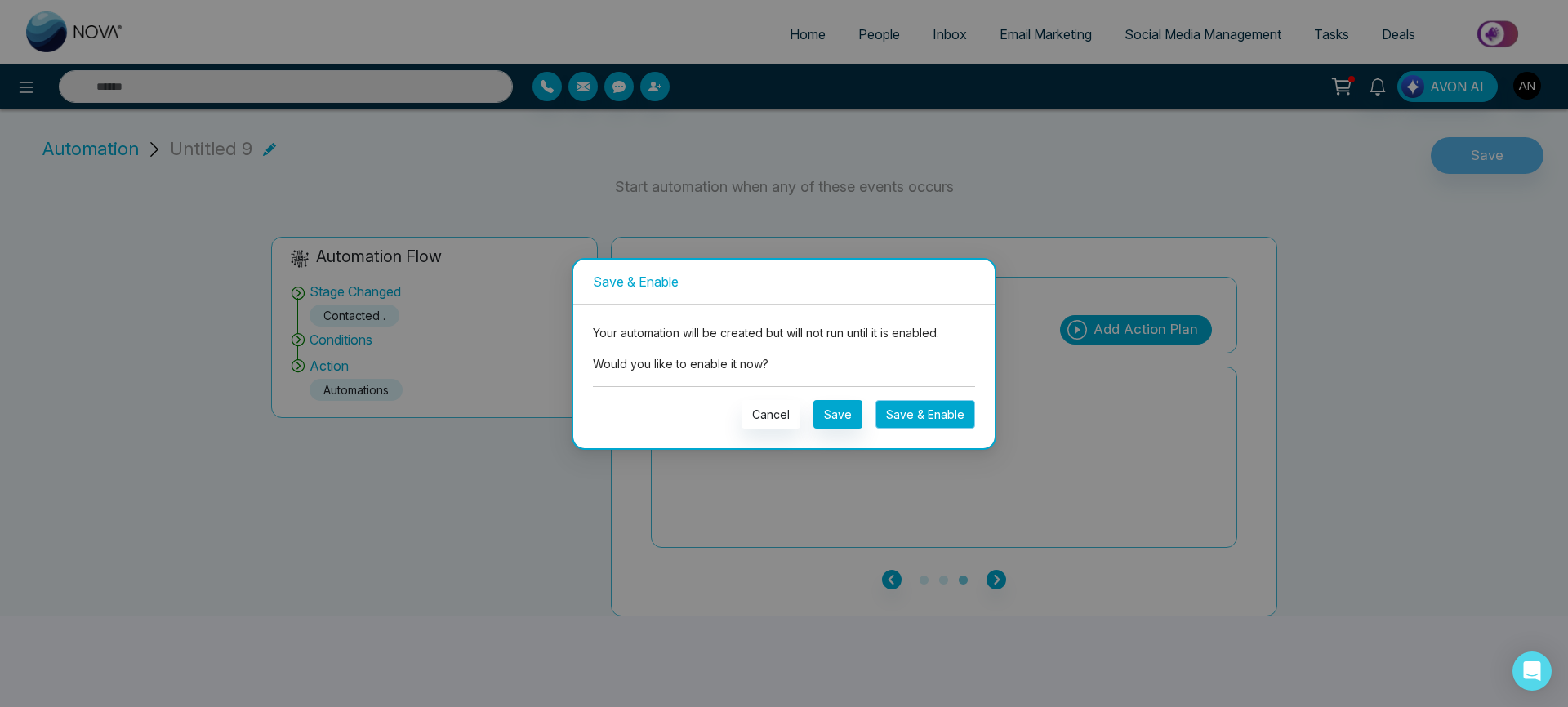
click at [958, 409] on button "Save & Enable" at bounding box center [925, 414] width 100 height 28
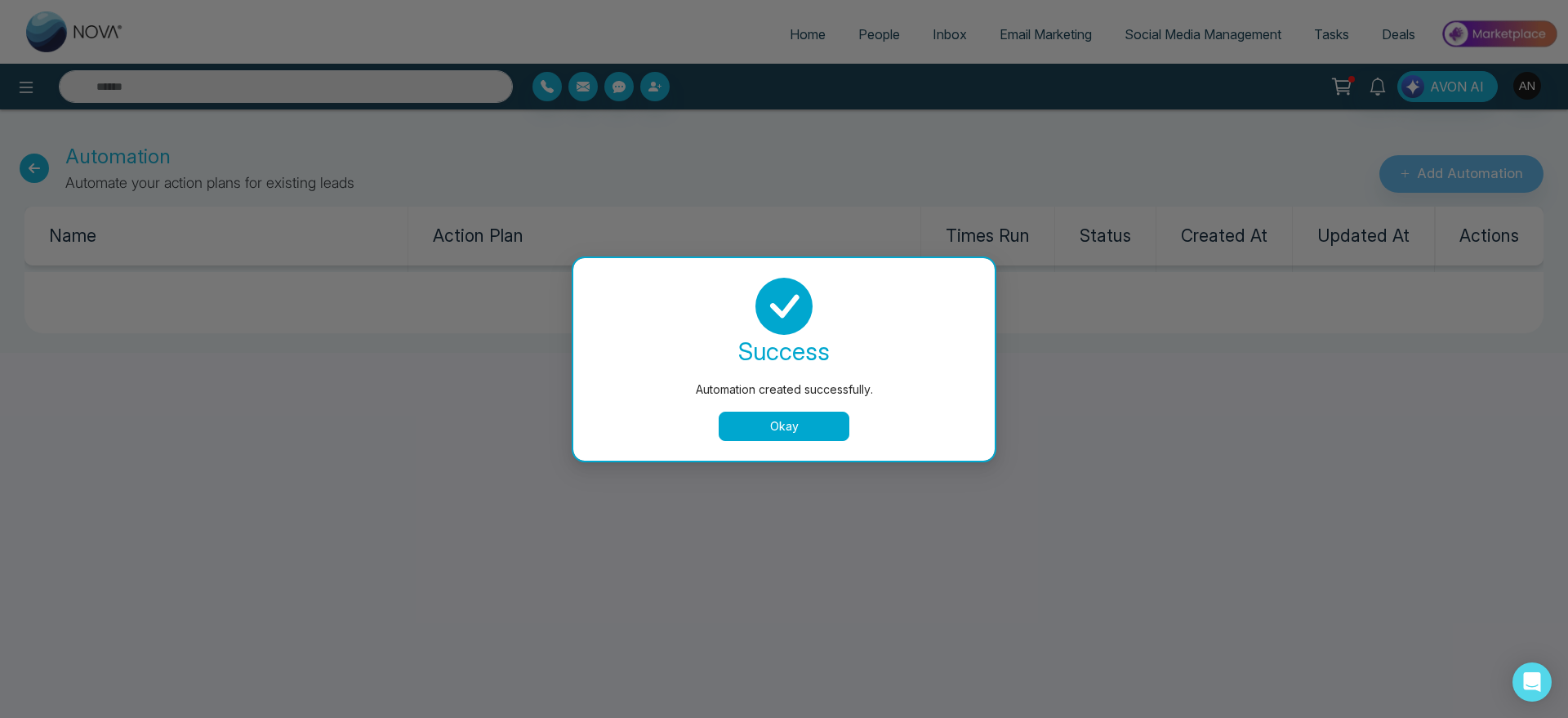
click at [804, 423] on button "Okay" at bounding box center [784, 426] width 131 height 29
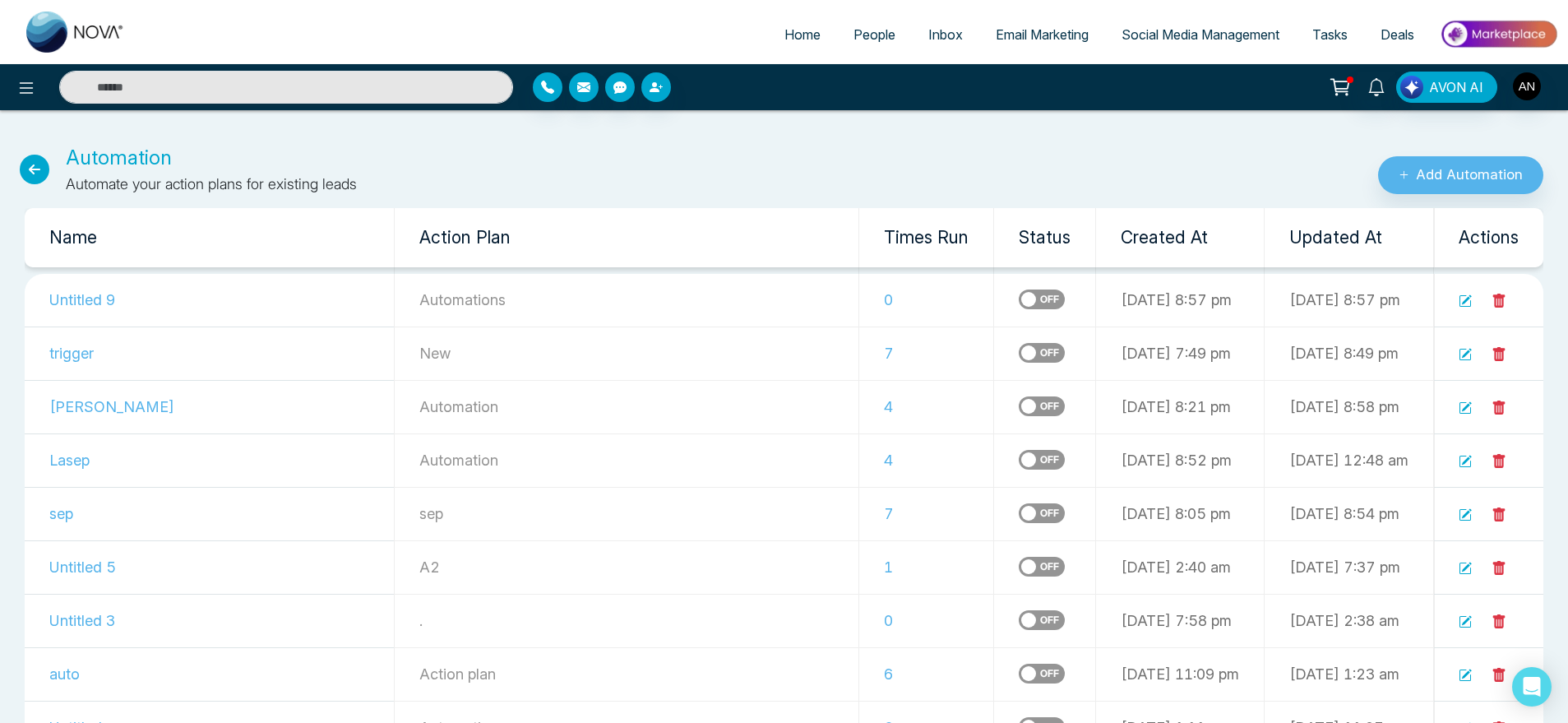
click at [878, 41] on span "People" at bounding box center [874, 34] width 42 height 16
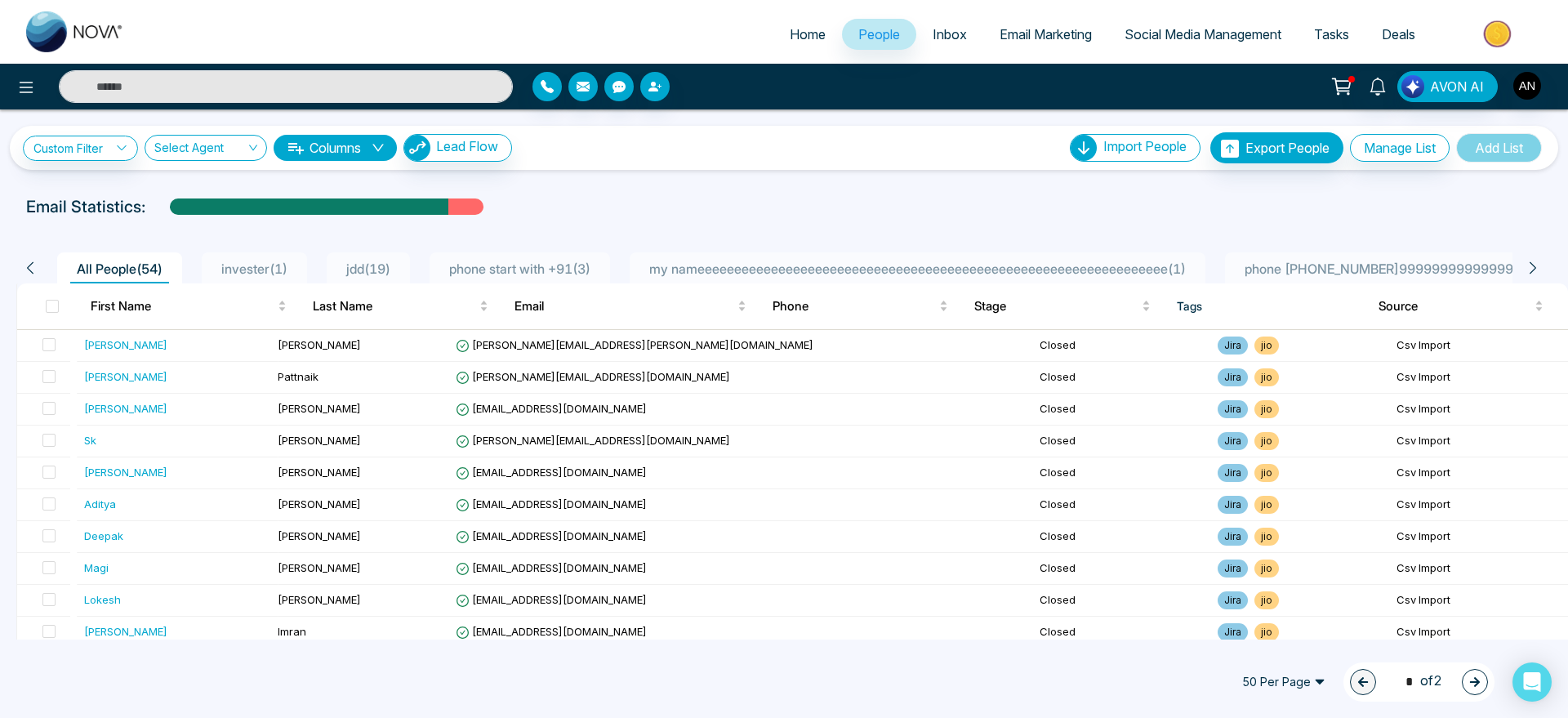
click at [266, 264] on span "invester ( 1 )" at bounding box center [255, 268] width 79 height 16
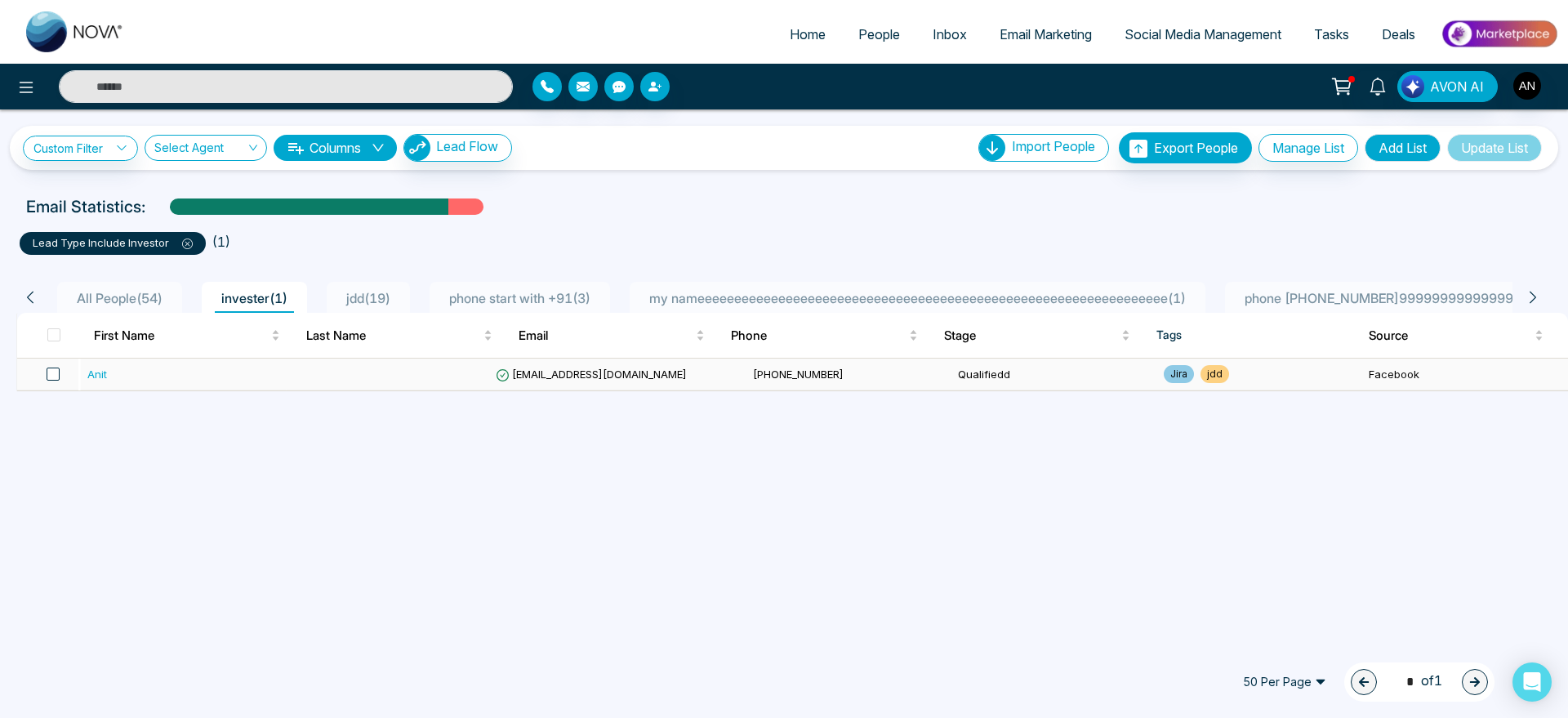
click at [55, 372] on span at bounding box center [54, 374] width 13 height 13
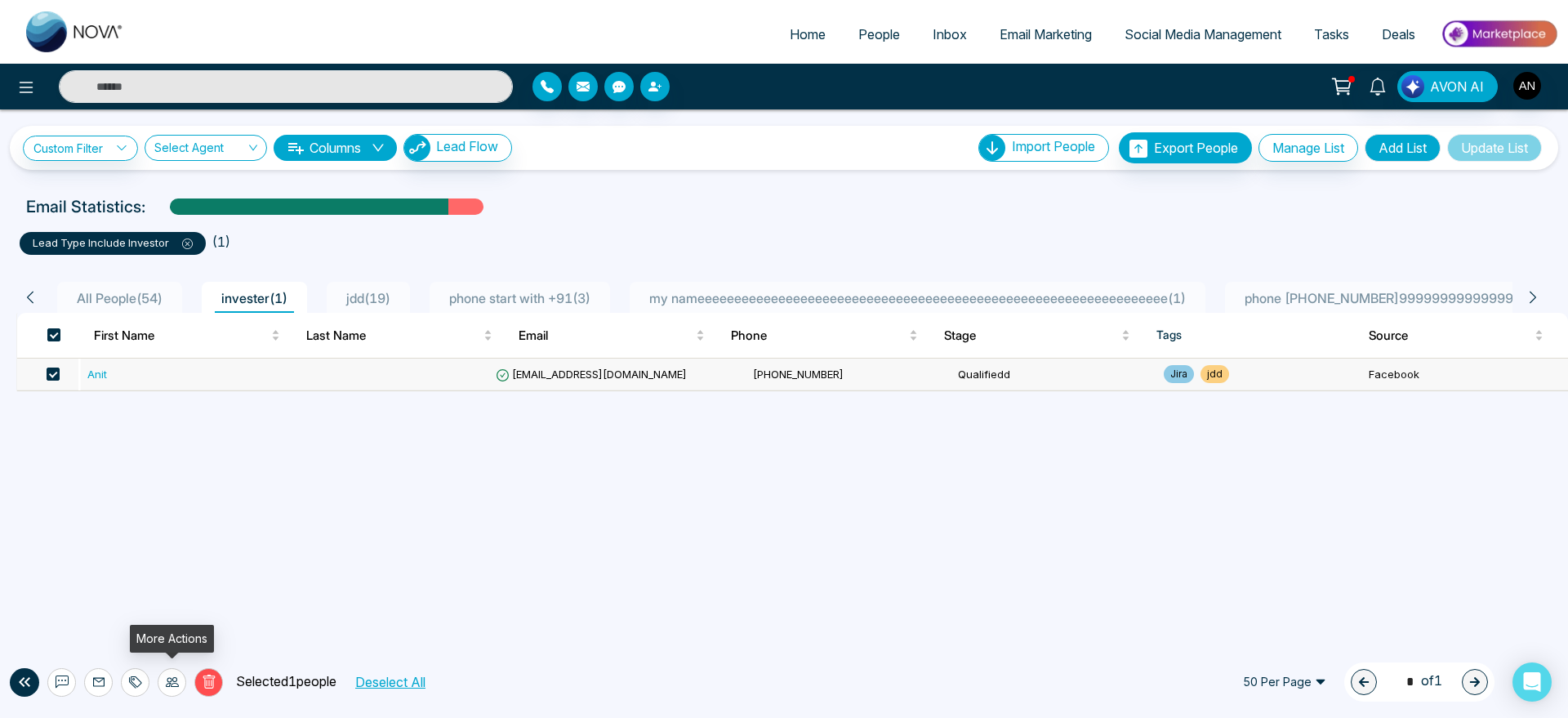
click at [165, 679] on icon at bounding box center [172, 682] width 13 height 13
click at [161, 600] on link "Update Stage" at bounding box center [143, 593] width 75 height 14
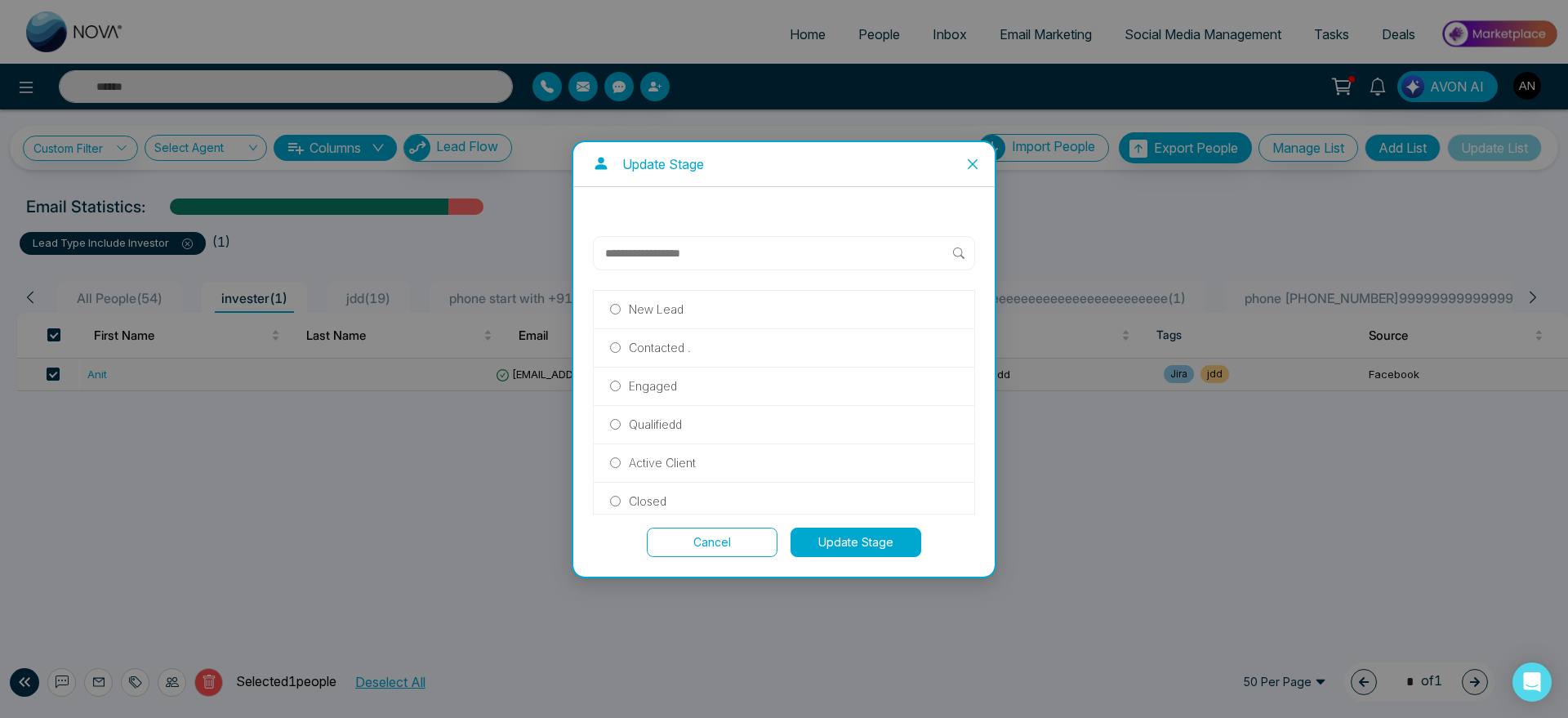
click at [692, 353] on label "Contacted ." at bounding box center [784, 348] width 348 height 18
click at [855, 540] on button "Update Stage" at bounding box center [855, 542] width 131 height 29
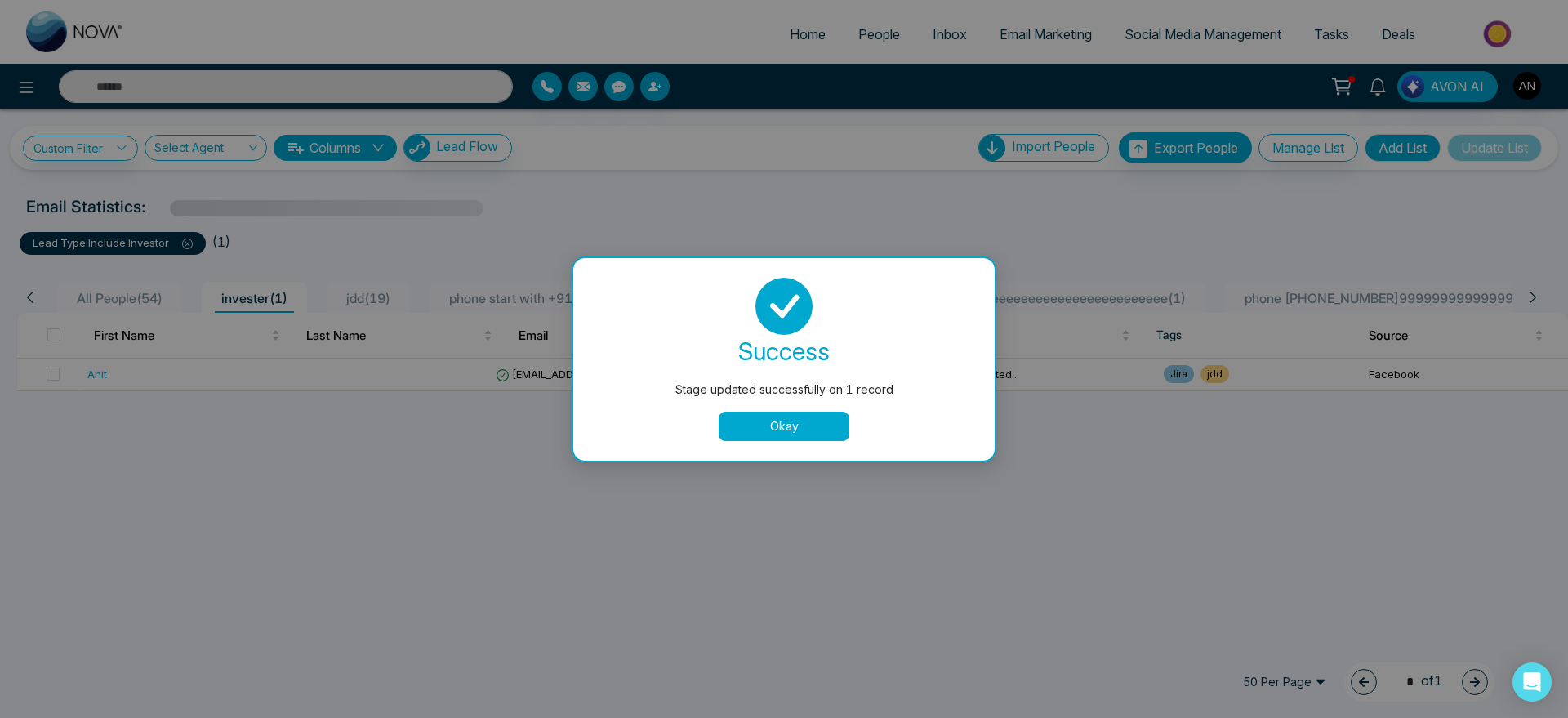
click at [816, 431] on button "Okay" at bounding box center [784, 426] width 131 height 29
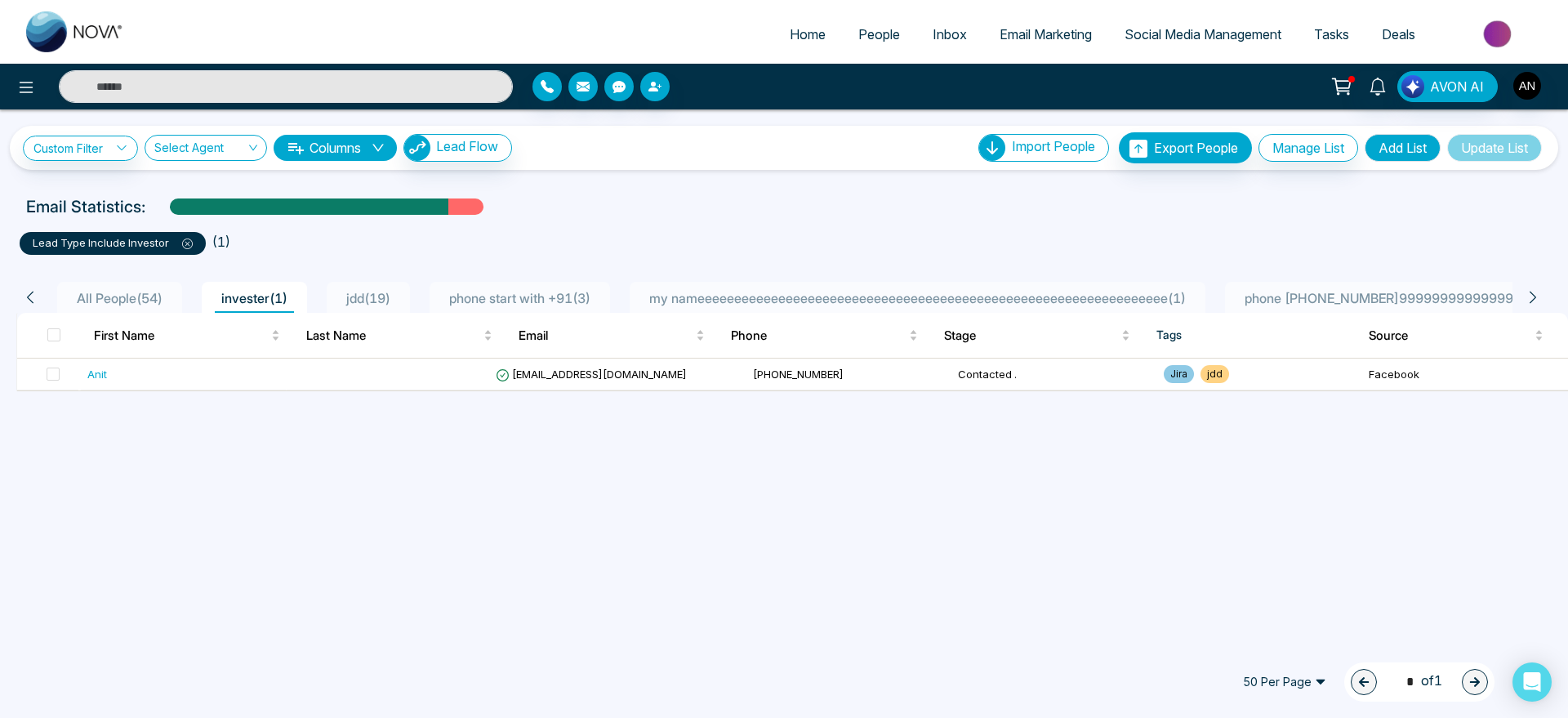
click at [828, 429] on div "Custom Filter Choose a filters Cancel Apply Select Agent Columns Lead Flow Impo…" at bounding box center [784, 374] width 1568 height 530
click at [694, 258] on div "All People ( 54 ) invester ( 1 ) jdd ( 19 ) phone start with +91 ( 3 ) my namee…" at bounding box center [784, 323] width 1548 height 137
click at [700, 372] on td "[EMAIL_ADDRESS][DOMAIN_NAME]" at bounding box center [617, 375] width 256 height 32
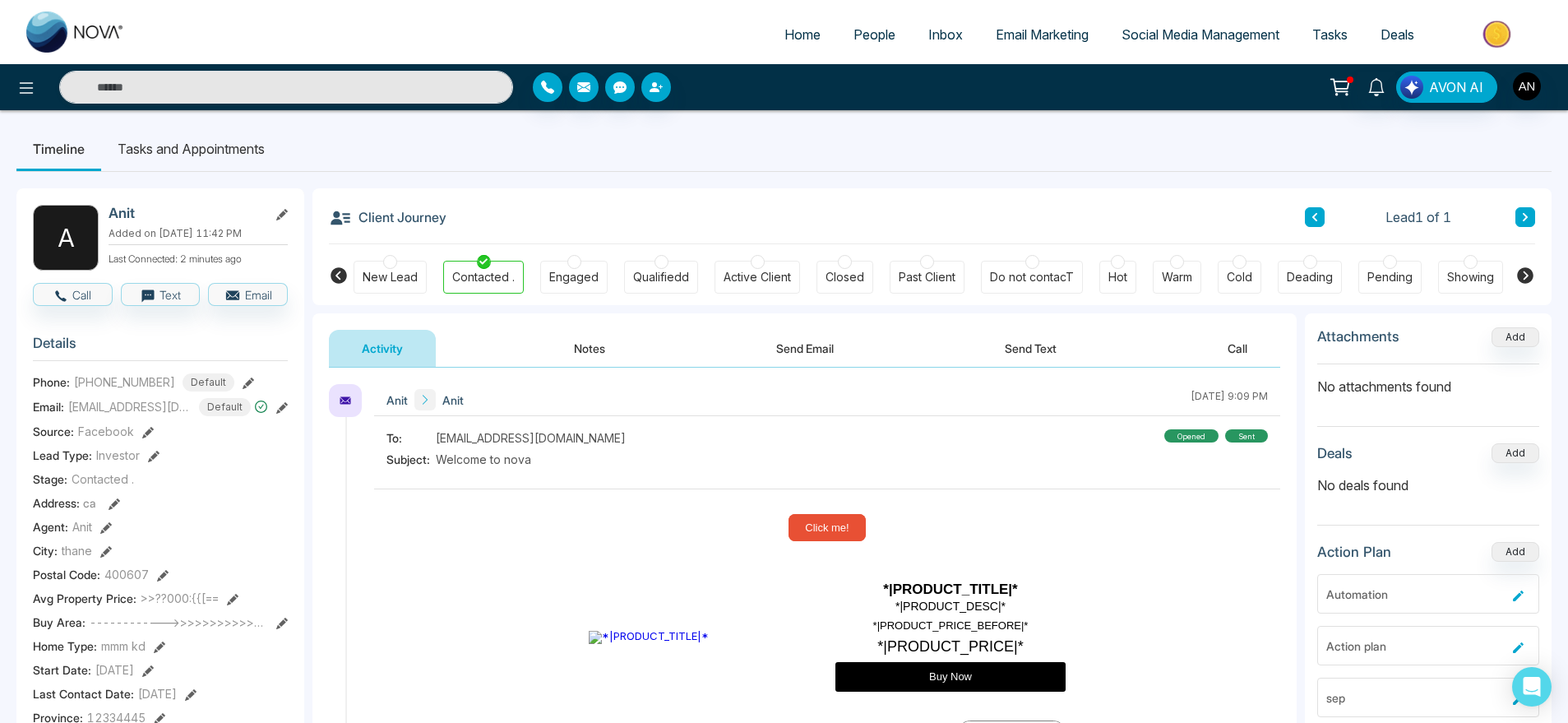
click at [851, 47] on link "People" at bounding box center [874, 34] width 75 height 31
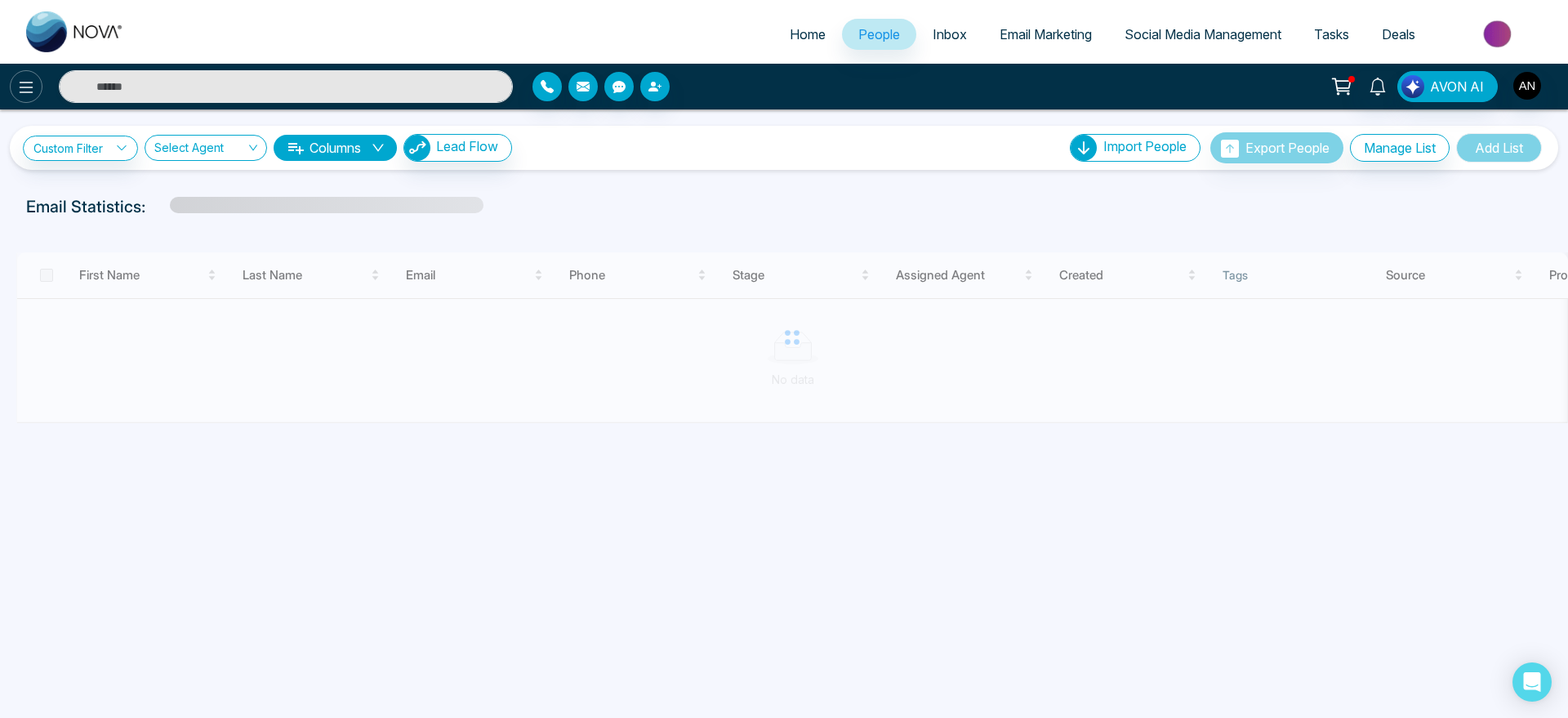
drag, startPoint x: 45, startPoint y: 90, endPoint x: 33, endPoint y: 87, distance: 12.4
click at [33, 87] on div at bounding box center [261, 86] width 522 height 33
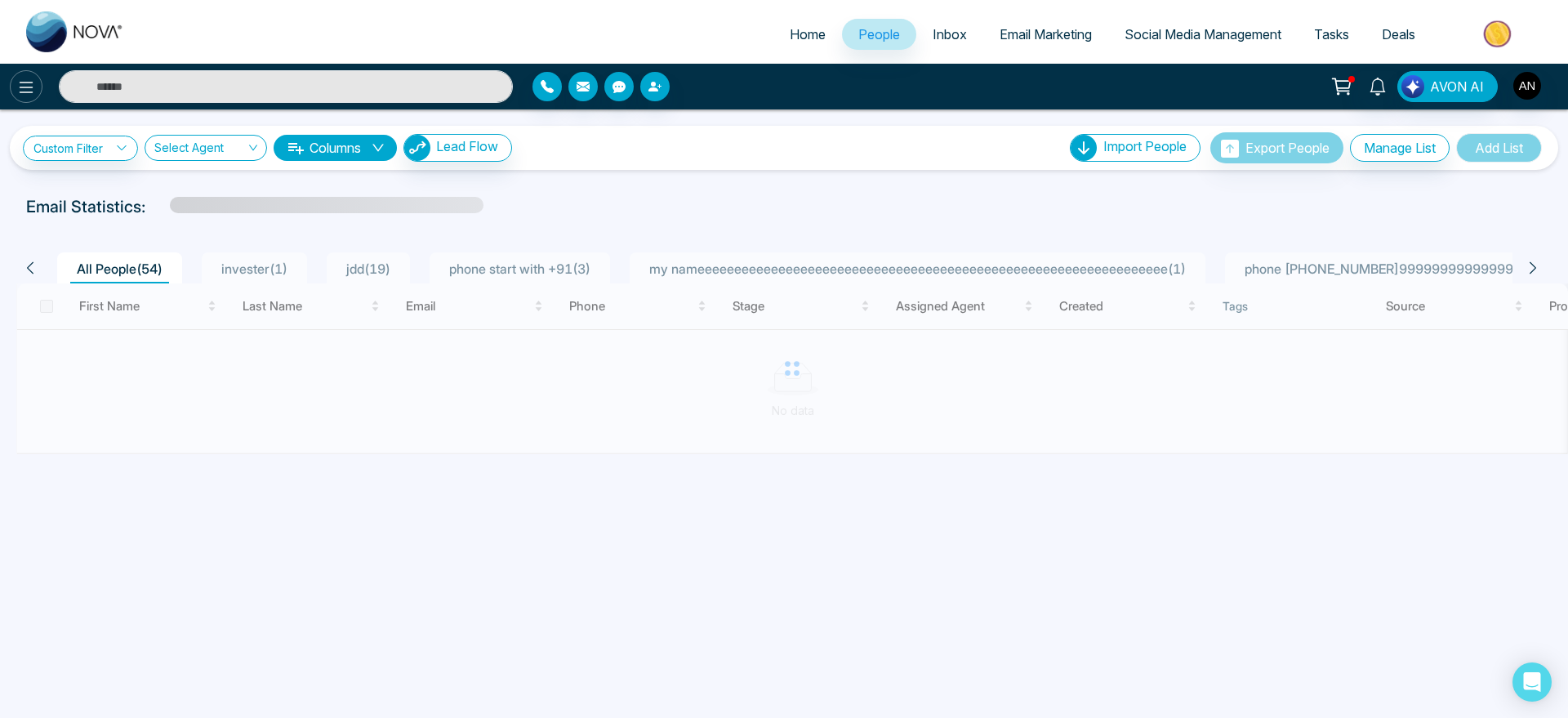
click at [33, 87] on icon at bounding box center [25, 87] width 20 height 20
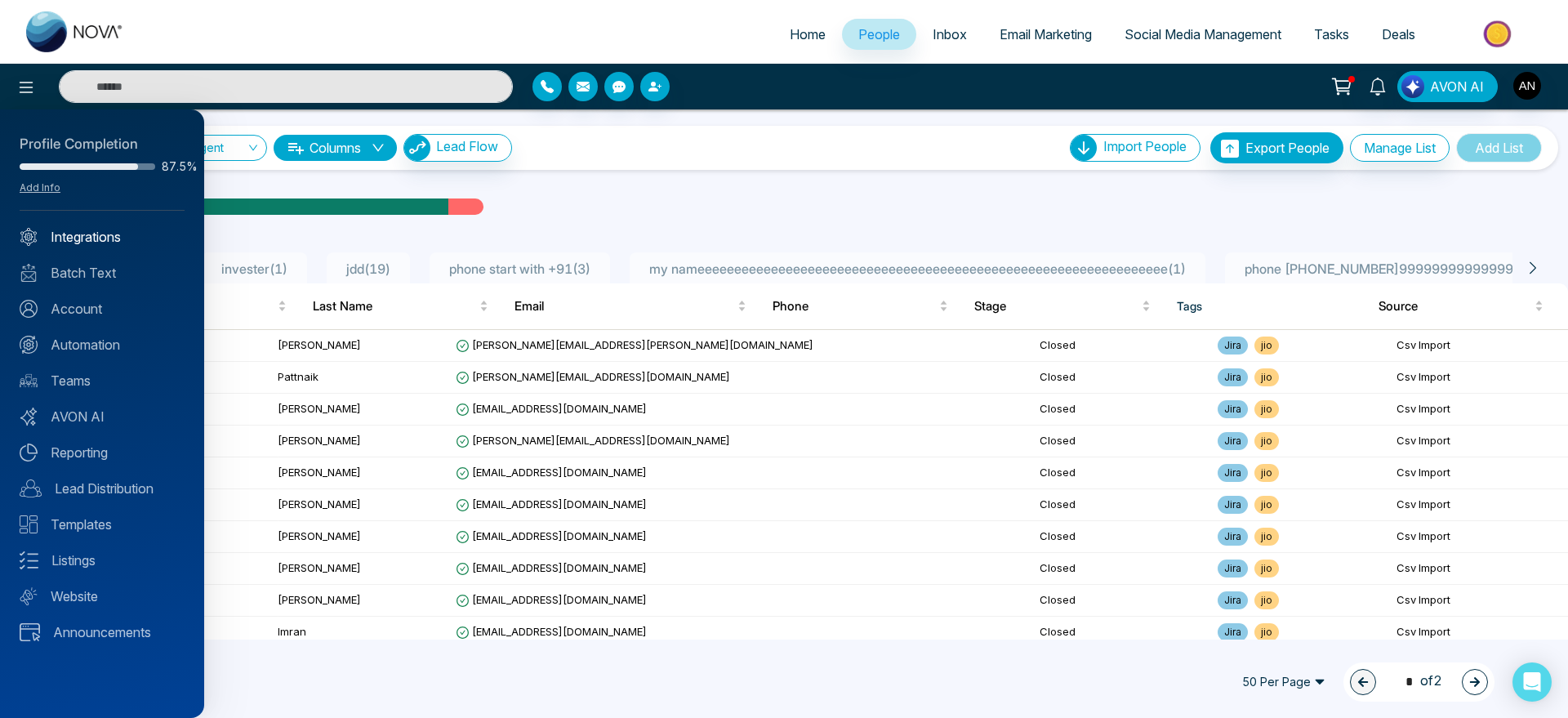
click at [118, 239] on link "Integrations" at bounding box center [102, 237] width 165 height 20
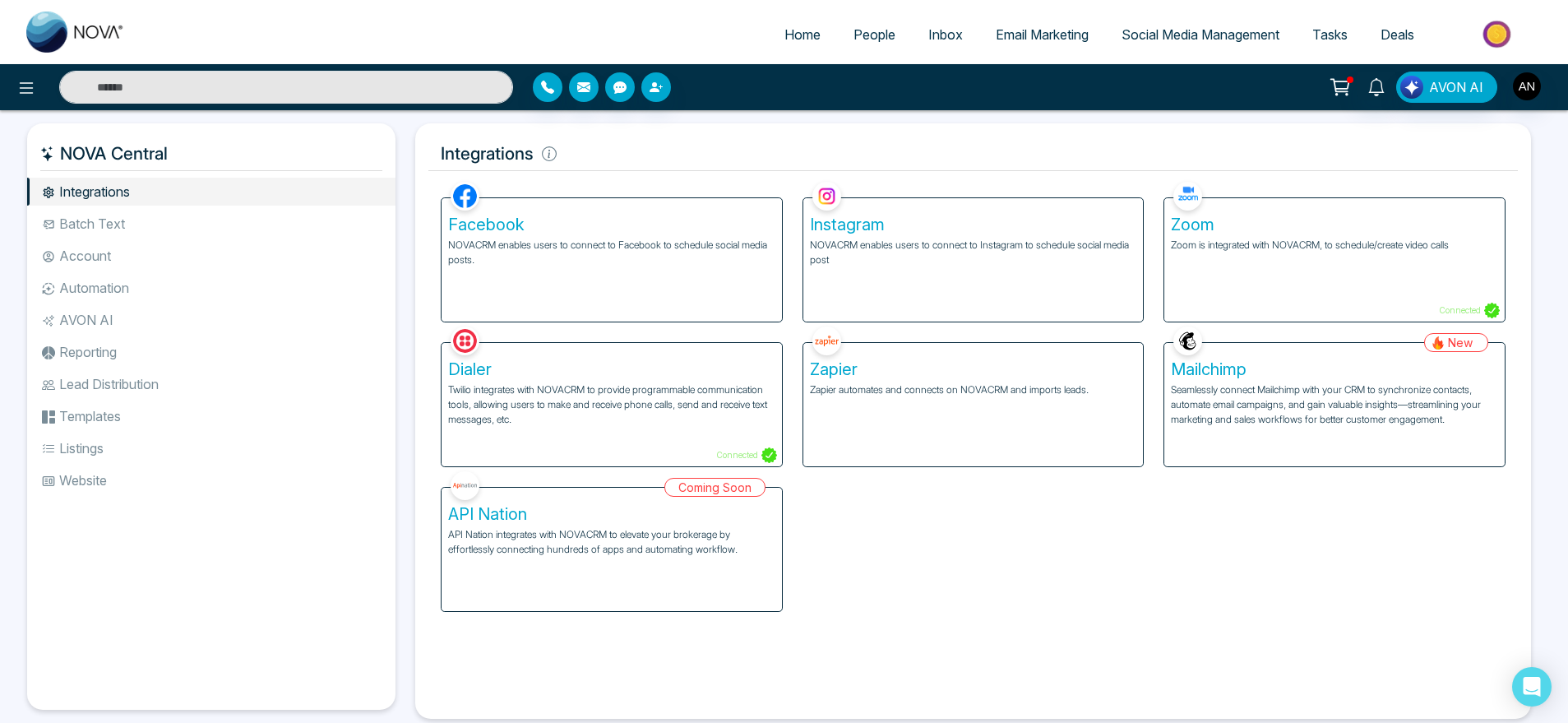
click at [113, 287] on li "Automation" at bounding box center [211, 288] width 368 height 28
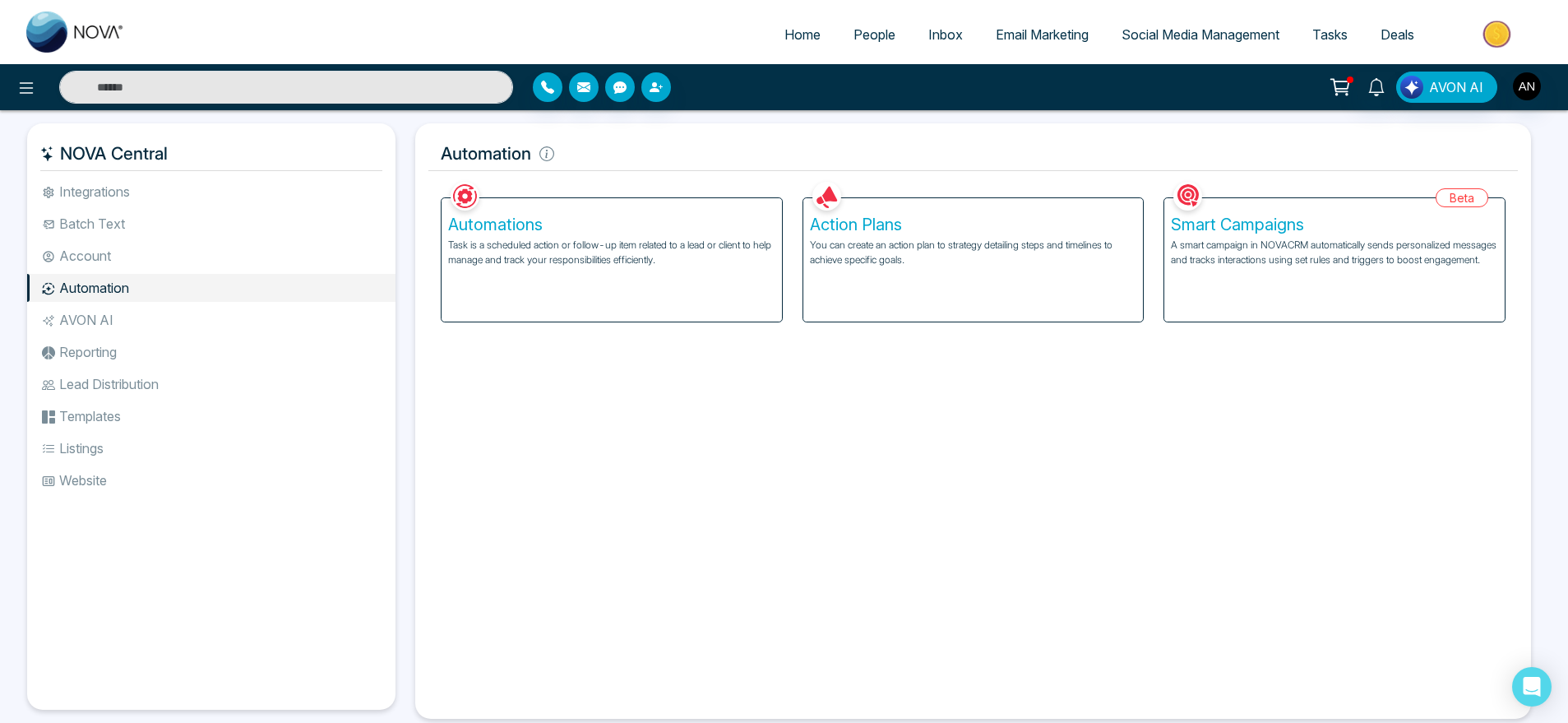
click at [594, 291] on div "Automations Task is a scheduled action or follow-up item related to a lead or c…" at bounding box center [612, 259] width 340 height 123
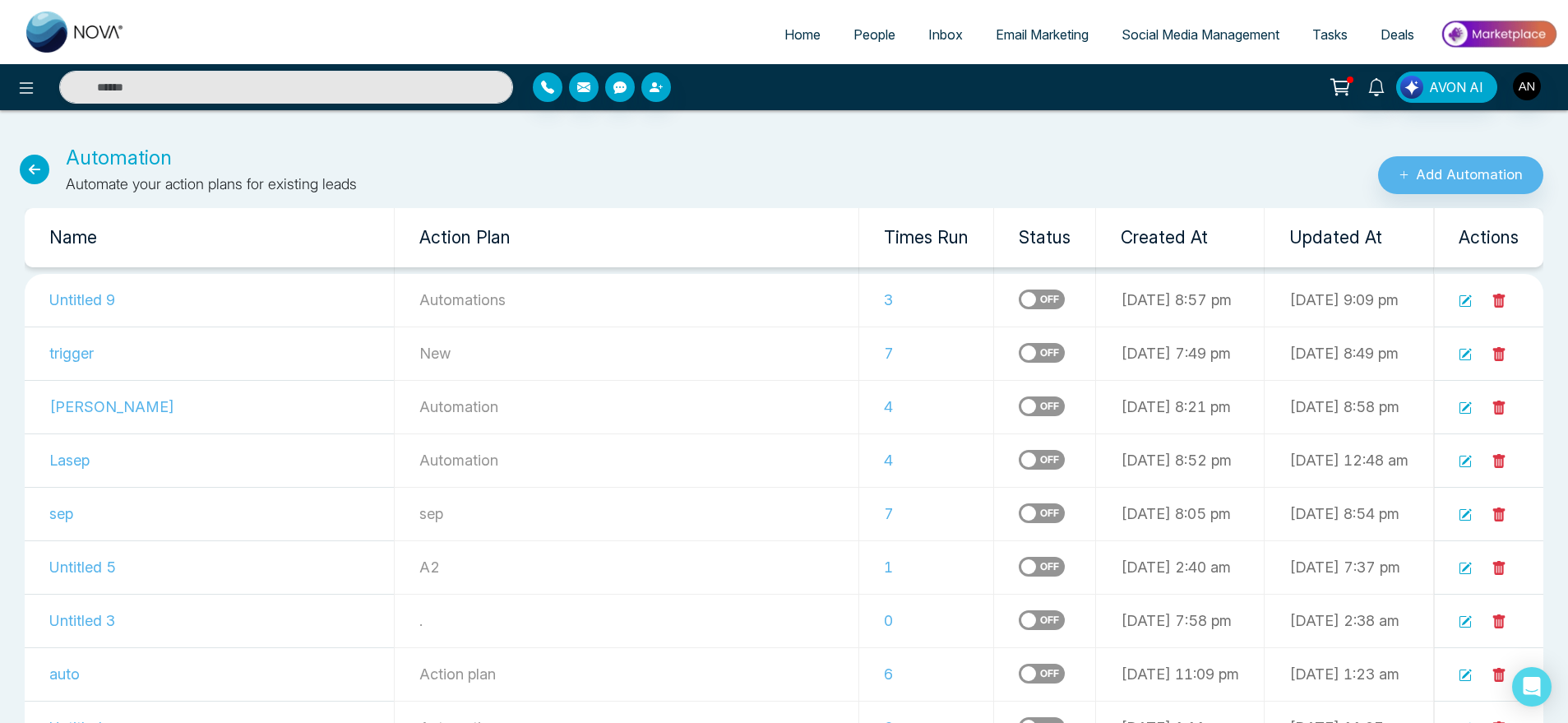
click at [35, 175] on icon at bounding box center [34, 168] width 29 height 29
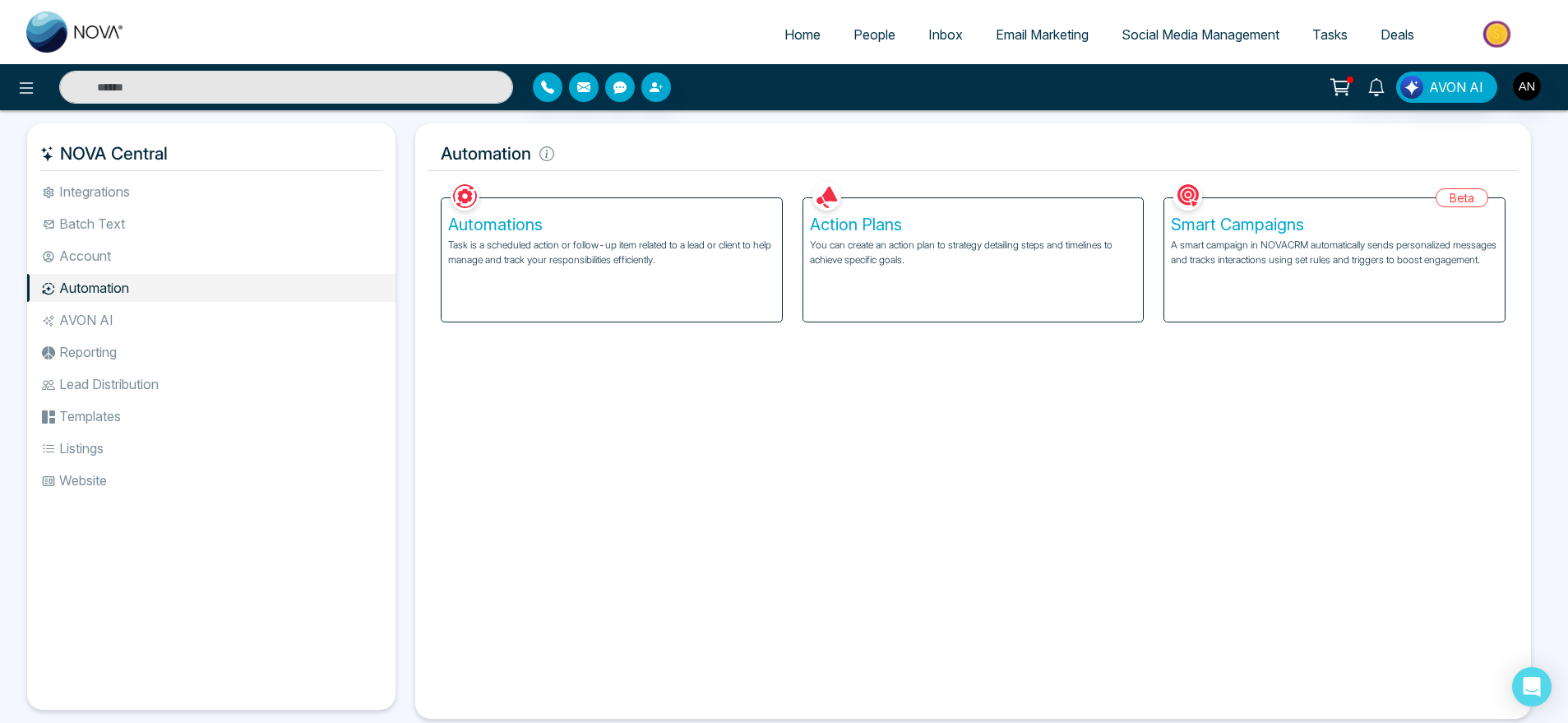
click at [1336, 283] on div "Smart Campaigns A smart campaign in NOVACRM automatically sends personalized me…" at bounding box center [1334, 259] width 340 height 123
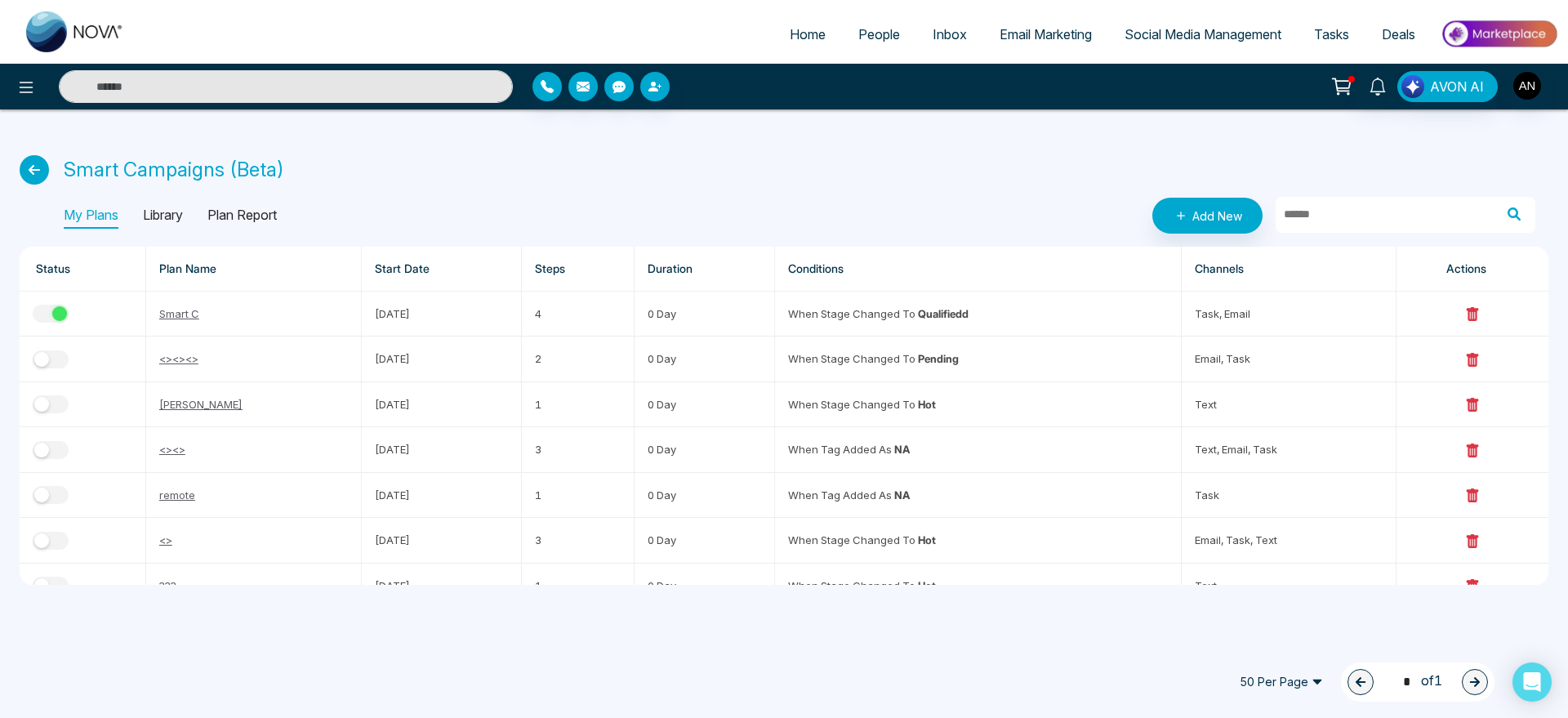
click at [578, 206] on div "My Plans Library Plan Report Add New" at bounding box center [800, 215] width 1471 height 36
click at [49, 305] on button "button" at bounding box center [51, 313] width 36 height 18
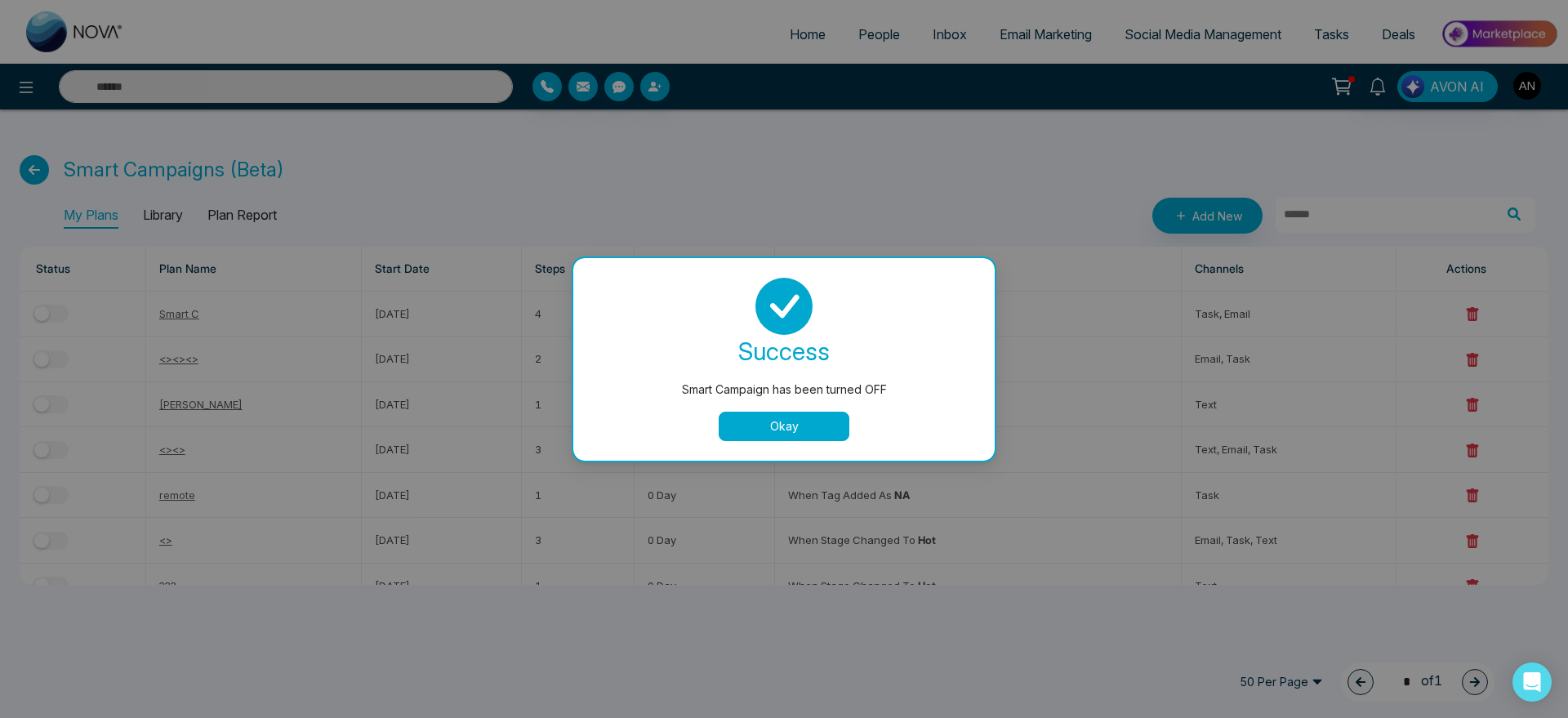
click at [765, 418] on button "Okay" at bounding box center [784, 426] width 131 height 29
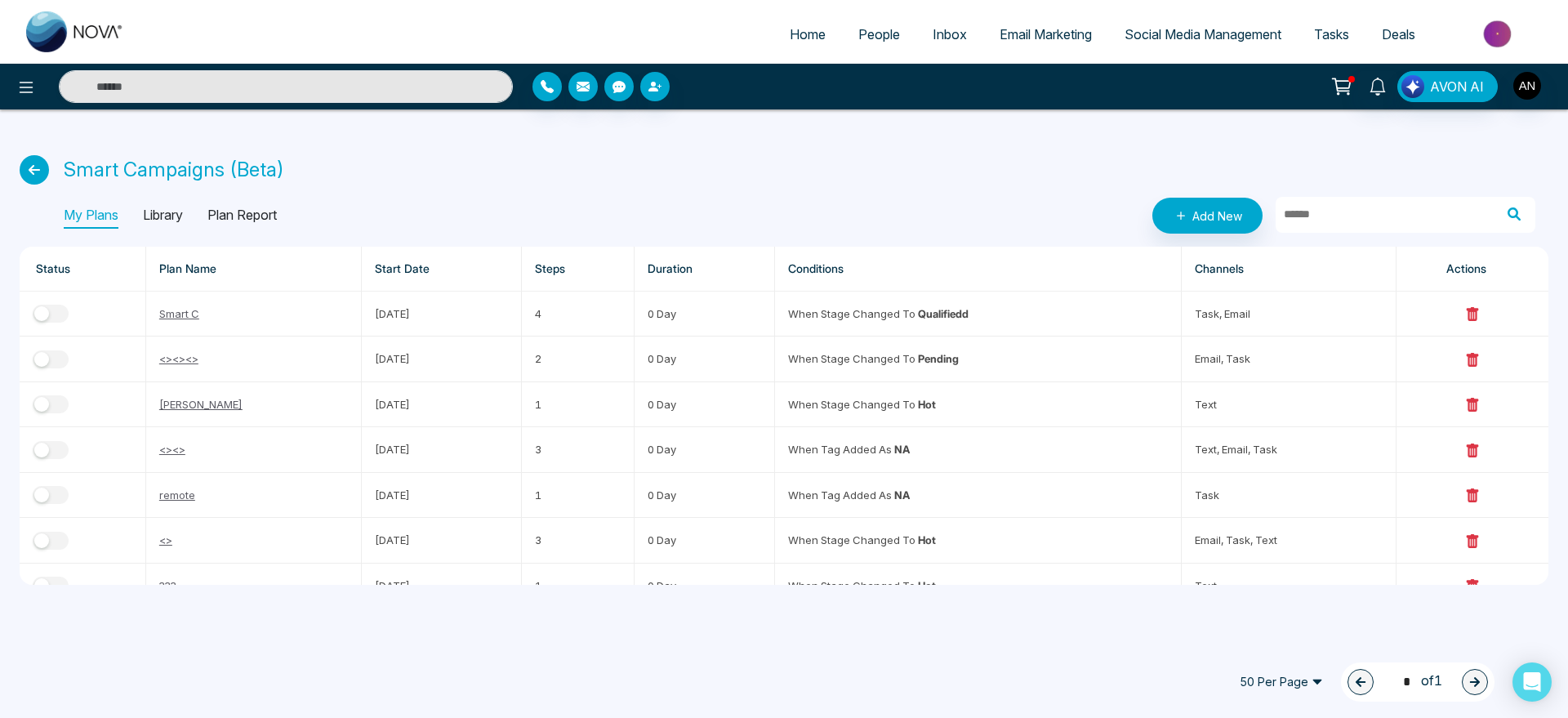
click at [39, 183] on icon at bounding box center [34, 169] width 29 height 29
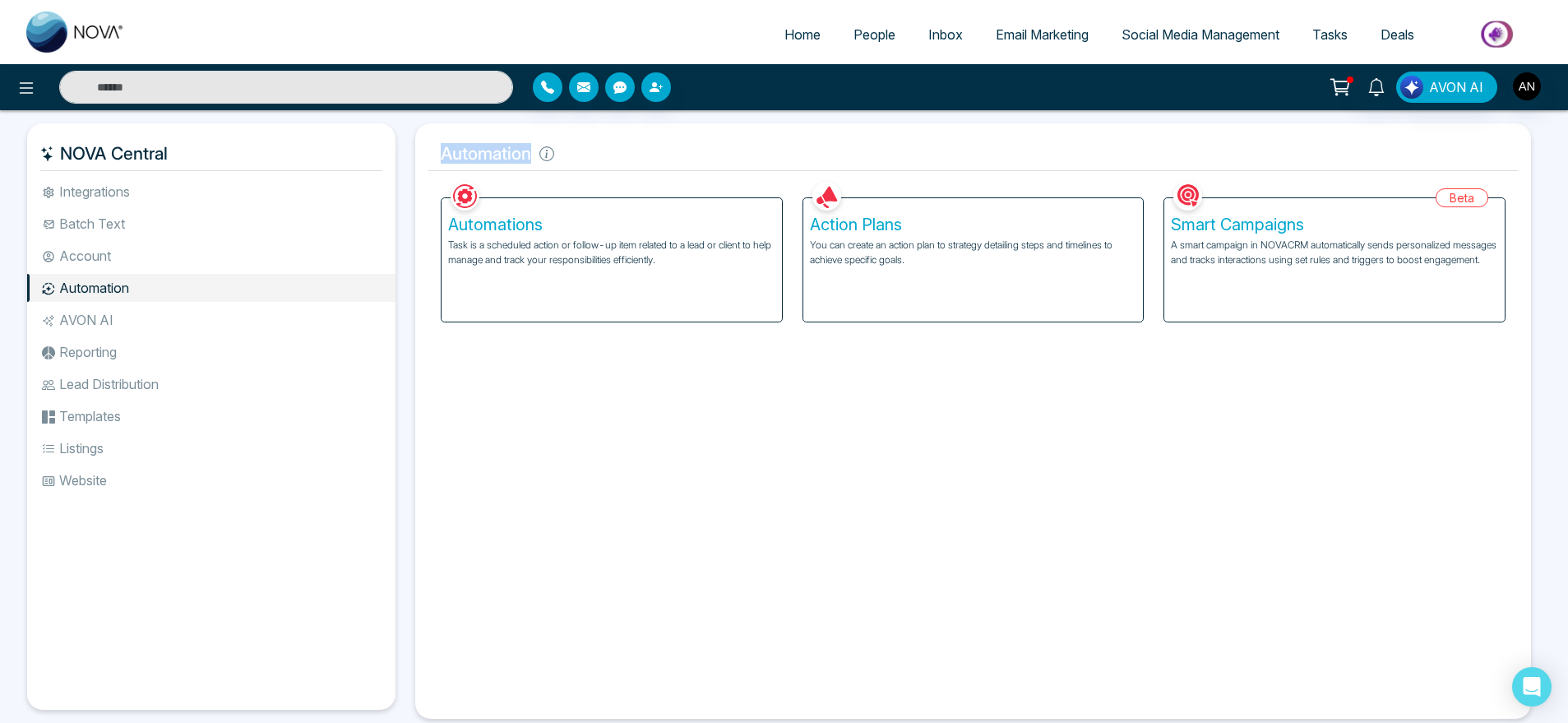
drag, startPoint x: 438, startPoint y: 154, endPoint x: 670, endPoint y: 155, distance: 232.0
click at [670, 155] on h5 "Automation" at bounding box center [973, 153] width 1089 height 35
drag, startPoint x: 427, startPoint y: 155, endPoint x: 595, endPoint y: 166, distance: 168.4
click at [595, 166] on h5 "Automation" at bounding box center [973, 153] width 1089 height 35
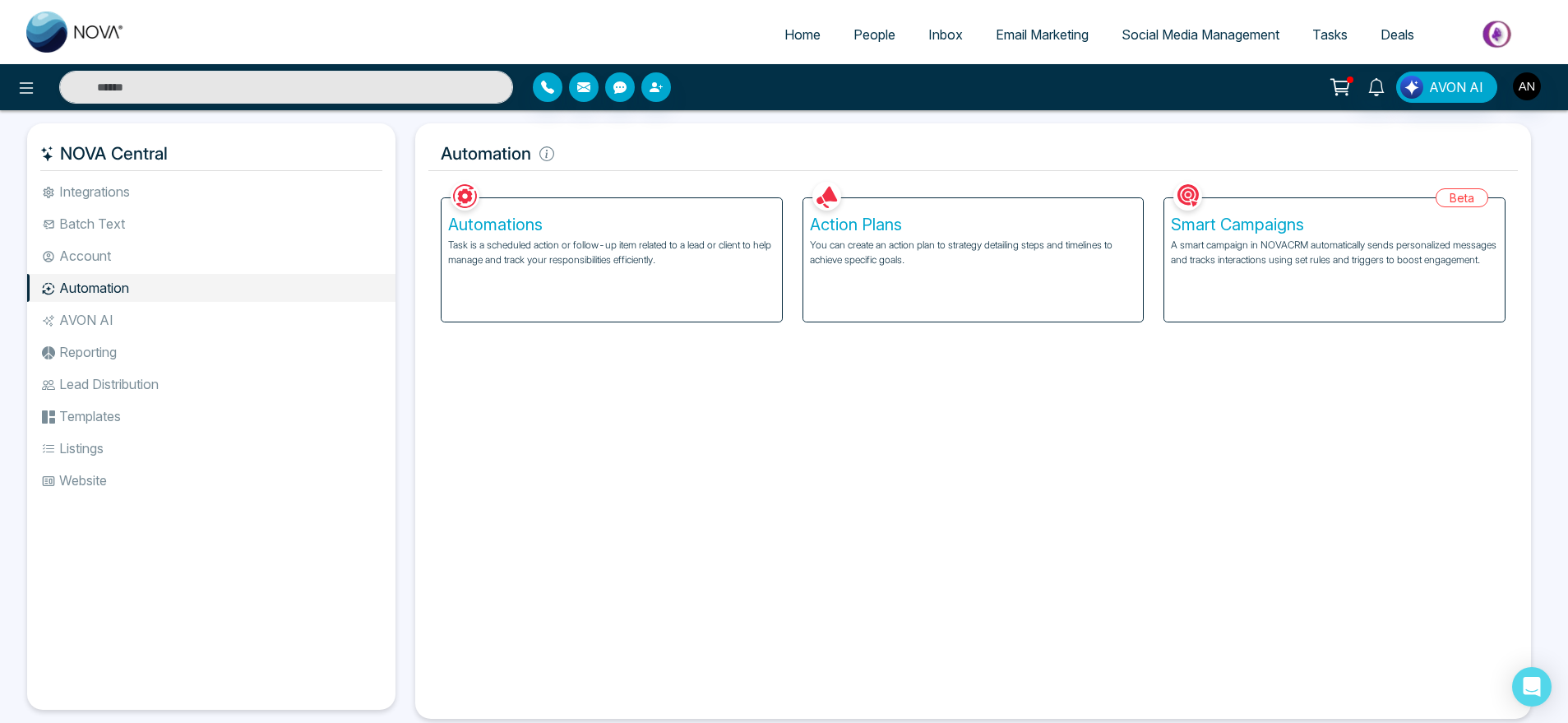
click at [595, 166] on h5 "Automation" at bounding box center [973, 153] width 1089 height 35
drag, startPoint x: 576, startPoint y: 159, endPoint x: 412, endPoint y: 150, distance: 164.2
click at [412, 150] on div "Automation Facebook NOVACRM enables users to connect to Facebook to schedule so…" at bounding box center [973, 420] width 1135 height 595
click at [584, 142] on h5 "Automation" at bounding box center [973, 153] width 1089 height 35
click at [592, 240] on p "Task is a scheduled action or follow-up item related to a lead or client to hel…" at bounding box center [612, 252] width 327 height 29
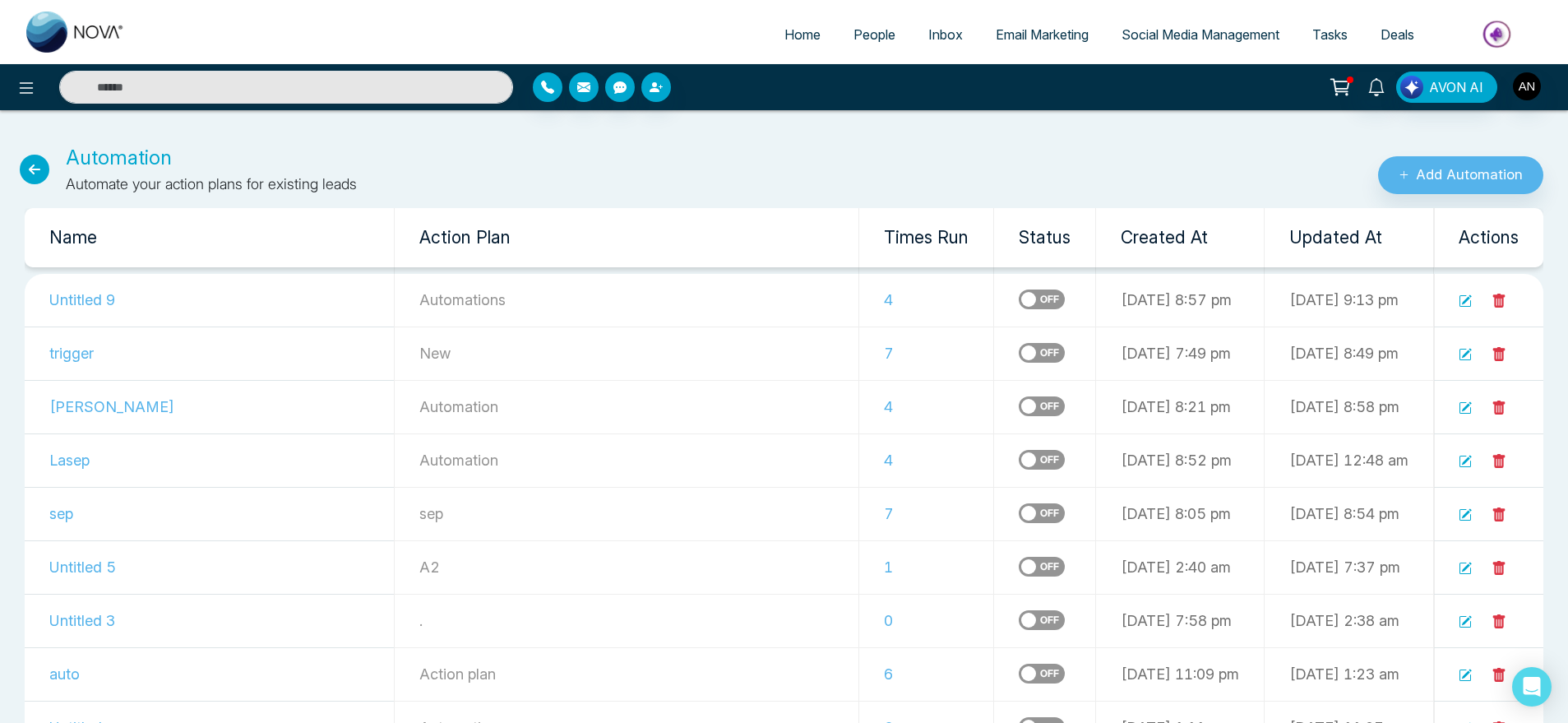
click at [870, 29] on span "People" at bounding box center [874, 34] width 42 height 16
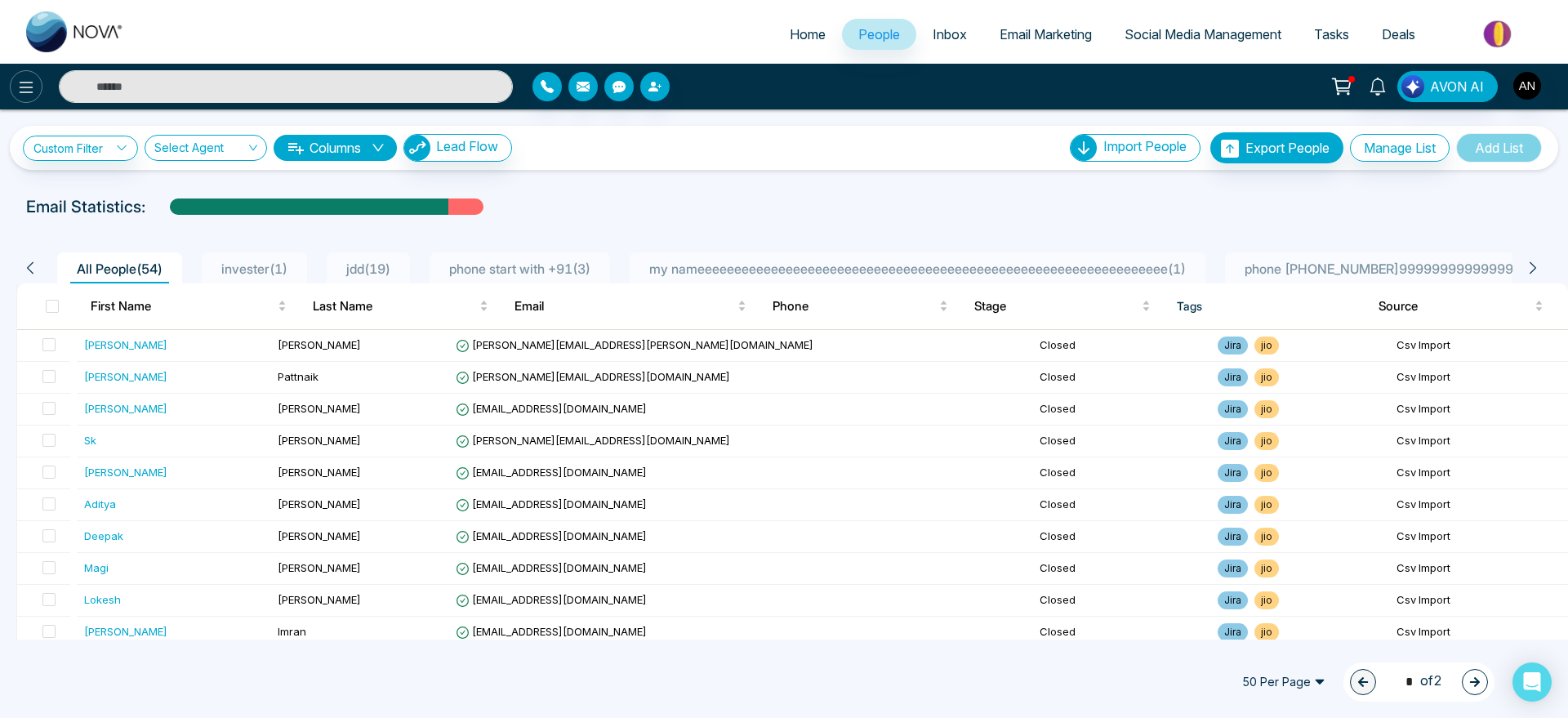
click at [16, 91] on button at bounding box center [25, 86] width 33 height 33
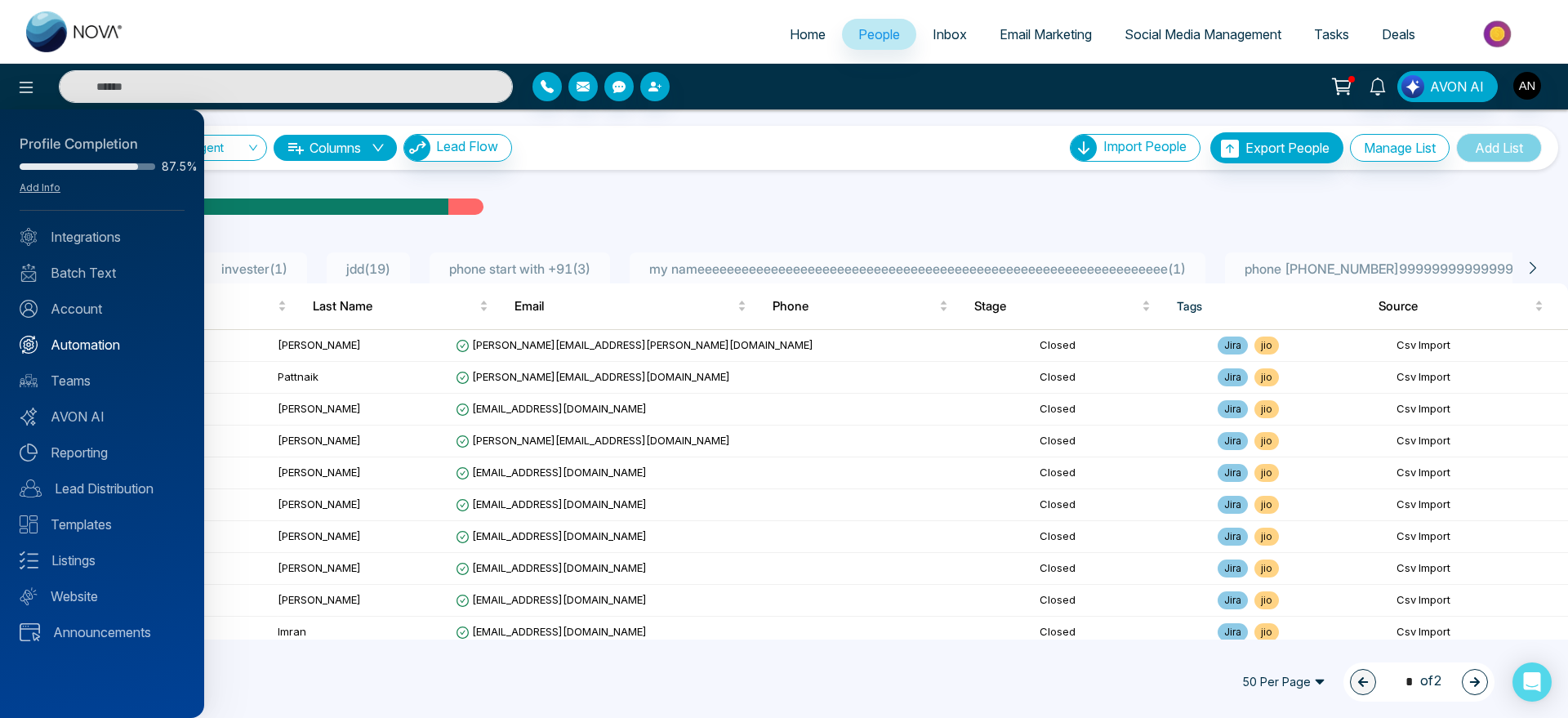
click at [132, 348] on link "Automation" at bounding box center [102, 344] width 165 height 20
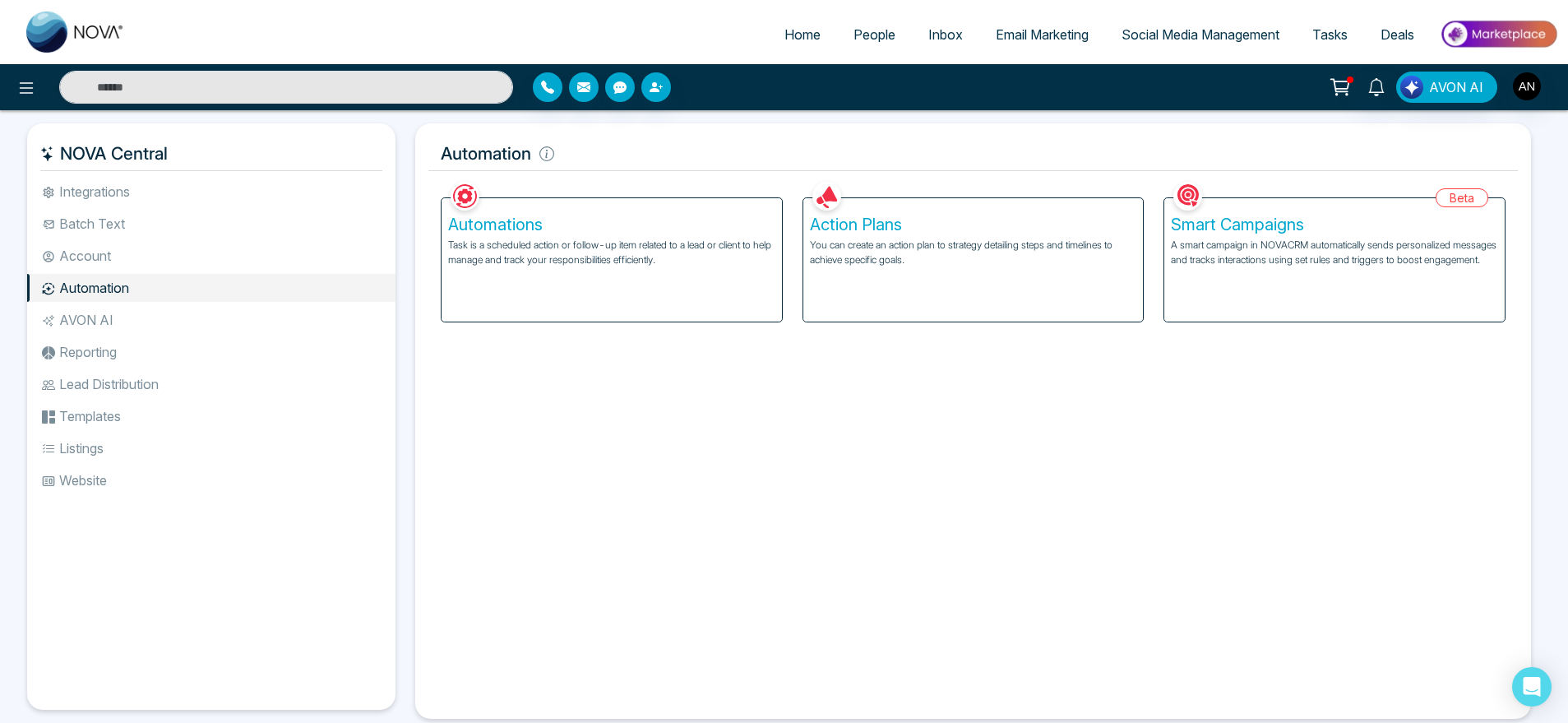
click at [141, 307] on li "AVON AI" at bounding box center [211, 320] width 368 height 28
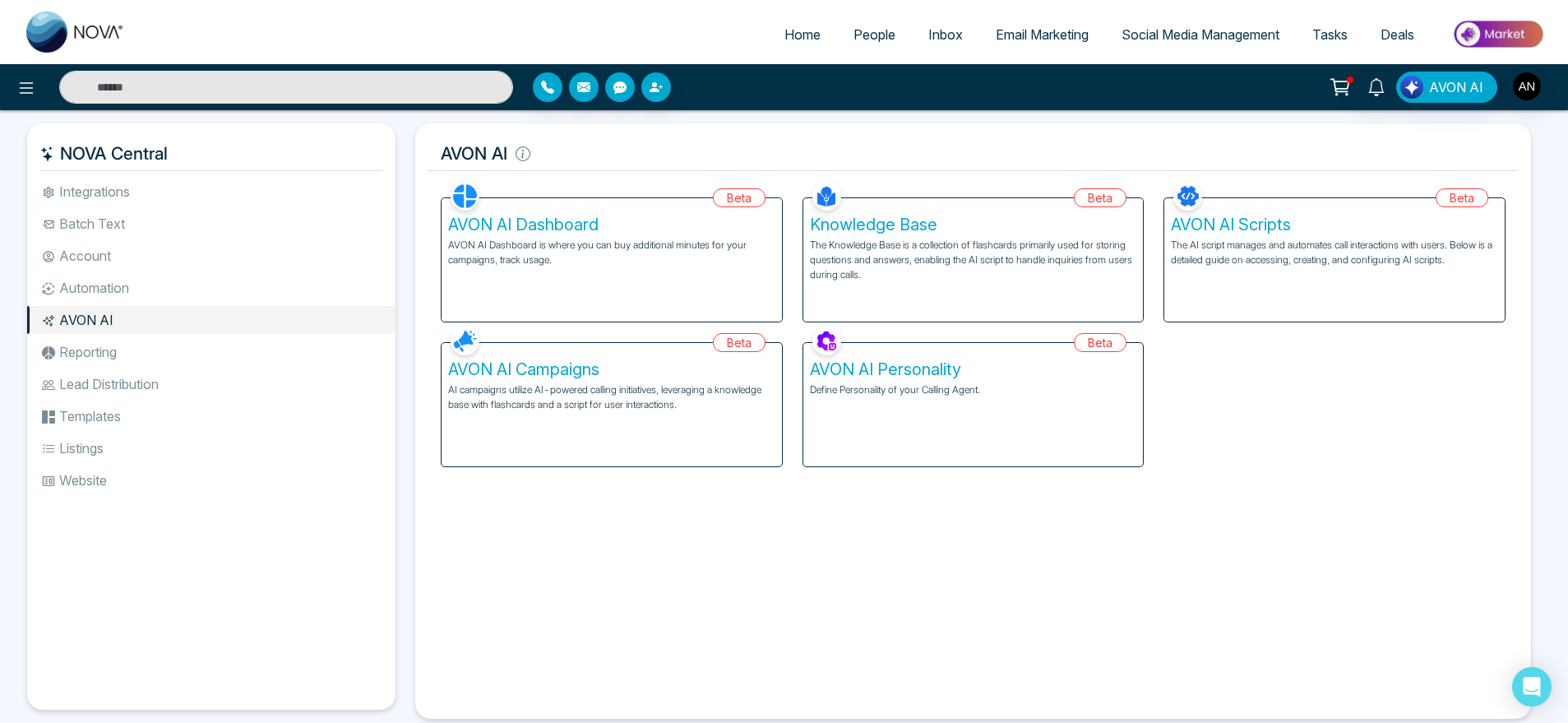
click at [135, 362] on li "Reporting" at bounding box center [211, 352] width 368 height 28
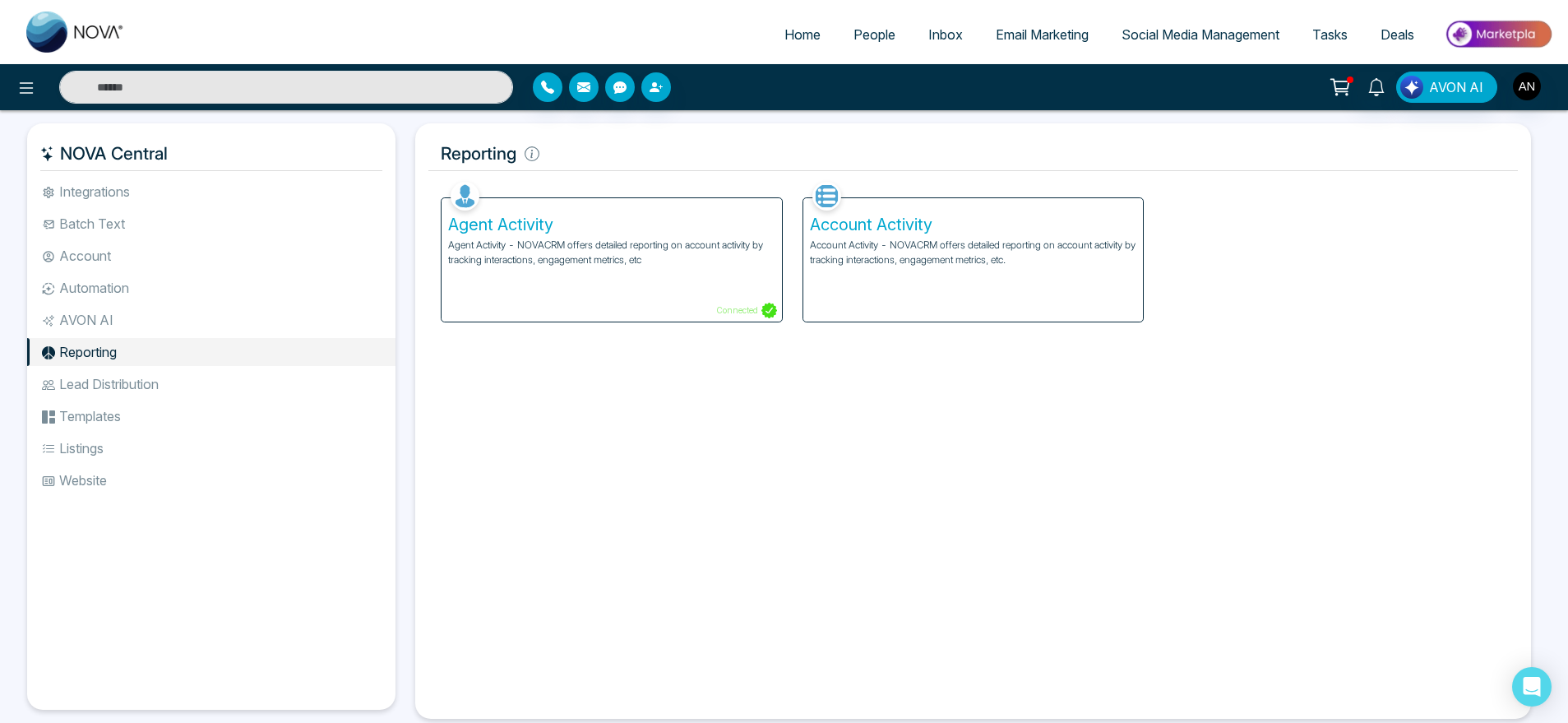
click at [915, 291] on div "Account Activity Account Activity - NOVACRM offers detailed reporting on accoun…" at bounding box center [973, 259] width 340 height 123
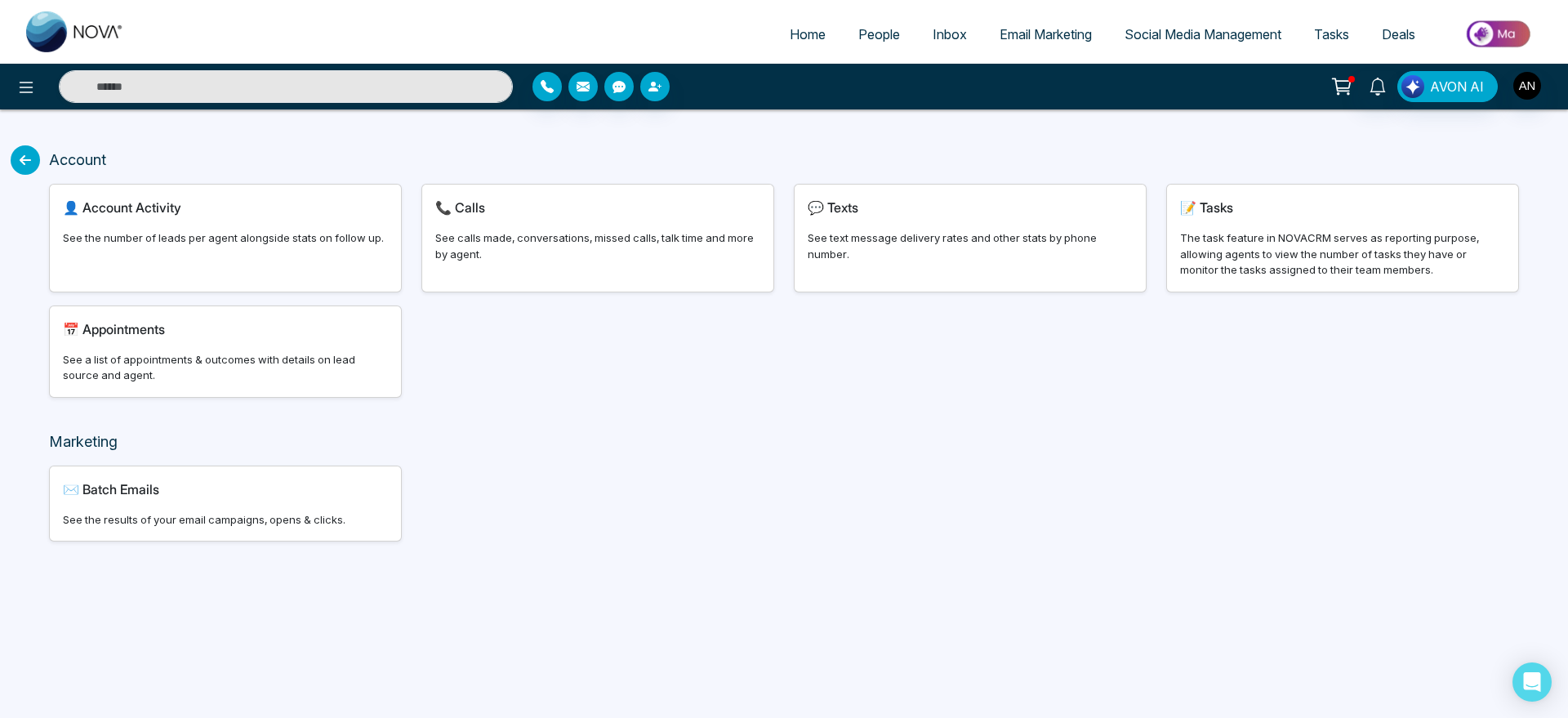
click at [148, 208] on span "Account Activity" at bounding box center [132, 207] width 99 height 16
select select "***"
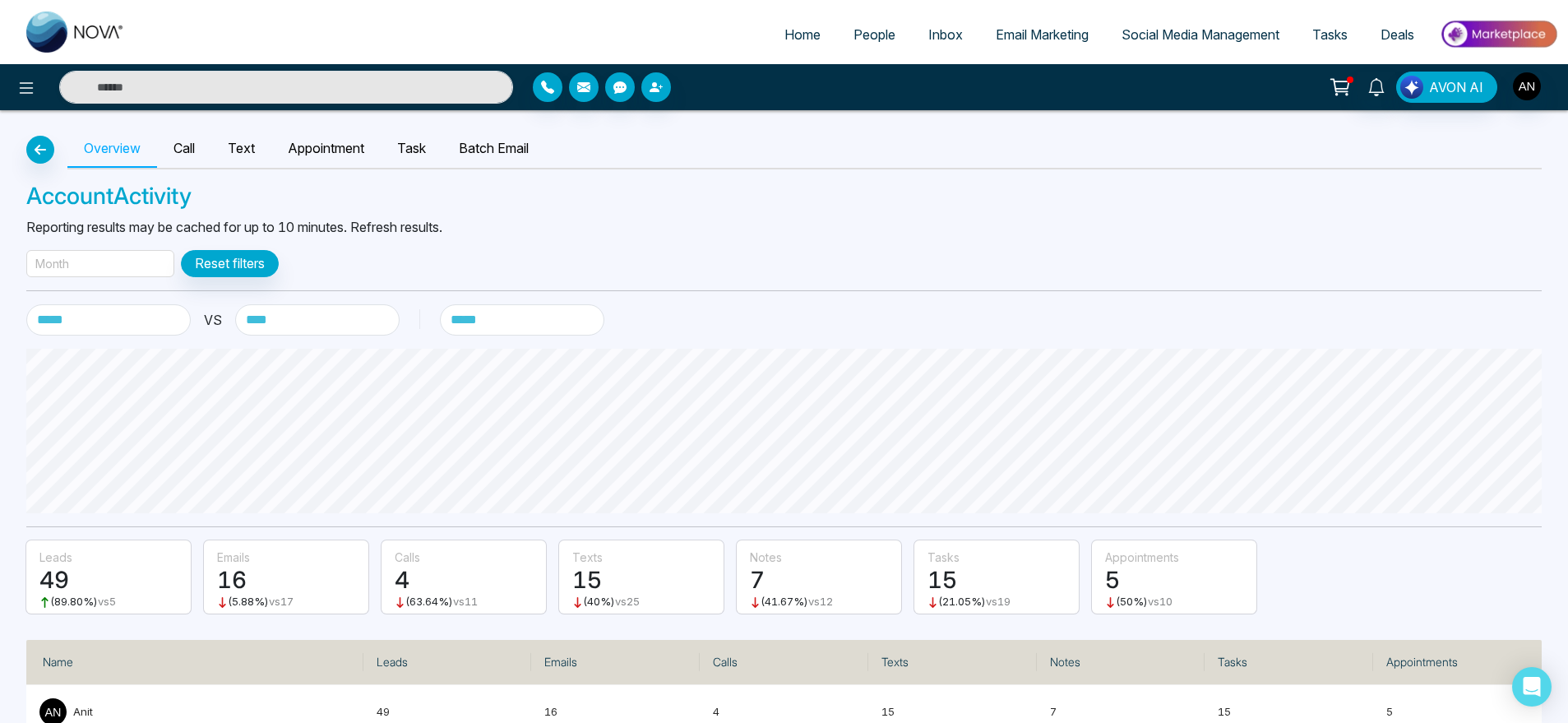
click at [141, 271] on div "Month" at bounding box center [100, 263] width 148 height 27
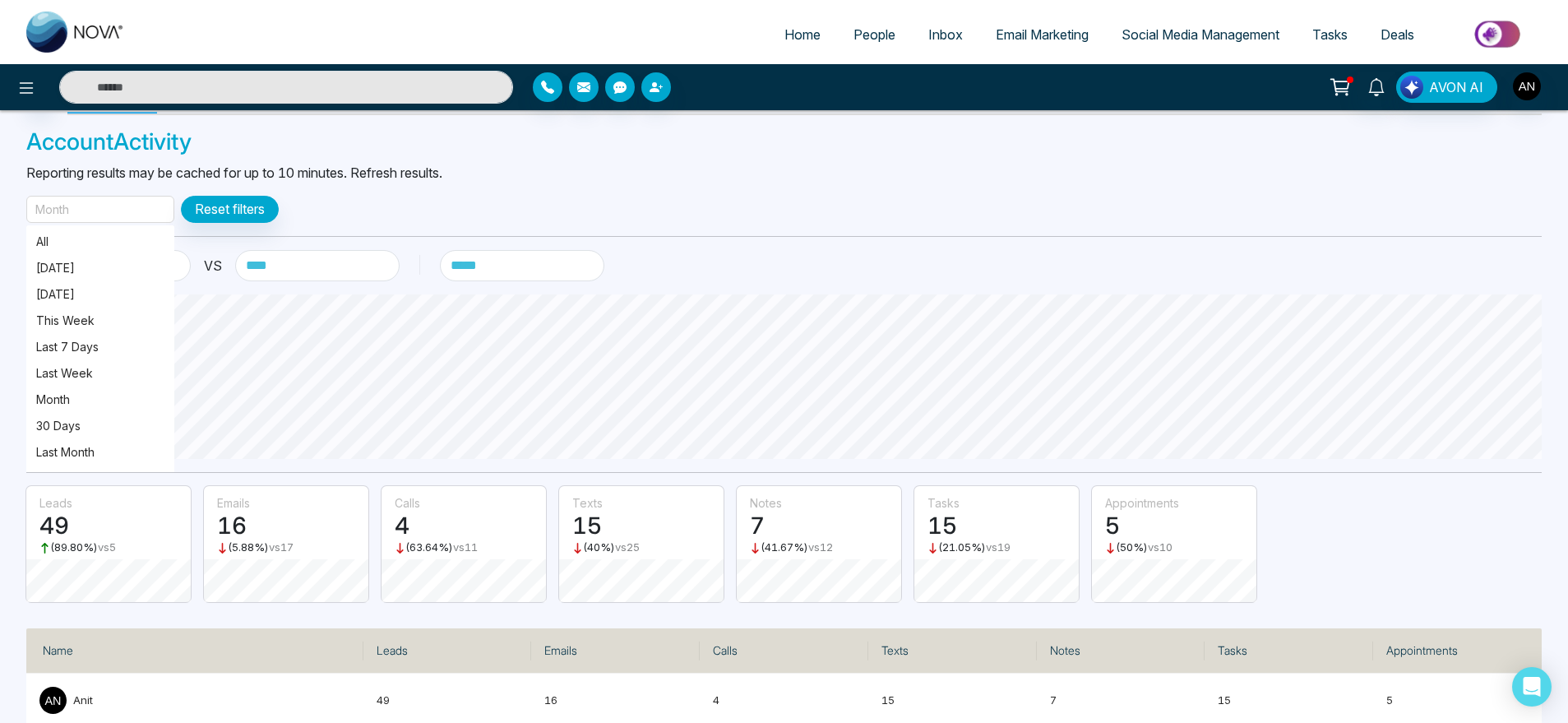
scroll to position [12, 0]
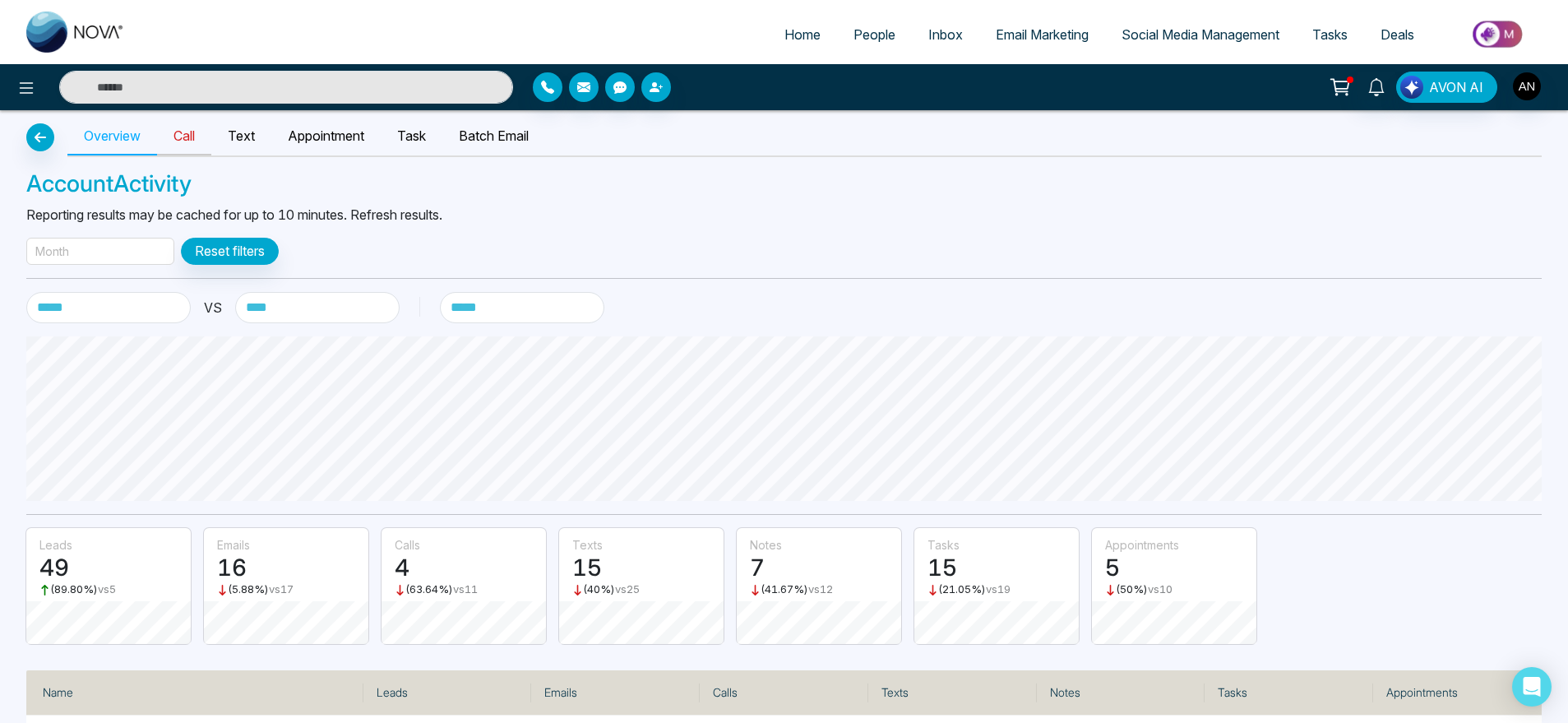
click at [175, 139] on link "Call" at bounding box center [183, 136] width 54 height 38
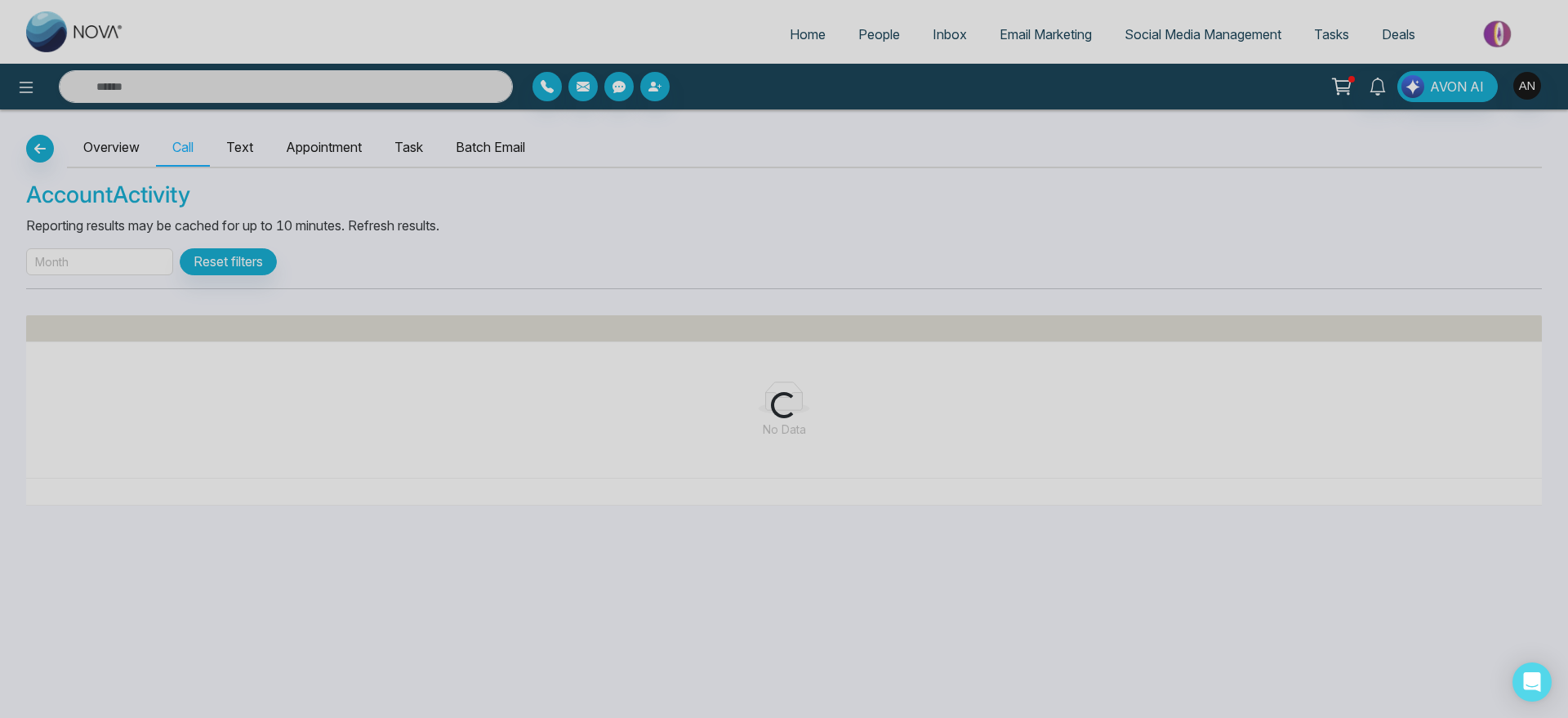
click at [134, 267] on div "Loading..." at bounding box center [784, 359] width 1568 height 718
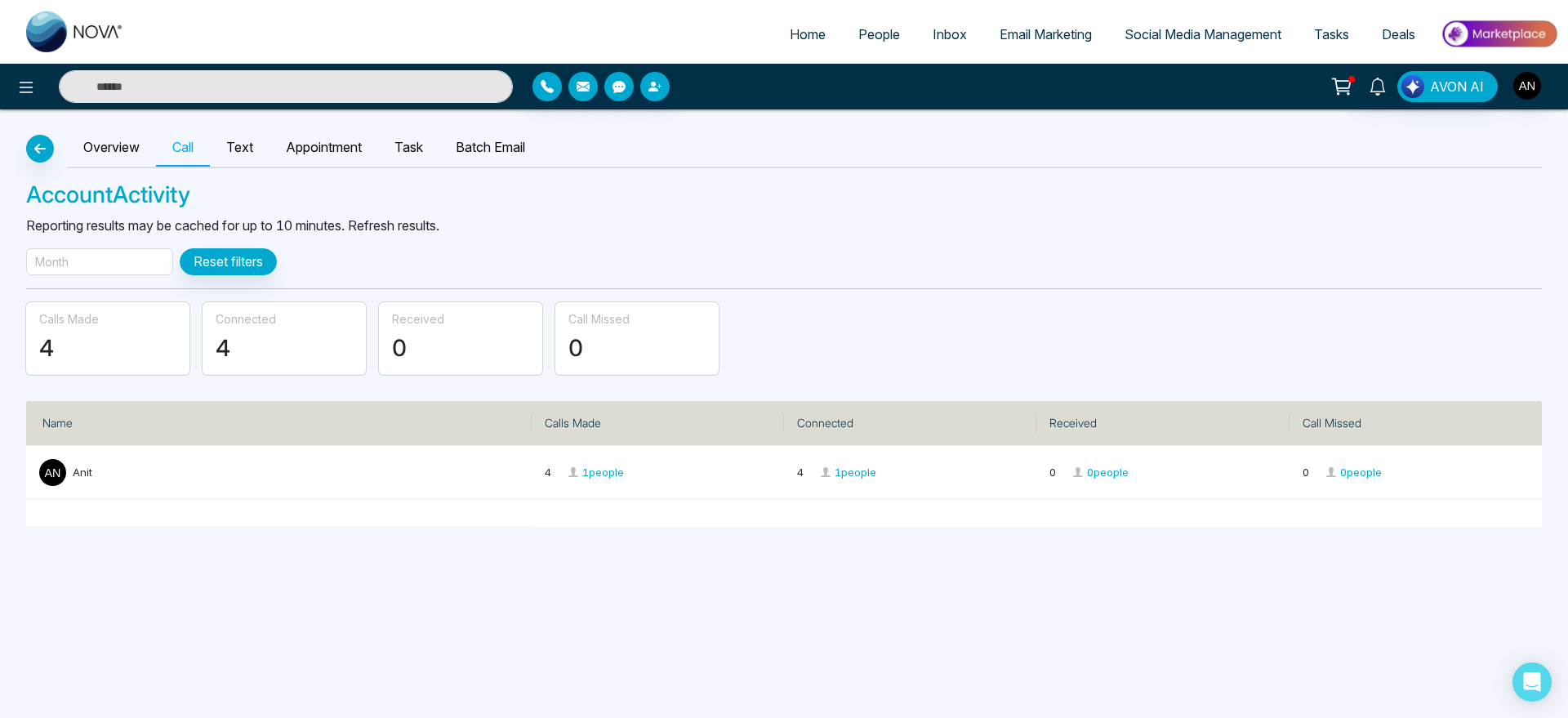
click at [122, 264] on div "Month" at bounding box center [100, 261] width 147 height 27
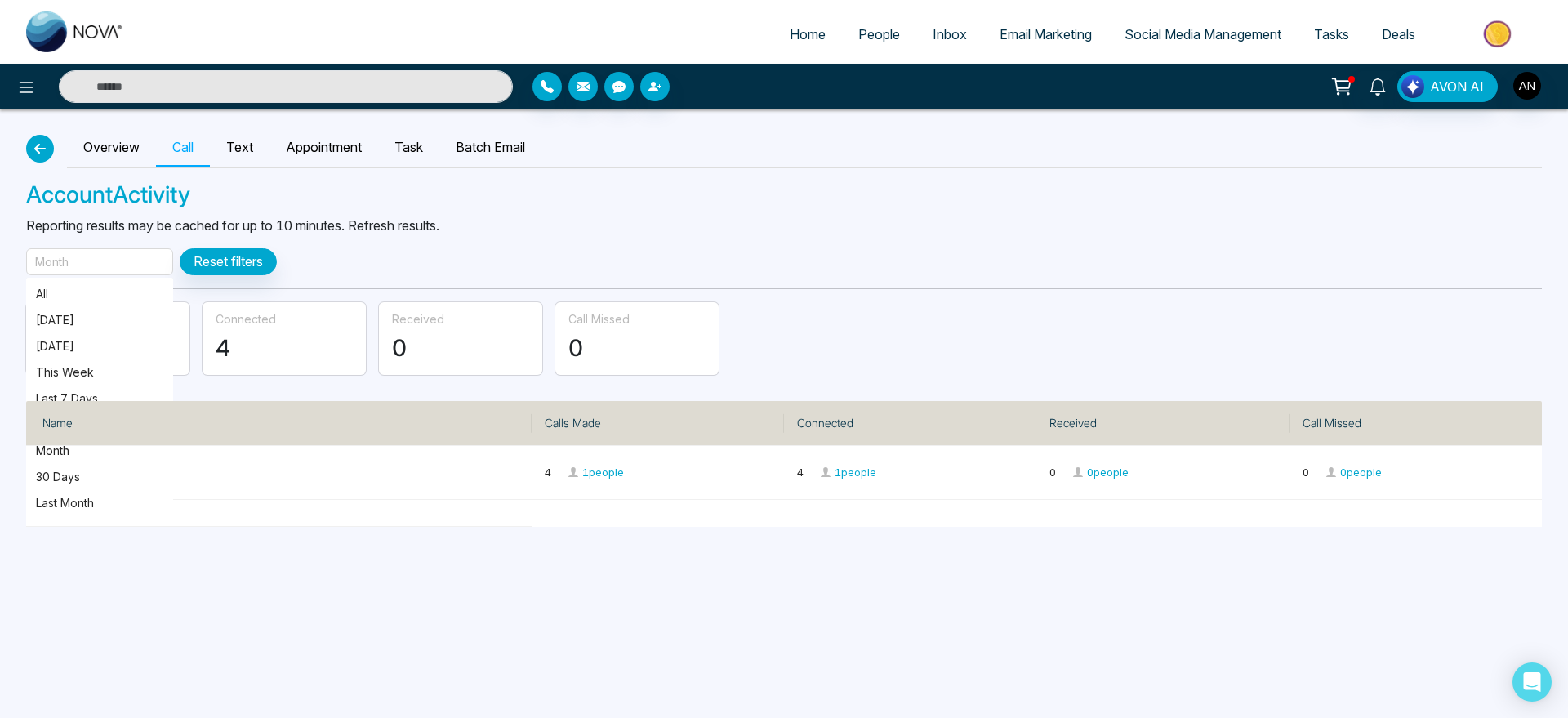
click at [47, 141] on button "button" at bounding box center [40, 148] width 28 height 28
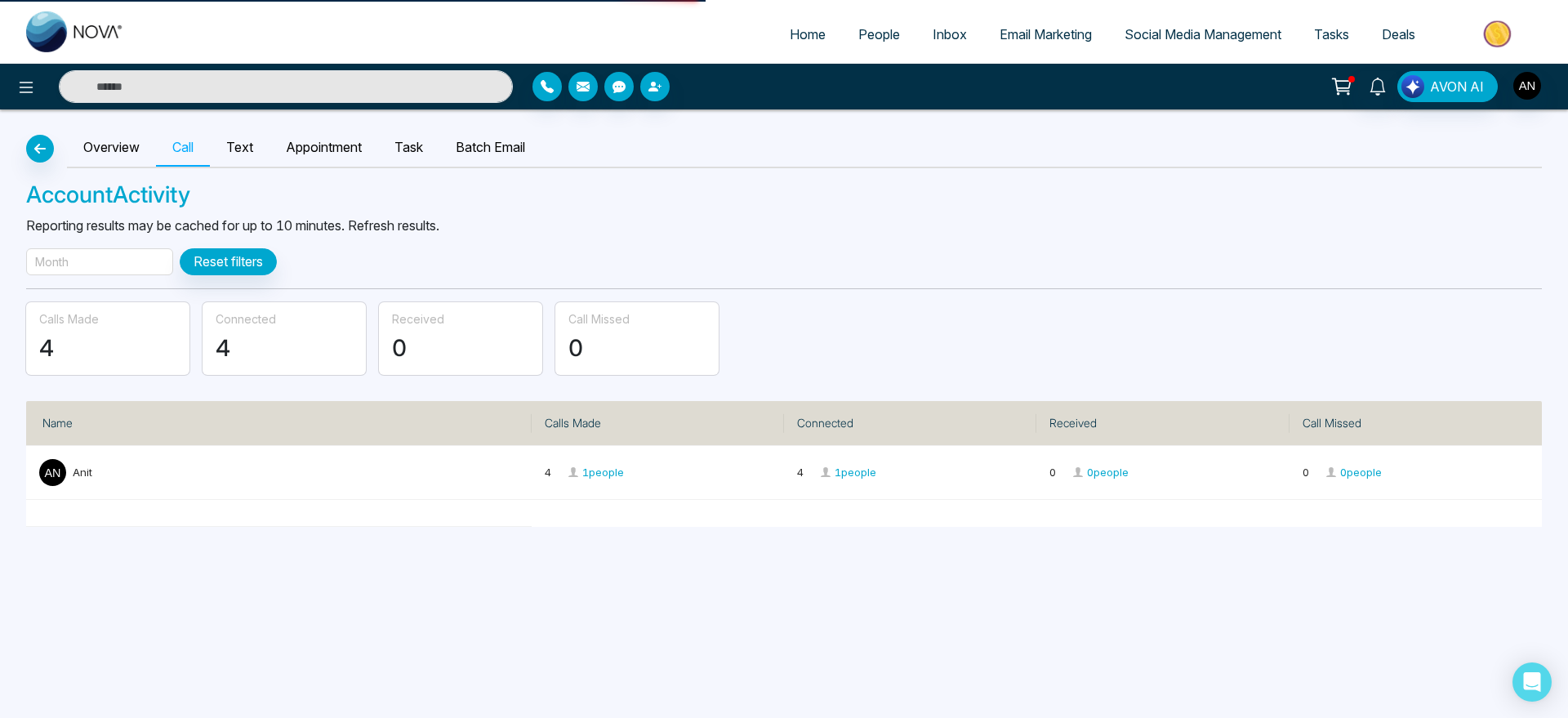
select select "***"
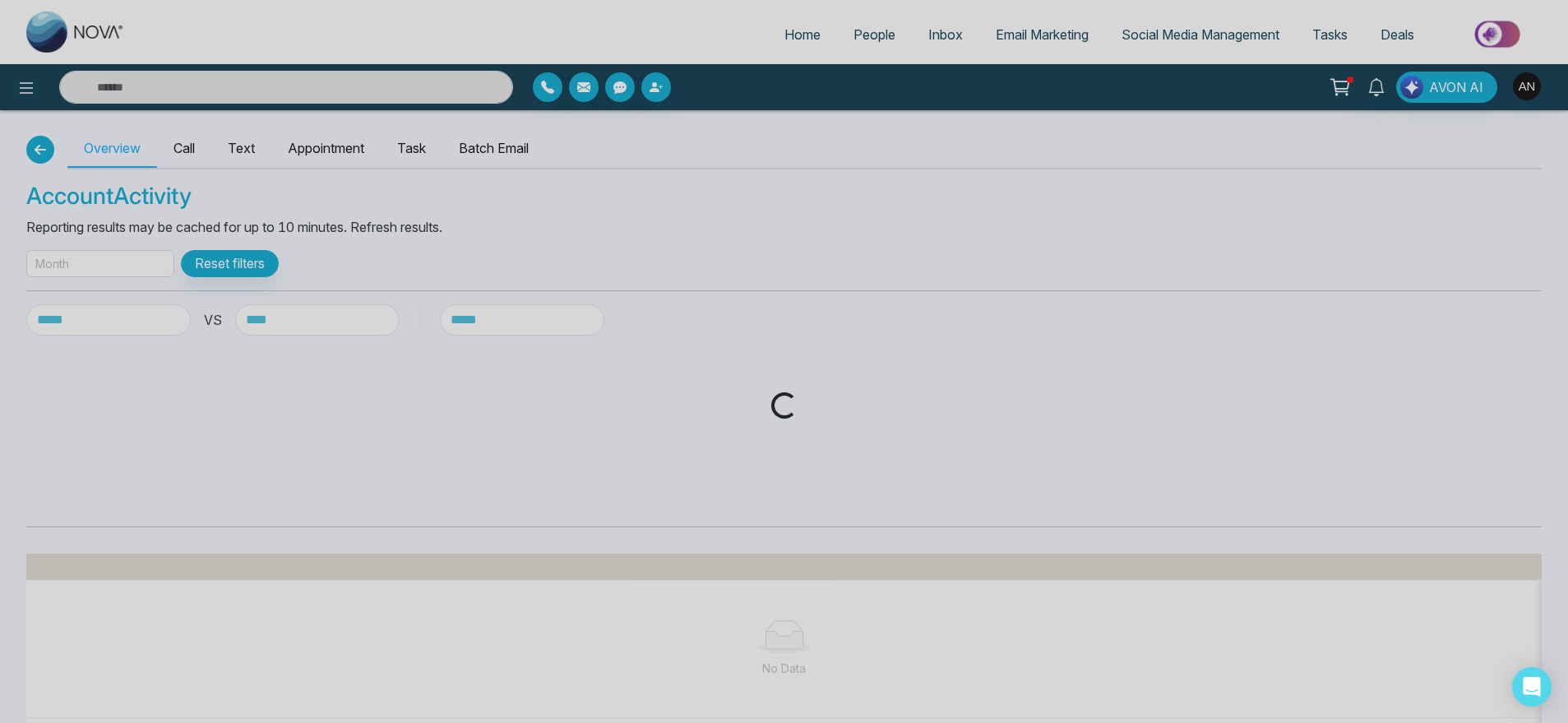
click at [47, 142] on button "button" at bounding box center [41, 150] width 28 height 28
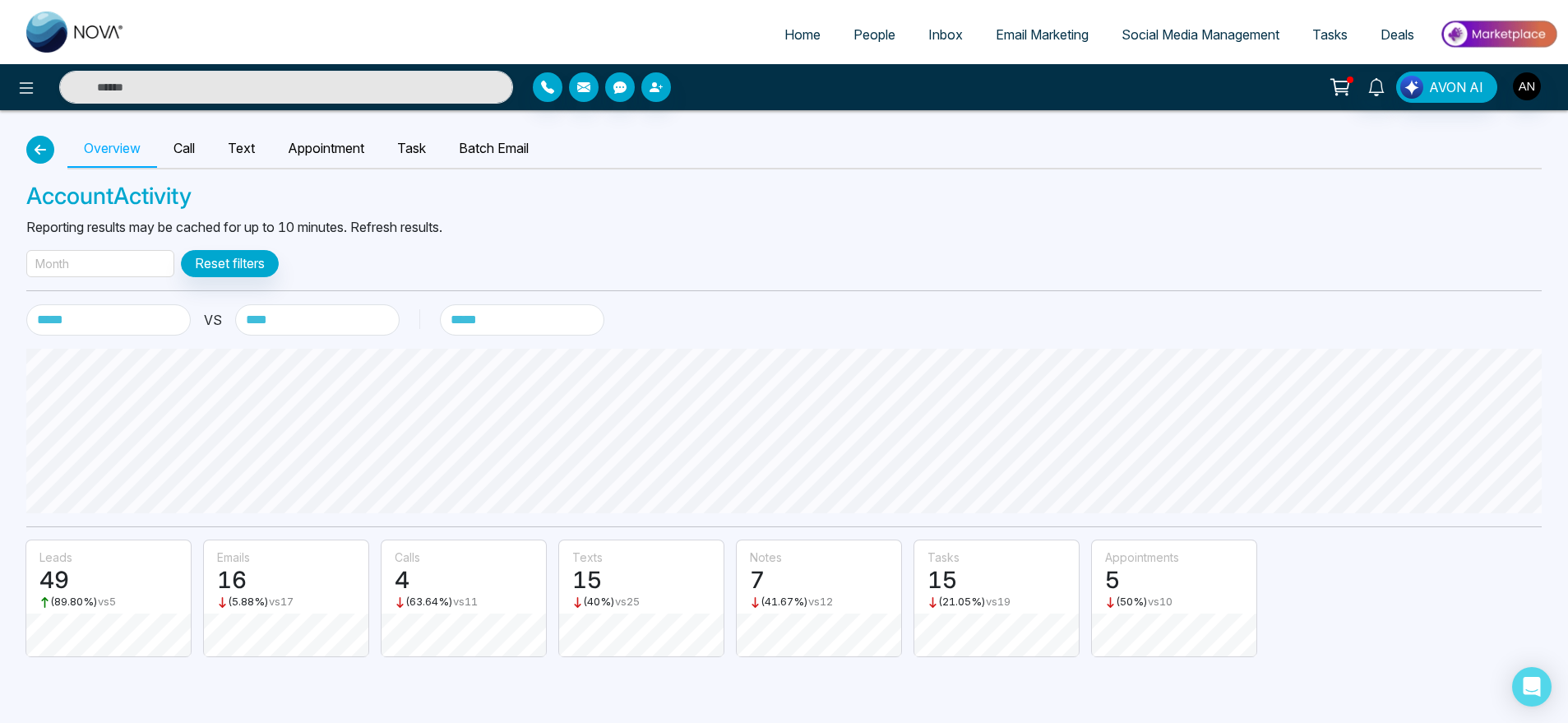
click at [47, 142] on button "button" at bounding box center [41, 150] width 28 height 28
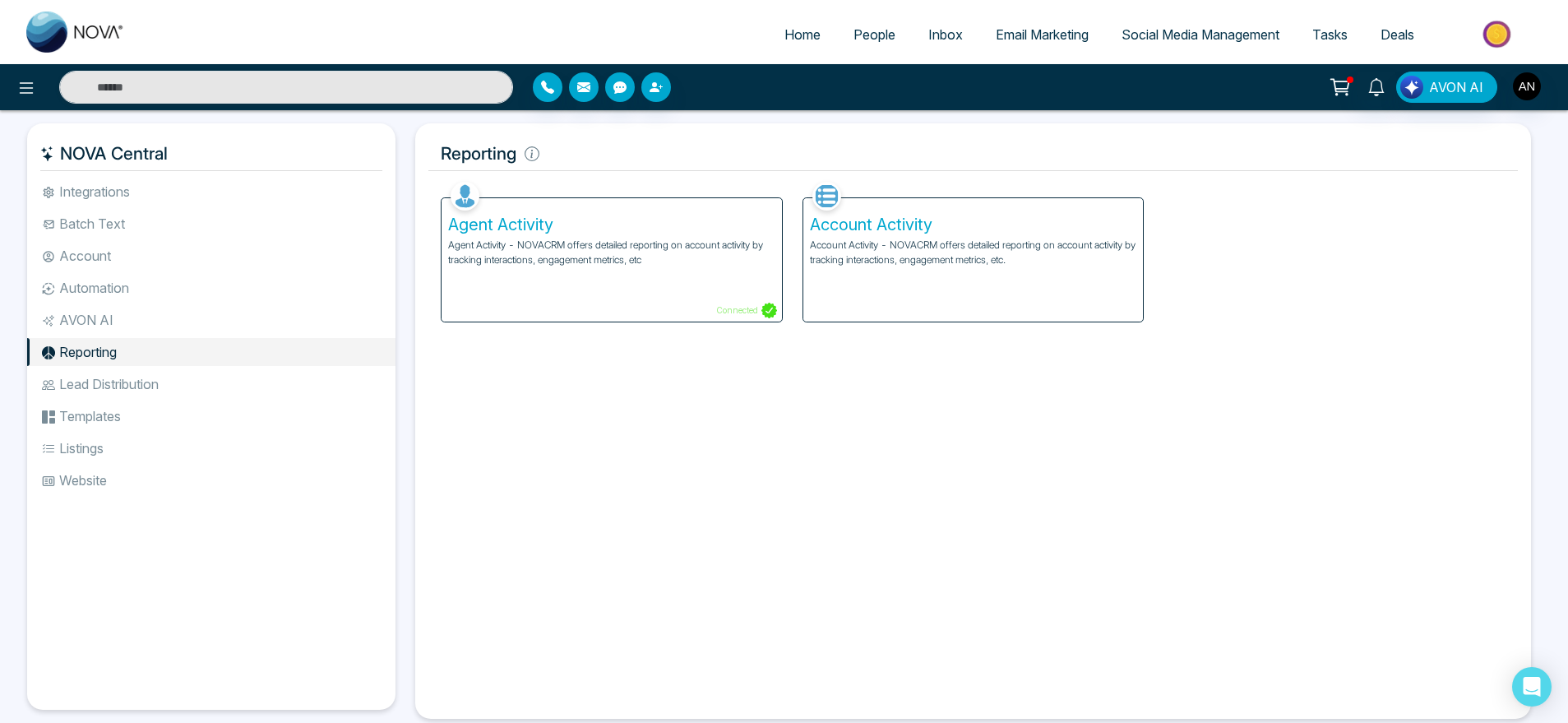
click at [154, 326] on li "AVON AI" at bounding box center [211, 320] width 368 height 28
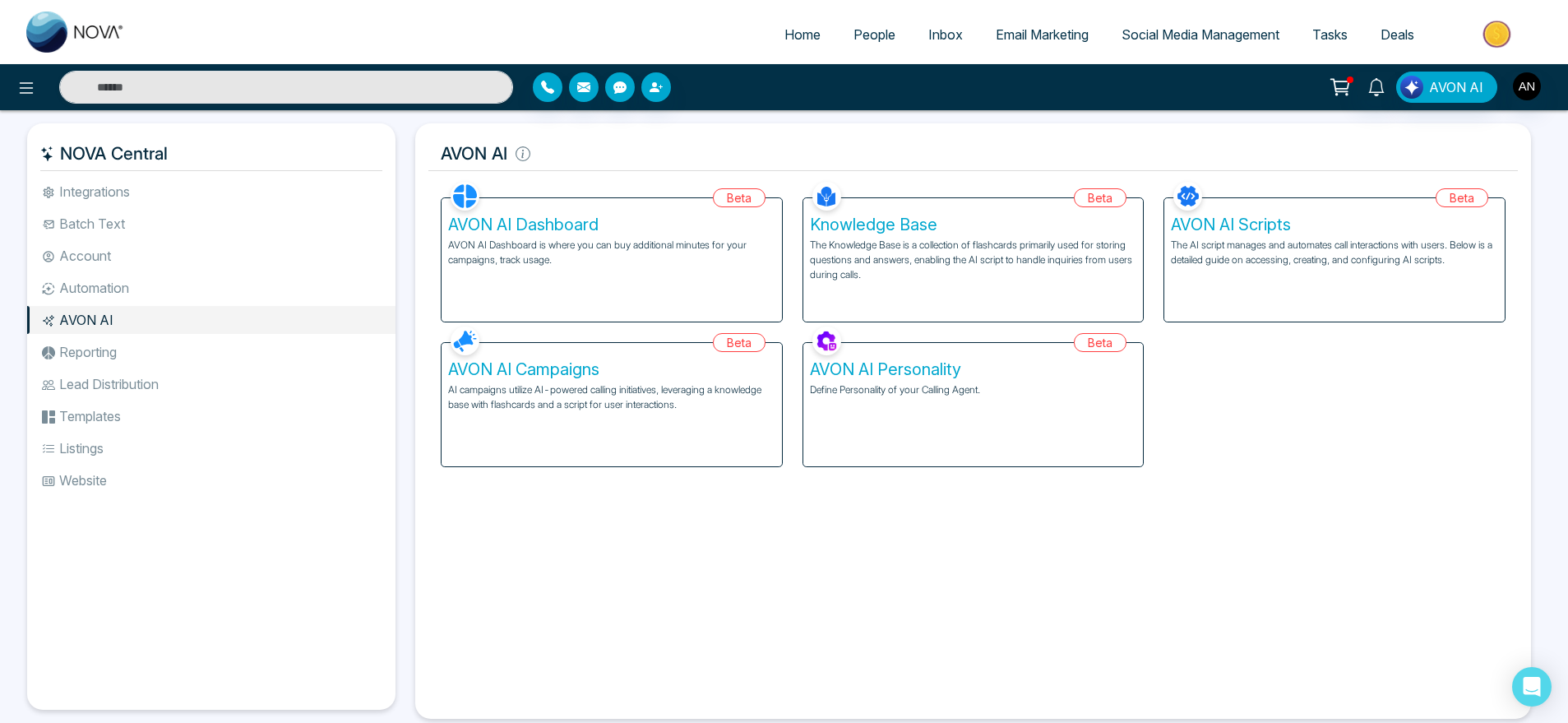
click at [166, 355] on li "Reporting" at bounding box center [211, 352] width 368 height 28
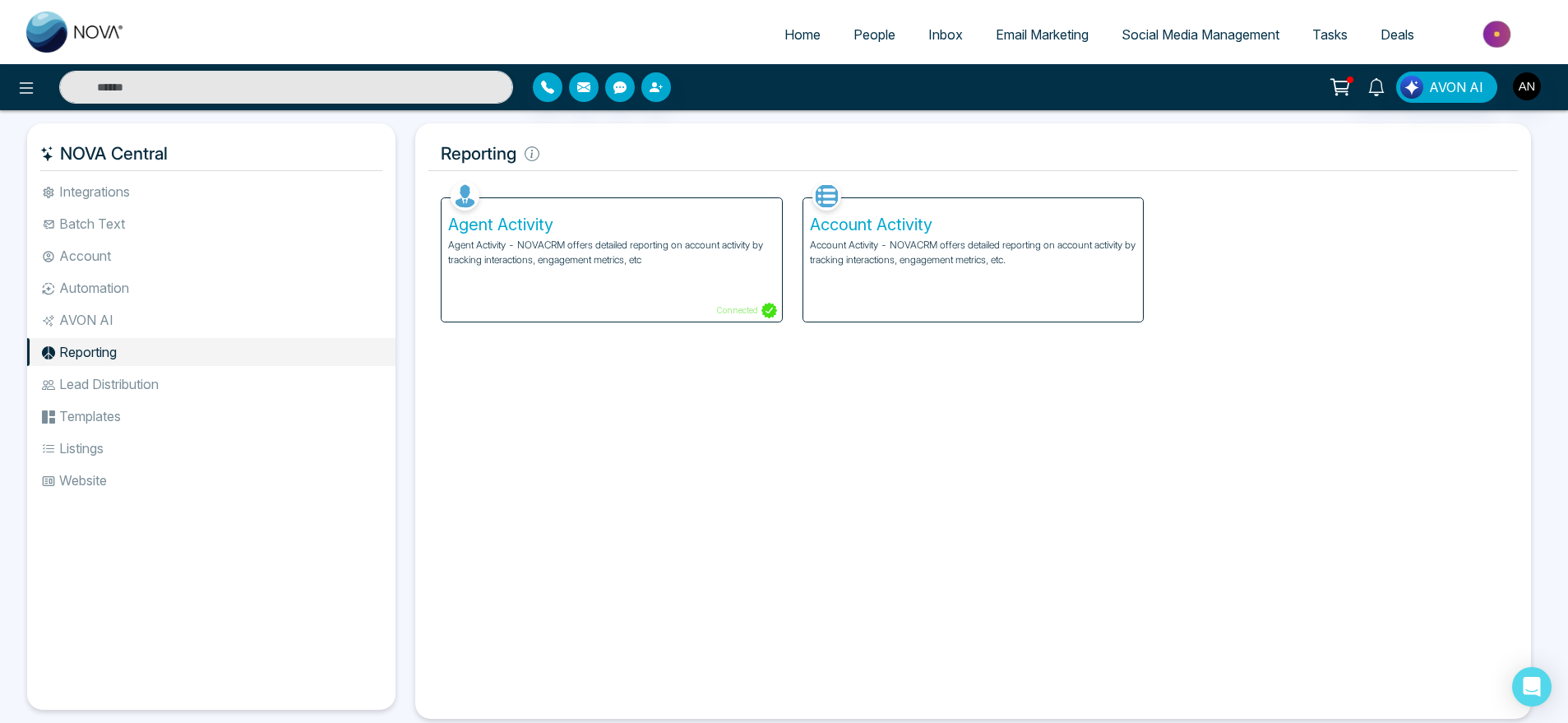
click at [84, 387] on li "Lead Distribution" at bounding box center [211, 384] width 368 height 28
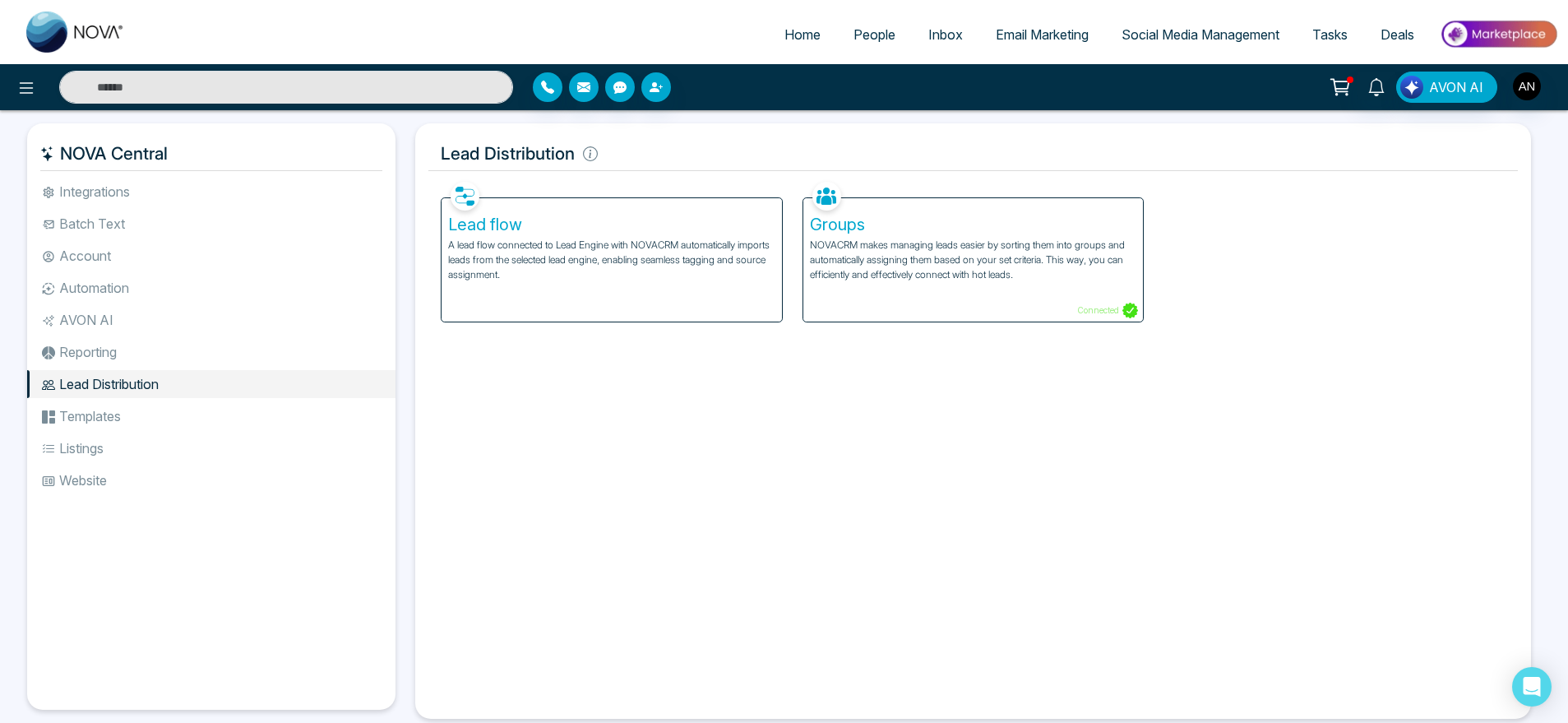
click at [868, 235] on div "Groups NOVACRM makes managing leads easier by sorting them into groups and auto…" at bounding box center [973, 259] width 340 height 123
click at [142, 432] on ul "Integrations Batch Text Account Automation AVON AI Reporting Lead Distribution …" at bounding box center [211, 431] width 368 height 506
click at [102, 420] on li "Templates" at bounding box center [211, 416] width 368 height 28
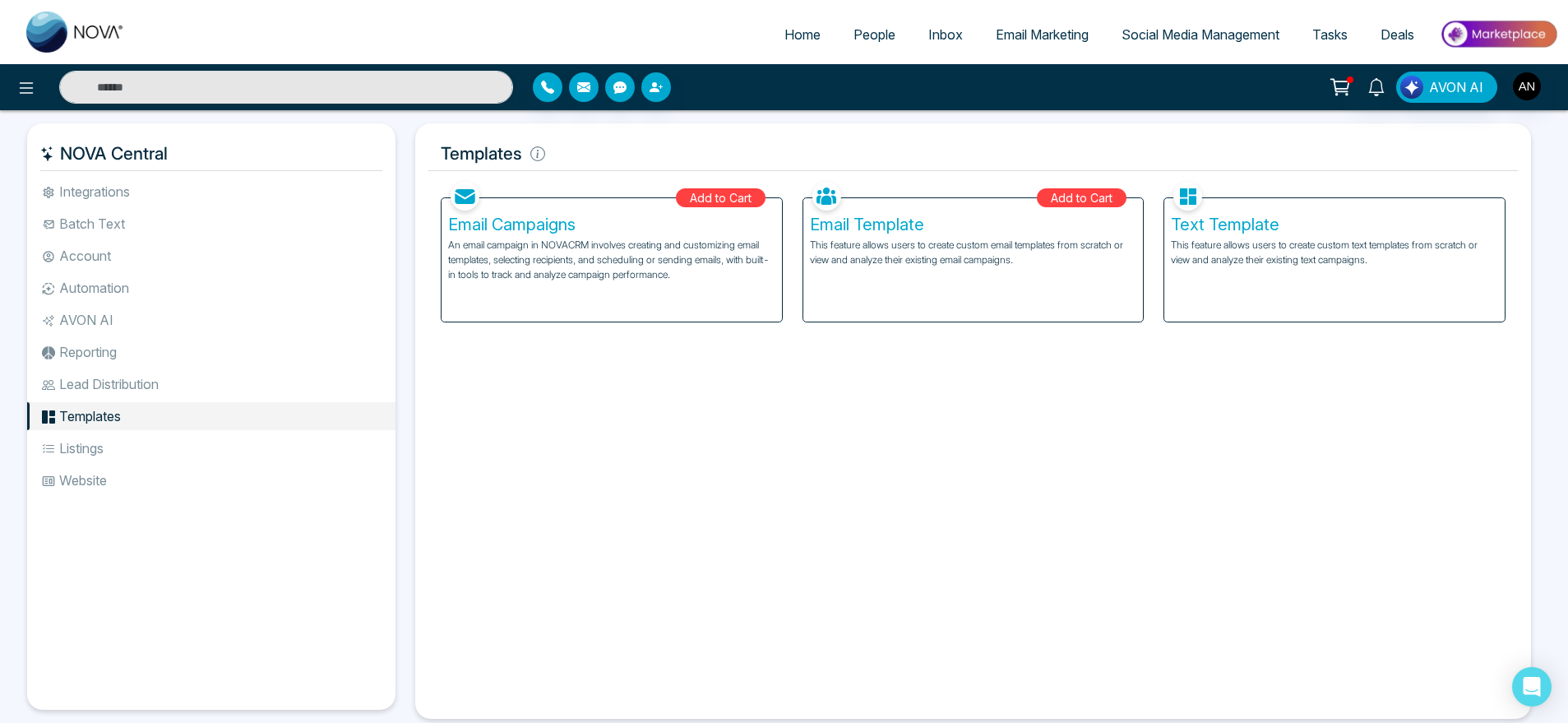
click at [1333, 248] on p "This feature allows users to create custom text templates from scratch or view …" at bounding box center [1334, 252] width 327 height 29
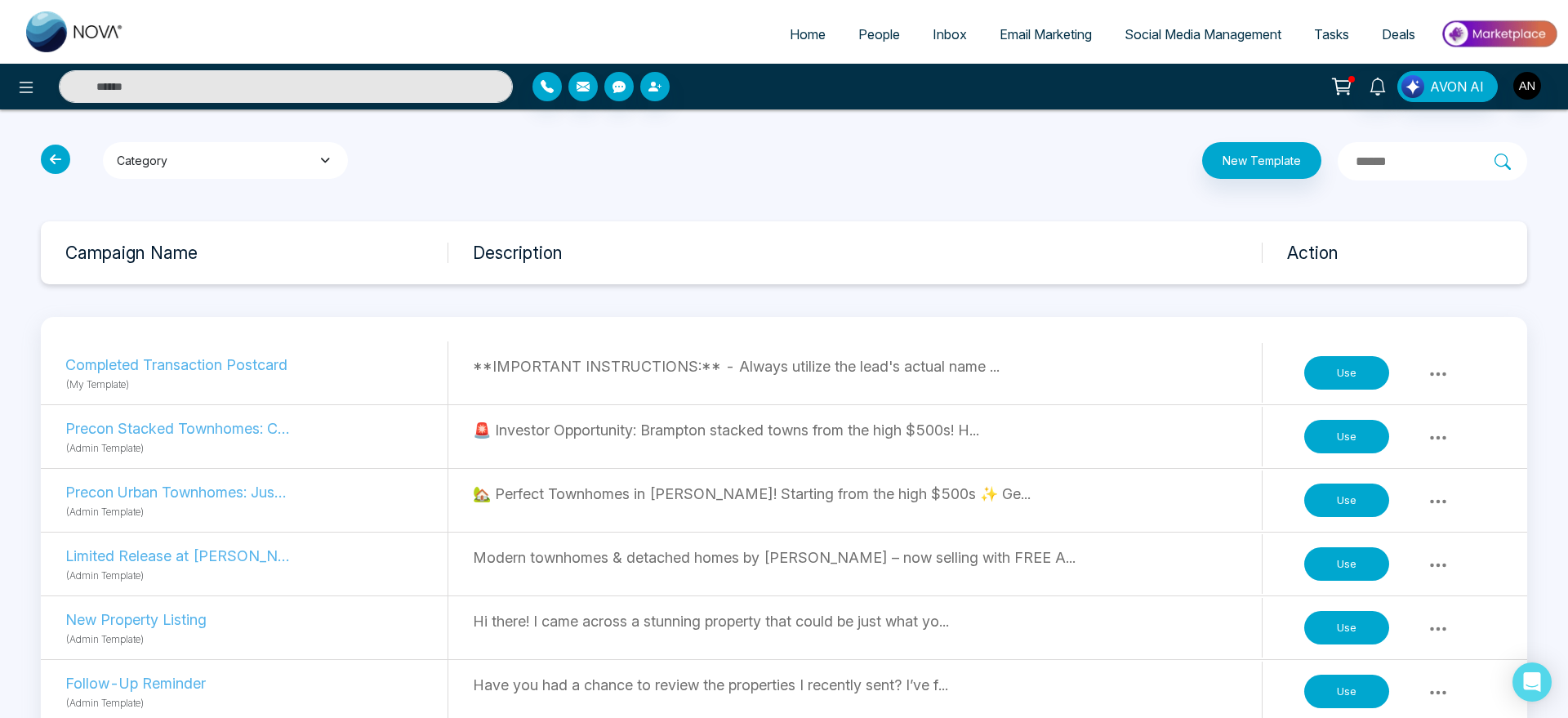
click at [312, 156] on button "Category" at bounding box center [225, 160] width 245 height 37
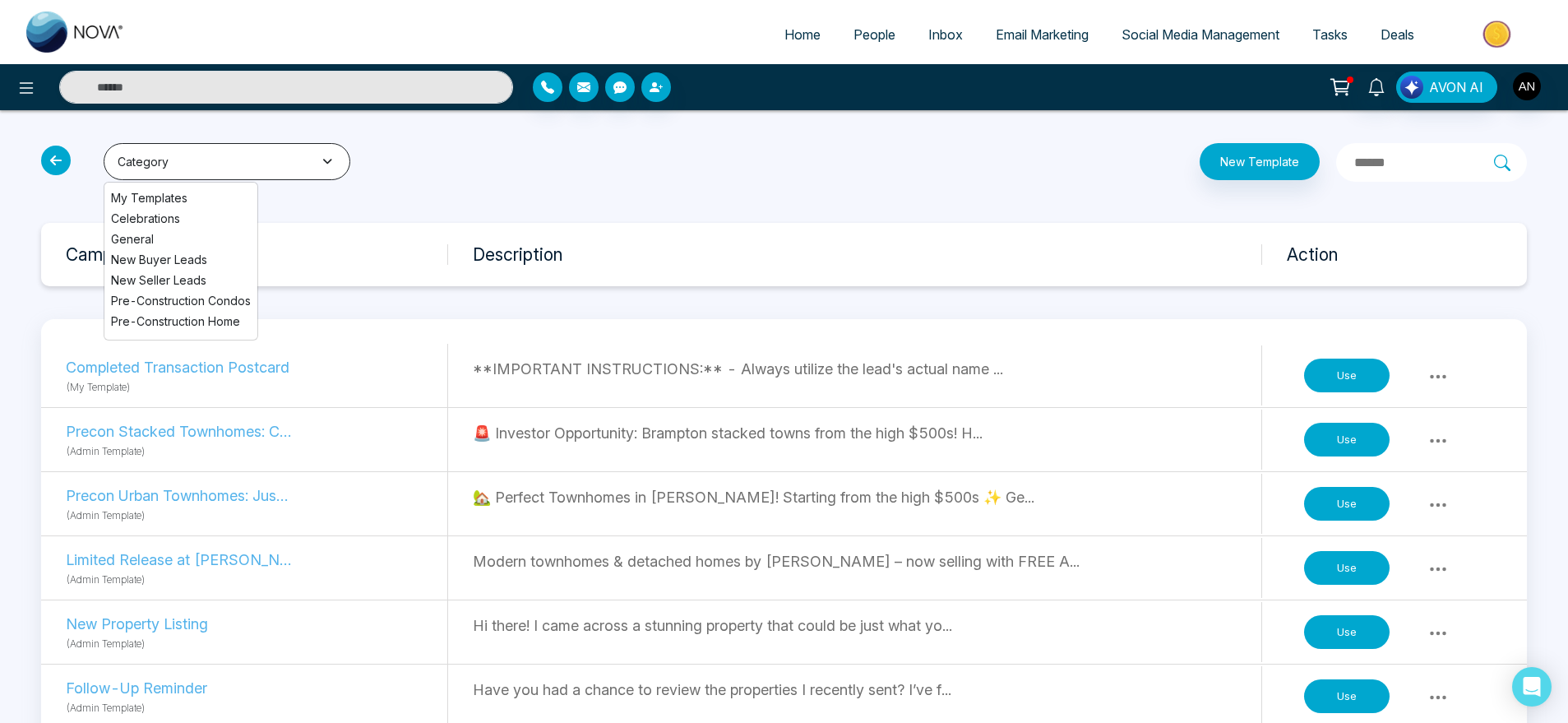
click at [314, 157] on button "Category" at bounding box center [227, 161] width 247 height 37
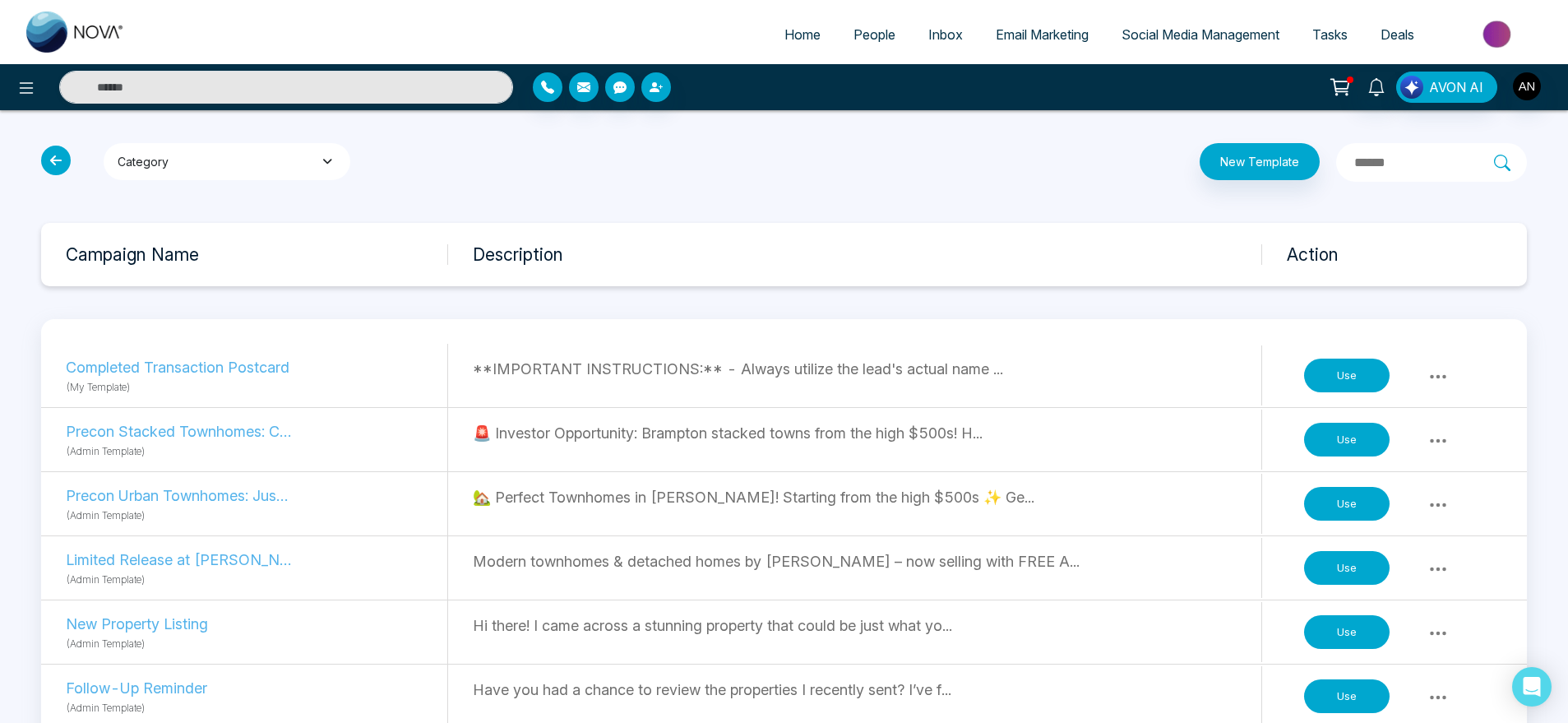
click at [314, 157] on button "Category" at bounding box center [227, 161] width 247 height 37
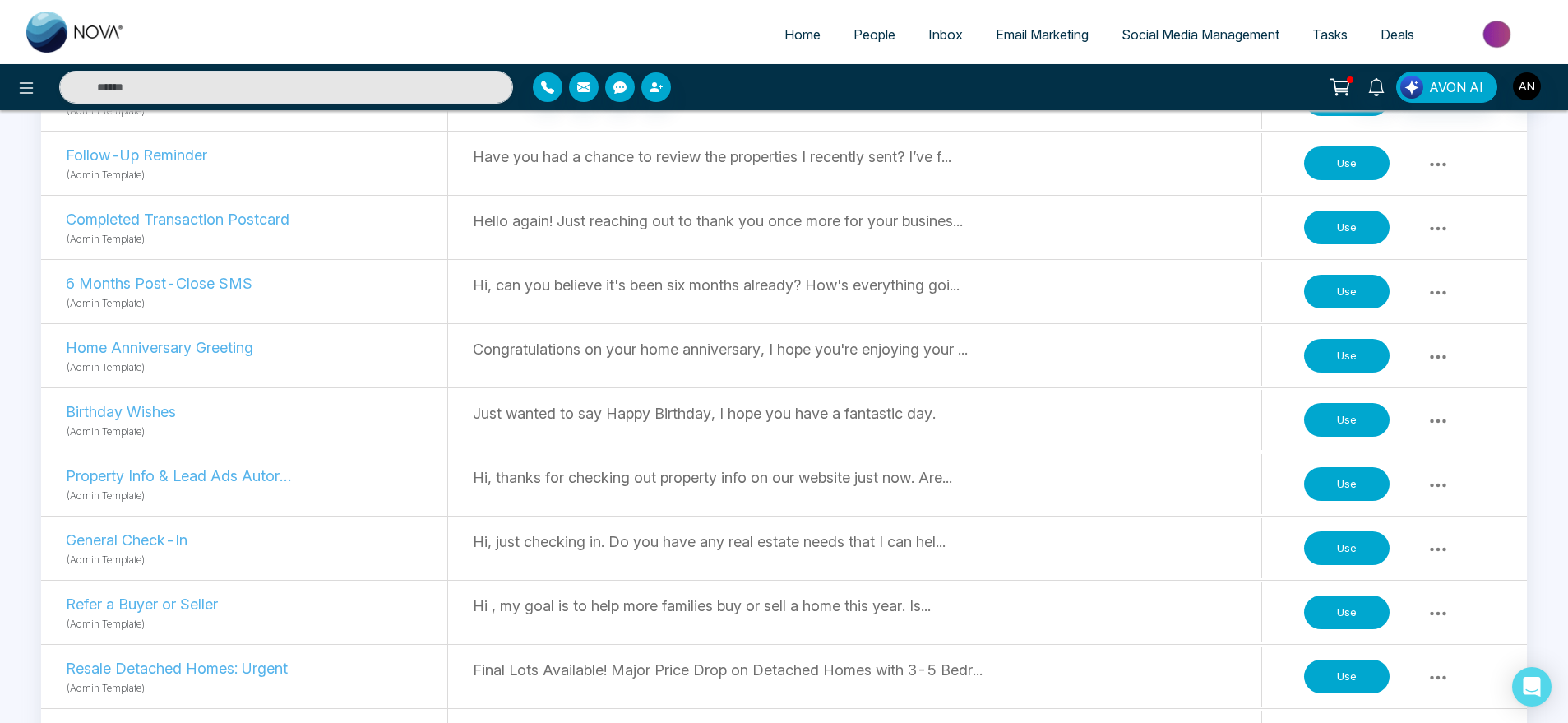
scroll to position [547, 0]
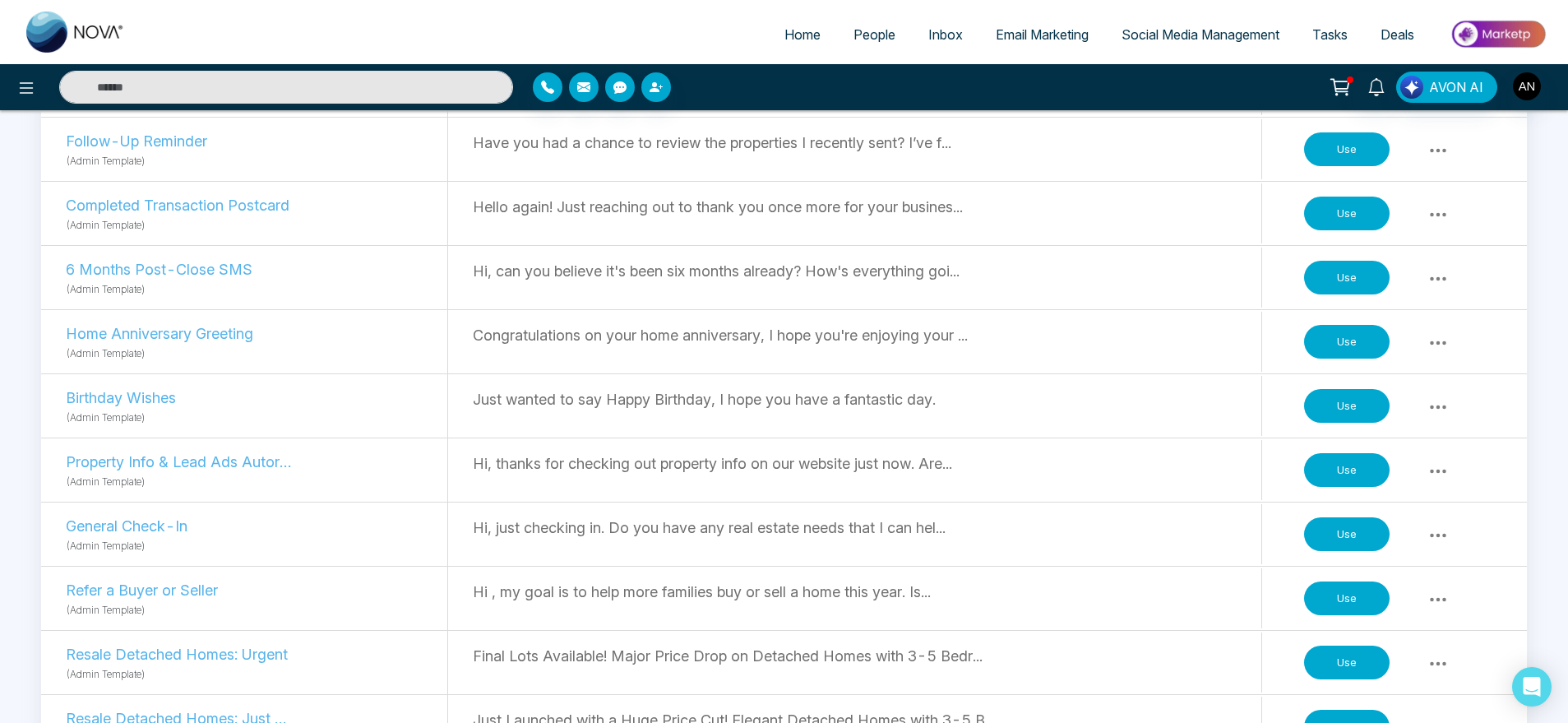
click at [1351, 402] on button "Use" at bounding box center [1347, 406] width 85 height 35
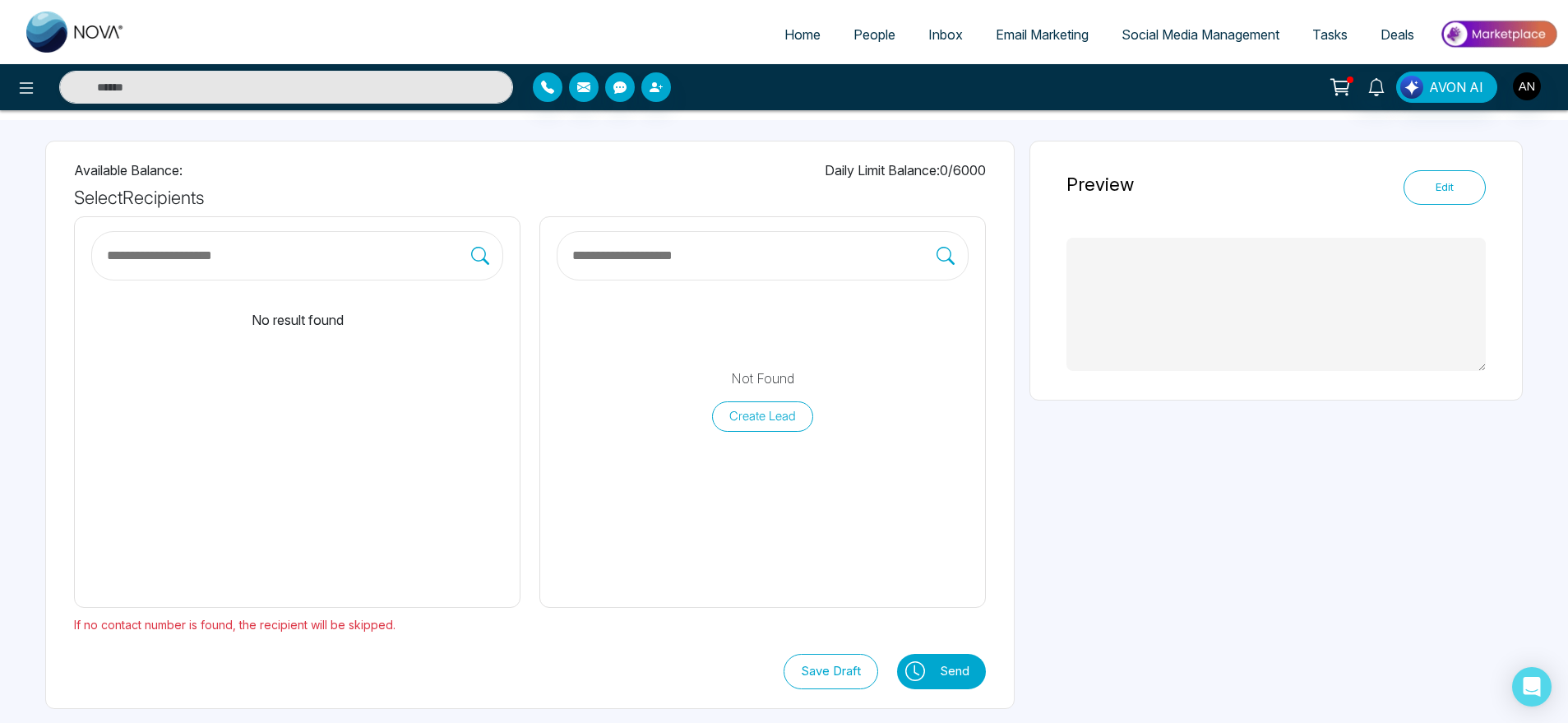
scroll to position [73, 0]
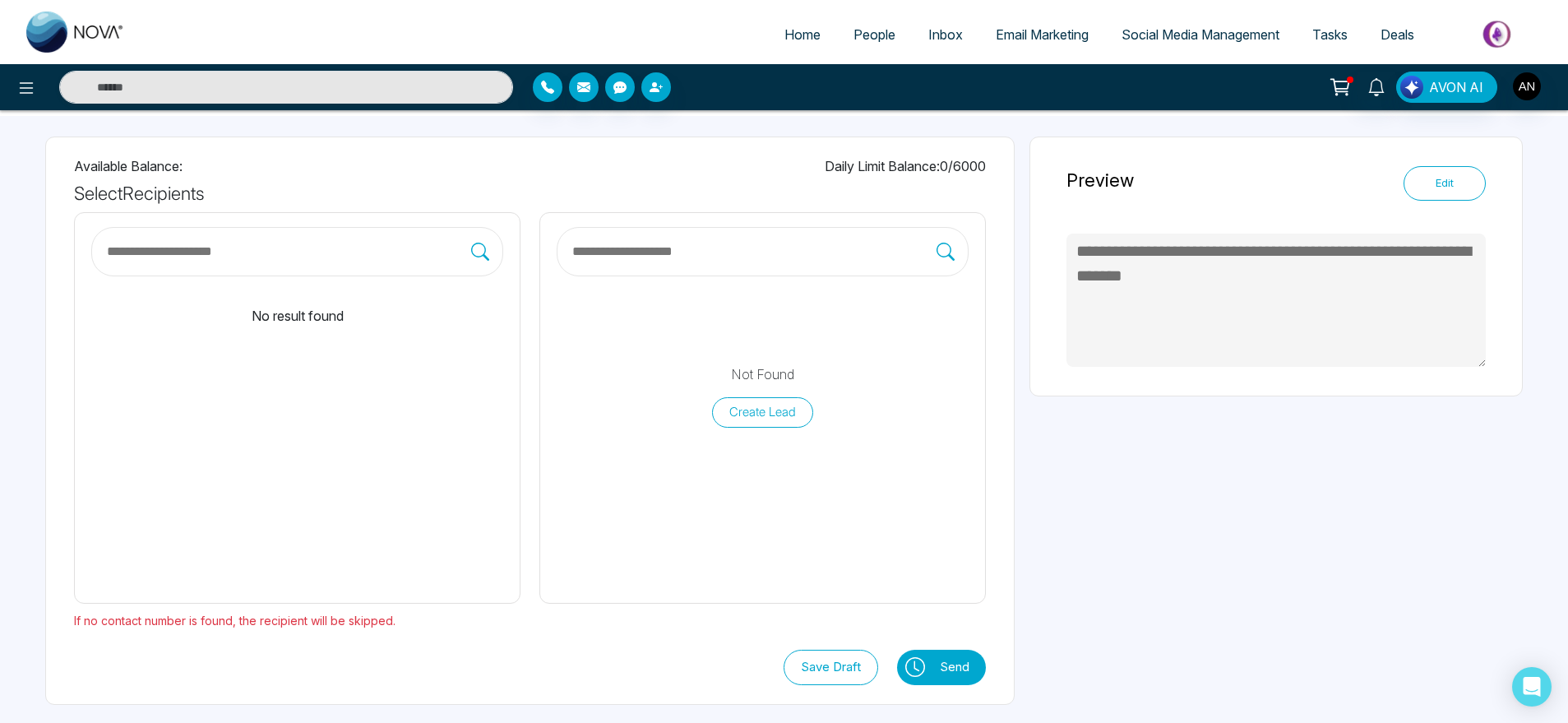
type textarea "**********"
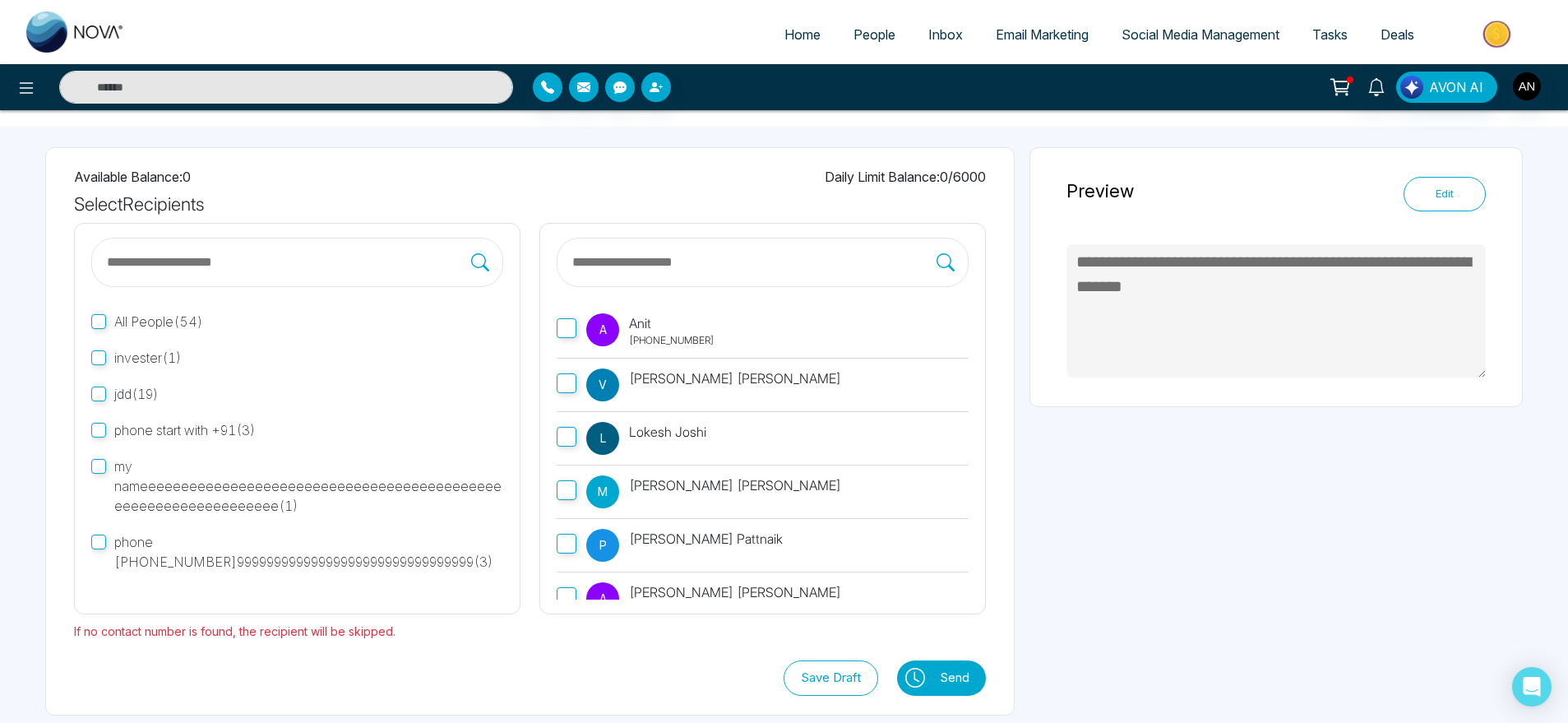
scroll to position [65, 0]
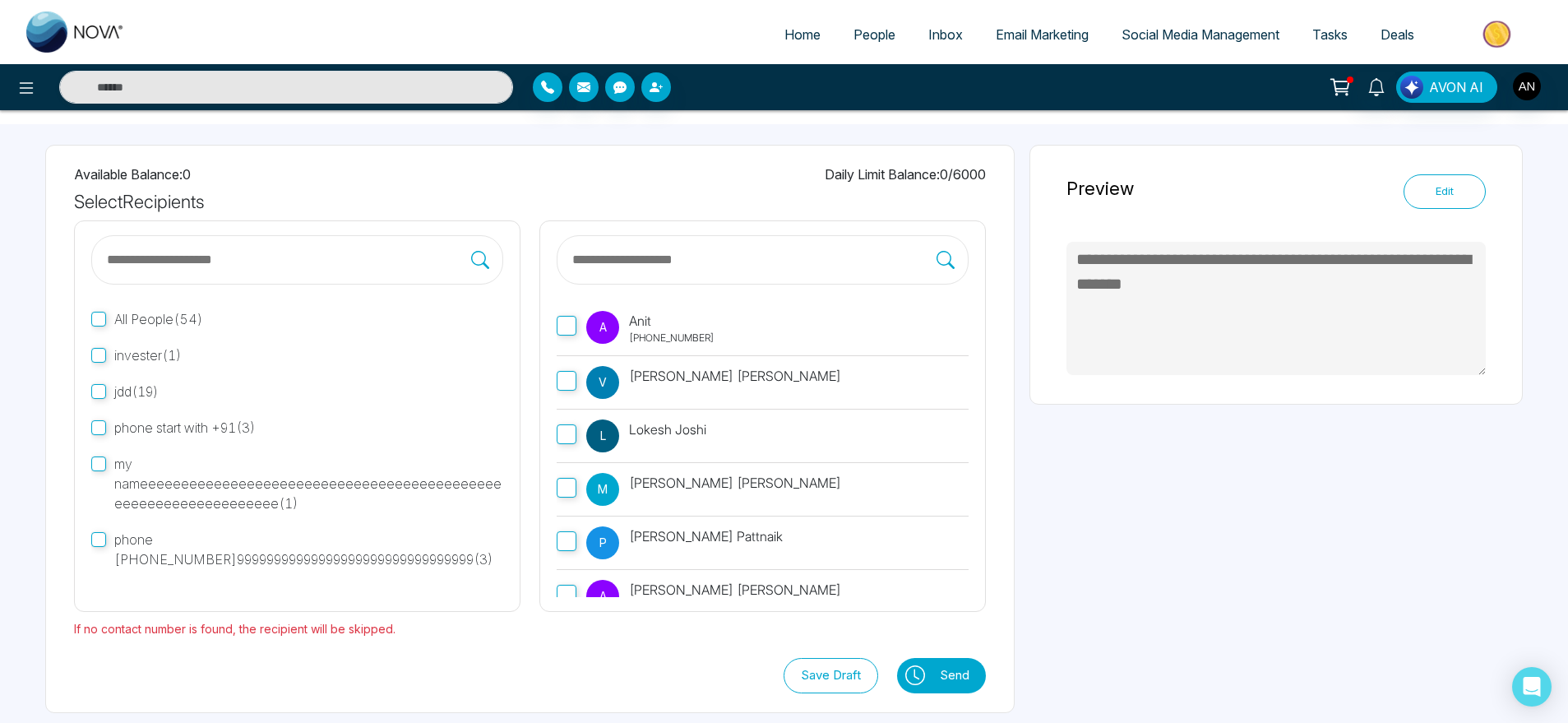
click at [613, 326] on span "A" at bounding box center [602, 327] width 33 height 33
click at [913, 682] on icon at bounding box center [915, 675] width 20 height 20
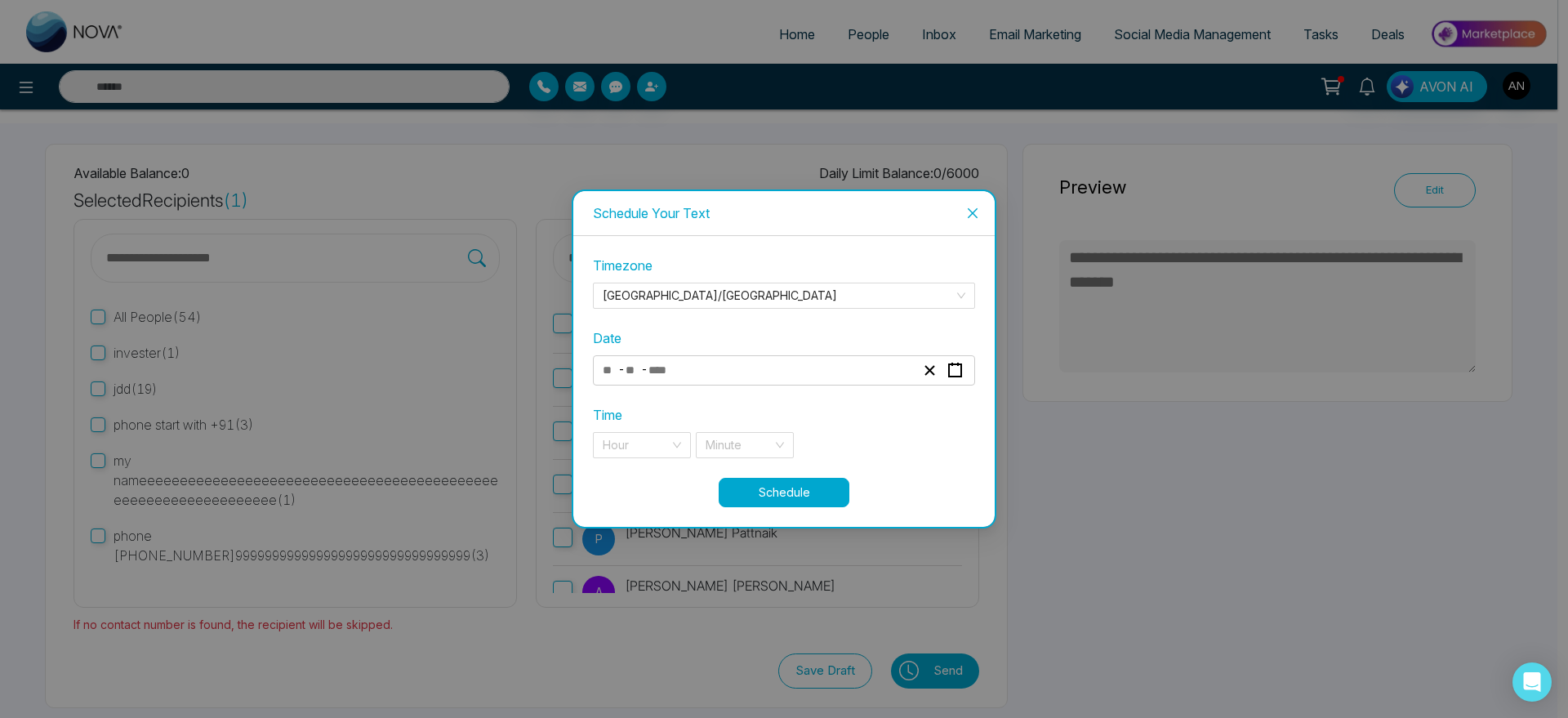
click at [762, 359] on div "- -" at bounding box center [758, 369] width 317 height 22
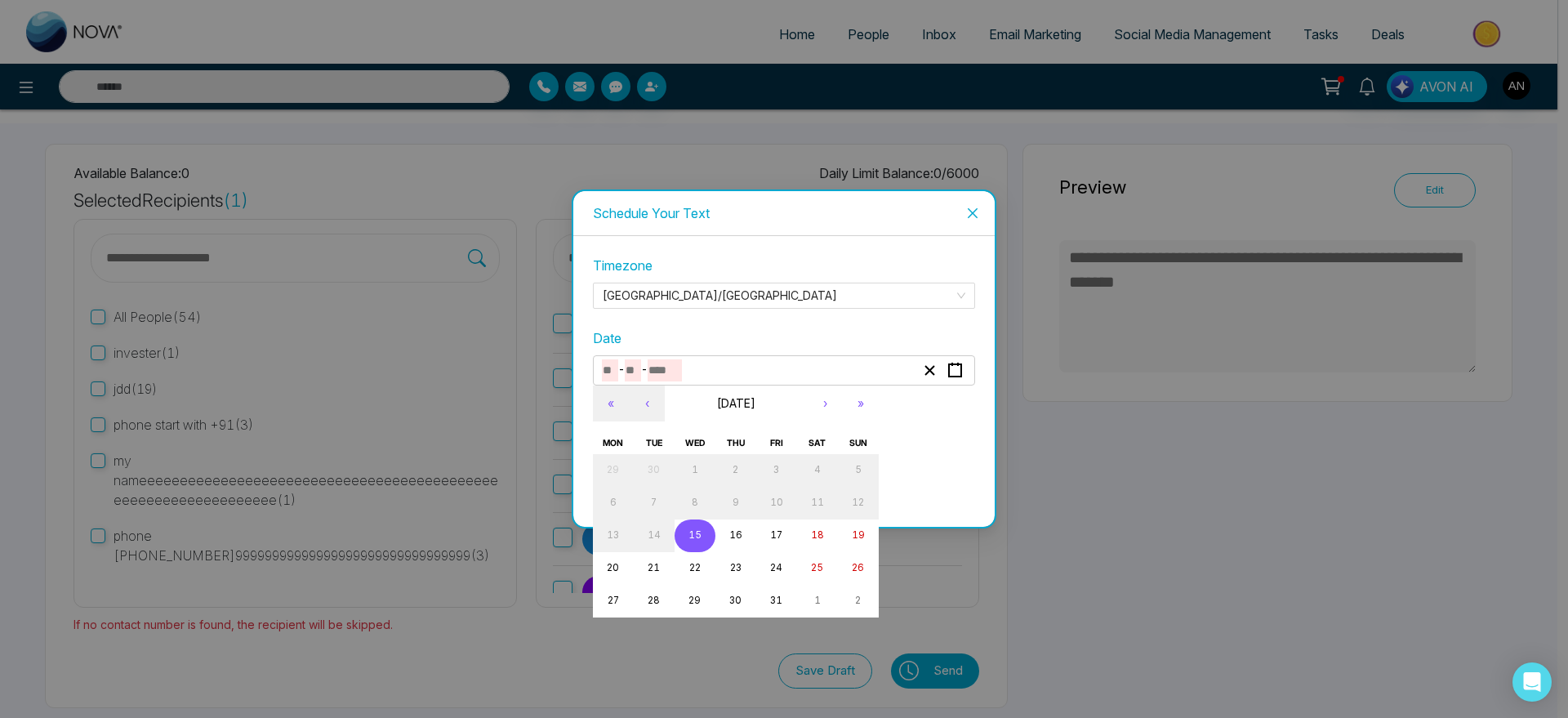
click at [698, 527] on button "15" at bounding box center [694, 536] width 40 height 33
type input "**"
type input "****"
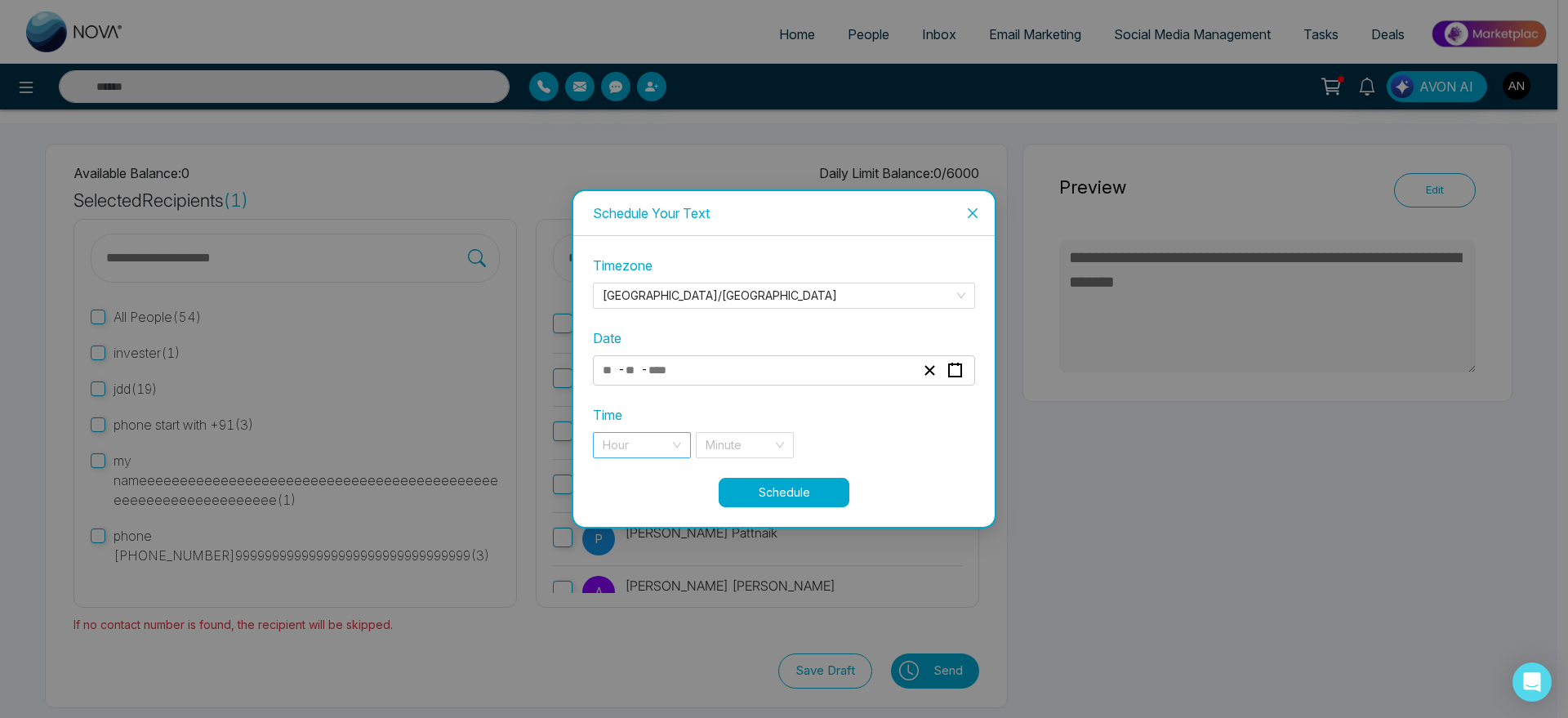
click at [660, 434] on input "search" at bounding box center [636, 445] width 67 height 24
click at [651, 480] on div "9 pm" at bounding box center [642, 477] width 78 height 18
click at [739, 445] on input "search" at bounding box center [738, 445] width 67 height 24
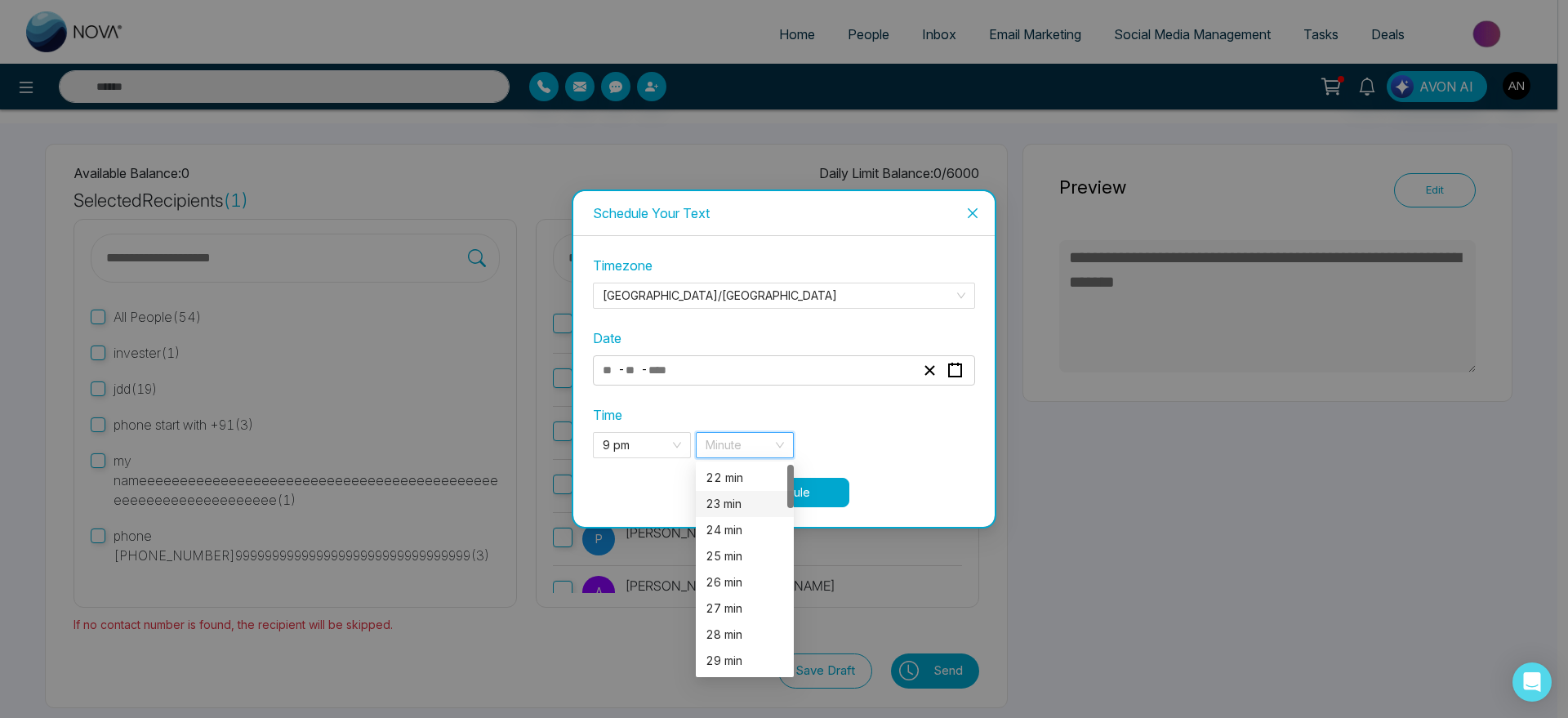
click at [743, 495] on div "23 min" at bounding box center [744, 504] width 78 height 18
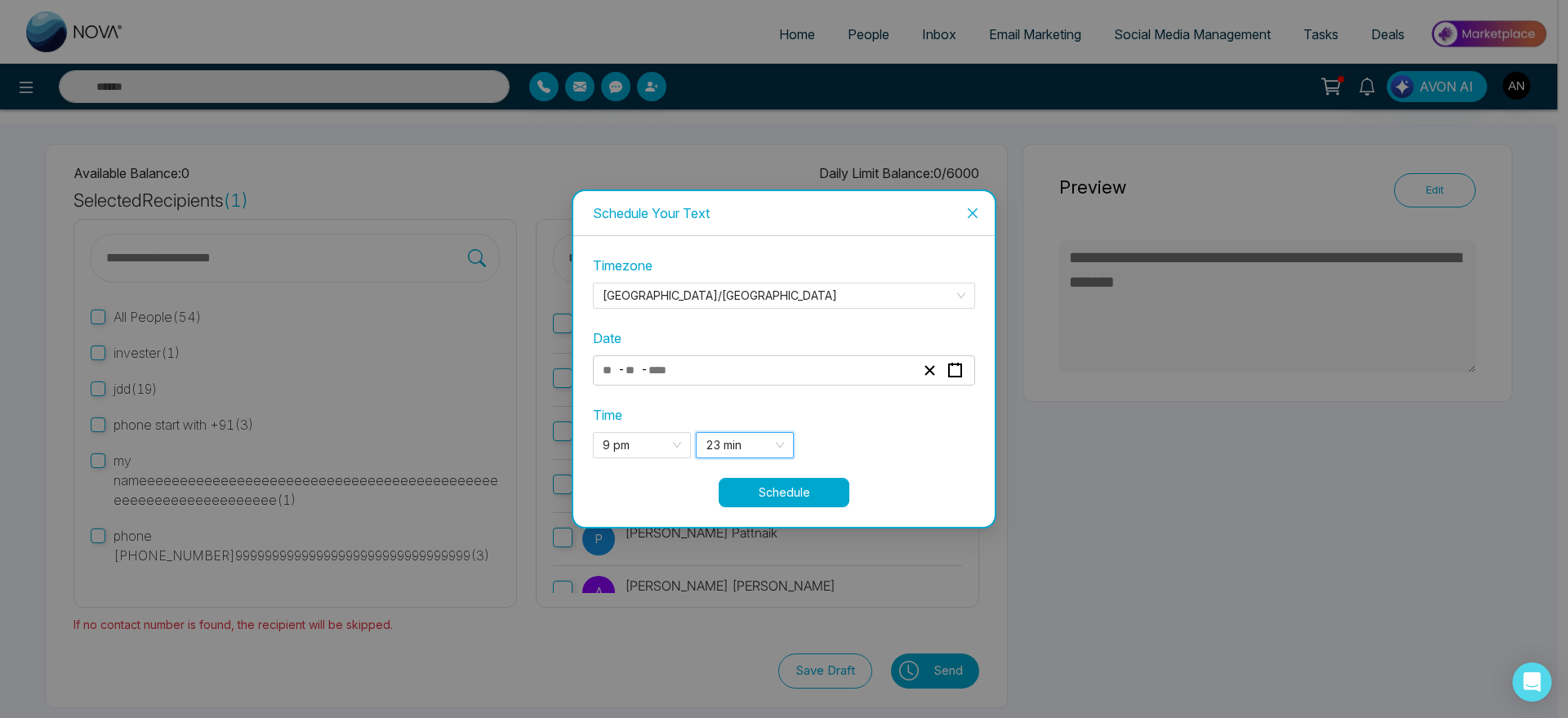
click at [805, 492] on button "Schedule" at bounding box center [784, 492] width 131 height 29
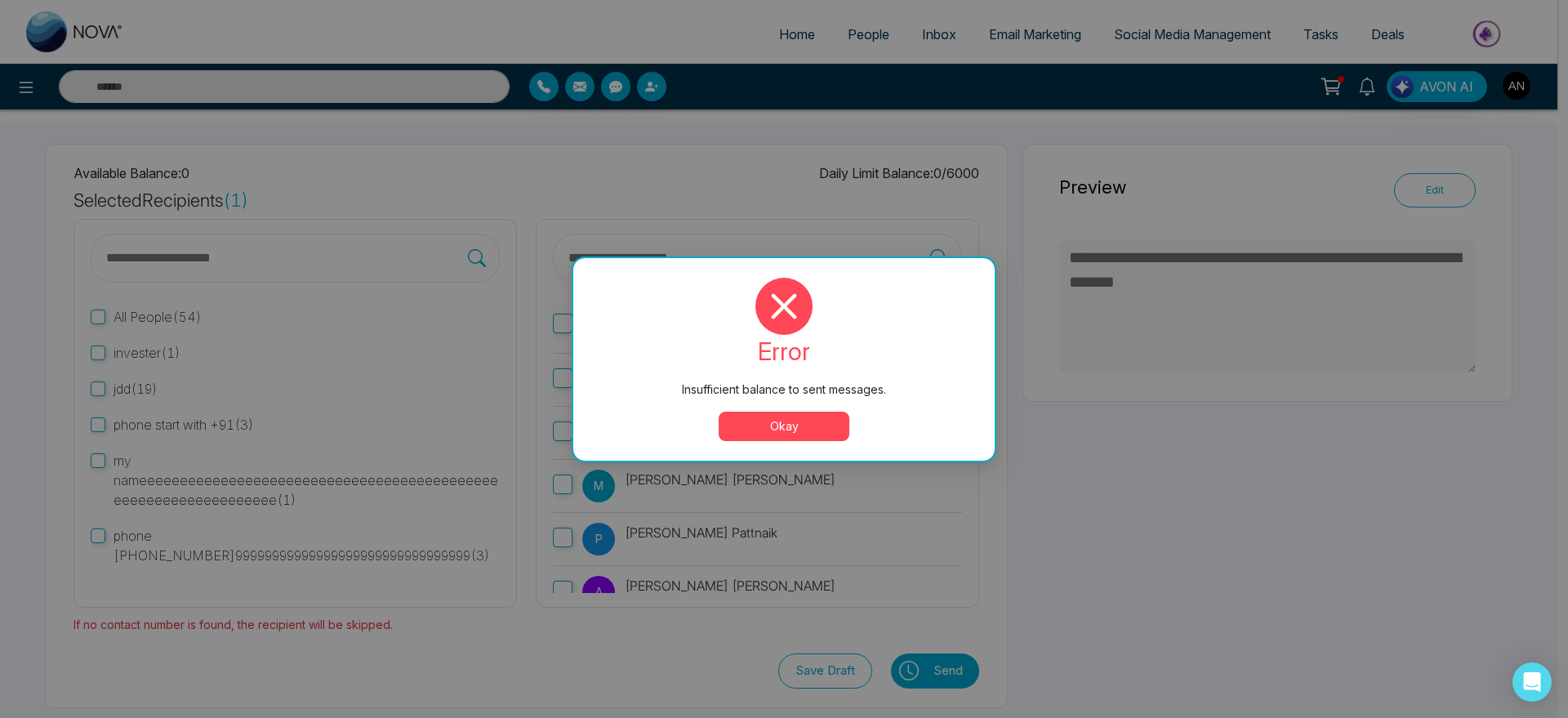
click at [795, 427] on button "Okay" at bounding box center [784, 426] width 131 height 29
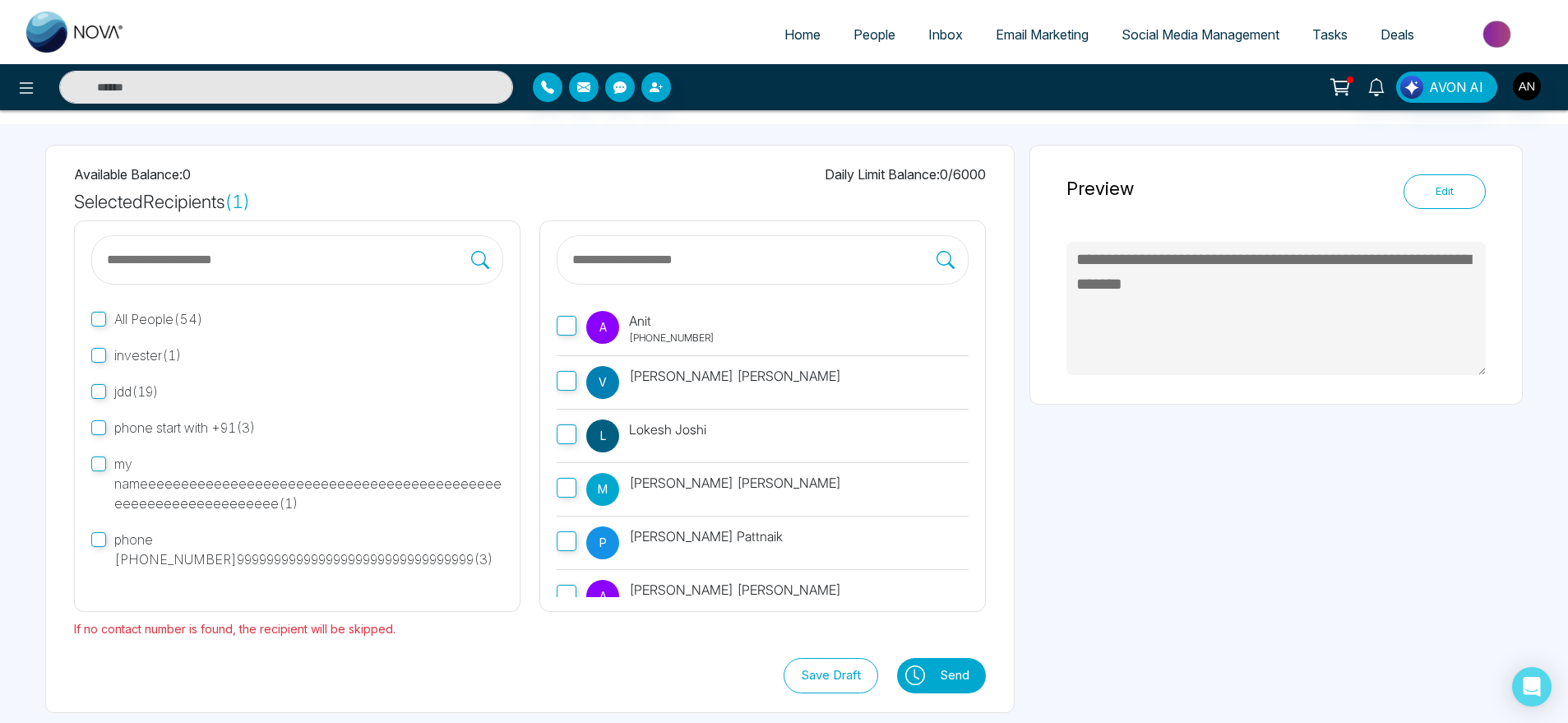
scroll to position [0, 0]
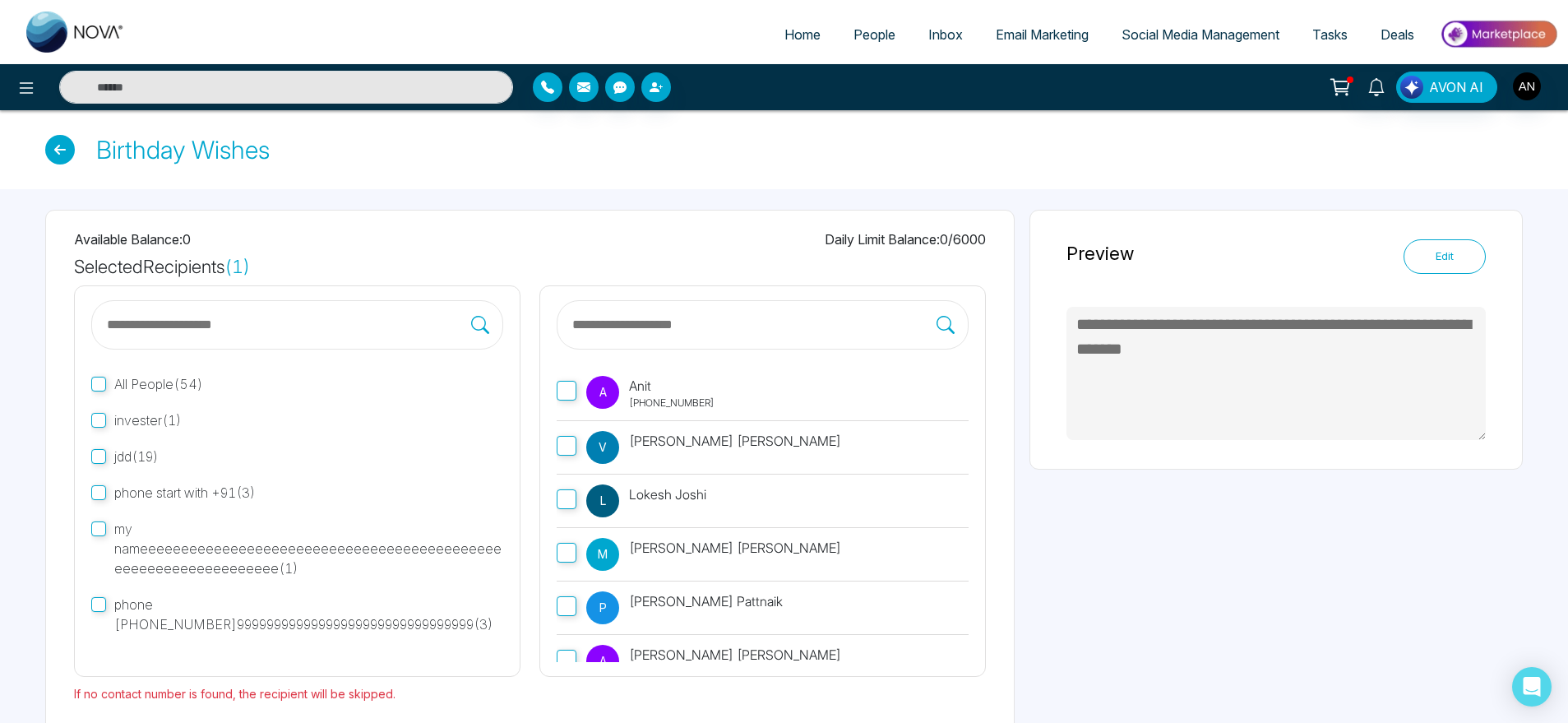
click at [63, 154] on icon at bounding box center [60, 150] width 29 height 29
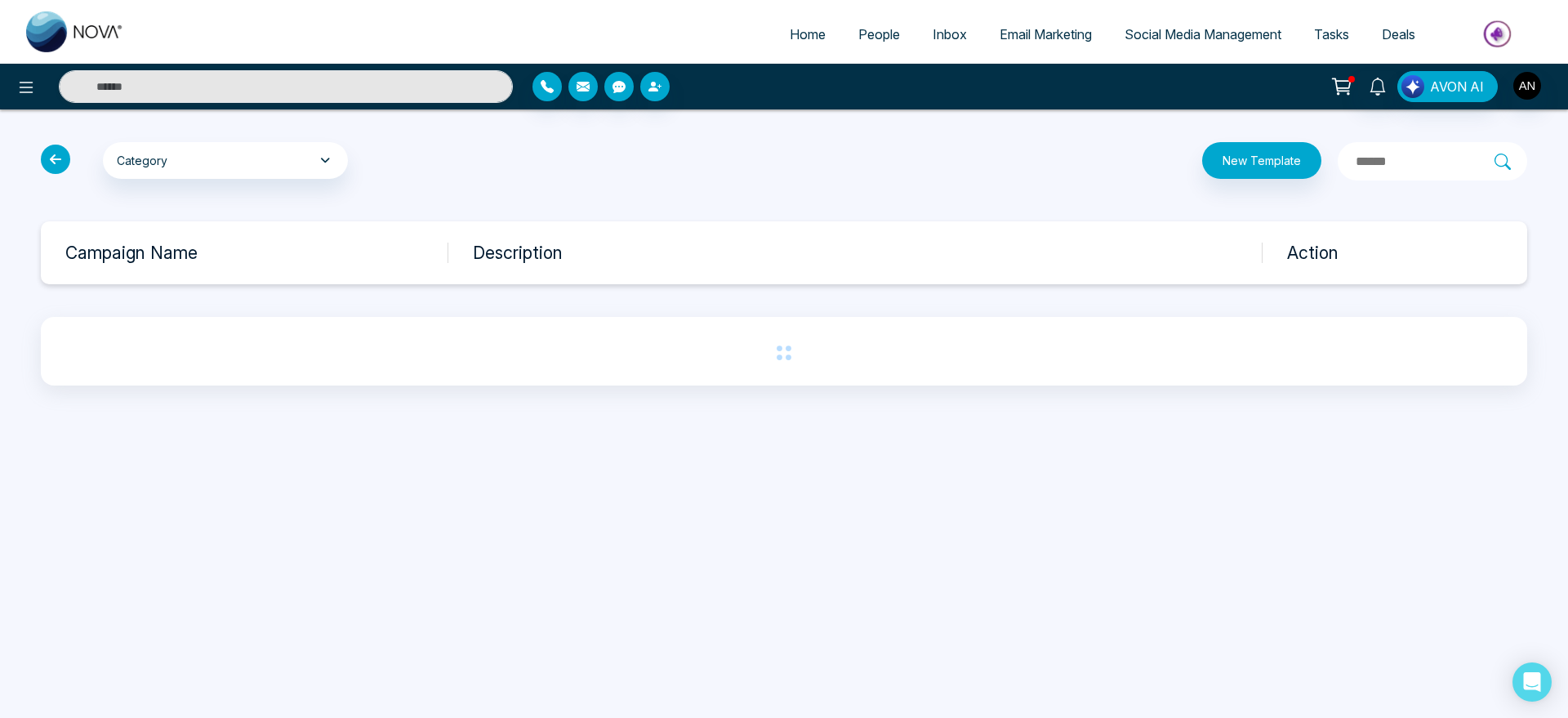
click at [63, 153] on icon at bounding box center [54, 159] width 29 height 29
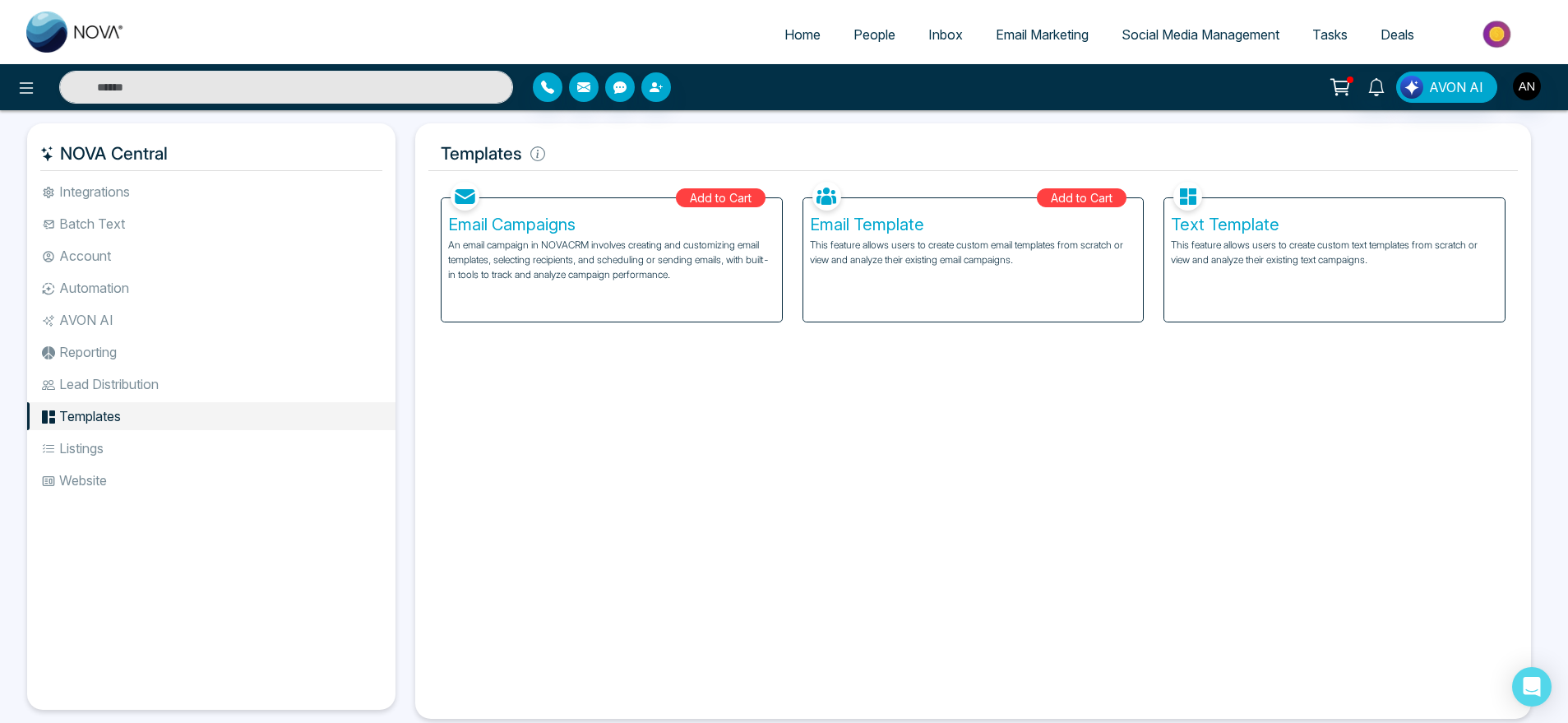
click at [78, 439] on li "Listings" at bounding box center [211, 449] width 368 height 28
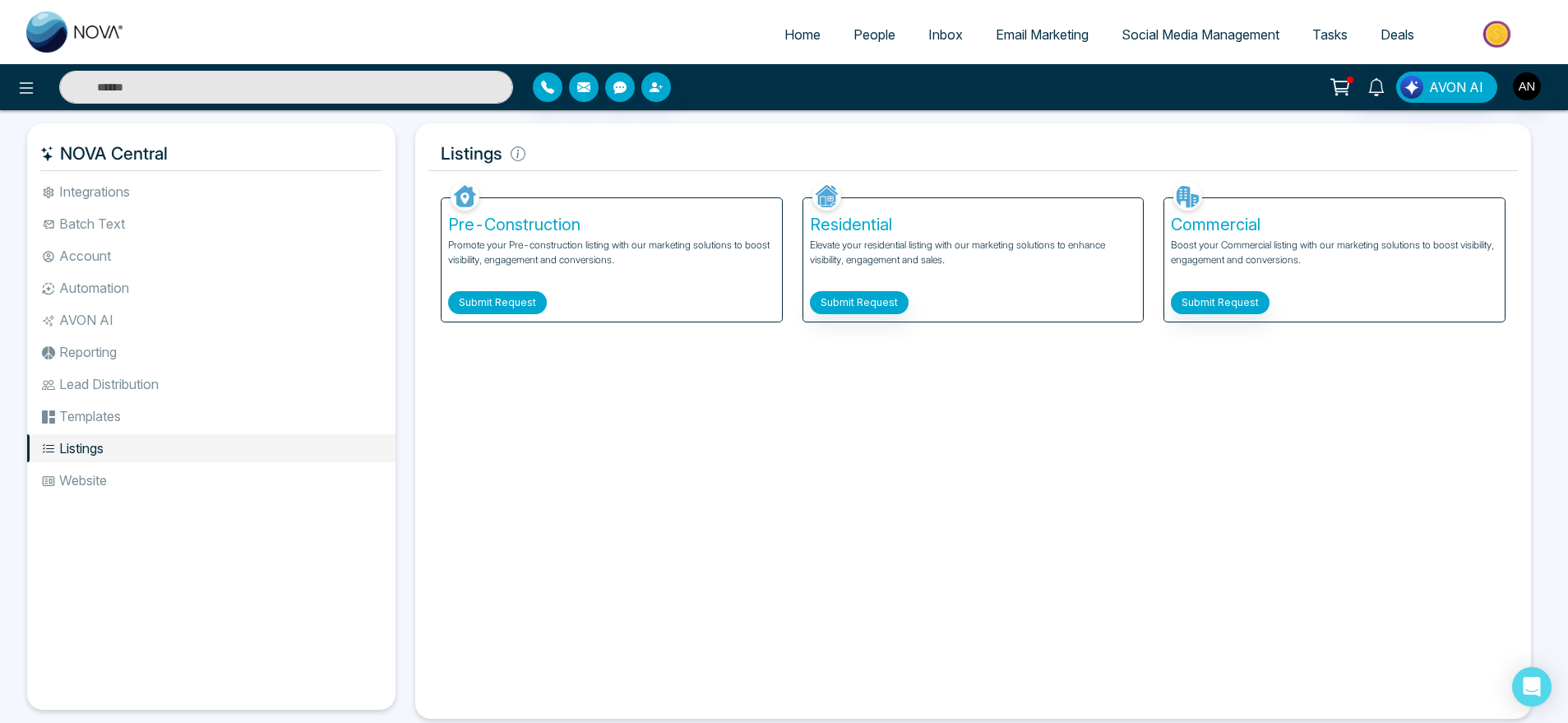
click at [481, 291] on button "Submit Request" at bounding box center [497, 303] width 98 height 23
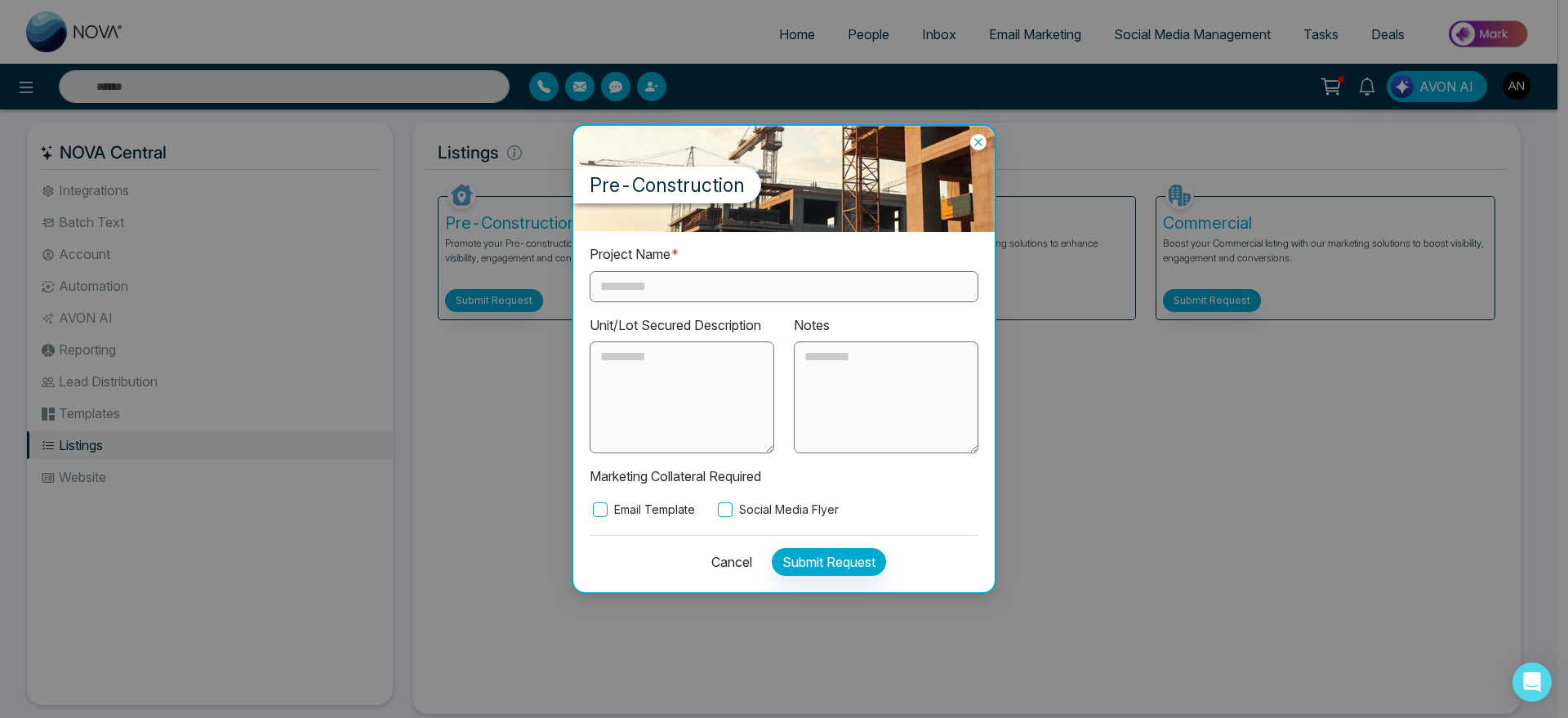
click at [720, 294] on input "text" at bounding box center [784, 287] width 389 height 31
type input "****"
click at [732, 497] on div "Project Name * **** Unit/Lot Secured Description Notes Marketing Collateral Req…" at bounding box center [784, 381] width 389 height 273
click at [759, 515] on label "Social Media Flyer" at bounding box center [777, 509] width 124 height 18
click at [831, 588] on div "Project Name * **** Unit/Lot Secured Description Notes Marketing Collateral Req…" at bounding box center [784, 412] width 422 height 359
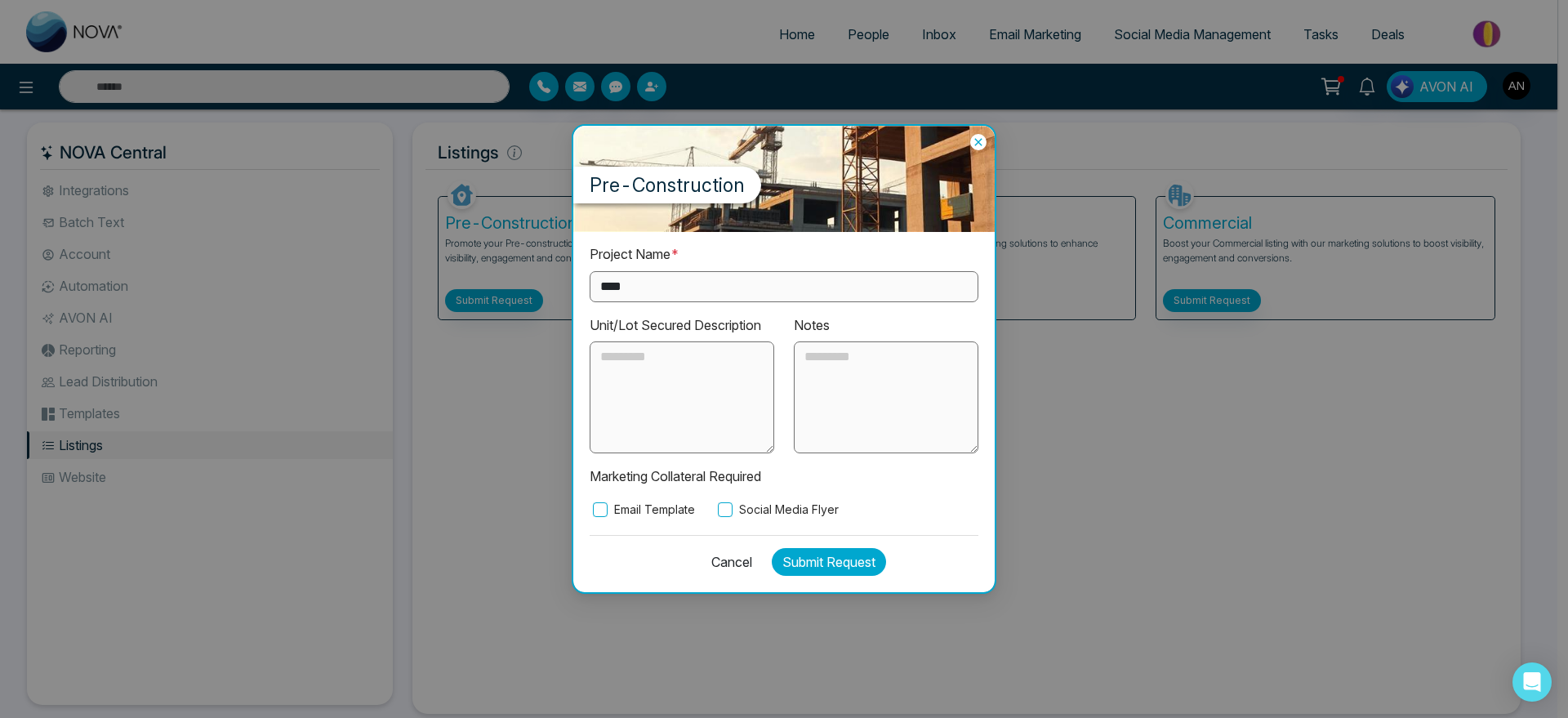
click at [874, 566] on button "Submit Request" at bounding box center [829, 562] width 115 height 28
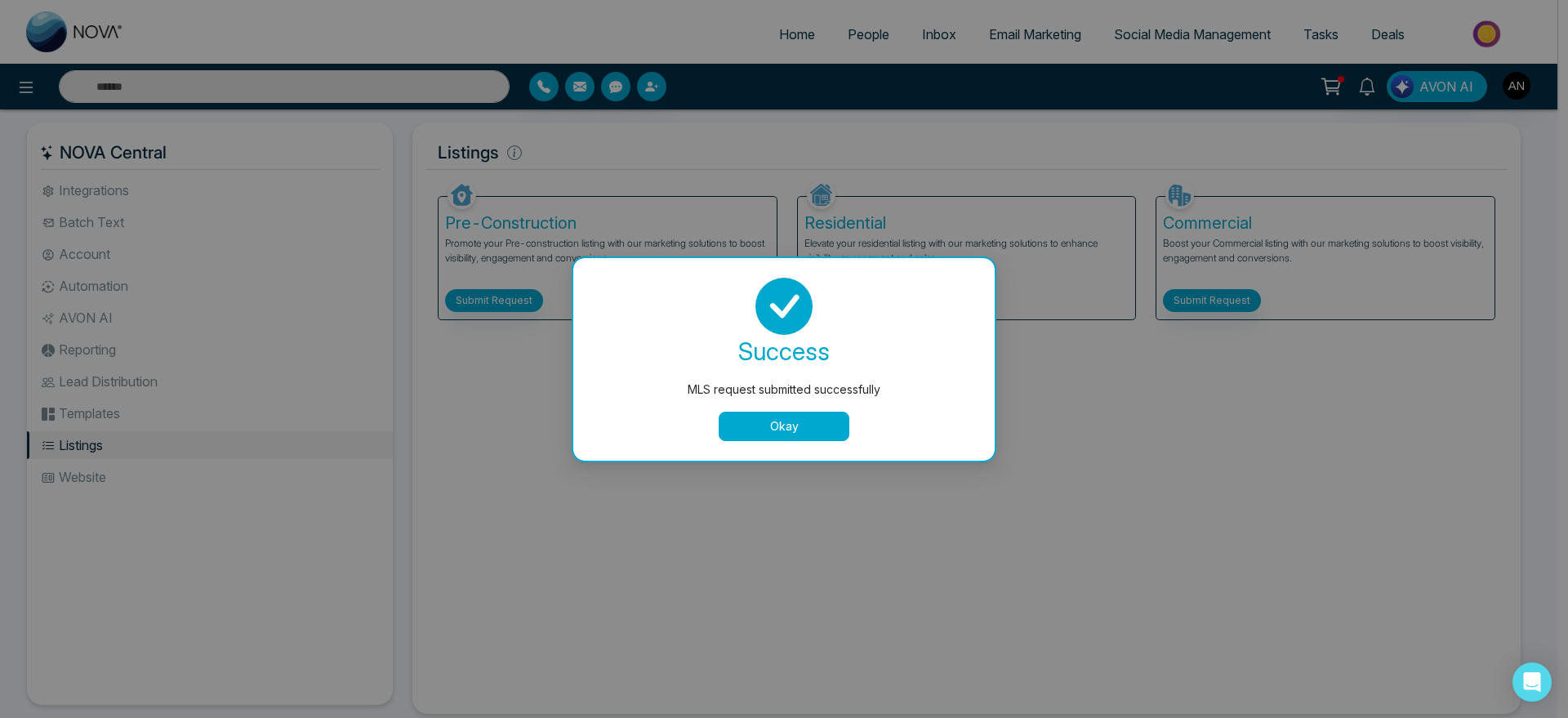
click at [824, 426] on button "Okay" at bounding box center [784, 426] width 131 height 29
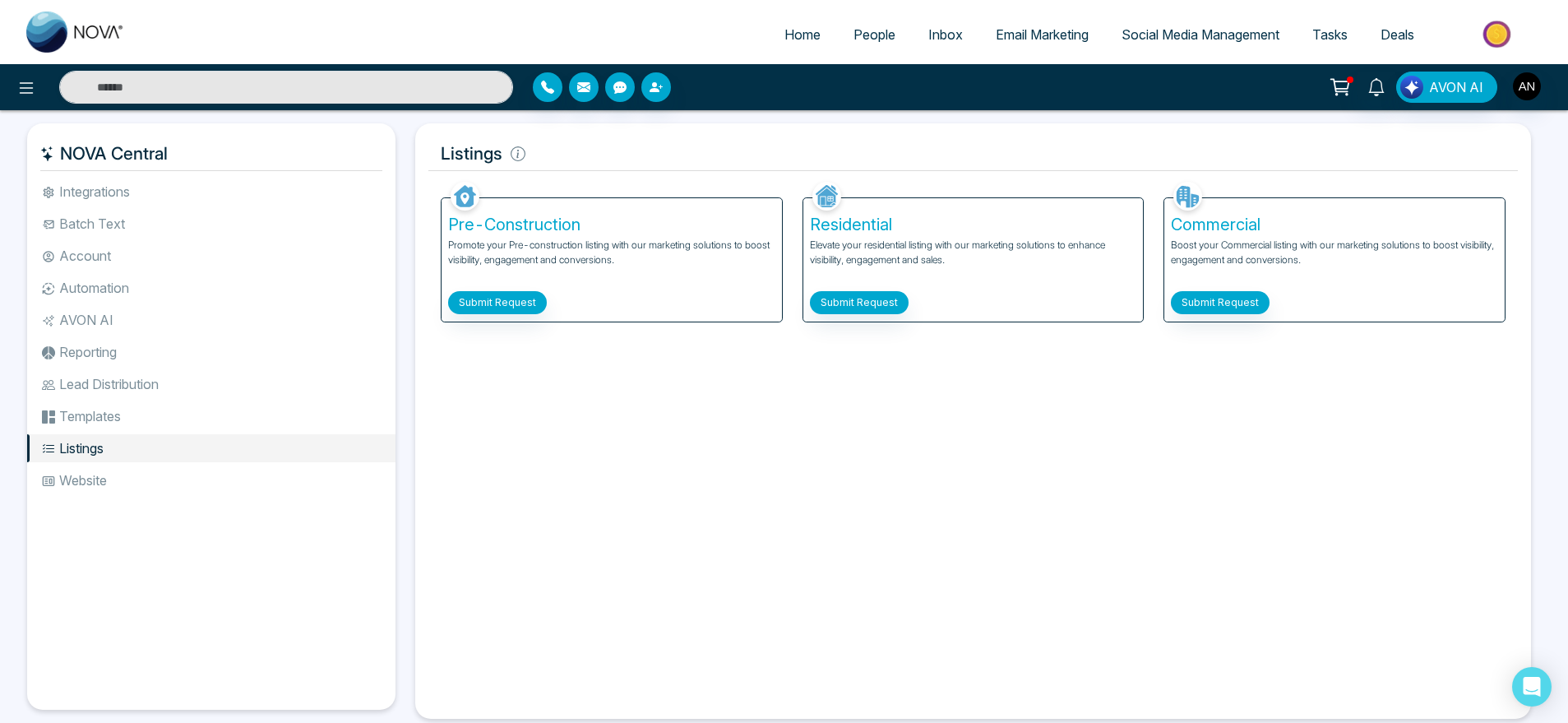
click at [198, 472] on li "Website" at bounding box center [211, 481] width 368 height 28
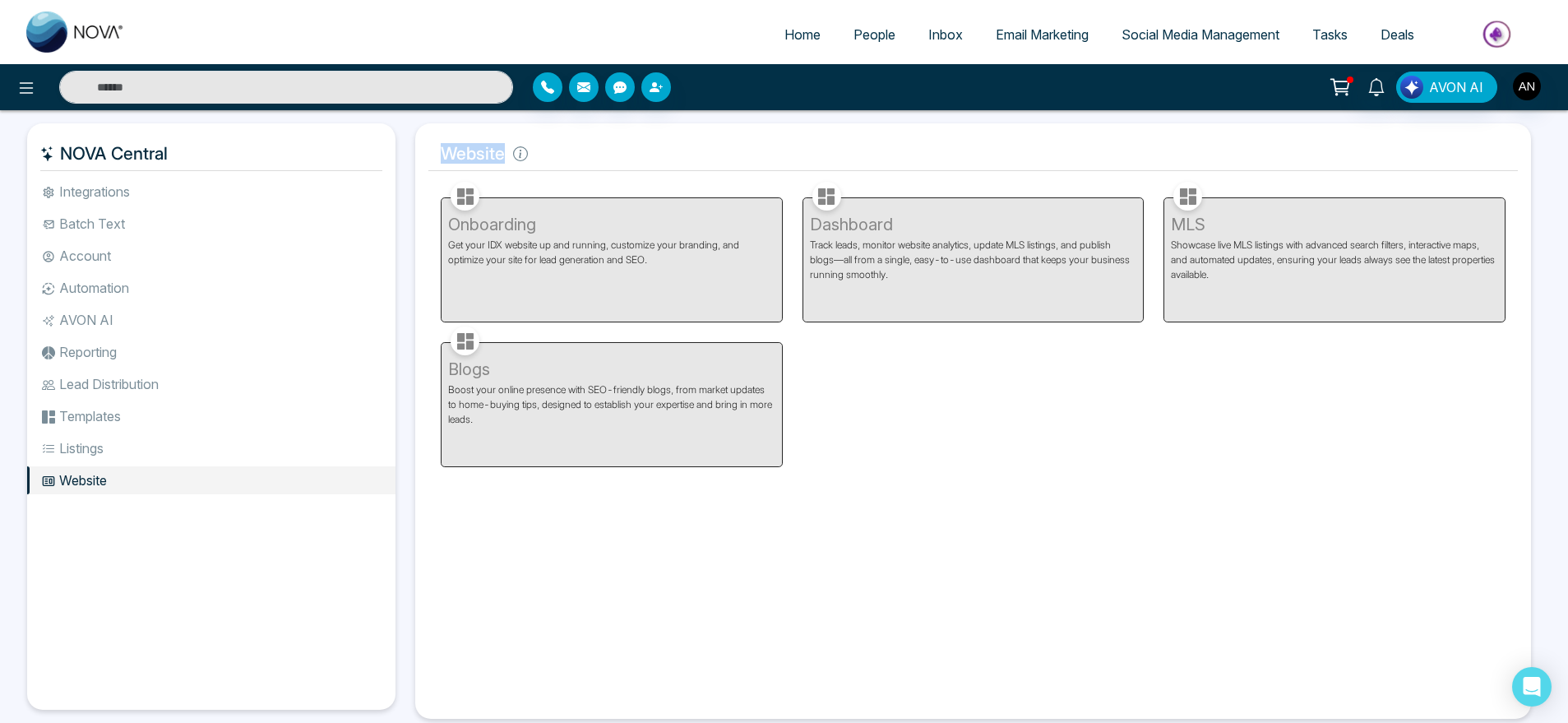
drag, startPoint x: 443, startPoint y: 164, endPoint x: 550, endPoint y: 154, distance: 107.5
click at [550, 154] on h5 "Website" at bounding box center [973, 153] width 1089 height 35
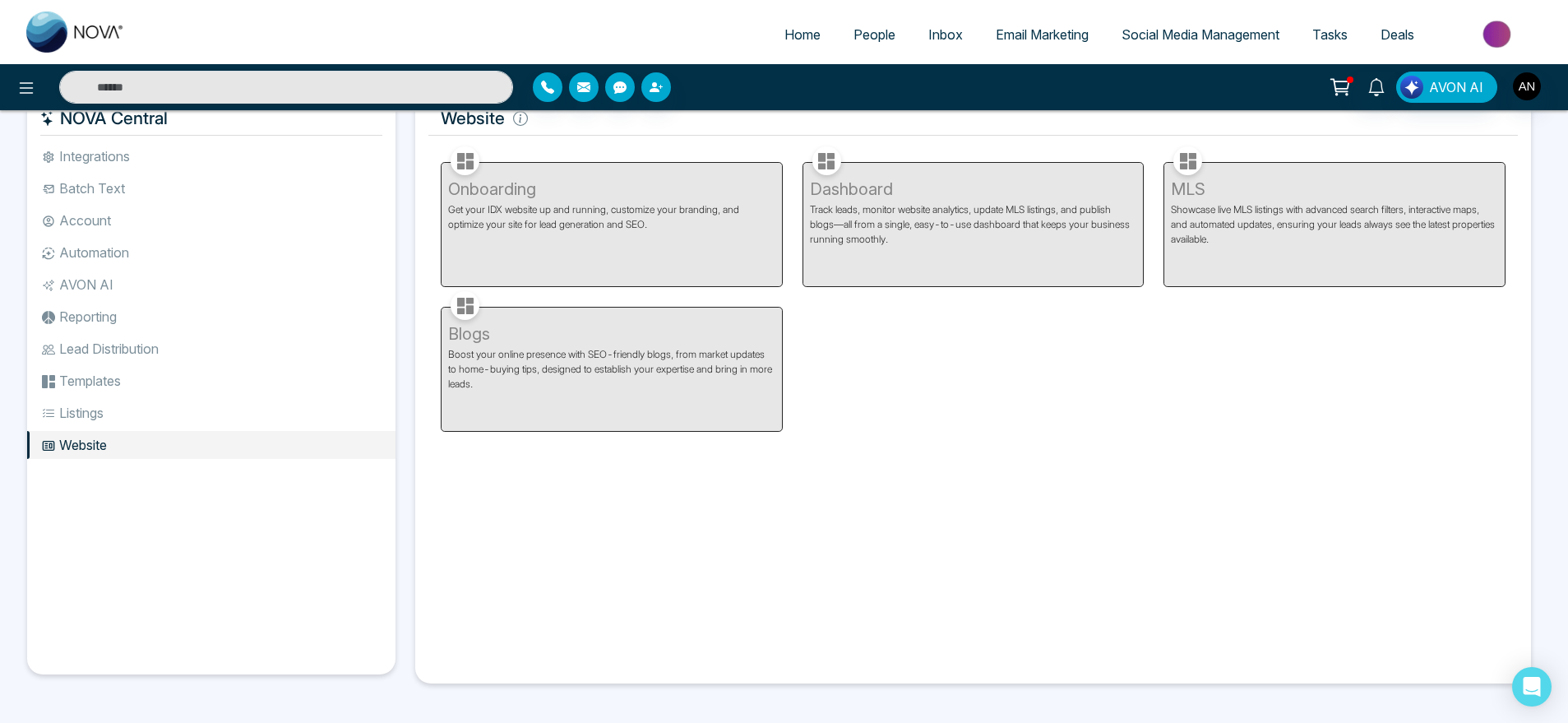
click at [160, 401] on li "Listings" at bounding box center [211, 414] width 368 height 28
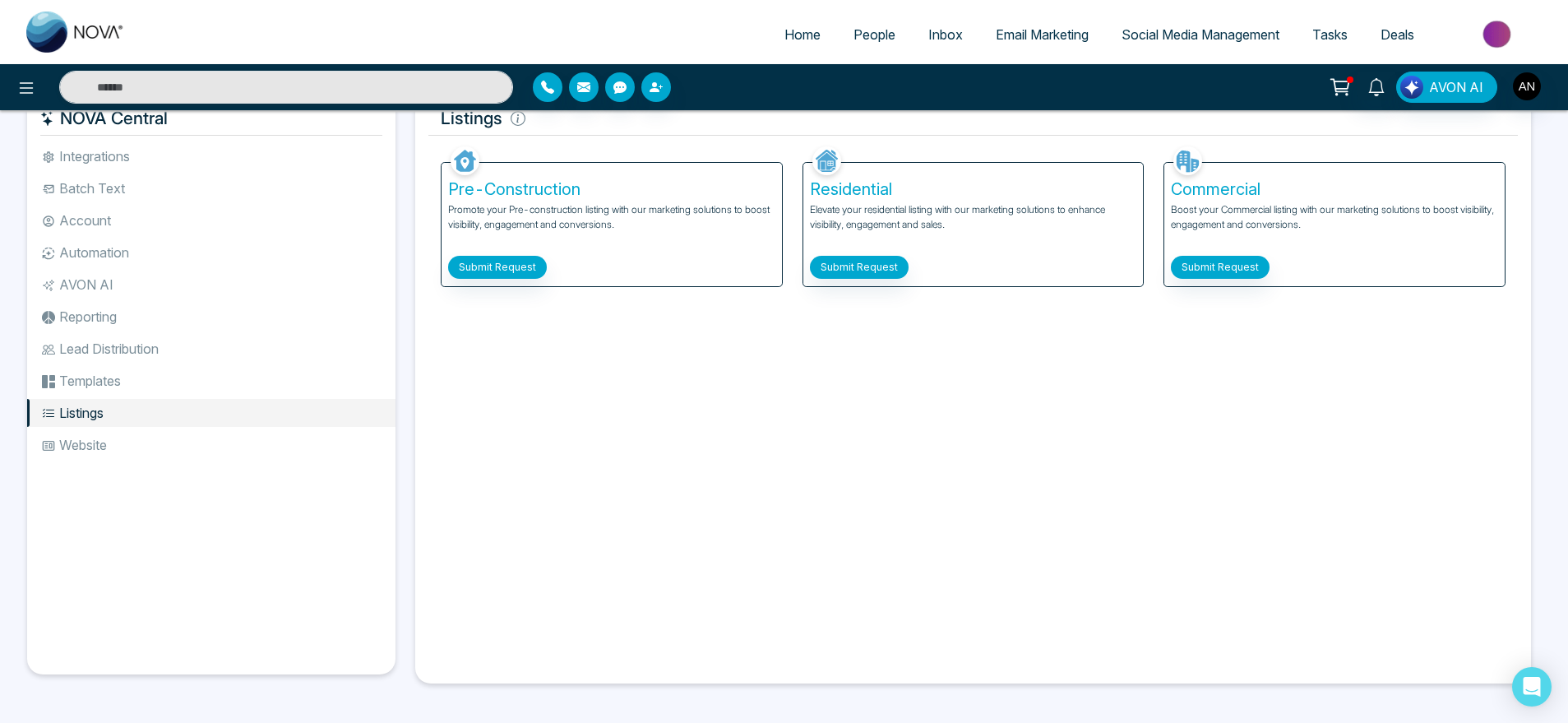
click at [100, 375] on li "Templates" at bounding box center [211, 381] width 368 height 28
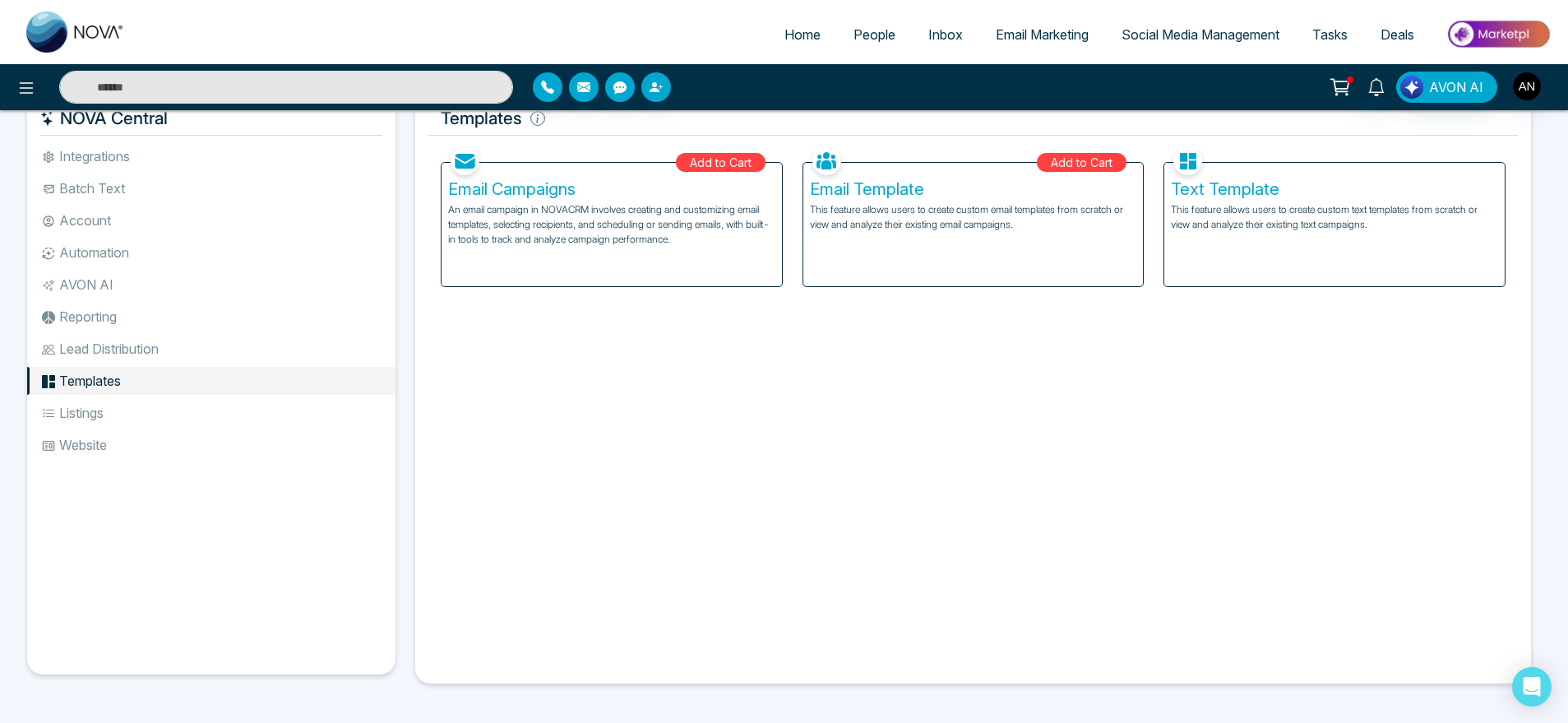
click at [130, 345] on li "Lead Distribution" at bounding box center [211, 349] width 368 height 28
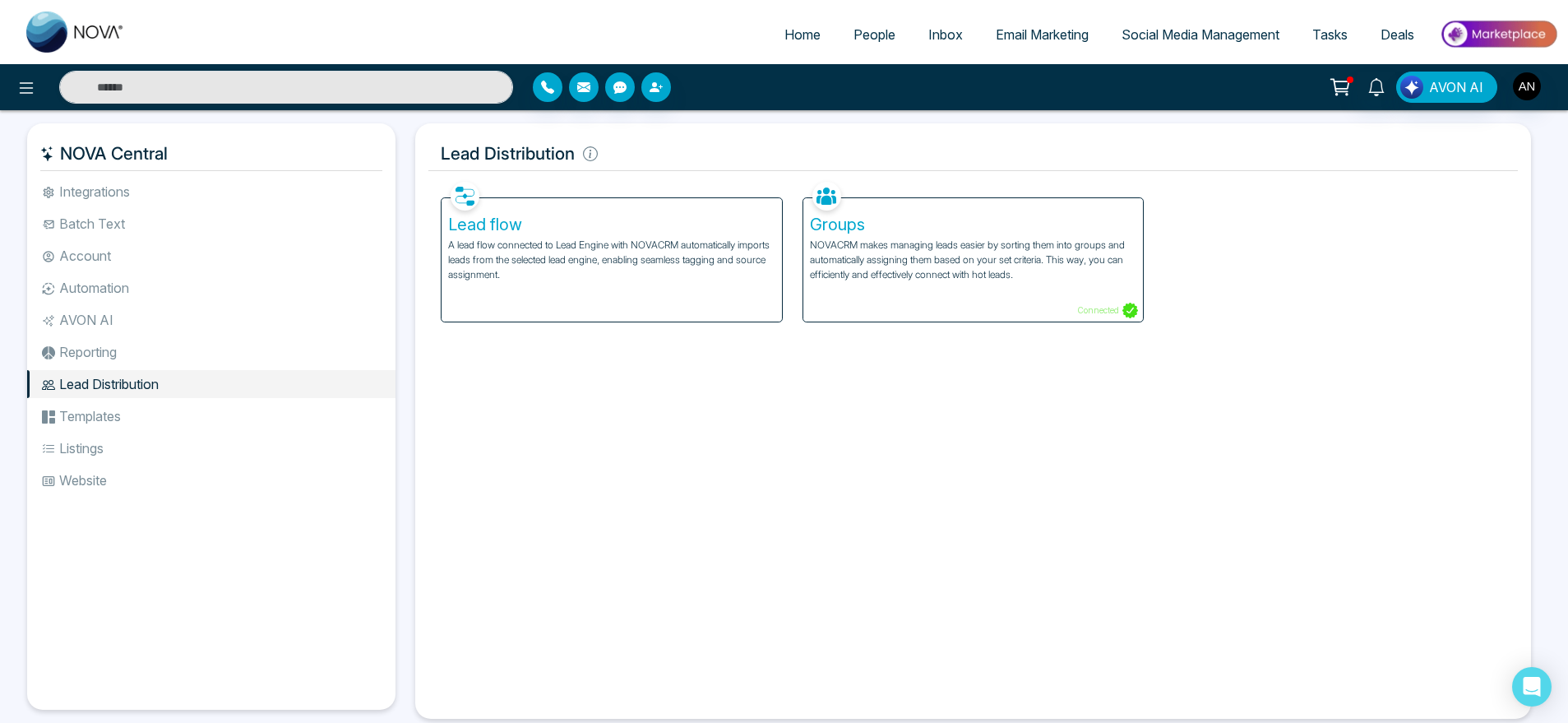
click at [122, 351] on li "Reporting" at bounding box center [211, 352] width 368 height 28
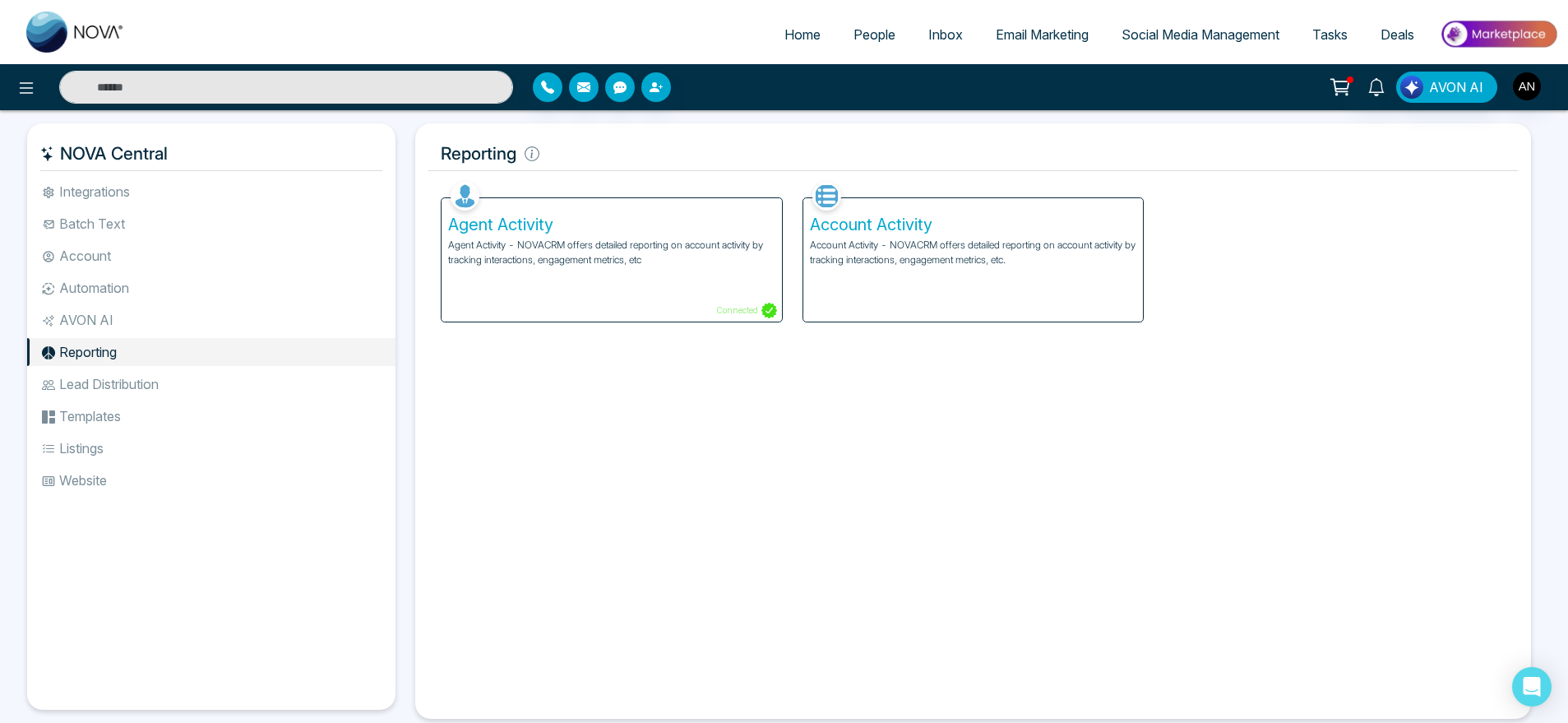
click at [122, 317] on li "AVON AI" at bounding box center [211, 320] width 368 height 28
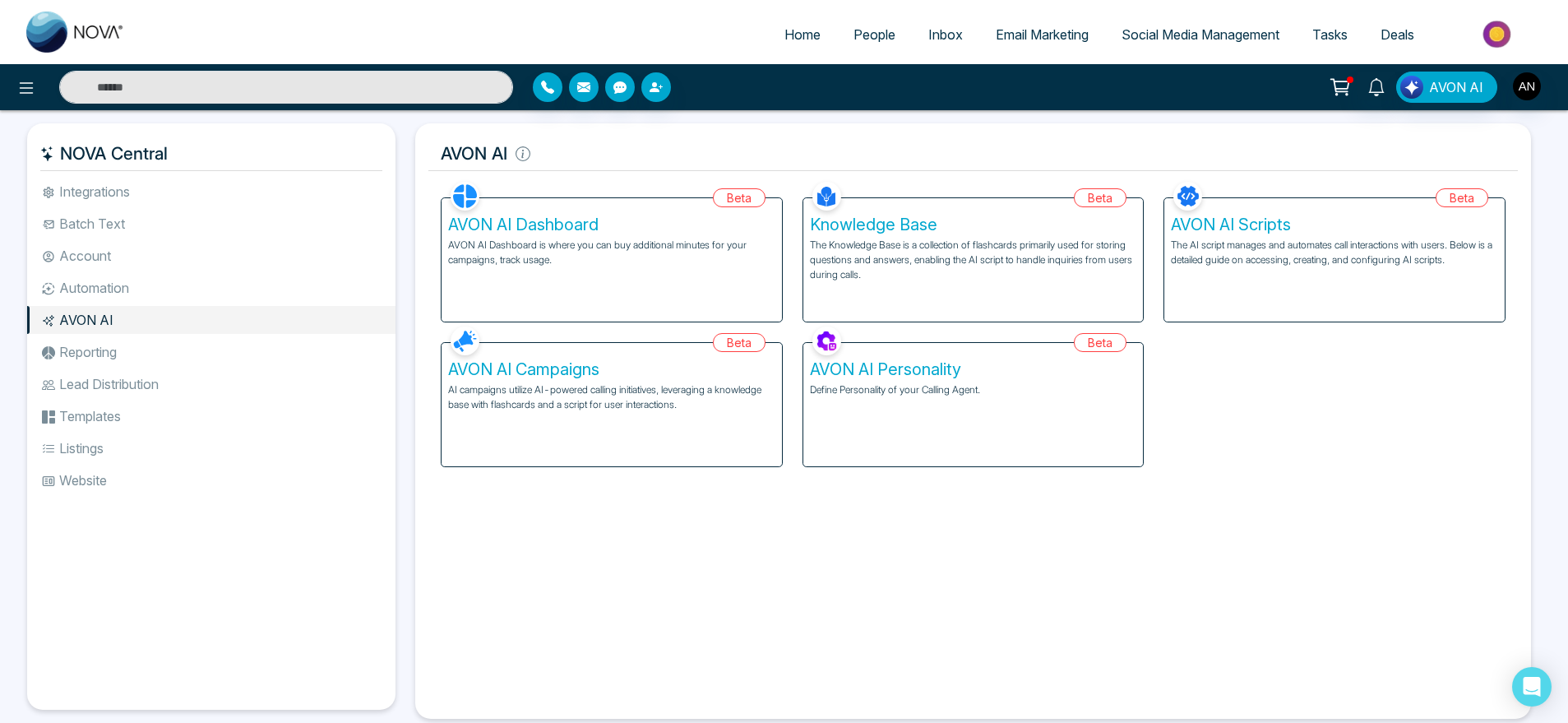
click at [111, 279] on li "Automation" at bounding box center [211, 288] width 368 height 28
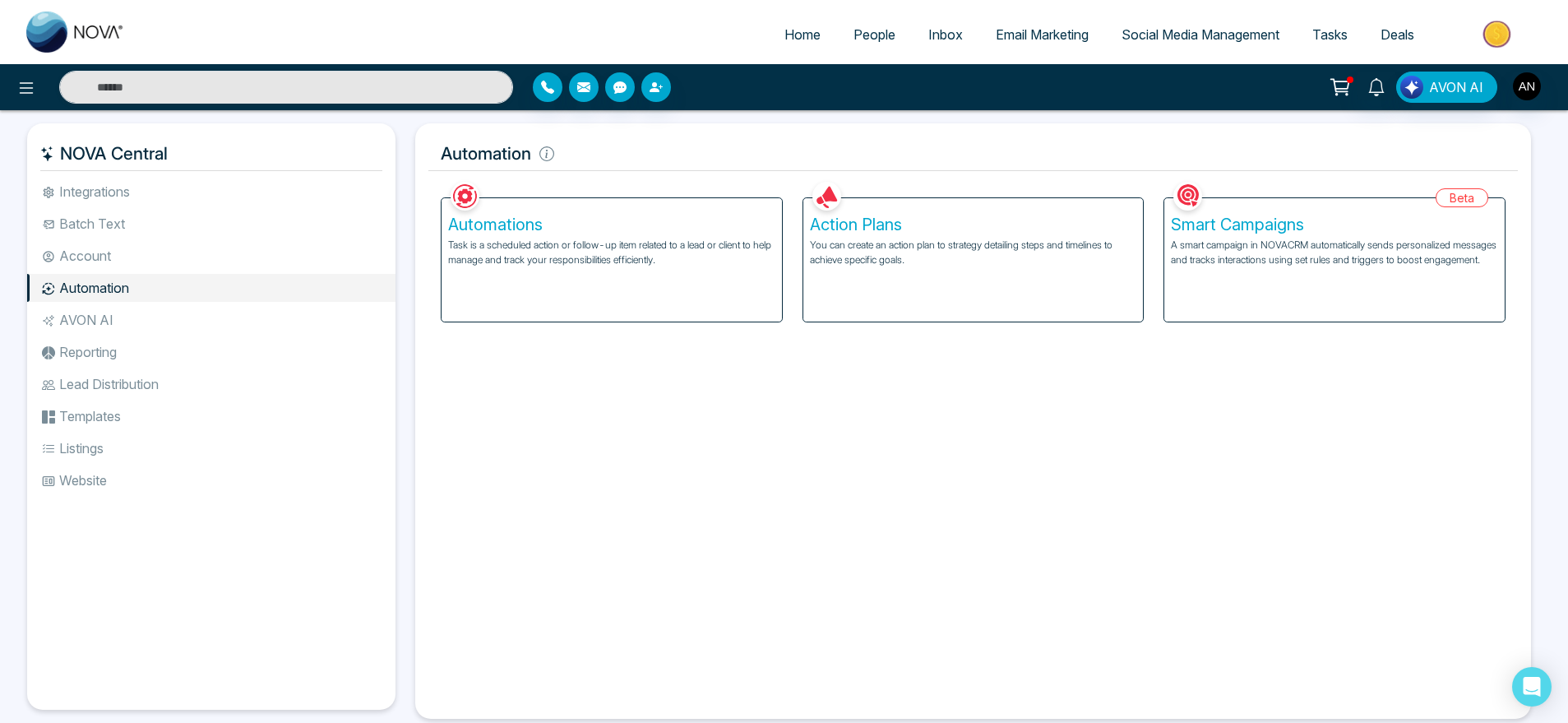
click at [93, 243] on li "Account" at bounding box center [211, 256] width 368 height 28
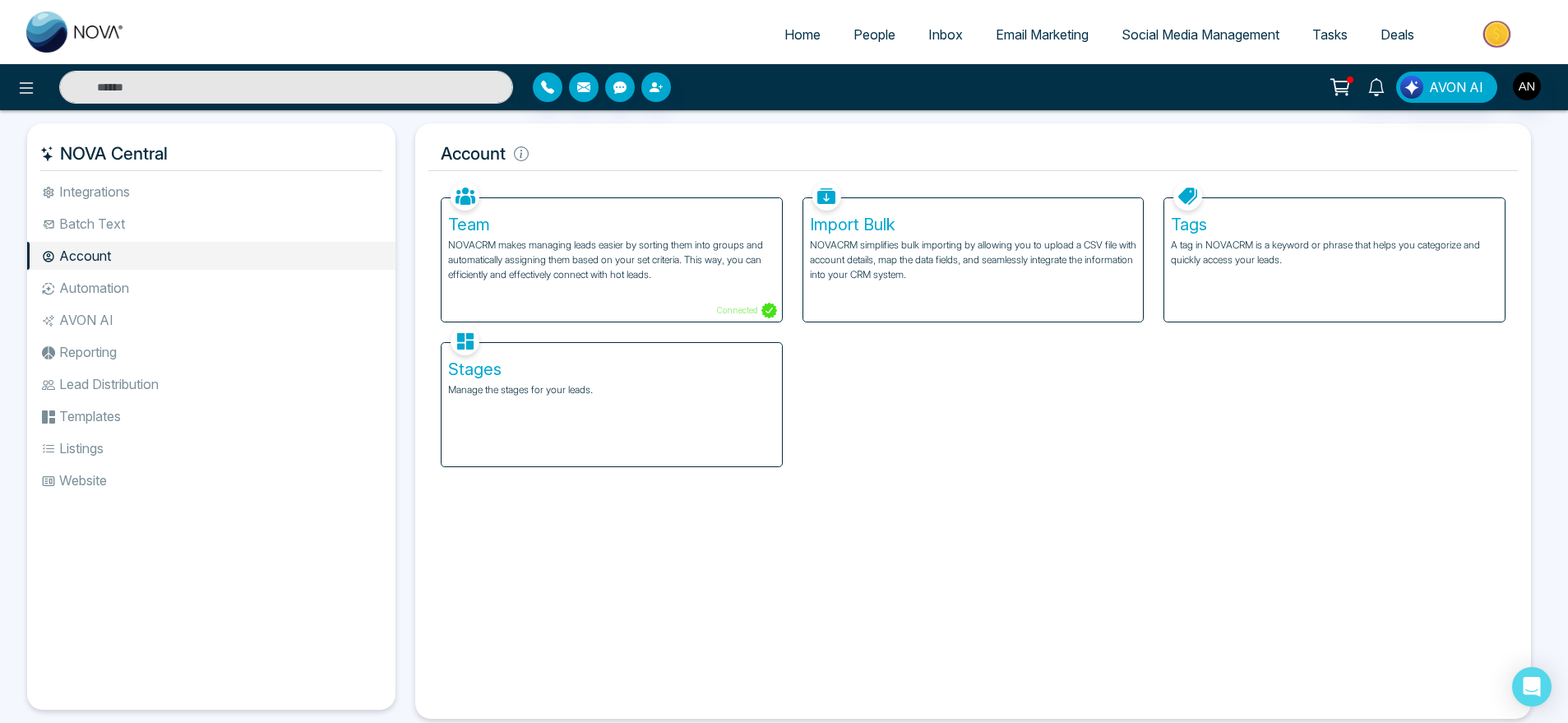
click at [161, 279] on li "Automation" at bounding box center [211, 288] width 368 height 28
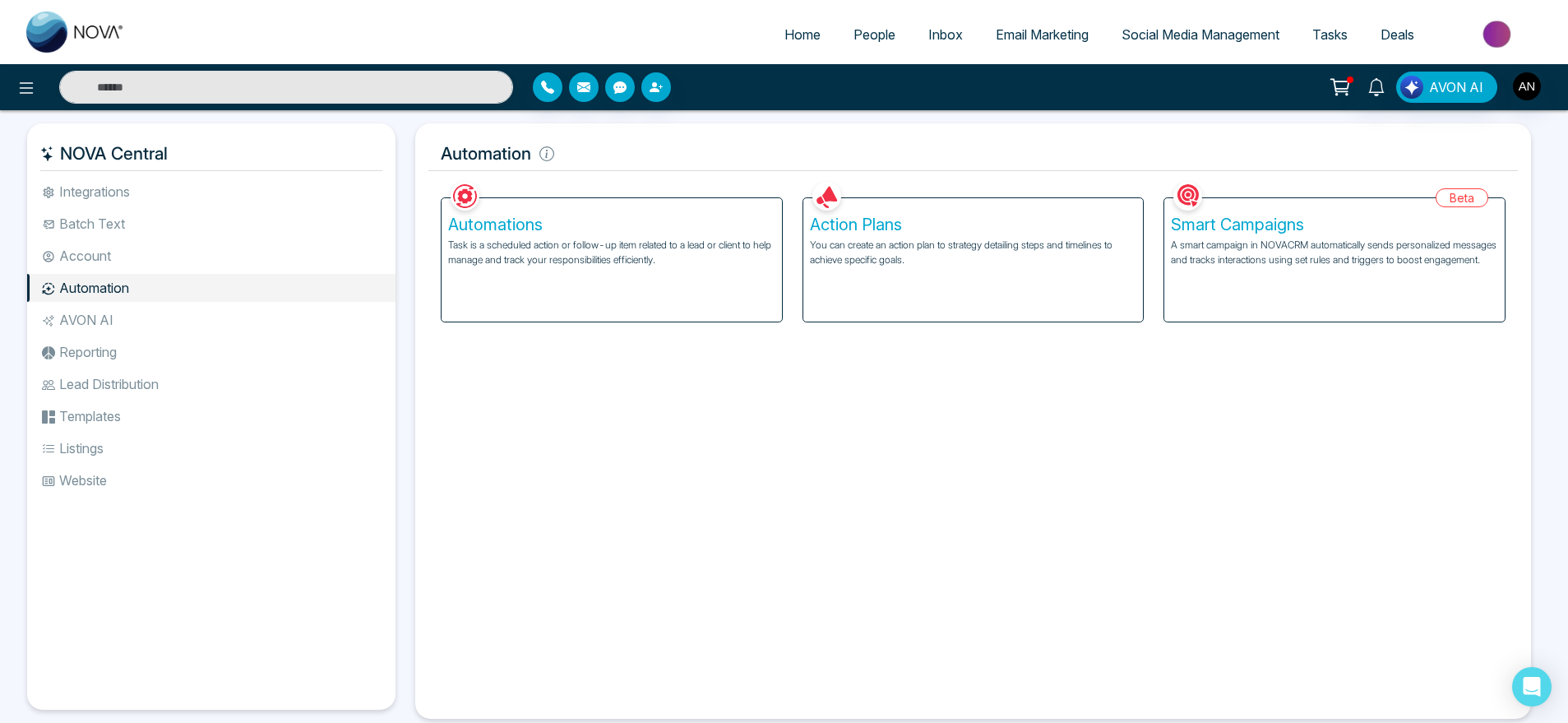
click at [115, 211] on li "Batch Text" at bounding box center [211, 224] width 368 height 28
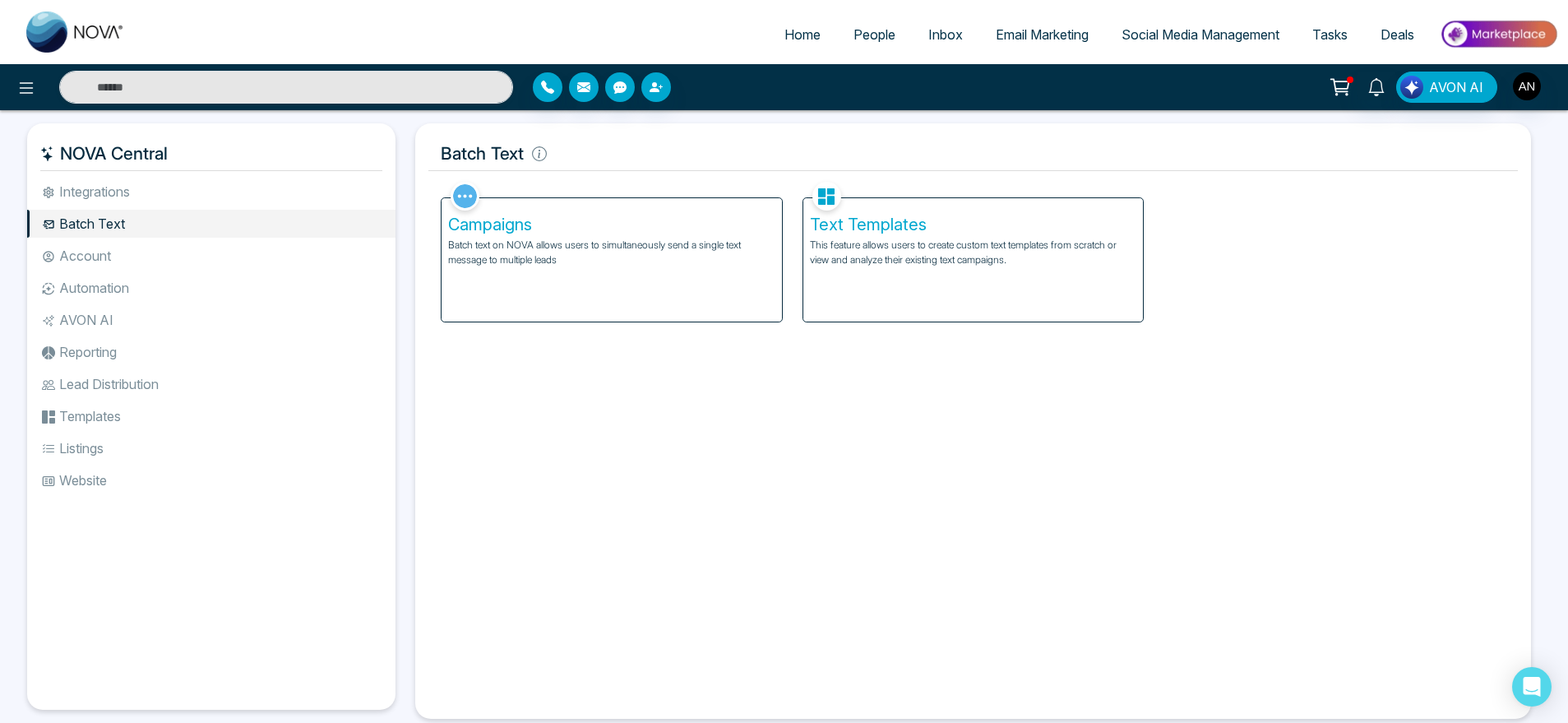
click at [113, 189] on li "Integrations" at bounding box center [211, 192] width 368 height 28
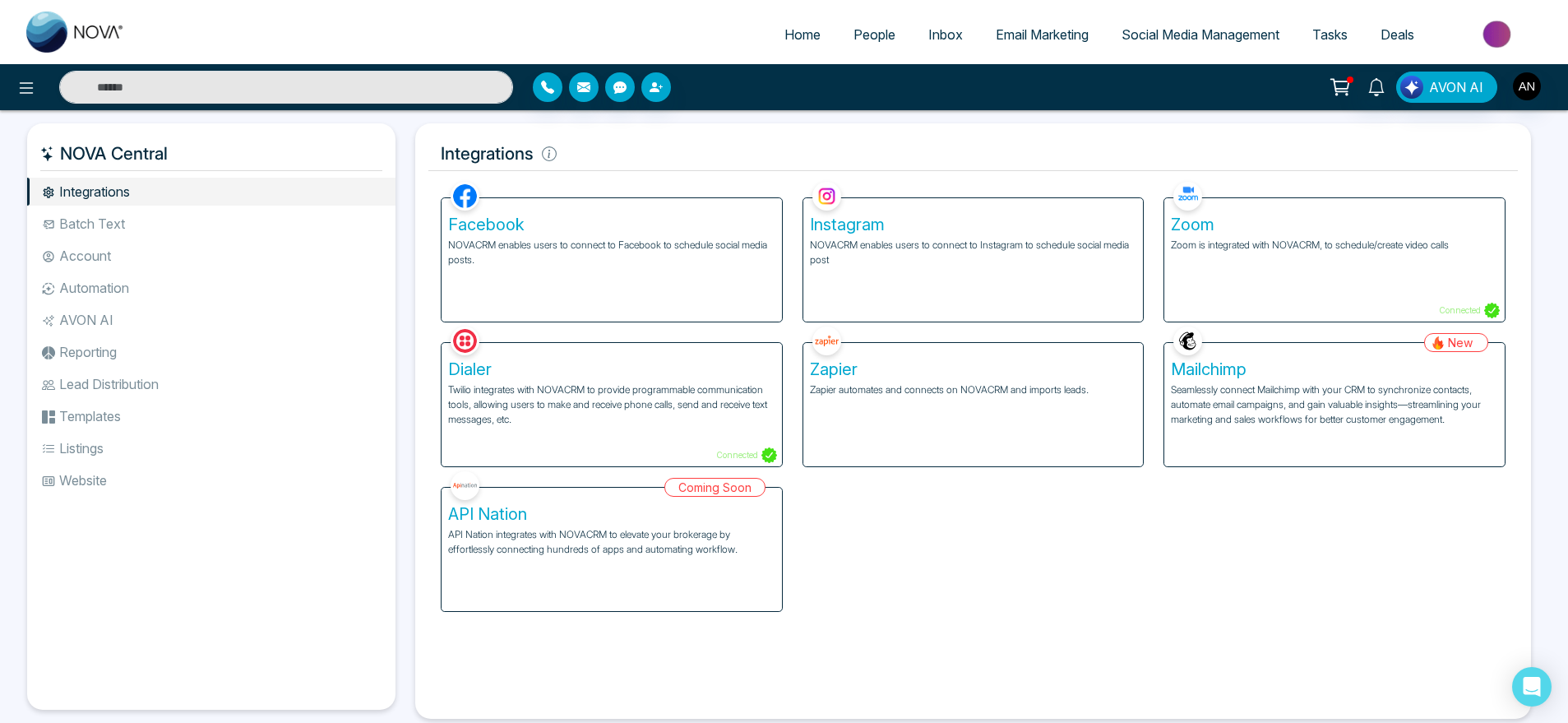
click at [1193, 594] on div "Facebook NOVACRM enables users to connect to Facebook to schedule social media …" at bounding box center [972, 395] width 1085 height 434
click at [254, 222] on li "Batch Text" at bounding box center [211, 224] width 368 height 28
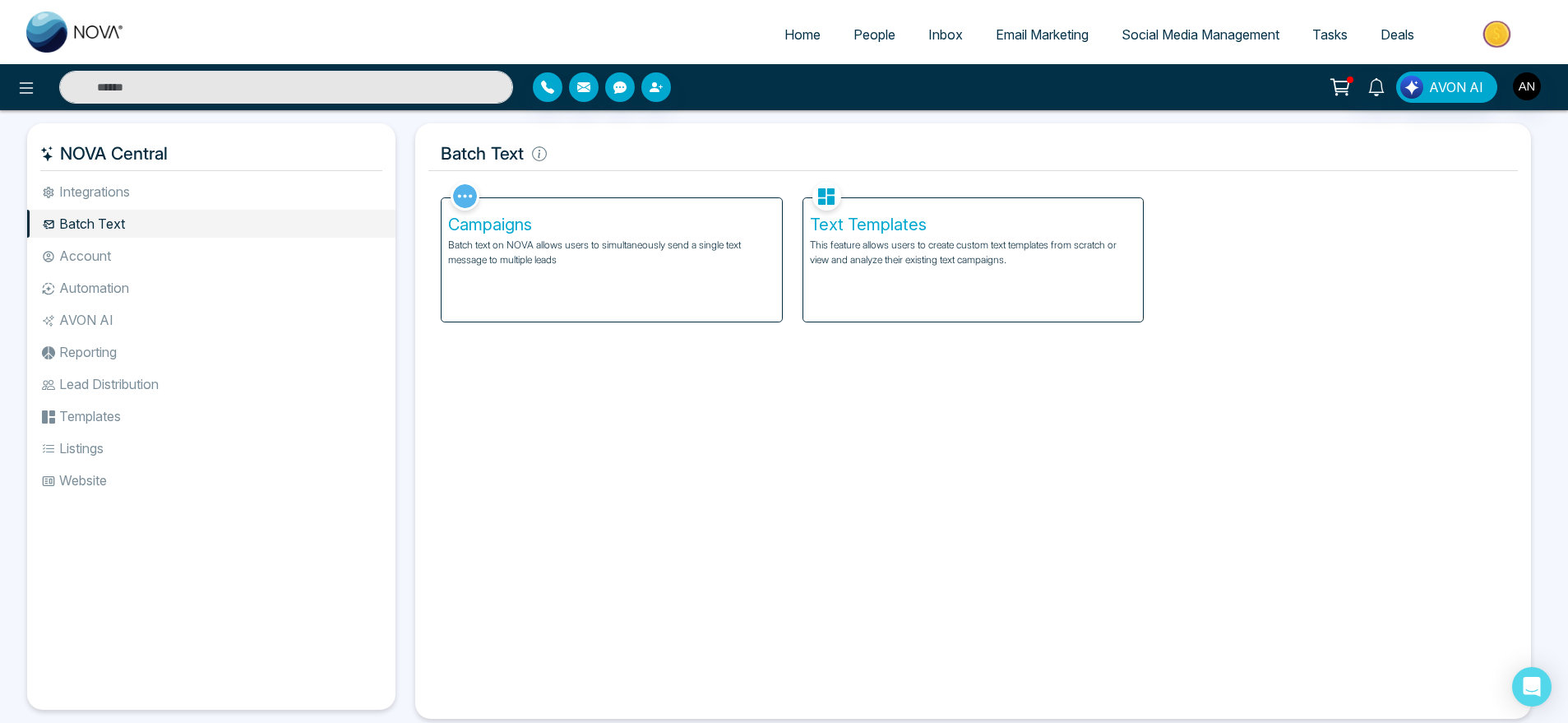
click at [68, 261] on li "Account" at bounding box center [211, 256] width 368 height 28
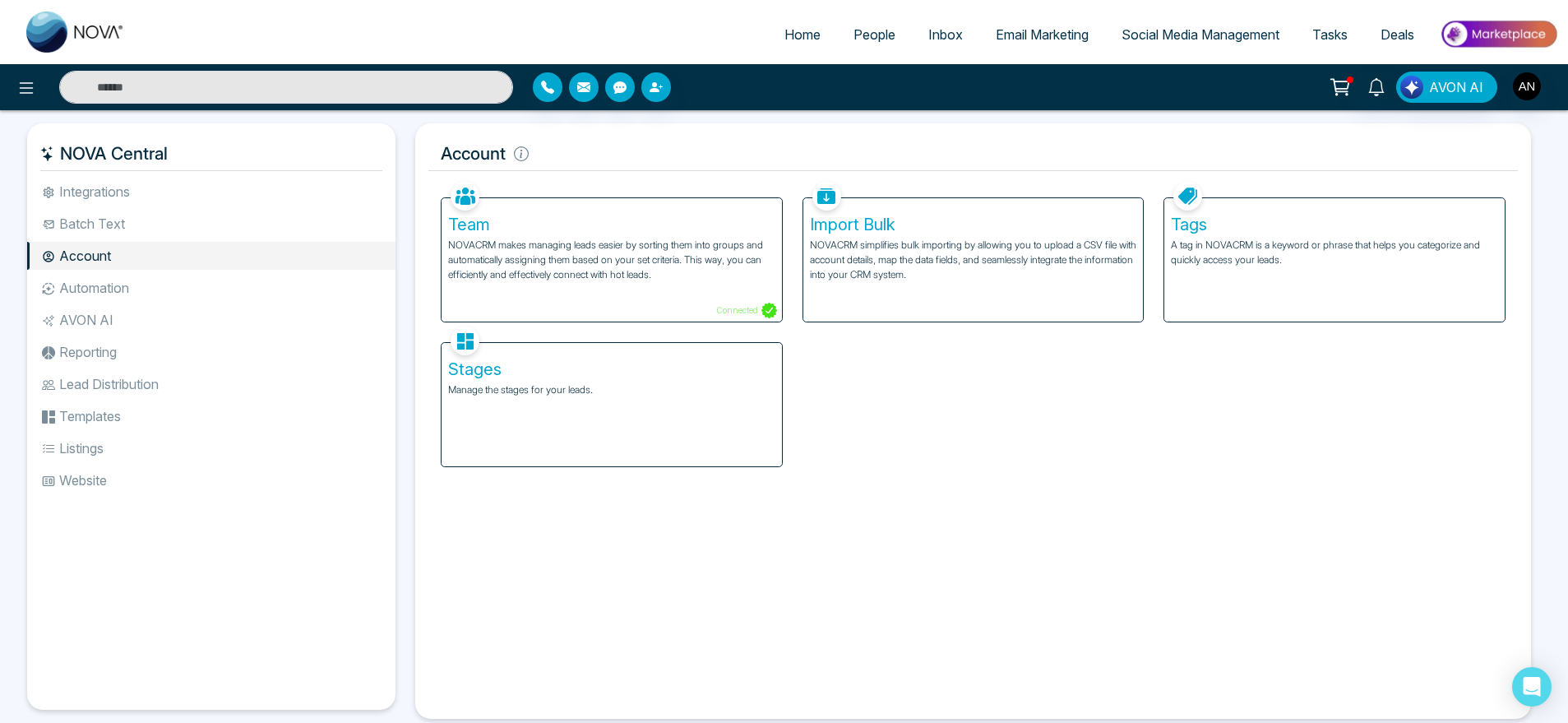
click at [184, 288] on li "Automation" at bounding box center [211, 288] width 368 height 28
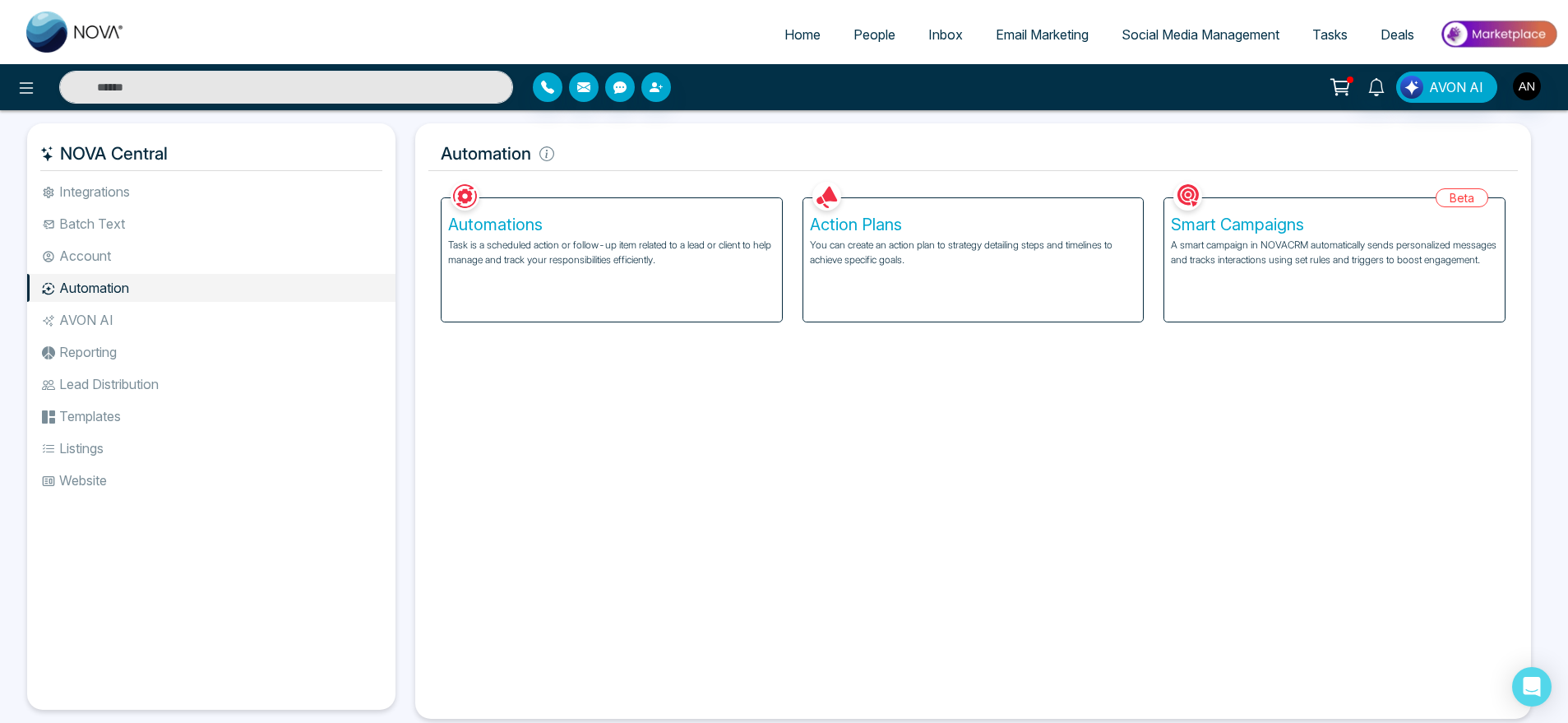
click at [132, 310] on li "AVON AI" at bounding box center [211, 320] width 368 height 28
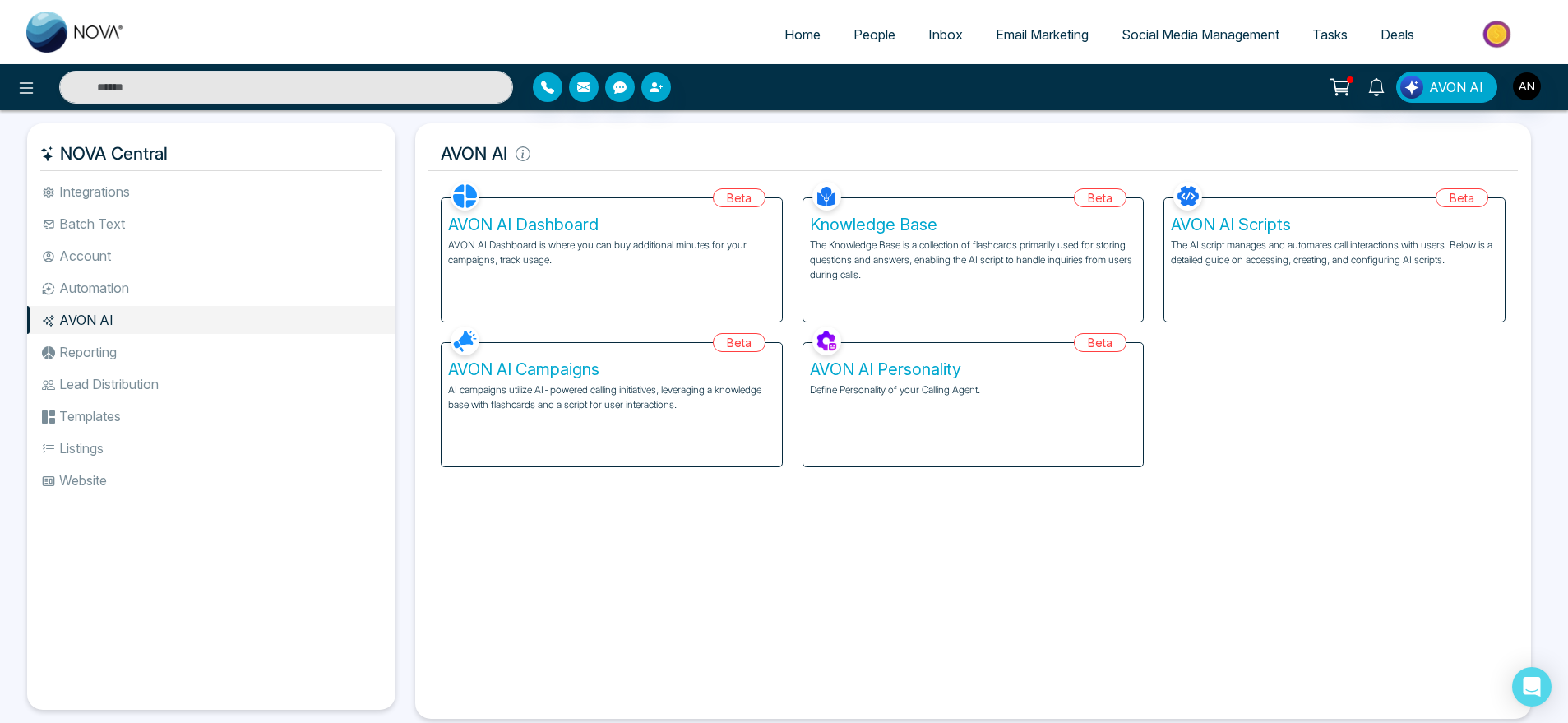
click at [121, 352] on li "Reporting" at bounding box center [211, 352] width 368 height 28
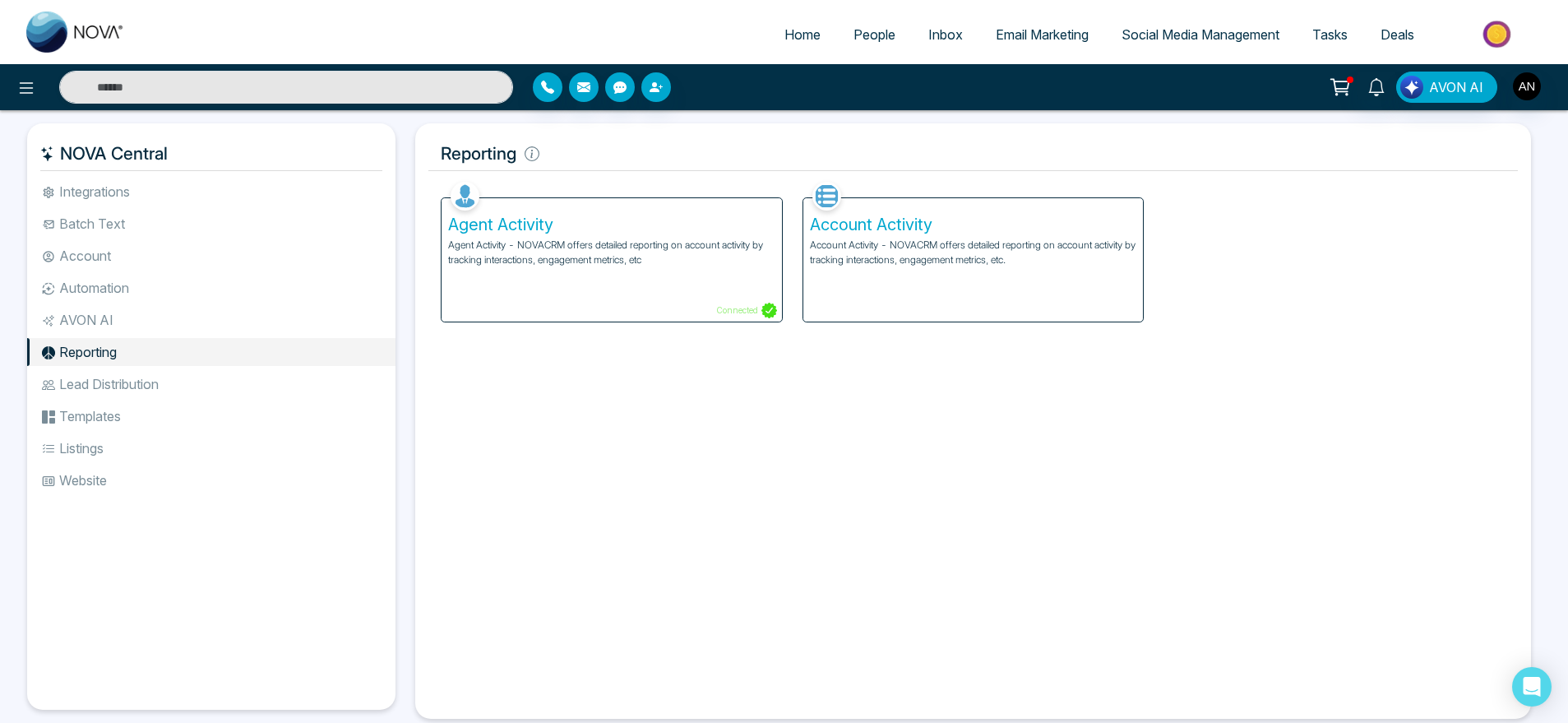
click at [207, 389] on li "Lead Distribution" at bounding box center [211, 384] width 368 height 28
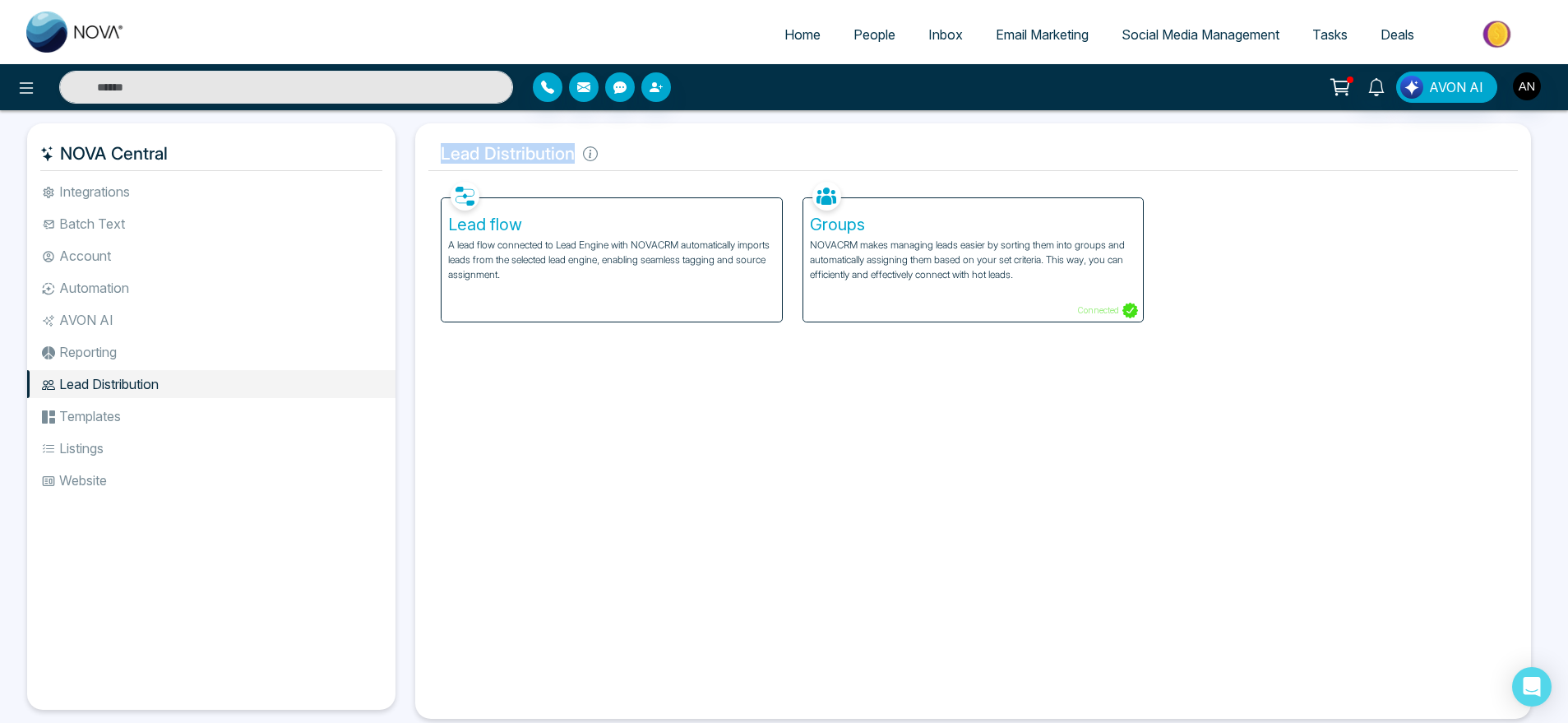
drag, startPoint x: 433, startPoint y: 158, endPoint x: 702, endPoint y: 148, distance: 269.2
click at [702, 148] on h5 "Lead Distribution" at bounding box center [973, 153] width 1089 height 35
drag, startPoint x: 430, startPoint y: 148, endPoint x: 620, endPoint y: 164, distance: 190.7
click at [620, 164] on h5 "Lead Distribution" at bounding box center [973, 153] width 1089 height 35
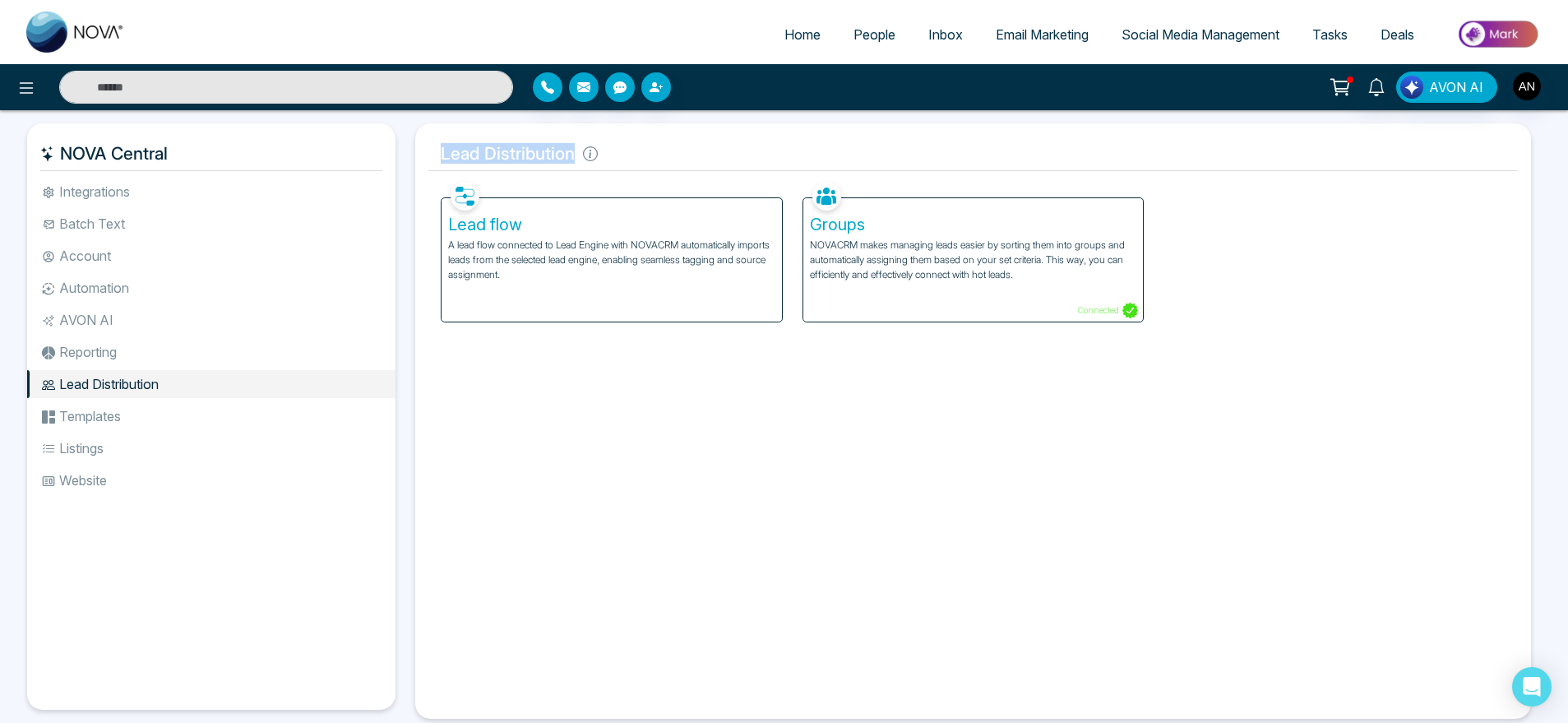
click at [620, 164] on h5 "Lead Distribution" at bounding box center [973, 153] width 1089 height 35
click at [200, 413] on li "Templates" at bounding box center [211, 416] width 368 height 28
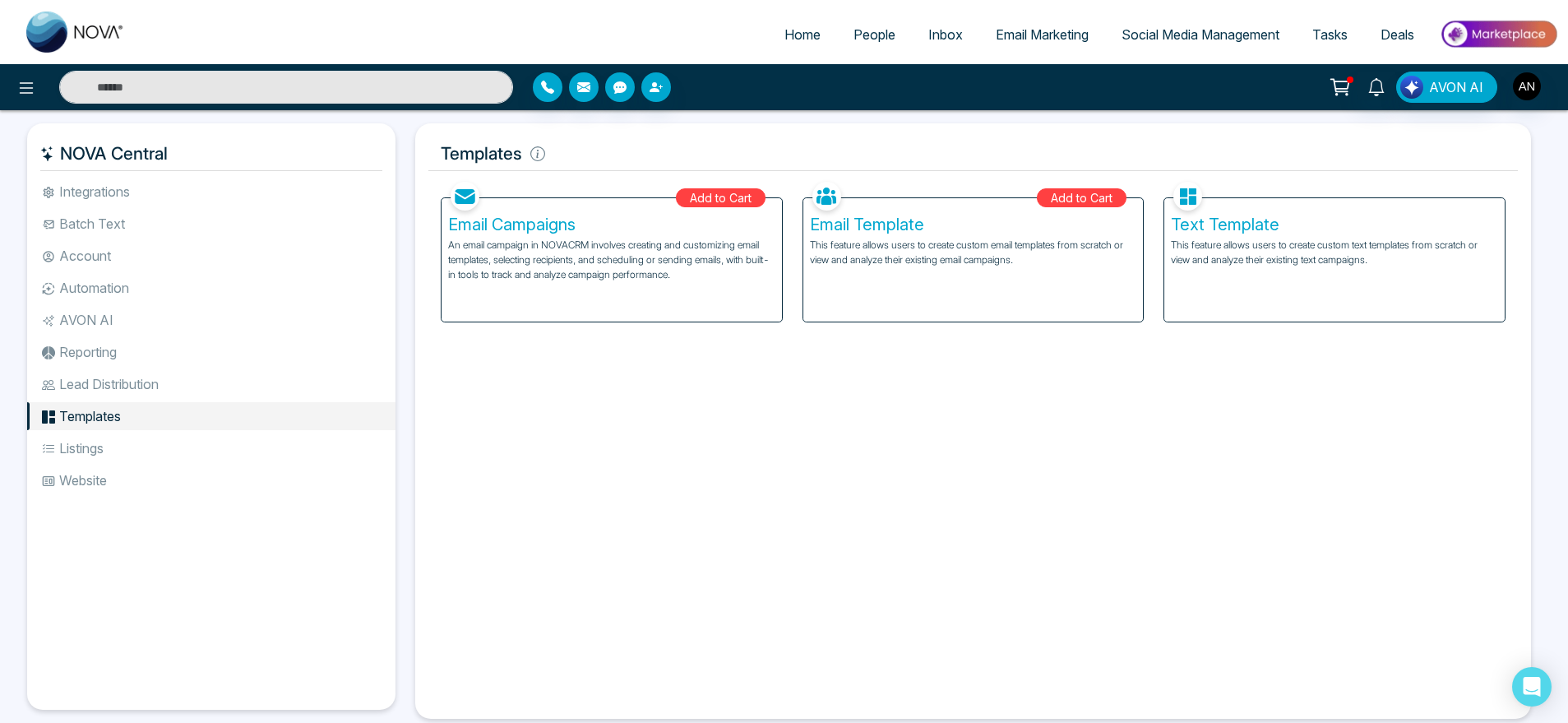
click at [141, 451] on li "Listings" at bounding box center [211, 449] width 368 height 28
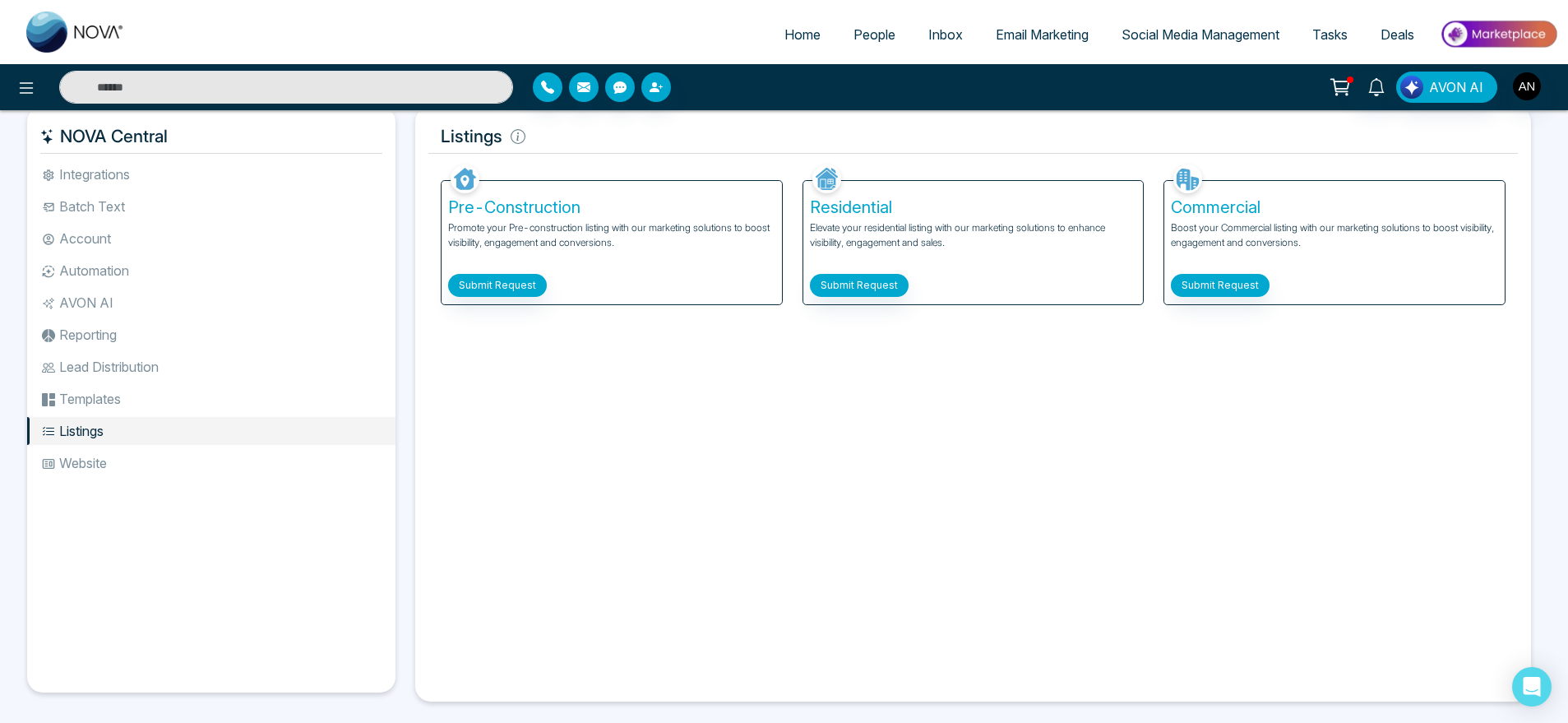
scroll to position [35, 0]
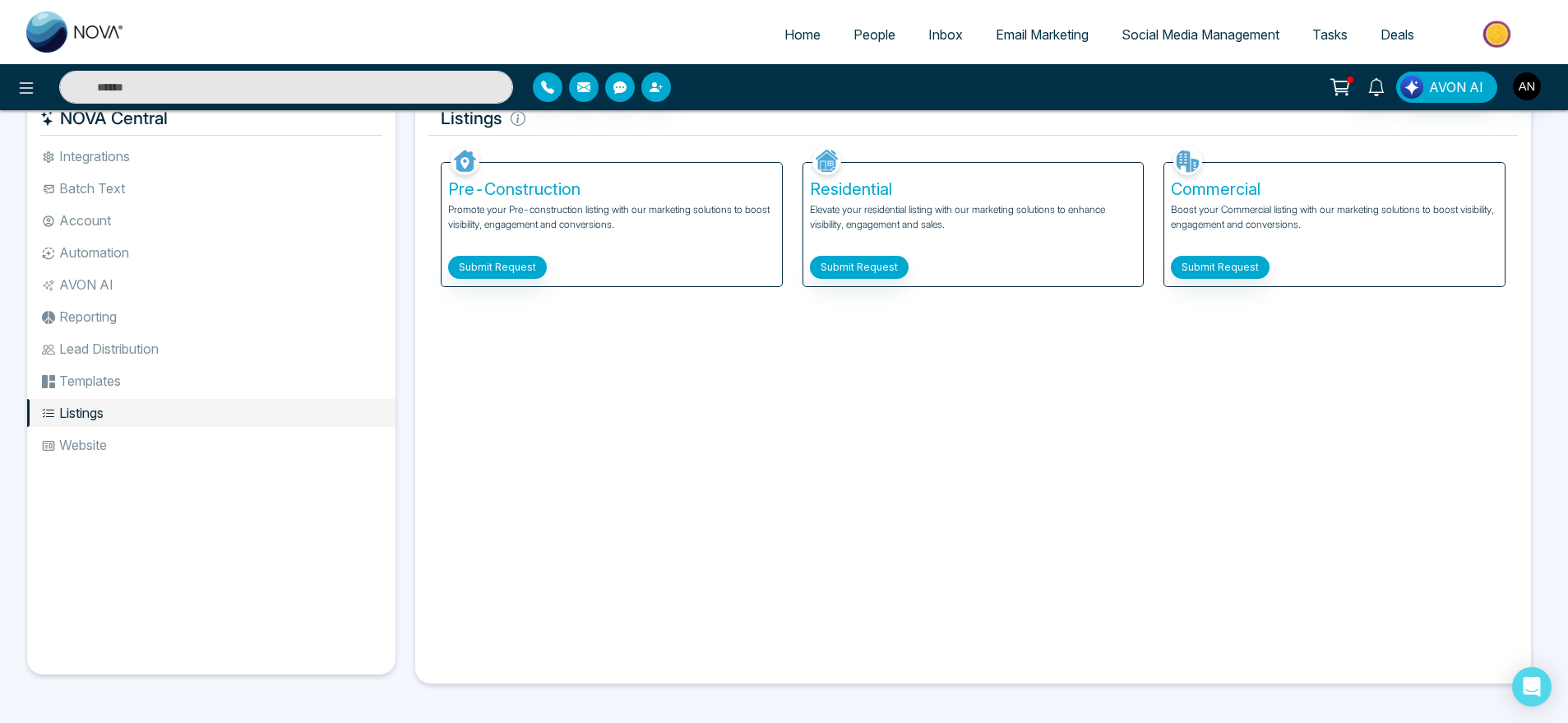
click at [98, 443] on li "Website" at bounding box center [211, 445] width 368 height 28
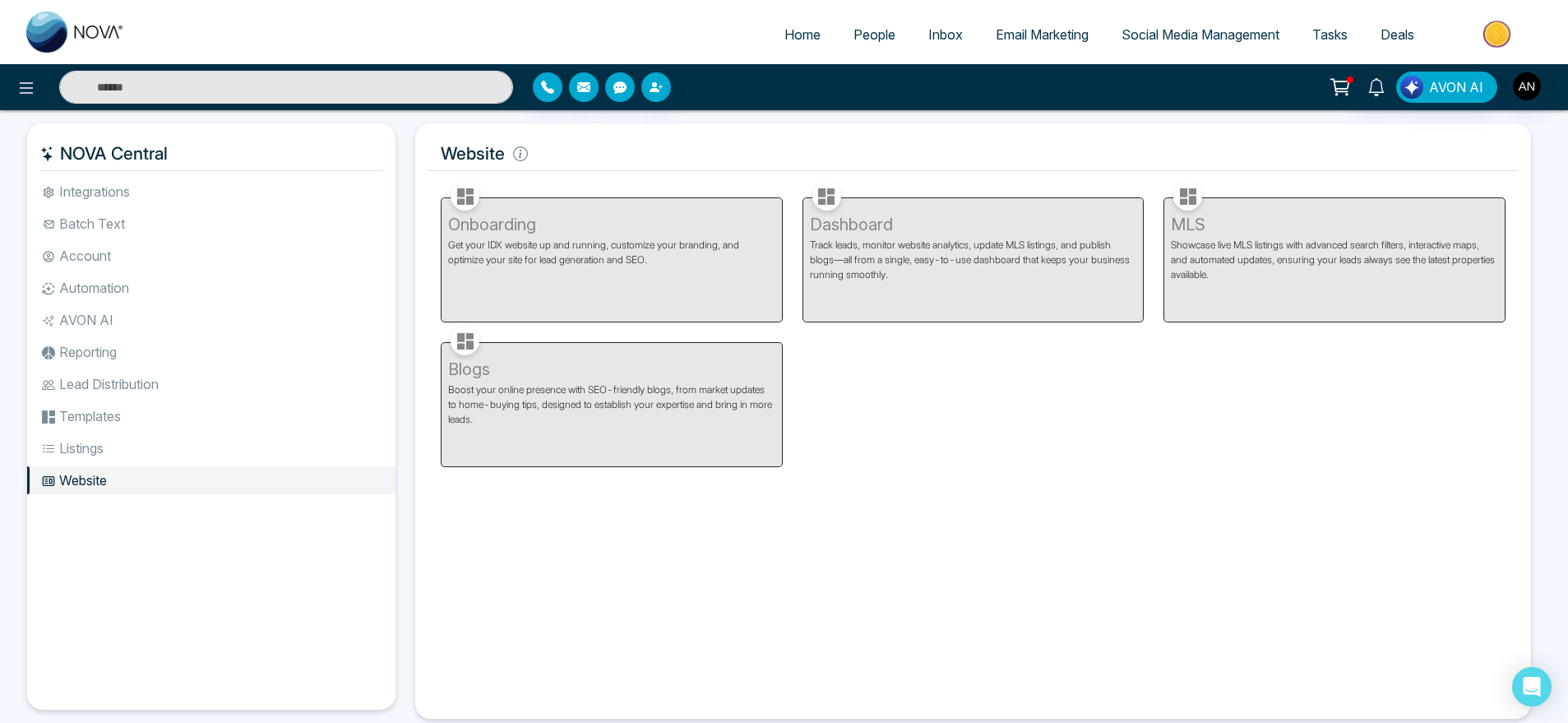
click at [204, 196] on li "Integrations" at bounding box center [211, 192] width 368 height 28
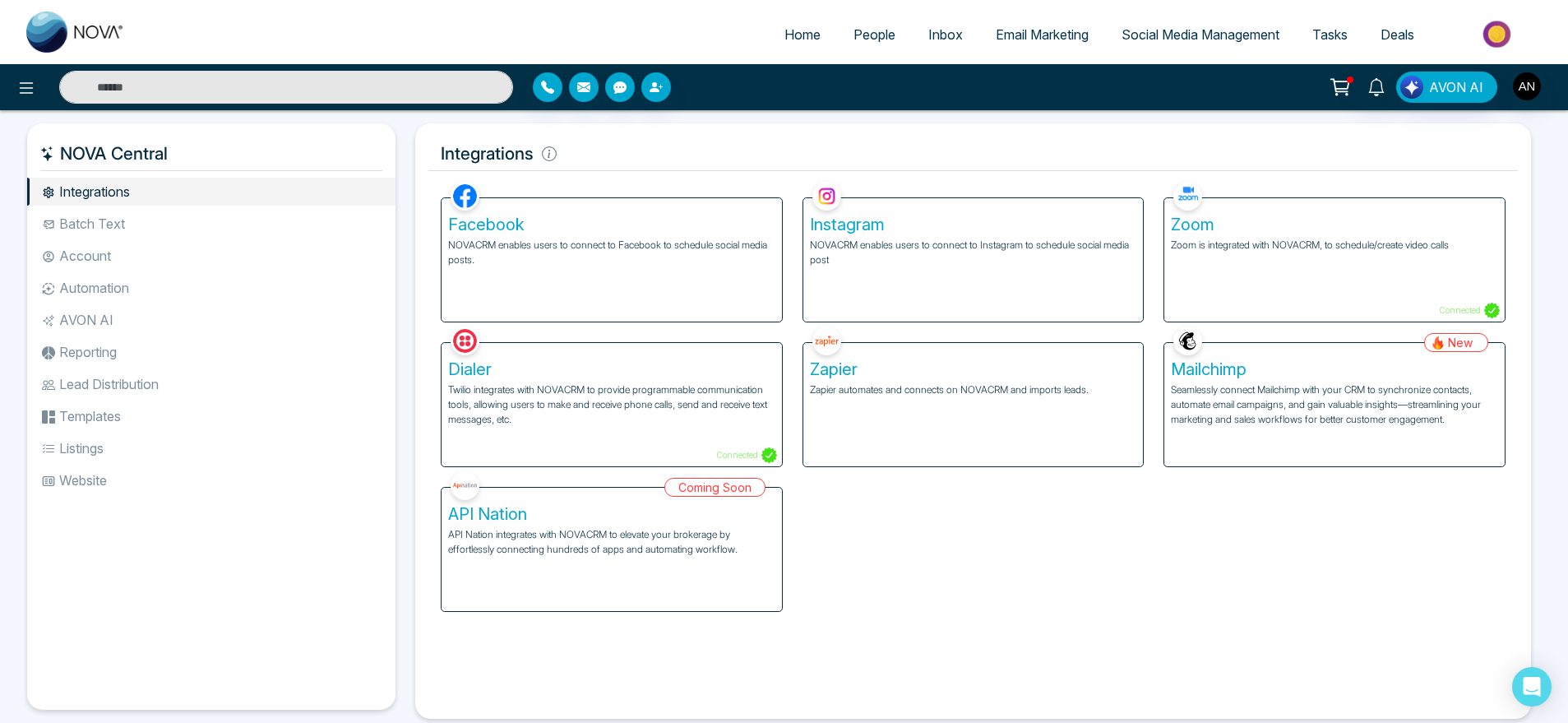
click at [150, 480] on li "Website" at bounding box center [211, 481] width 368 height 28
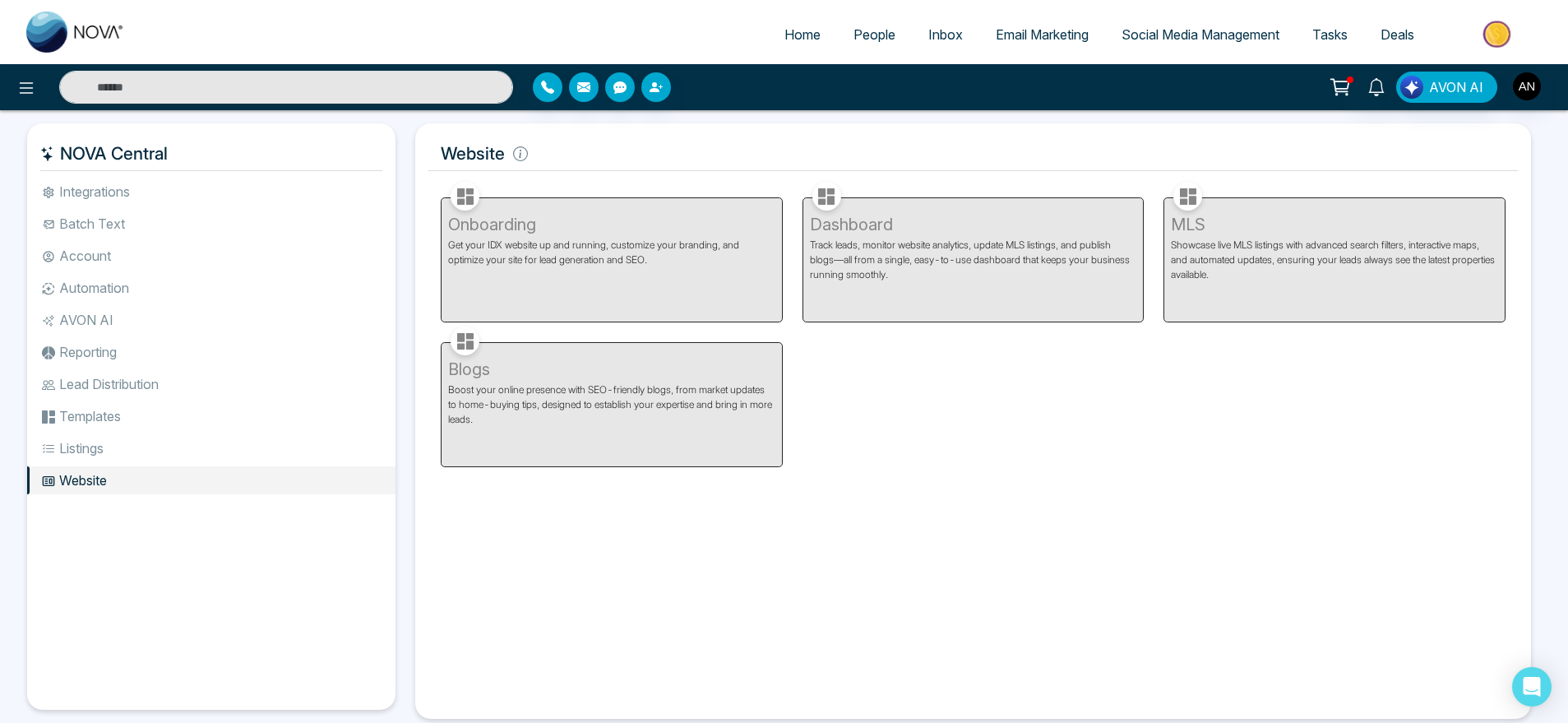
click at [102, 446] on li "Listings" at bounding box center [211, 449] width 368 height 28
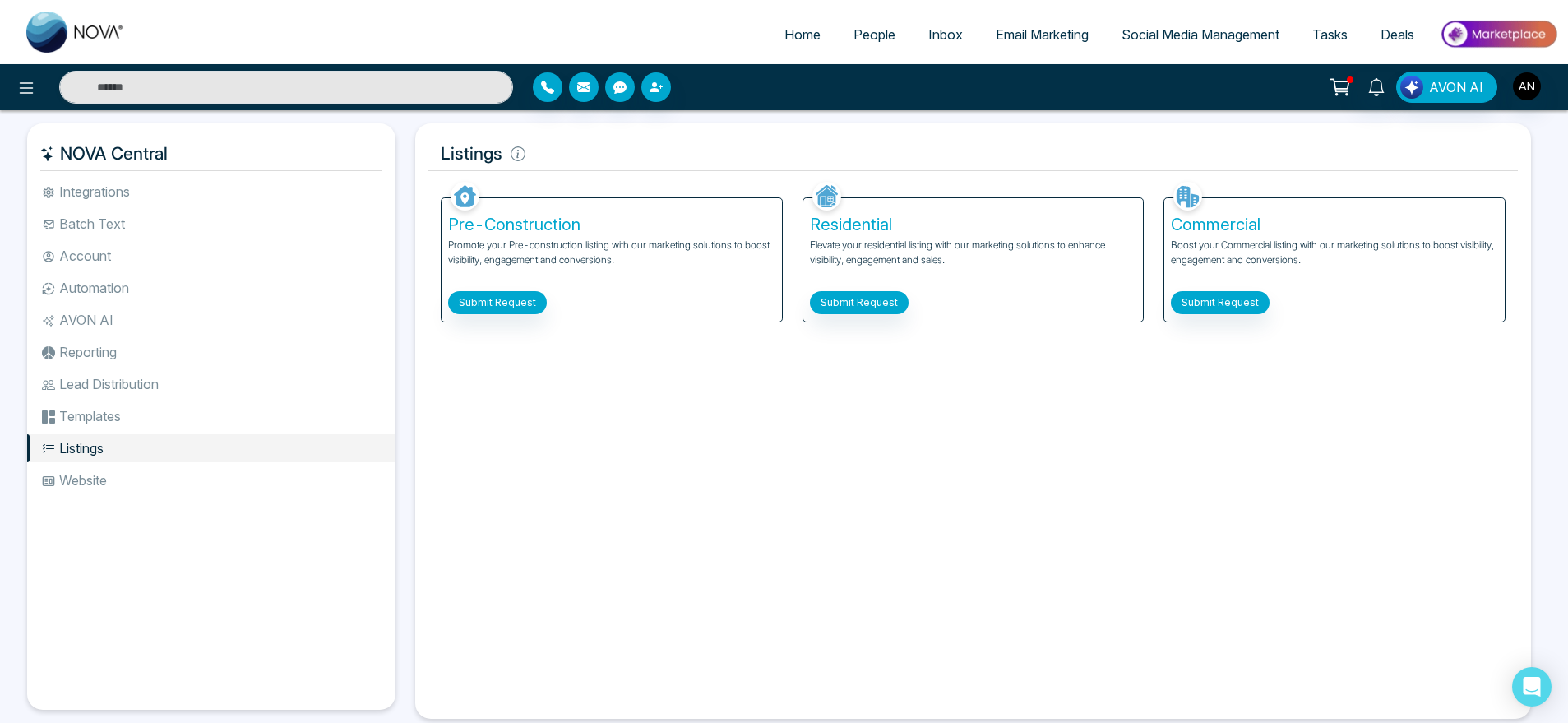
click at [134, 423] on li "Templates" at bounding box center [211, 416] width 368 height 28
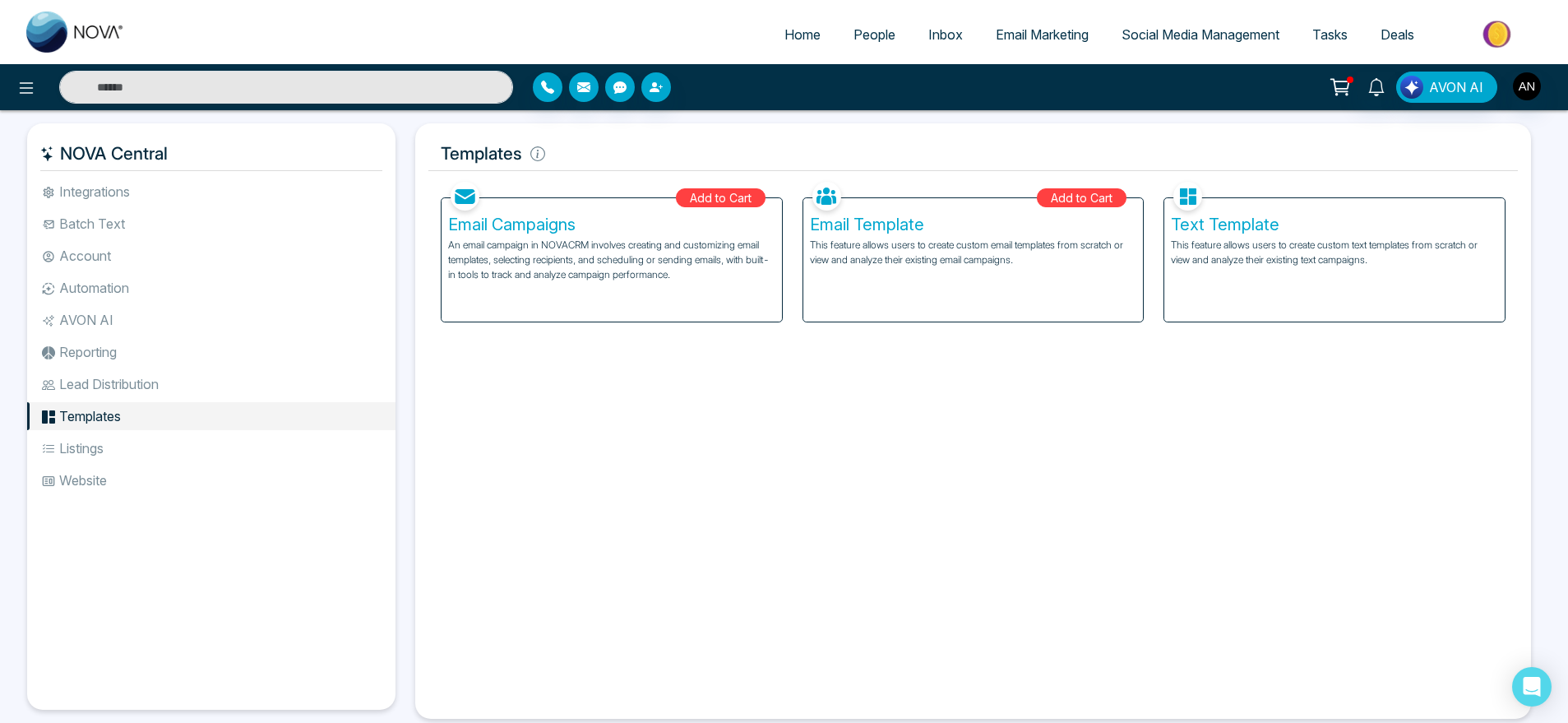
click at [150, 390] on li "Lead Distribution" at bounding box center [211, 384] width 368 height 28
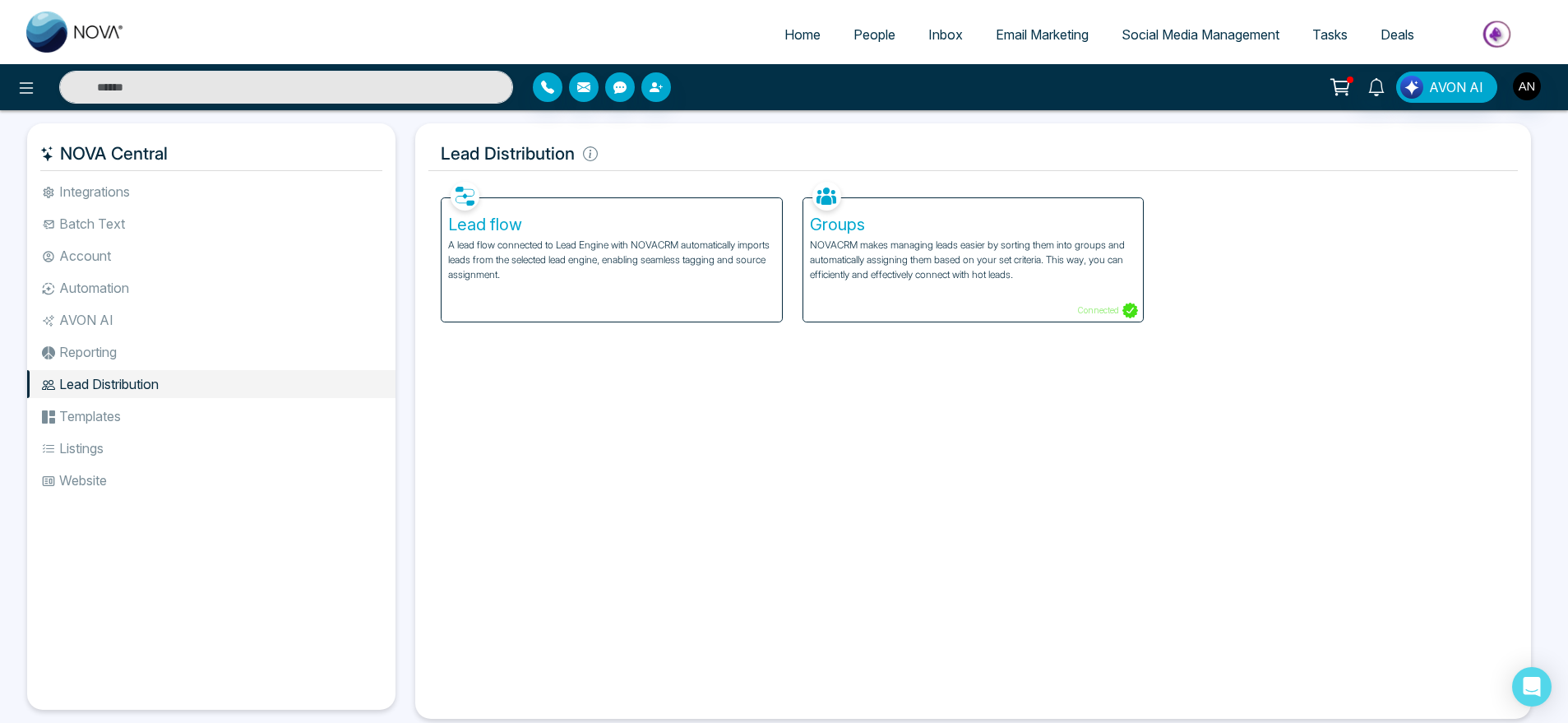
click at [83, 360] on li "Reporting" at bounding box center [211, 352] width 368 height 28
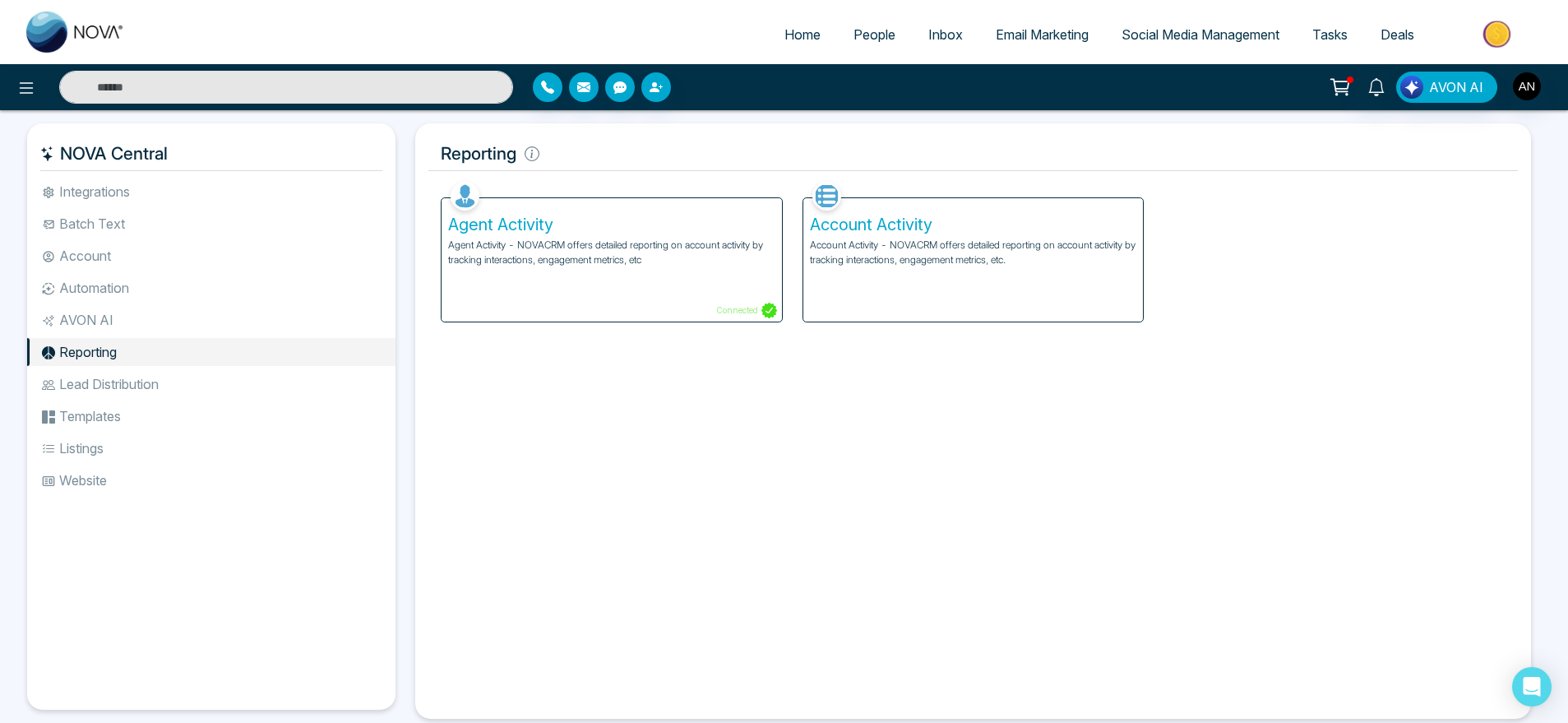
click at [102, 317] on li "AVON AI" at bounding box center [211, 320] width 368 height 28
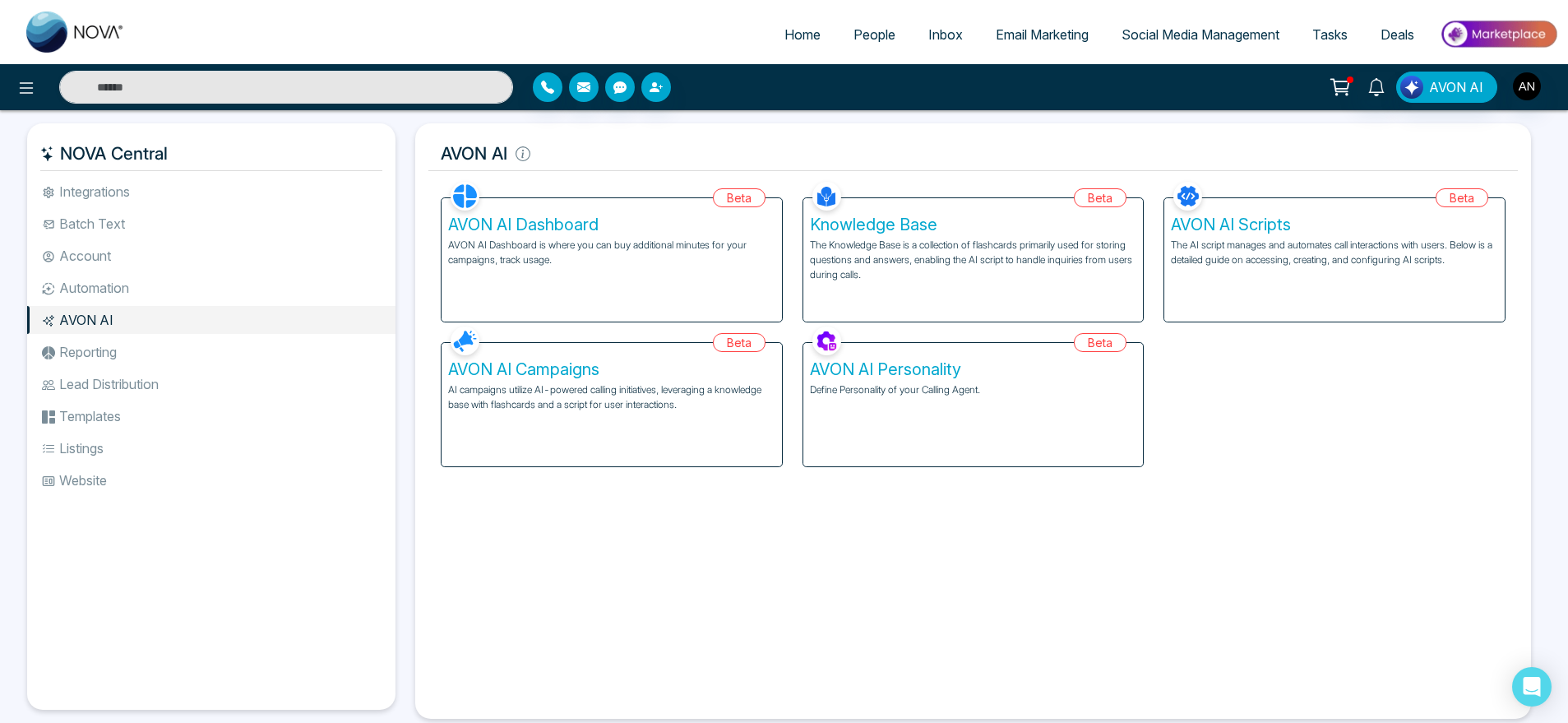
click at [163, 292] on li "Automation" at bounding box center [211, 288] width 368 height 28
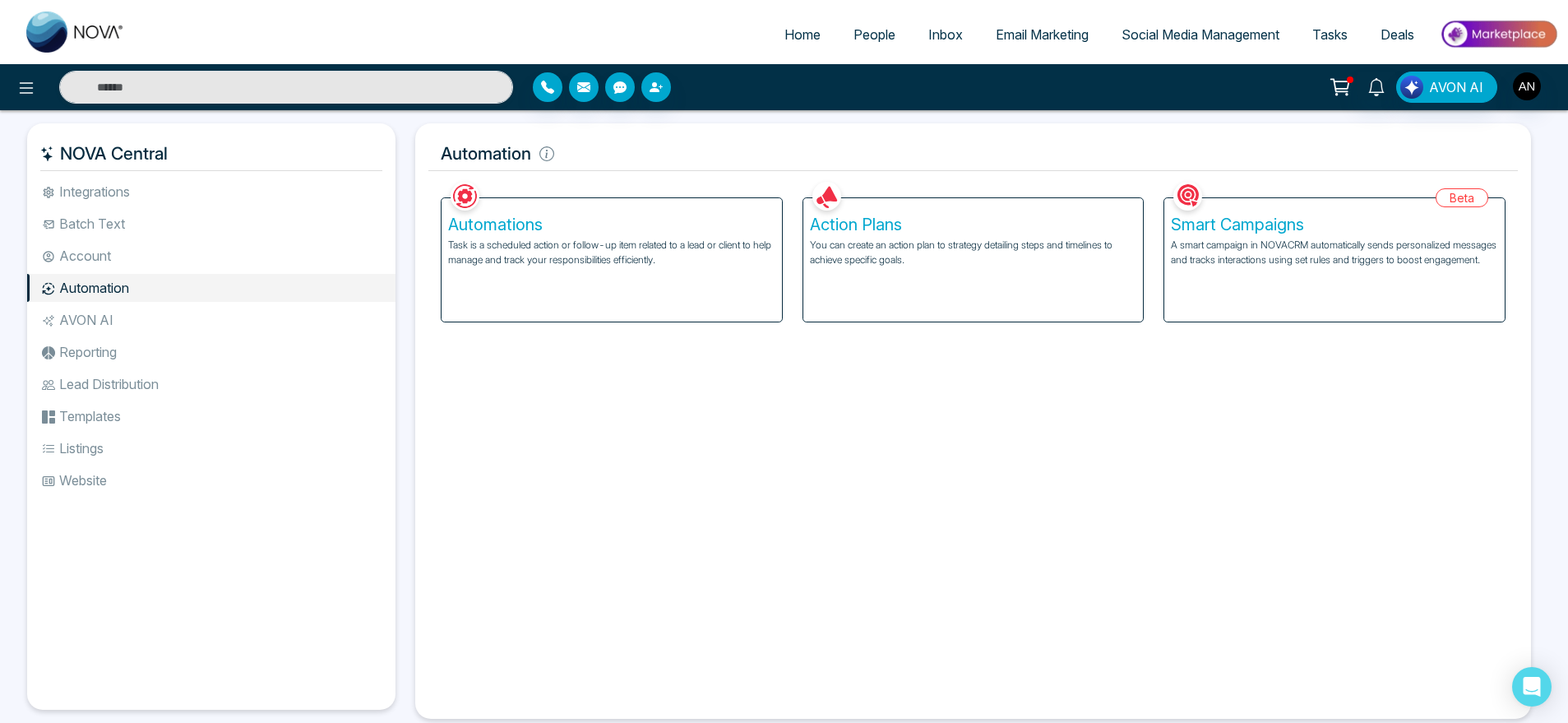
click at [456, 231] on h5 "Automations" at bounding box center [612, 224] width 327 height 20
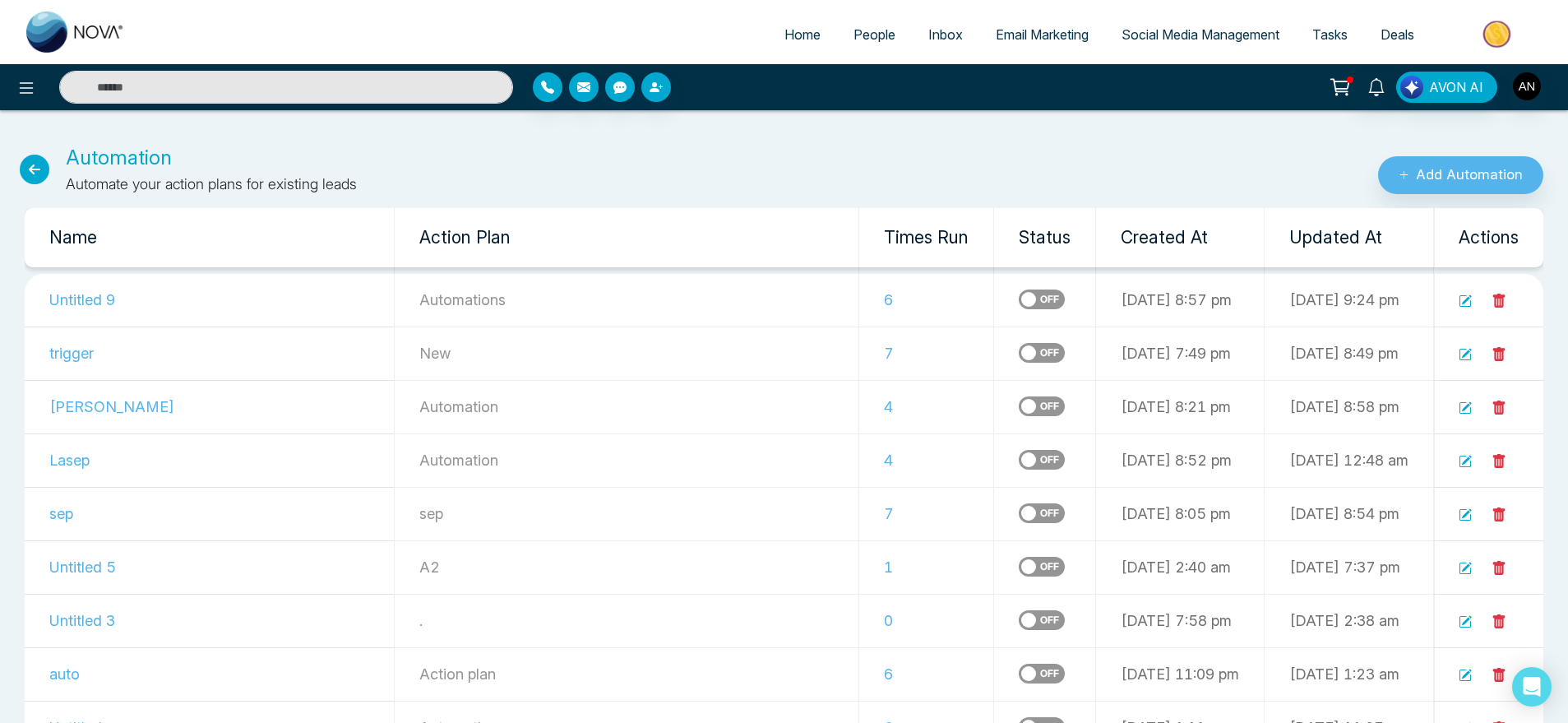
click at [42, 169] on icon at bounding box center [34, 168] width 29 height 29
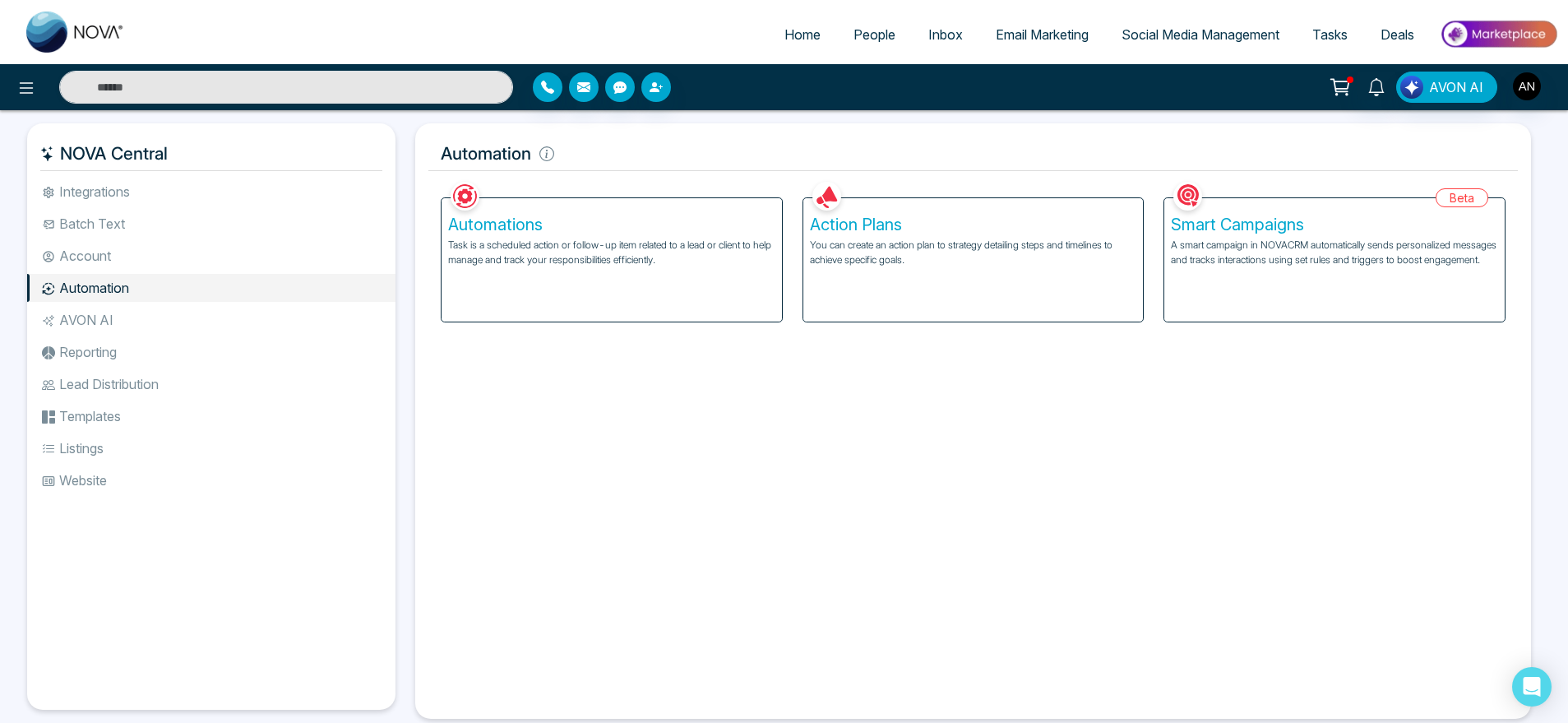
click at [866, 34] on span "People" at bounding box center [874, 34] width 42 height 16
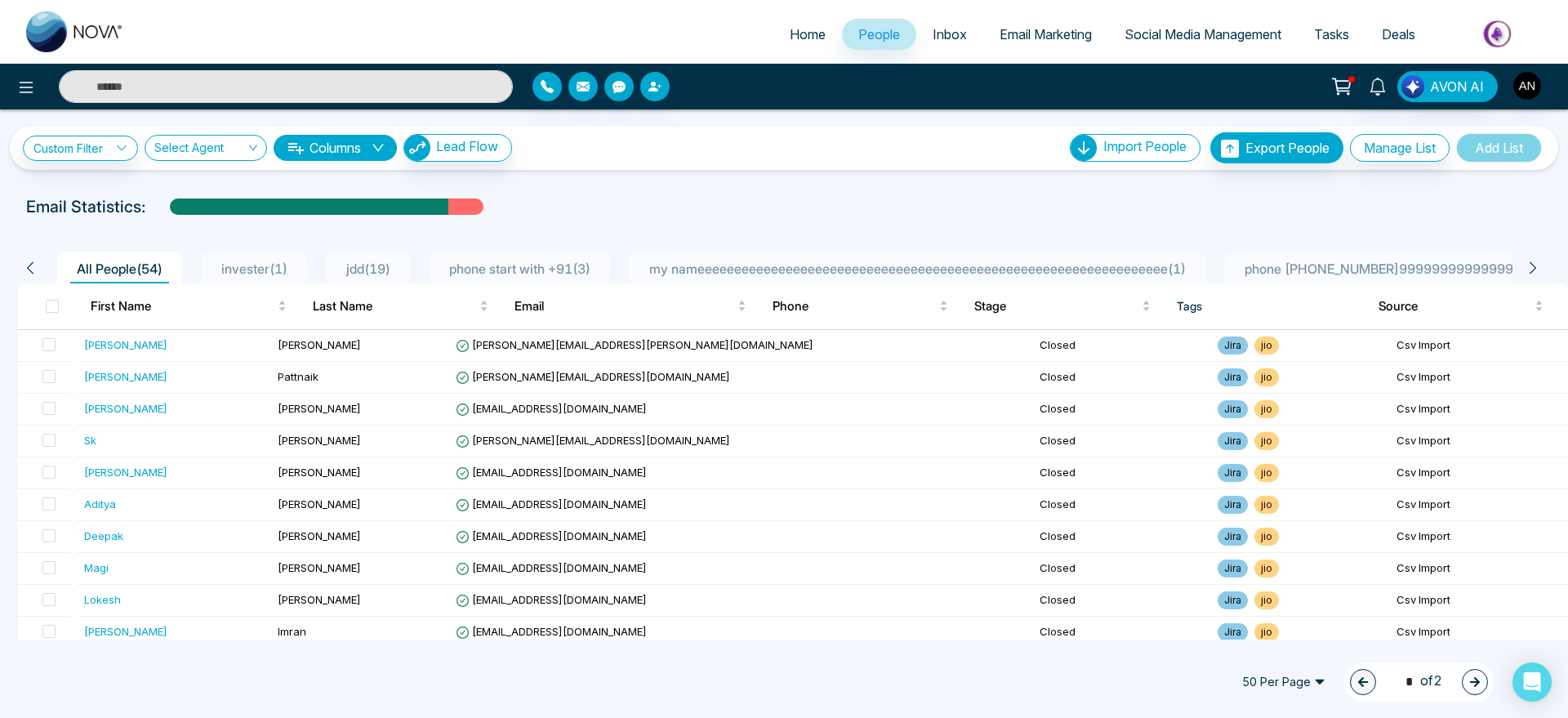
click at [1543, 86] on div "AVON AI" at bounding box center [1241, 86] width 634 height 31
click at [1529, 87] on img "button" at bounding box center [1528, 86] width 28 height 28
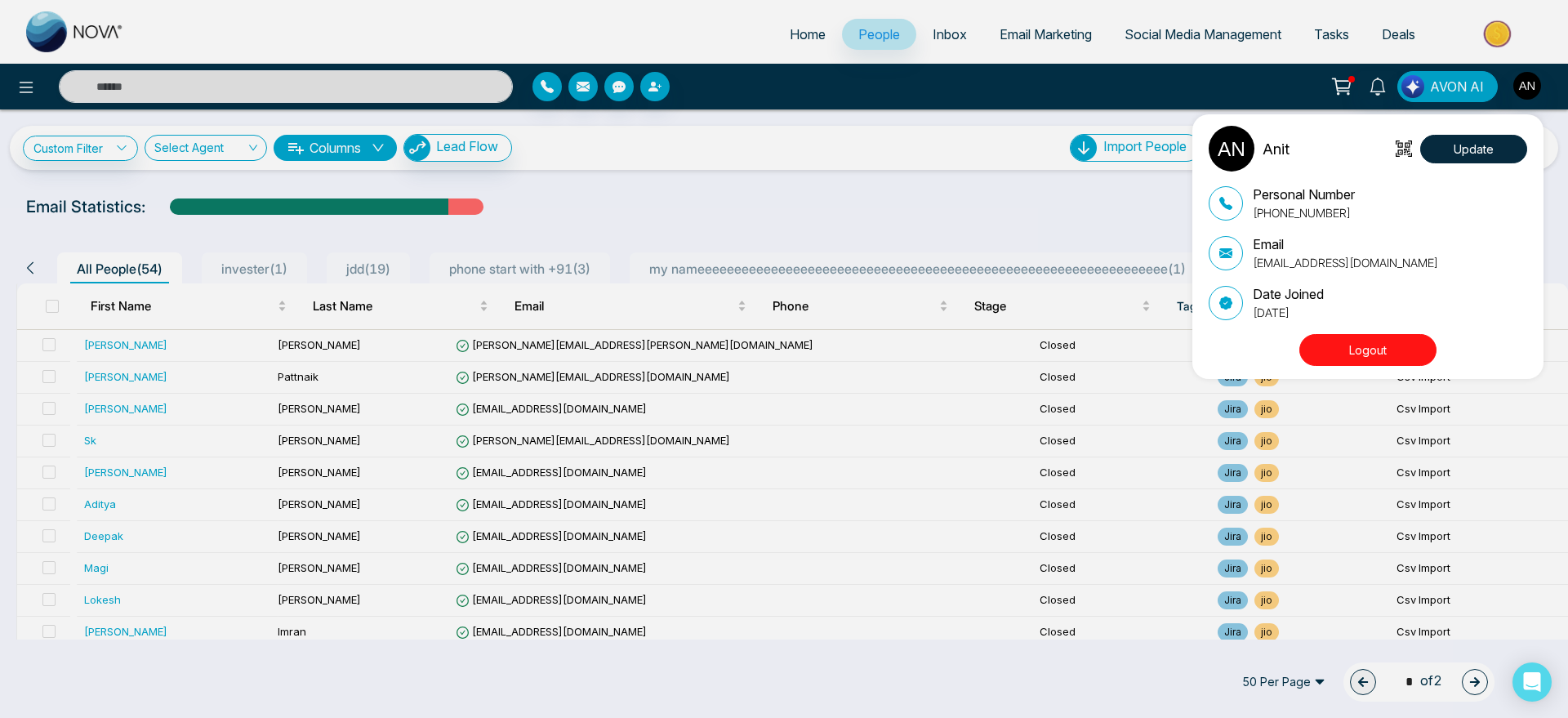
click at [1387, 365] on button "Logout" at bounding box center [1368, 351] width 137 height 32
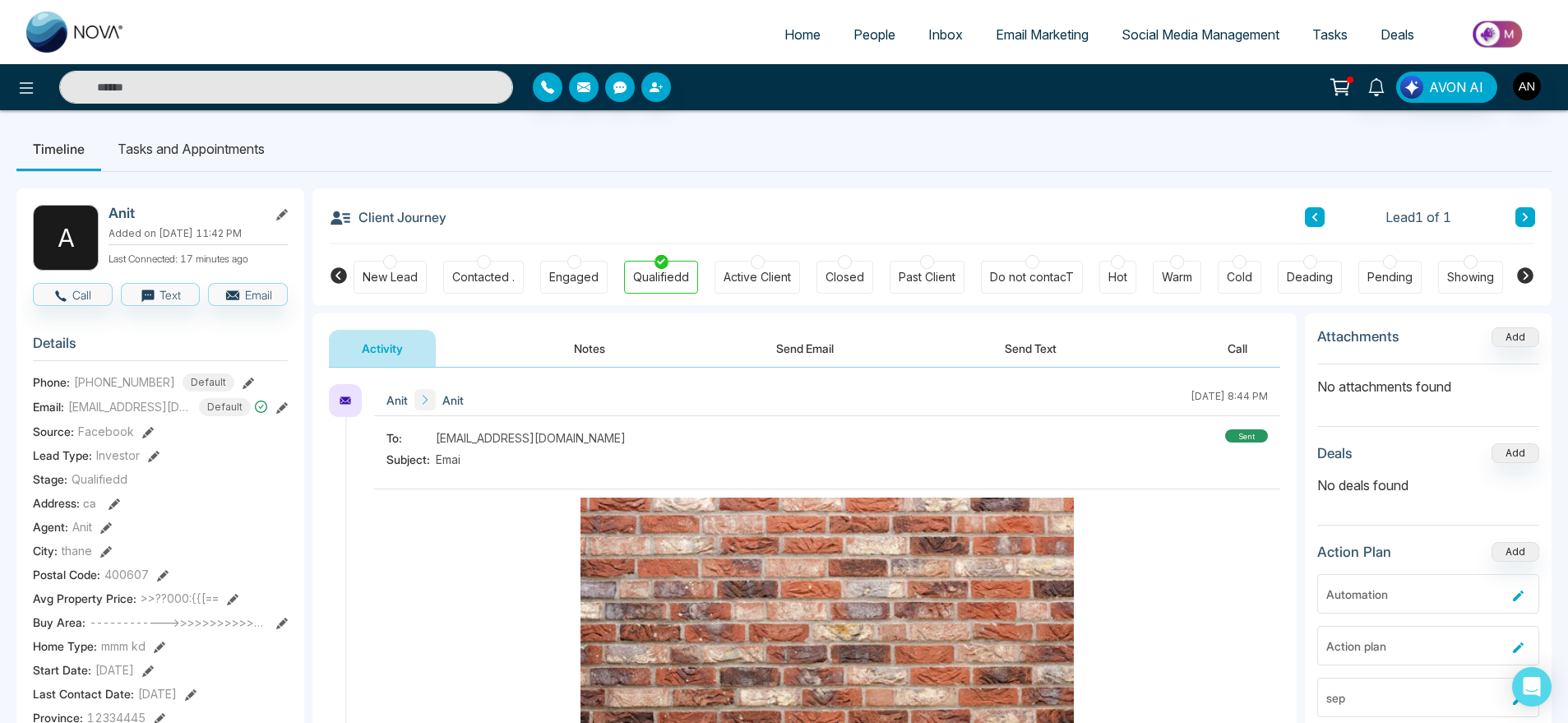
click at [7, 59] on div "Home People Inbox Email Marketing Social Media Management Tasks Deals" at bounding box center [784, 32] width 1568 height 64
click at [21, 99] on button at bounding box center [26, 87] width 33 height 33
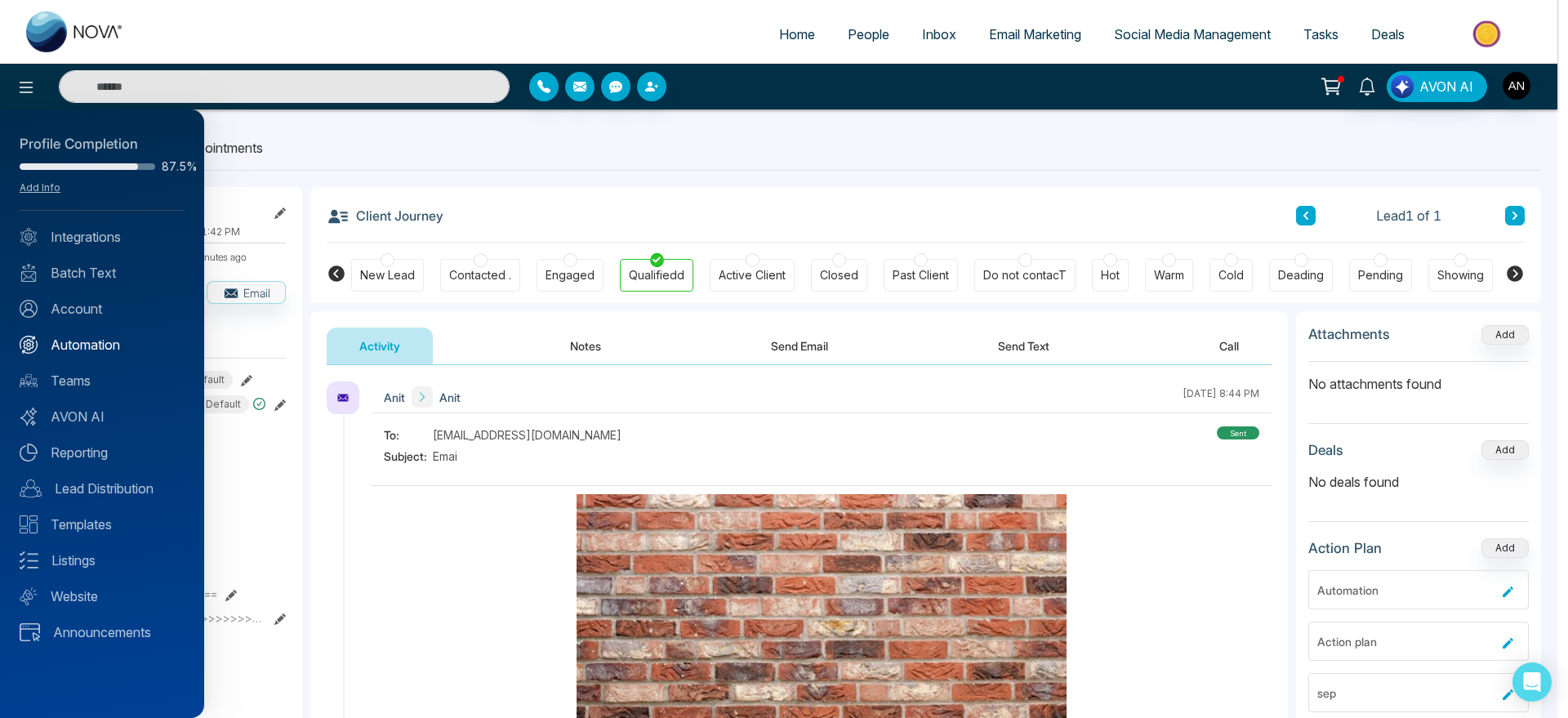
click at [101, 344] on link "Automation" at bounding box center [102, 344] width 165 height 20
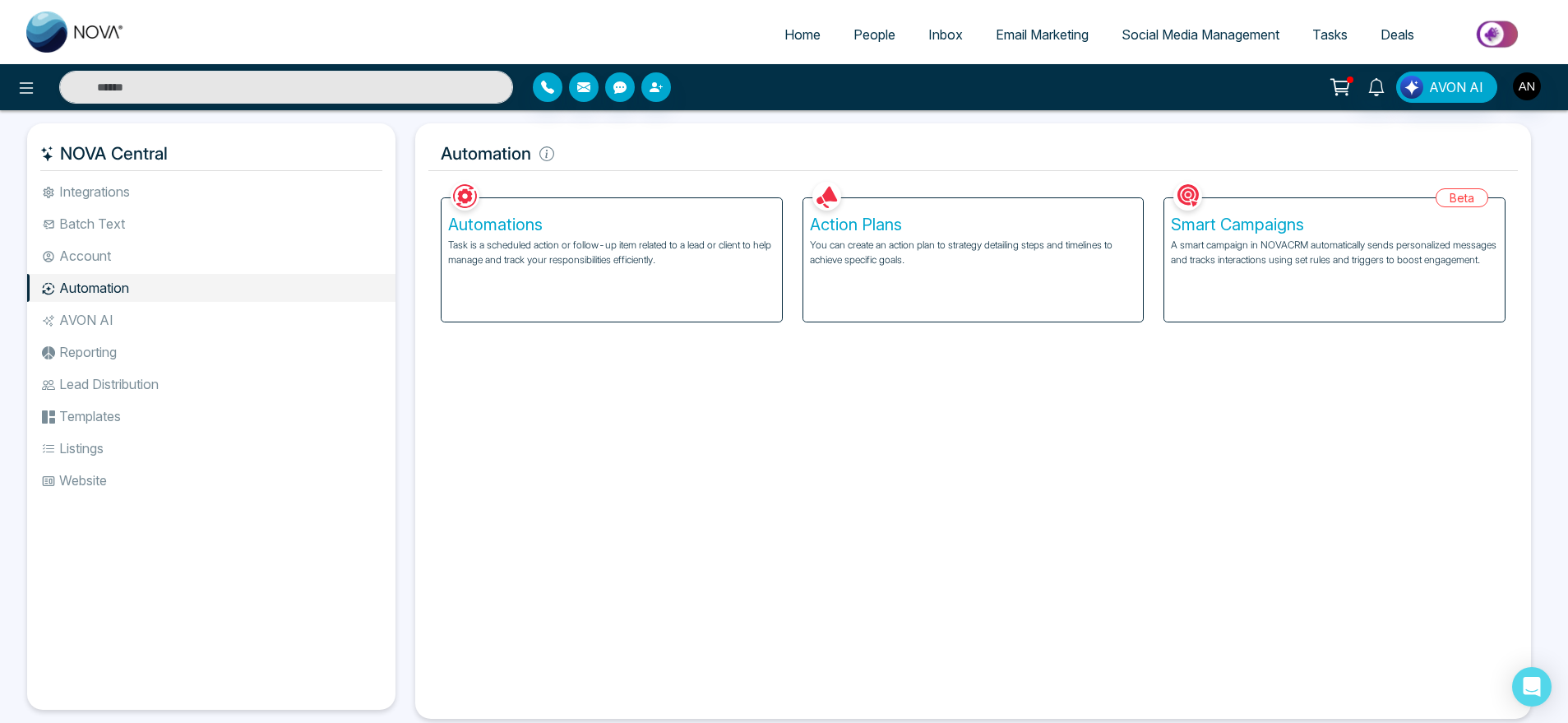
click at [851, 251] on p "You can create an action plan to strategy detailing steps and timelines to achi…" at bounding box center [973, 252] width 327 height 29
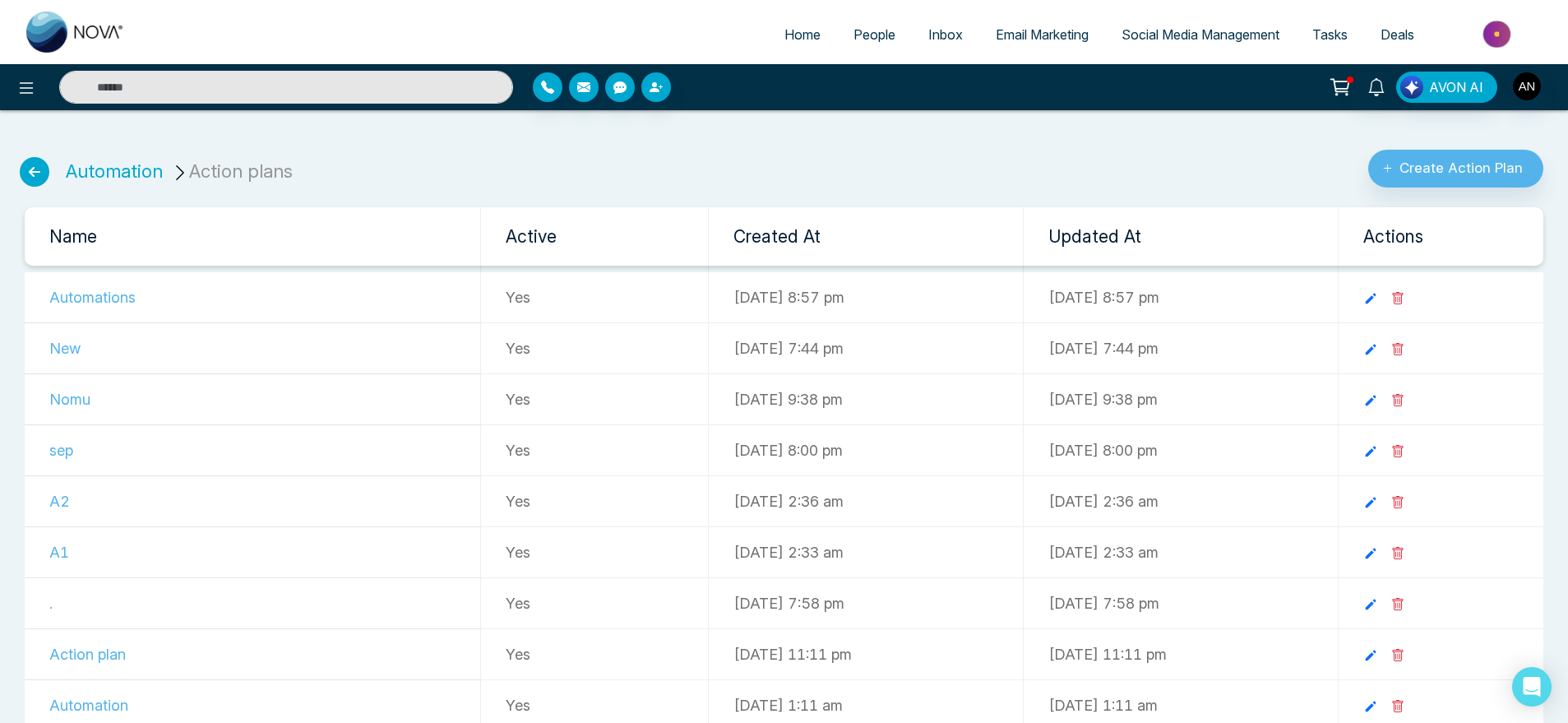
click at [24, 168] on icon at bounding box center [34, 171] width 29 height 29
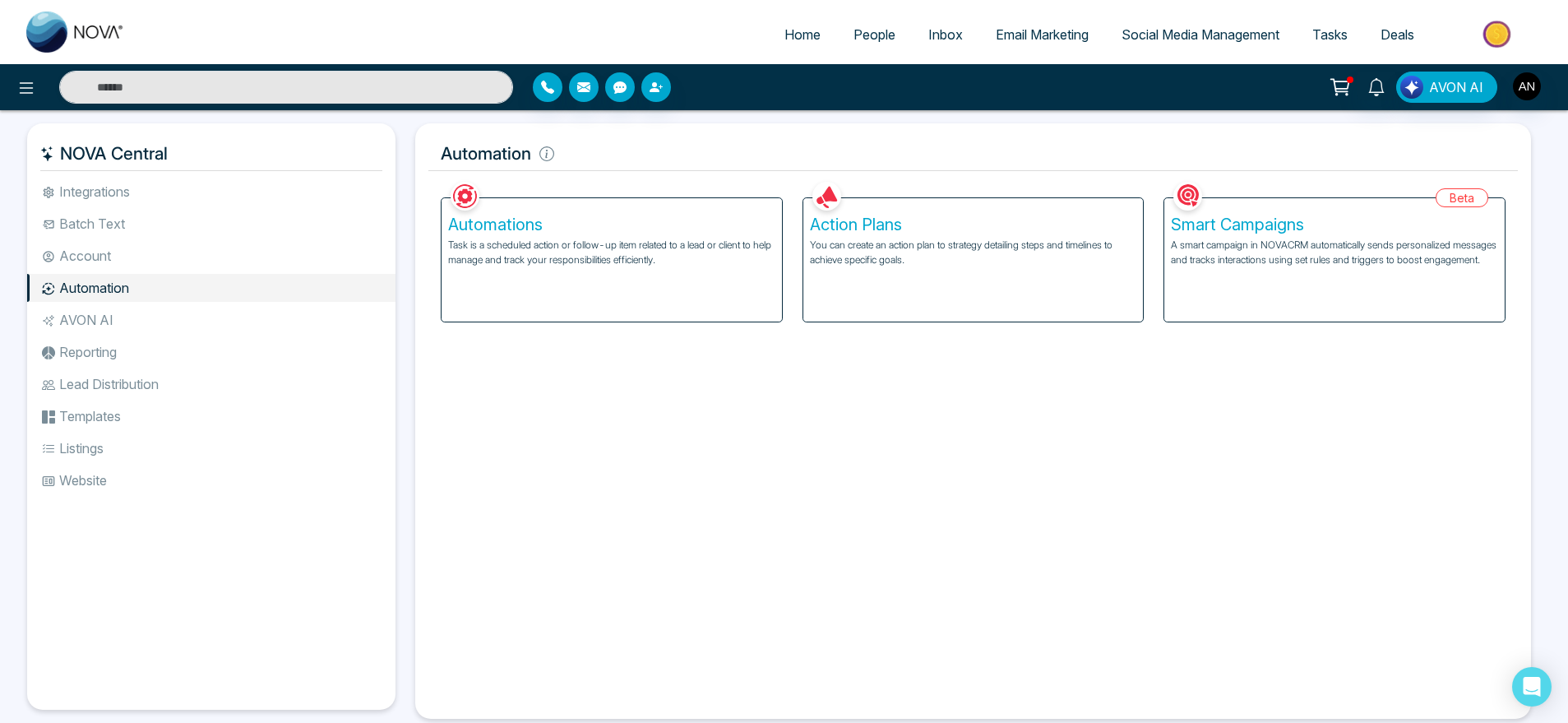
click at [671, 281] on div "Automations Task is a scheduled action or follow-up item related to a lead or c…" at bounding box center [612, 259] width 340 height 123
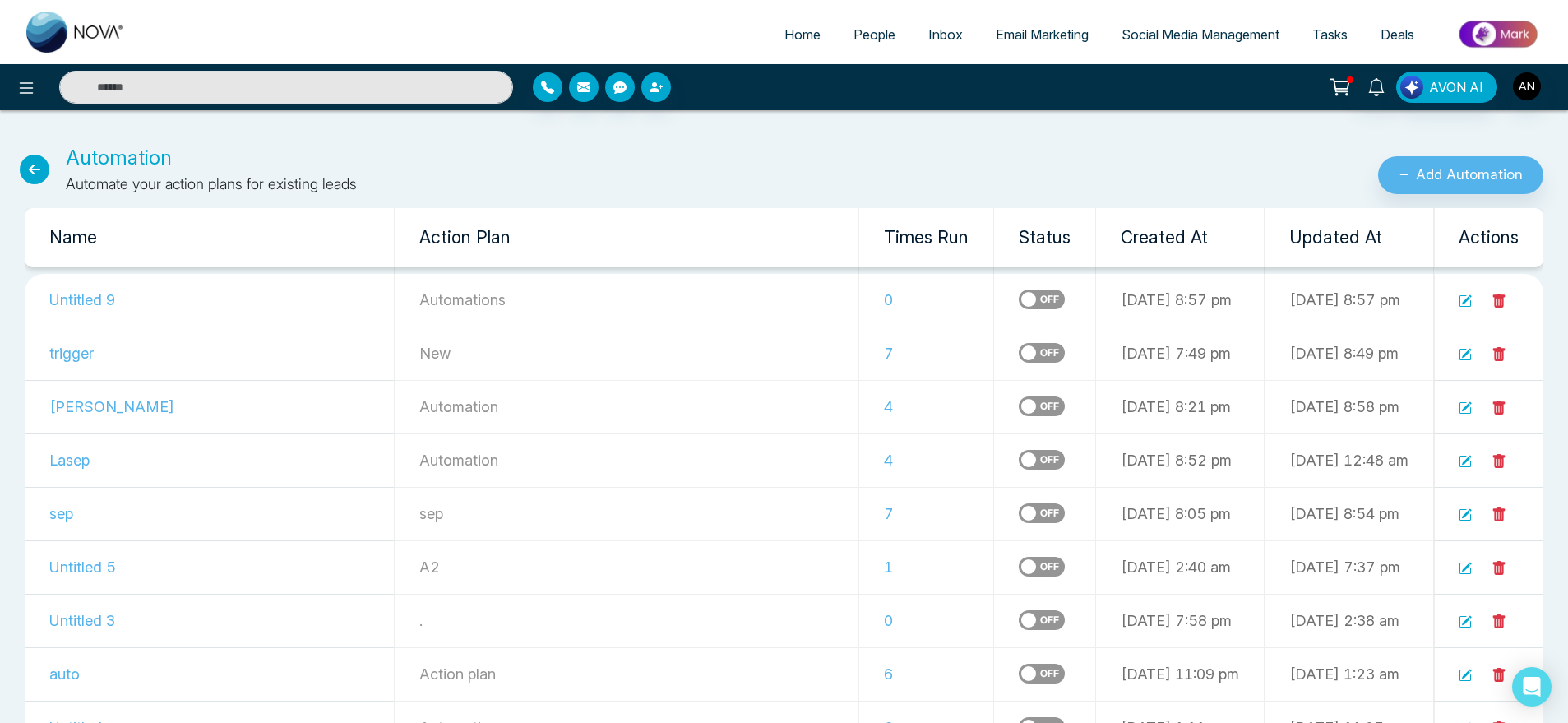
click at [1470, 303] on icon at bounding box center [1465, 301] width 13 height 13
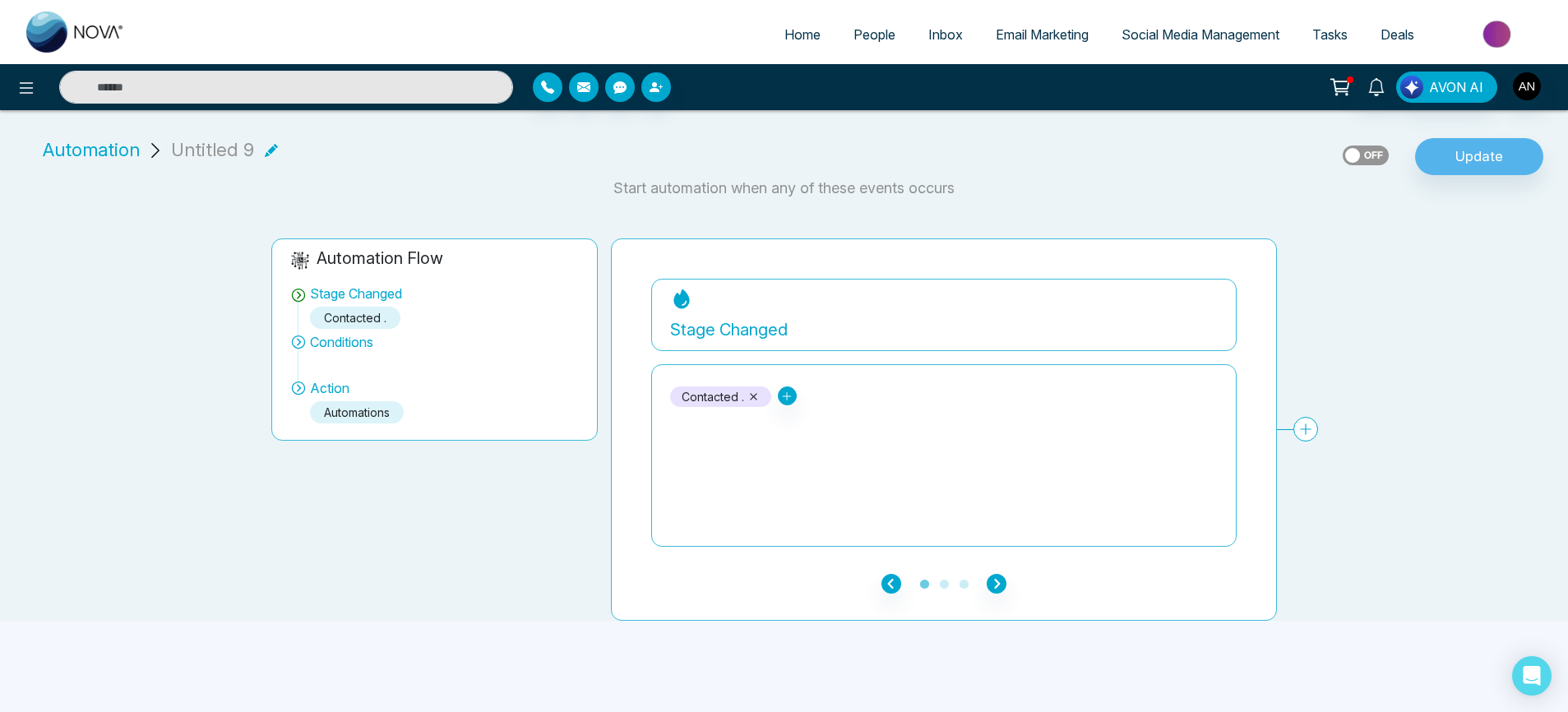
click at [102, 159] on span "Automation" at bounding box center [91, 149] width 97 height 27
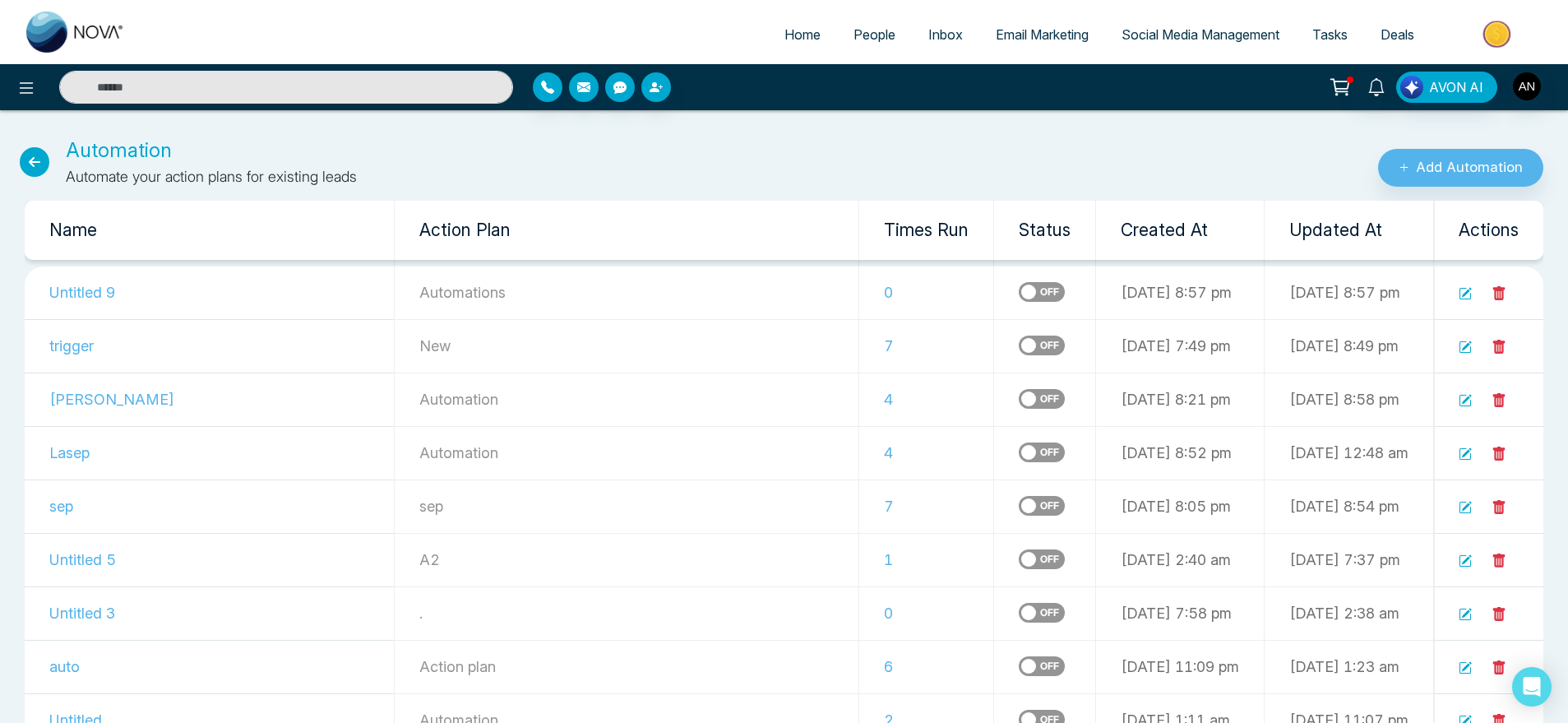
scroll to position [4, 0]
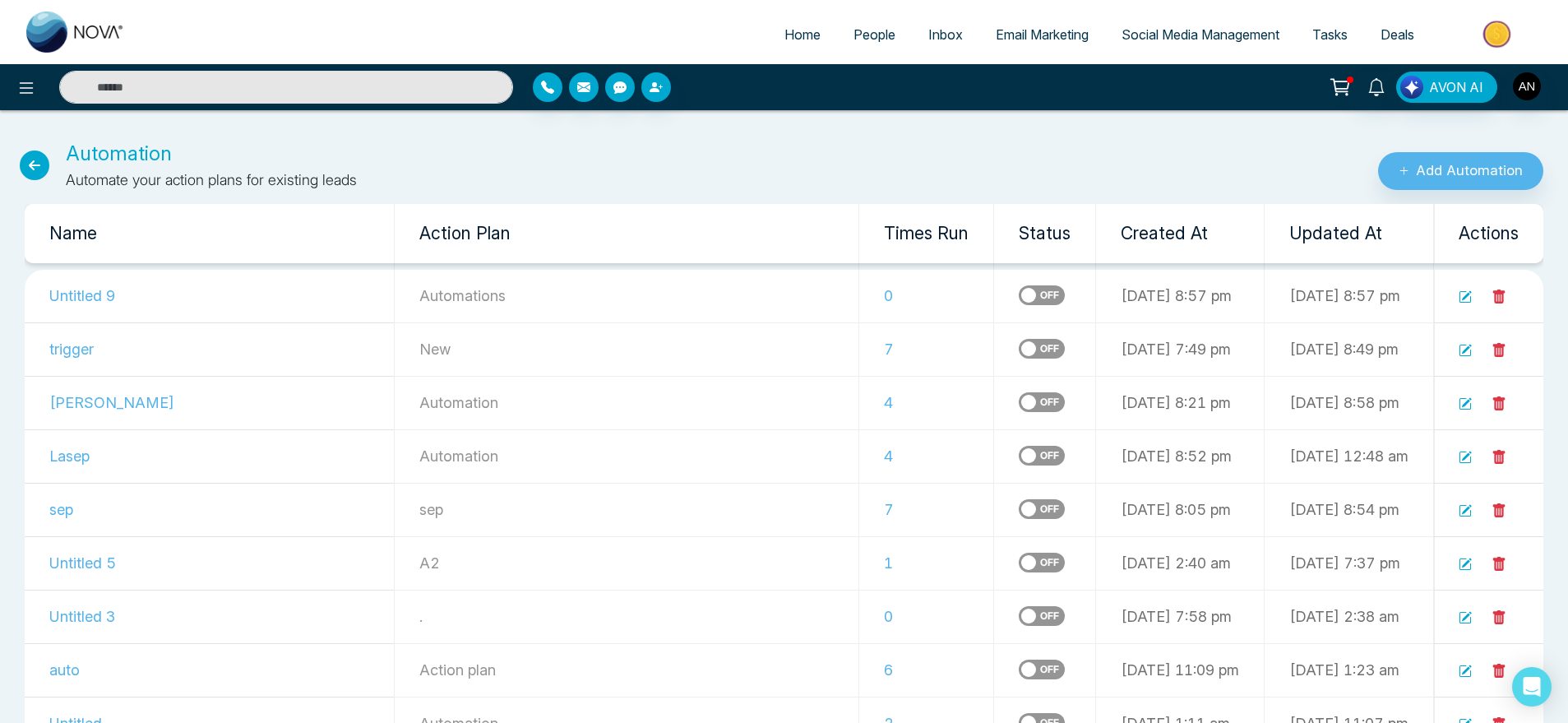
click at [1465, 299] on icon at bounding box center [1465, 297] width 13 height 13
